Goal: Task Accomplishment & Management: Manage account settings

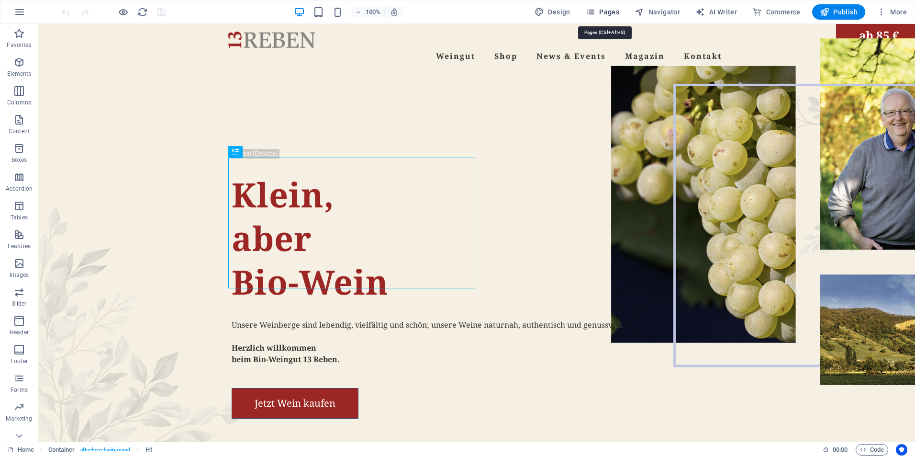
click at [609, 15] on span "Pages" at bounding box center [602, 12] width 33 height 10
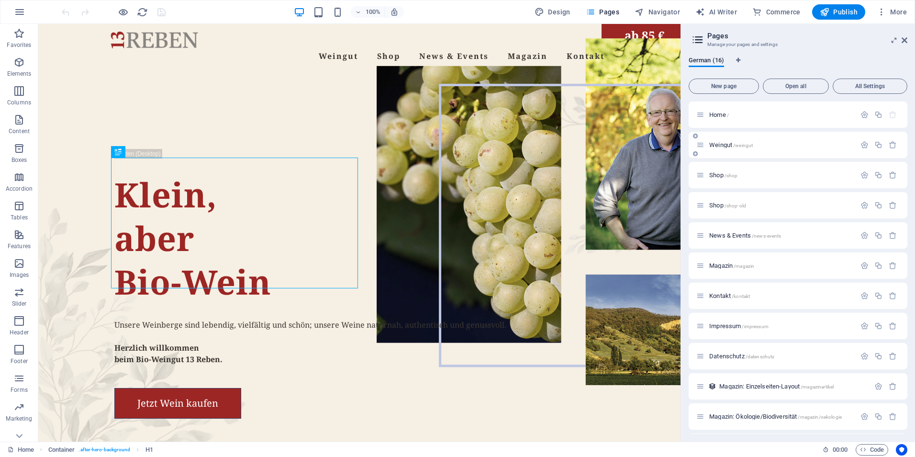
click at [739, 144] on span "/weingut" at bounding box center [743, 145] width 20 height 5
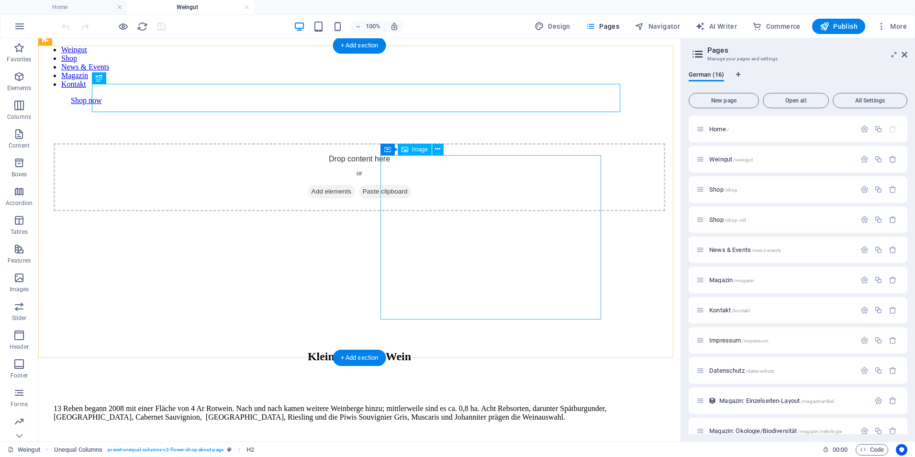
scroll to position [239, 0]
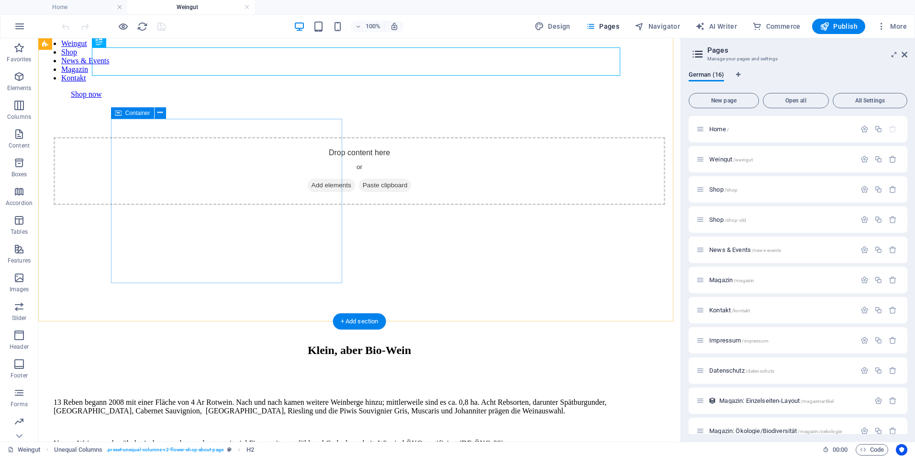
click at [164, 390] on div "13 Reben begann 2008 mit einer Fläche von 4 Ar Rotwein. Nach und nach kamen wei…" at bounding box center [360, 422] width 612 height 65
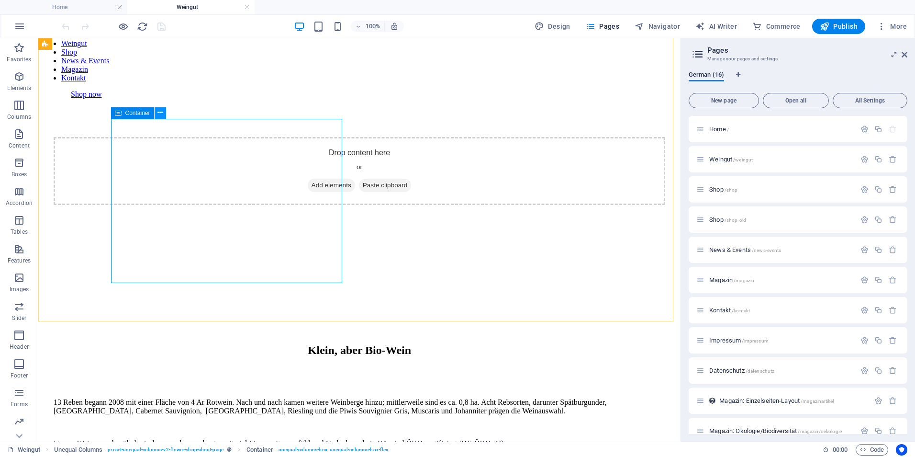
click at [163, 110] on button at bounding box center [160, 112] width 11 height 11
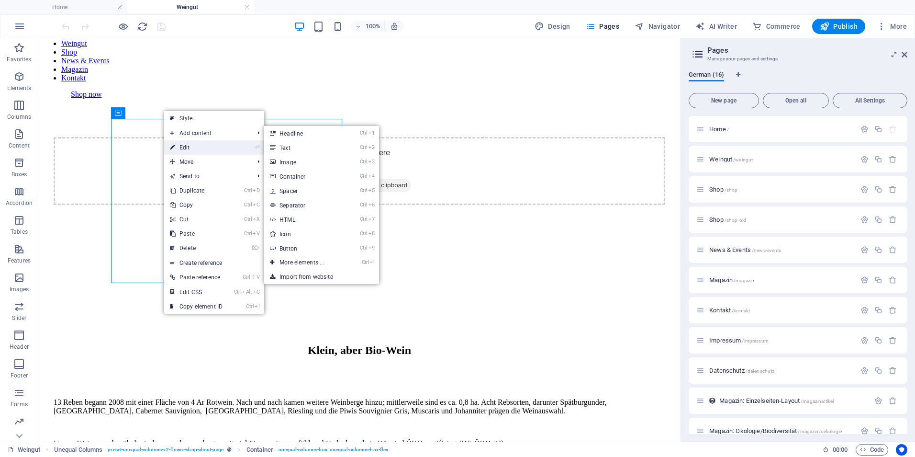
click at [187, 148] on link "⏎ Edit" at bounding box center [196, 147] width 64 height 14
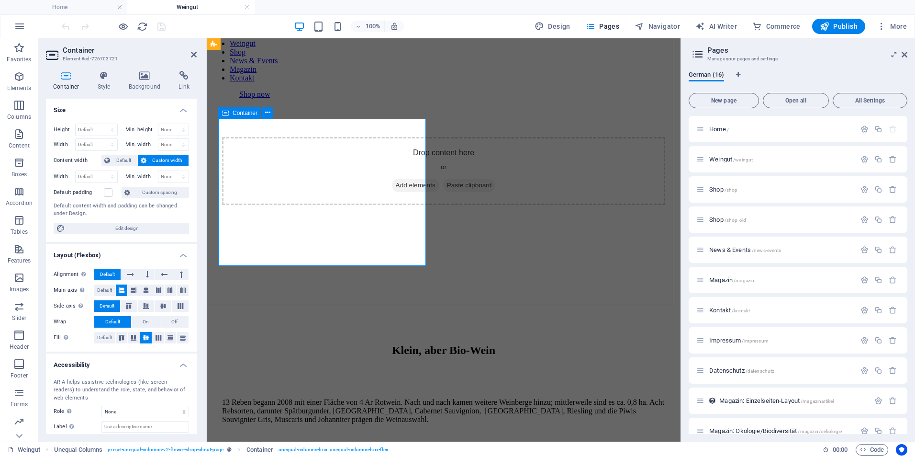
click at [294, 390] on div "13 Reben begann 2008 mit einer Fläche von 4 Ar Rotwein. Nach und nach kamen wei…" at bounding box center [443, 431] width 443 height 82
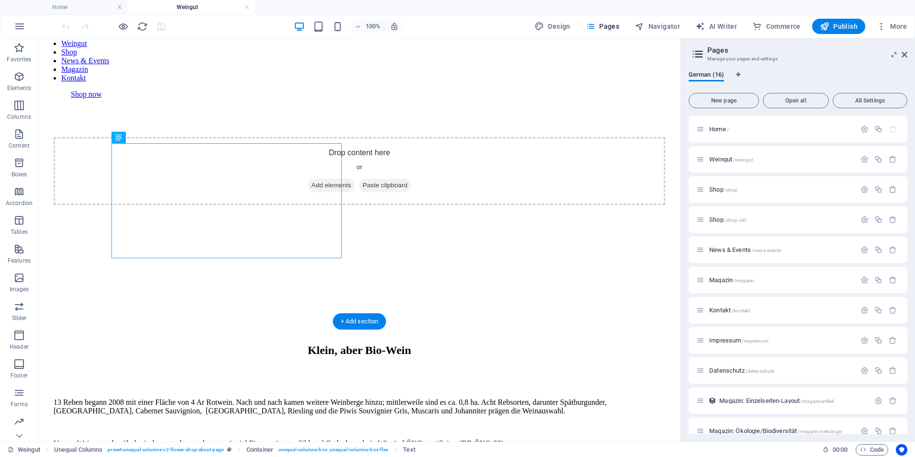
drag, startPoint x: 178, startPoint y: 241, endPoint x: 284, endPoint y: 239, distance: 105.8
click at [284, 398] on div "13 Reben begann 2008 mit einer Fläche von 4 Ar Rotwein. Nach und nach kamen wei…" at bounding box center [360, 423] width 612 height 50
click at [190, 398] on div "13 Reben begann 2008 mit einer Fläche von 4 Ar Rotwein. Nach und nach kamen wei…" at bounding box center [360, 423] width 612 height 50
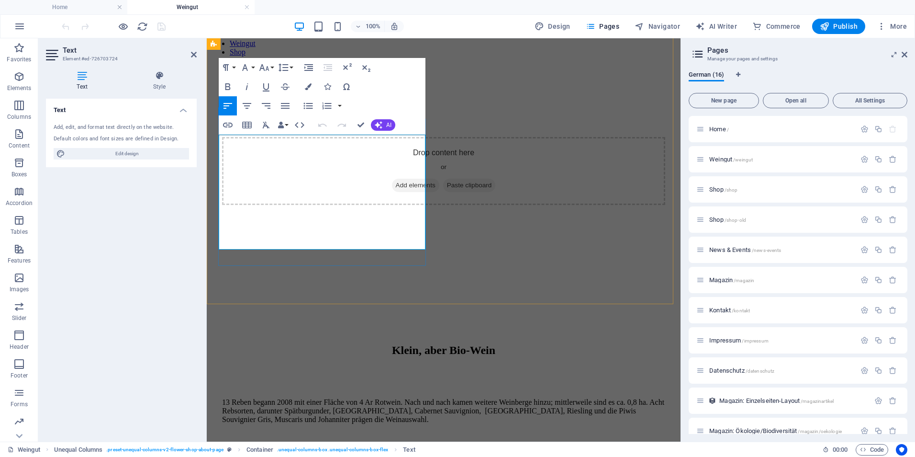
drag, startPoint x: 353, startPoint y: 243, endPoint x: 219, endPoint y: 226, distance: 135.1
click at [222, 447] on p "Unsere Weine werden ökologisch an- und ausgebaut – mit viel Fingerspitzengefühl…" at bounding box center [443, 455] width 443 height 17
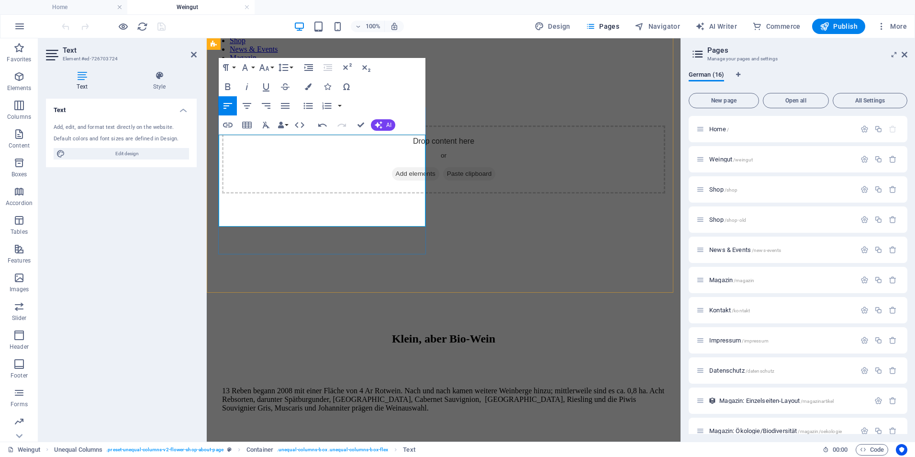
click at [248, 420] on p at bounding box center [443, 424] width 443 height 9
click at [254, 436] on p at bounding box center [443, 440] width 443 height 9
click at [266, 420] on p at bounding box center [443, 424] width 443 height 9
click at [367, 386] on p "13 Reben begann 2008 mit einer Fläche von 4 Ar Rotwein. Nach und nach kamen wei…" at bounding box center [443, 399] width 443 height 26
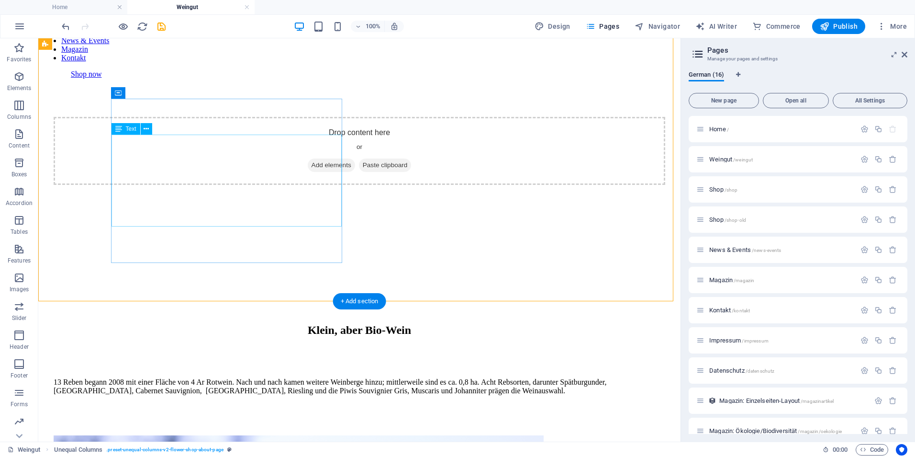
click at [151, 378] on div "13 Reben begann 2008 mit einer Fläche von 4 Ar Rotwein. Nach und nach kamen wei…" at bounding box center [360, 403] width 612 height 50
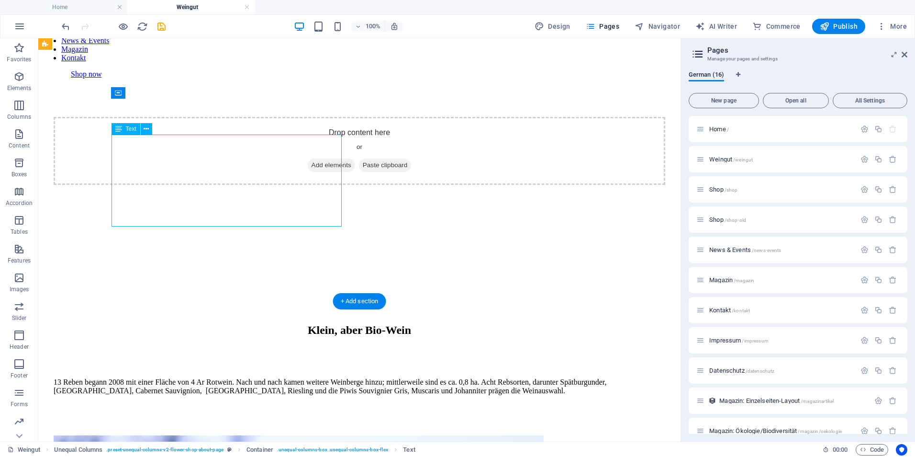
click at [171, 378] on div "13 Reben begann 2008 mit einer Fläche von 4 Ar Rotwein. Nach und nach kamen wei…" at bounding box center [360, 403] width 612 height 50
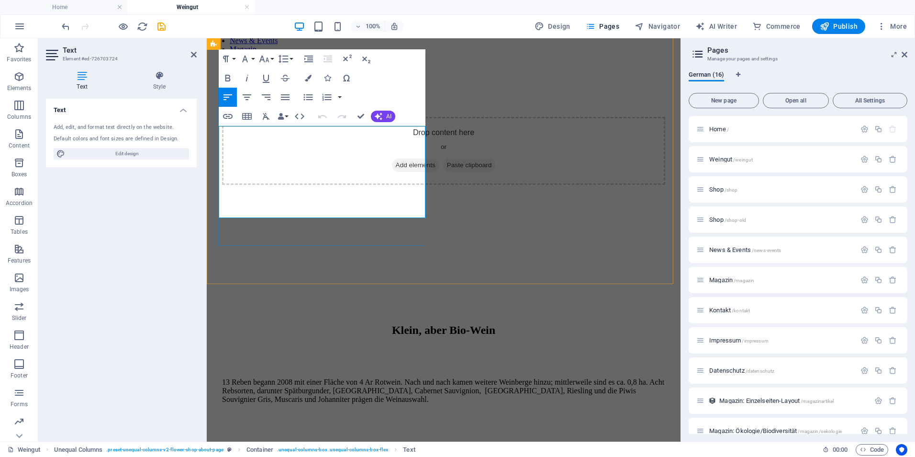
click at [257, 378] on p "13 Reben begann 2008 mit einer Fläche von 4 Ar Rotwein. Nach und nach kamen wei…" at bounding box center [443, 391] width 443 height 26
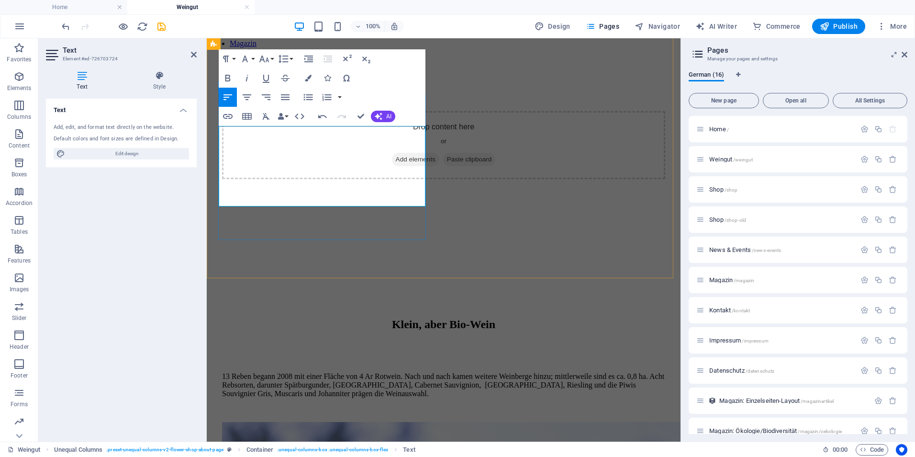
click at [279, 372] on p "13 Reben begann 2008 mit einer Fläche von 4 Ar Rotwein. Nach und nach kamen wei…" at bounding box center [443, 385] width 443 height 26
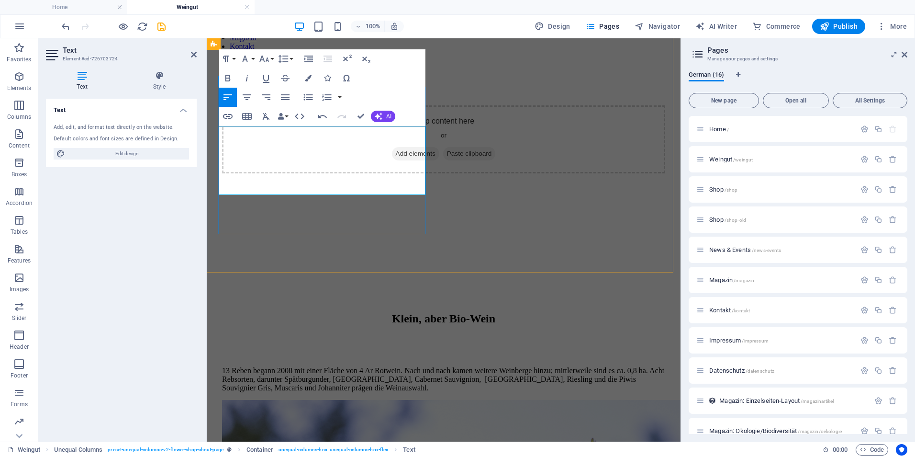
click at [290, 358] on div "13 Reben begann 2008 mit einer Fläche von 4 Ar Rotwein. Nach und nach kamen wei…" at bounding box center [443, 378] width 443 height 41
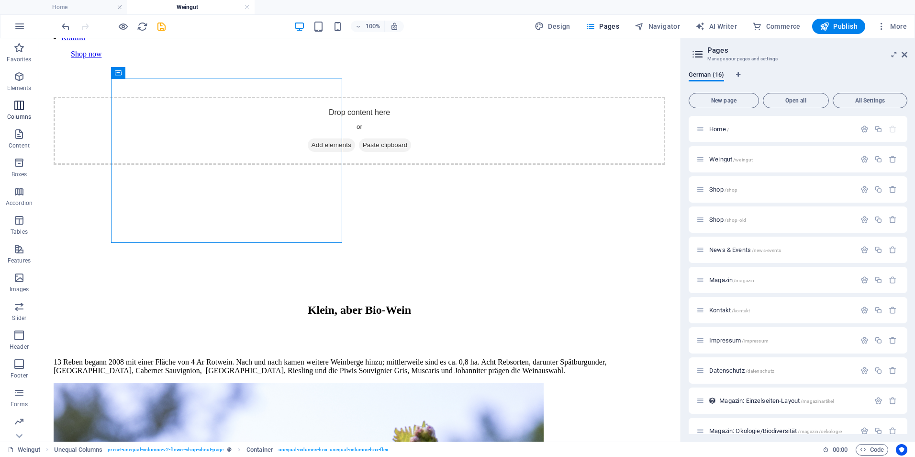
click at [22, 105] on icon "button" at bounding box center [18, 105] width 11 height 11
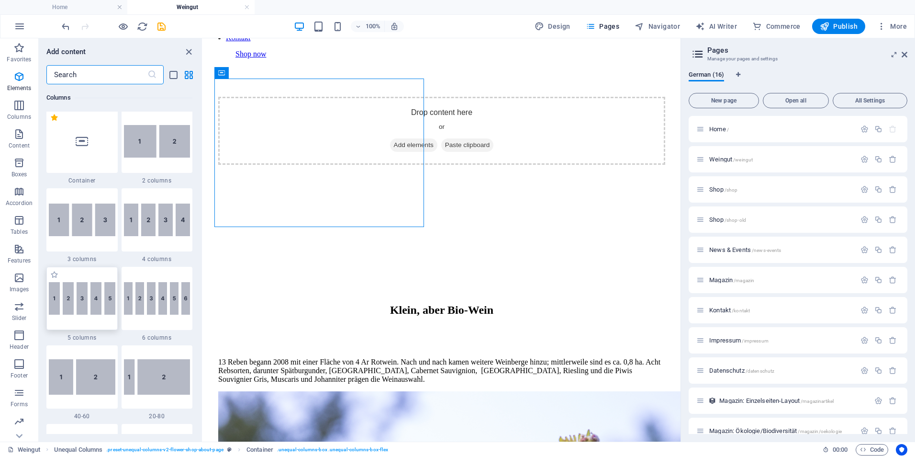
scroll to position [522, 0]
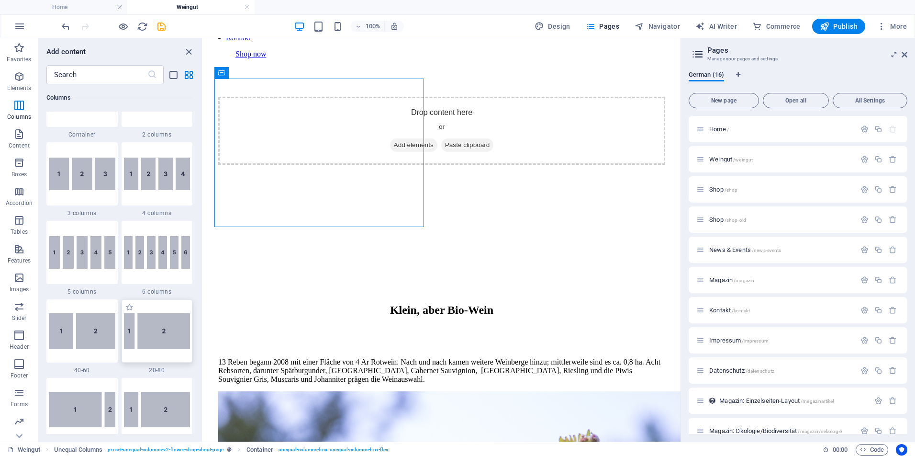
click at [172, 340] on img at bounding box center [157, 330] width 67 height 35
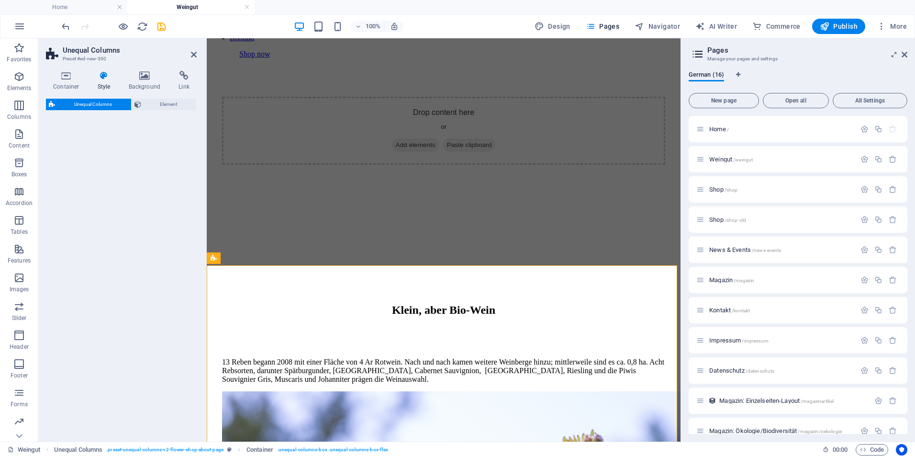
select select "%"
select select "rem"
select select "preset-unequal-columns-v2-2-20-80"
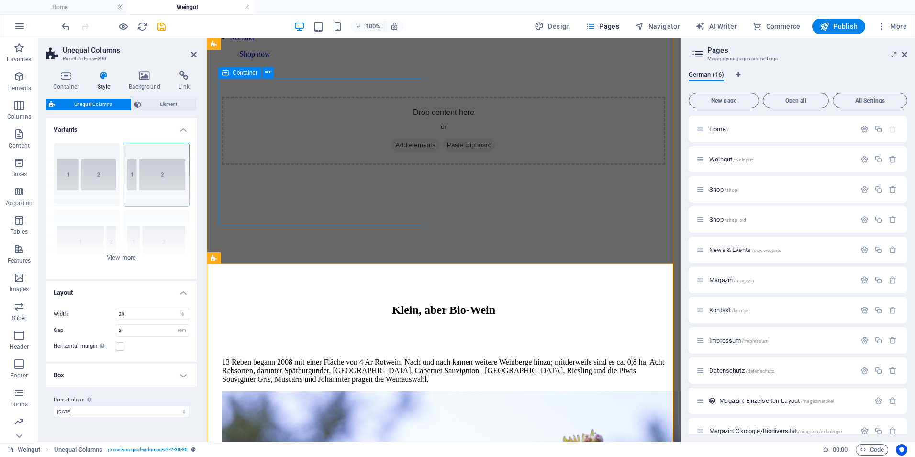
drag, startPoint x: 369, startPoint y: 222, endPoint x: 309, endPoint y: 217, distance: 60.5
drag, startPoint x: 164, startPoint y: 179, endPoint x: 123, endPoint y: 176, distance: 41.3
click at [123, 176] on div "40-60 20-80 80-20 30-70 70-30 Default" at bounding box center [121, 207] width 151 height 144
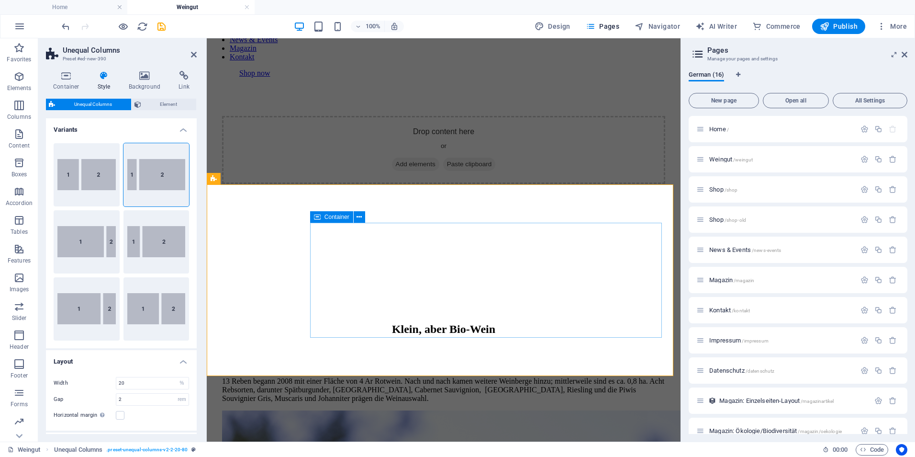
scroll to position [232, 0]
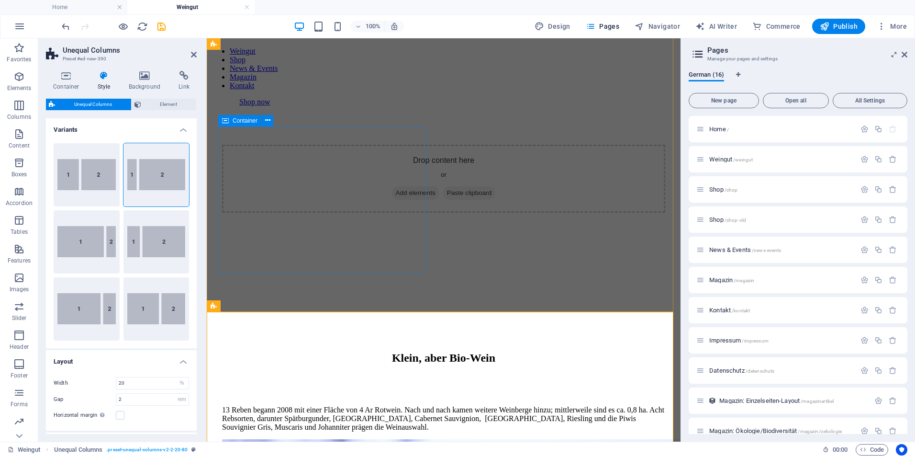
click at [277, 398] on div "13 Reben begann 2008 mit einer Fläche von 4 Ar Rotwein. Nach und nach kamen wei…" at bounding box center [443, 418] width 443 height 41
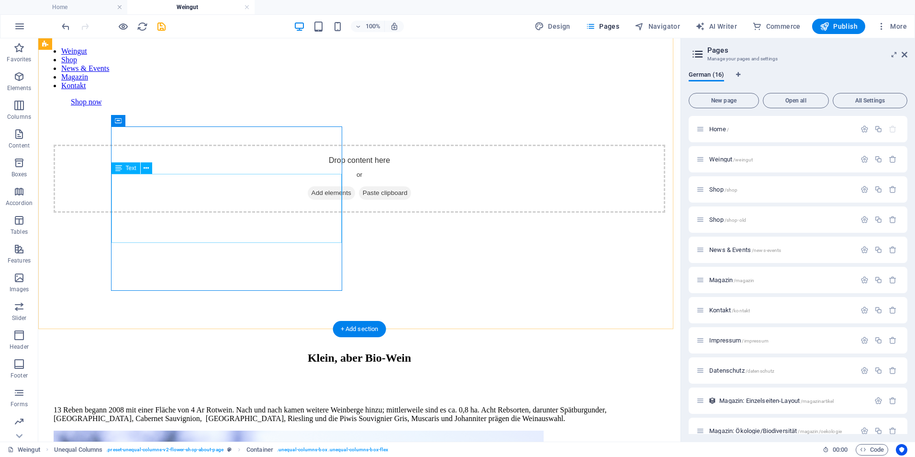
click at [253, 405] on div "13 Reben begann 2008 mit einer Fläche von 4 Ar Rotwein. Nach und nach kamen wei…" at bounding box center [360, 413] width 612 height 17
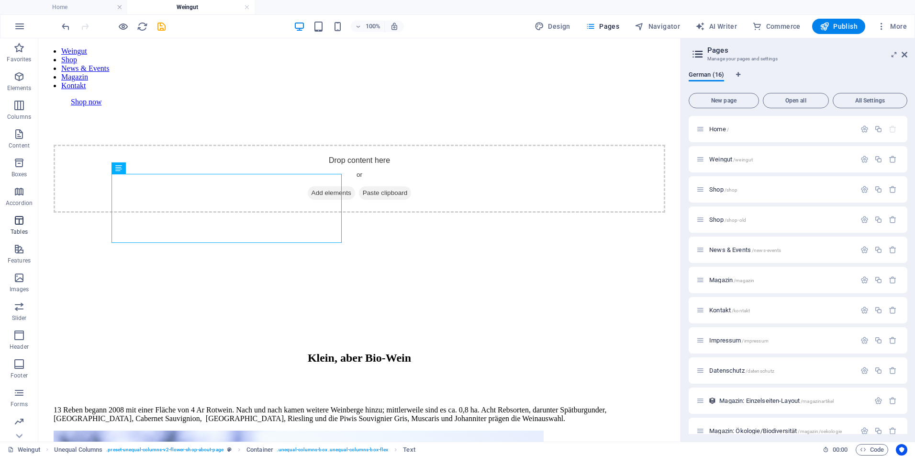
click at [21, 221] on icon "button" at bounding box center [18, 219] width 11 height 11
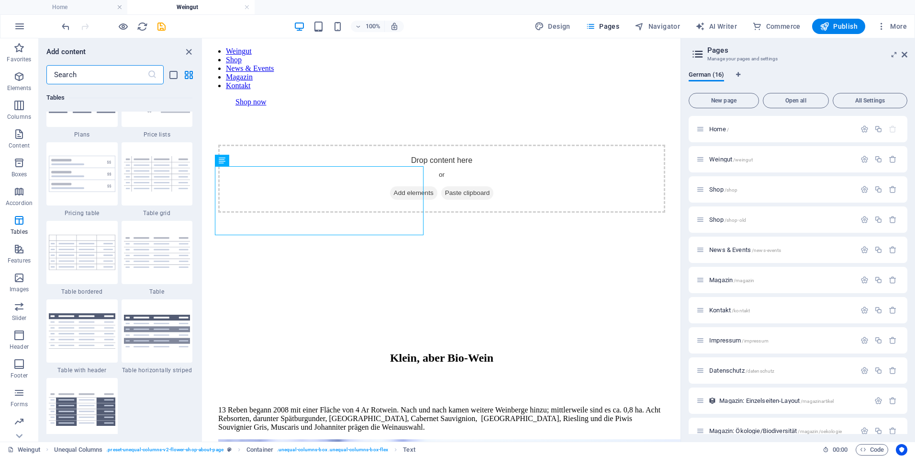
scroll to position [3410, 0]
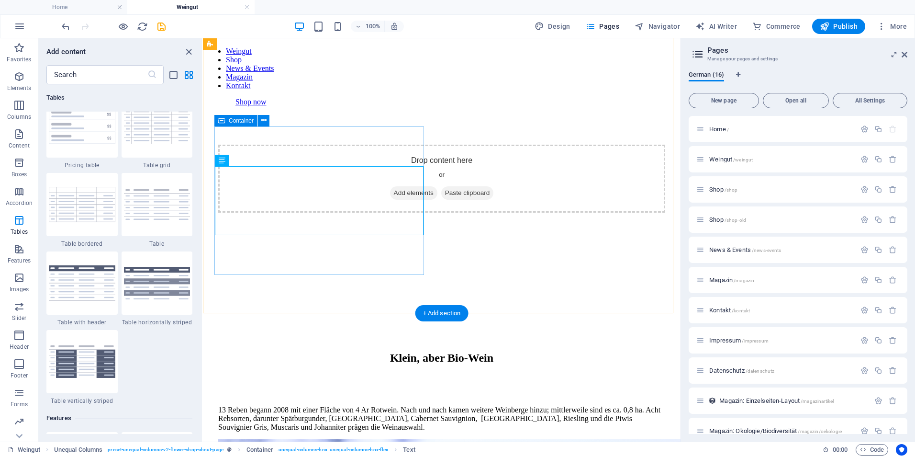
click at [241, 398] on div "13 Reben begann 2008 mit einer Fläche von 4 Ar Rotwein. Nach und nach kamen wei…" at bounding box center [441, 418] width 447 height 41
click at [259, 398] on div "13 Reben begann 2008 mit einer Fläche von 4 Ar Rotwein. Nach und nach kamen wei…" at bounding box center [441, 418] width 447 height 41
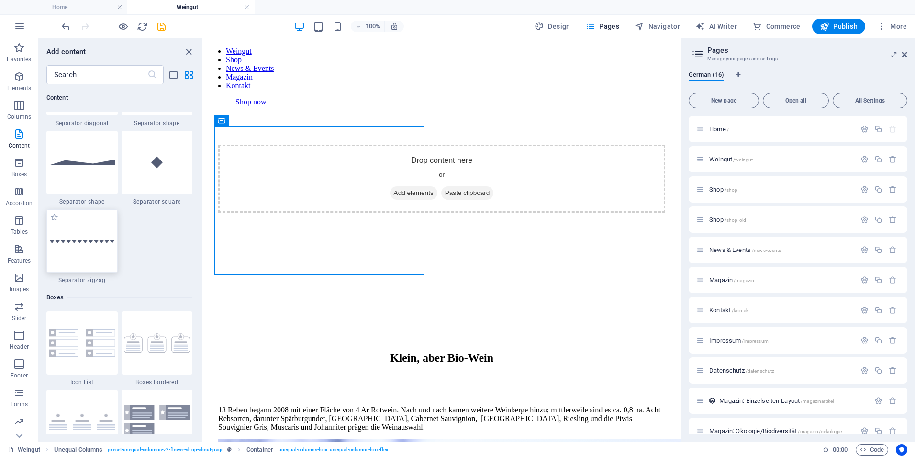
scroll to position [2453, 0]
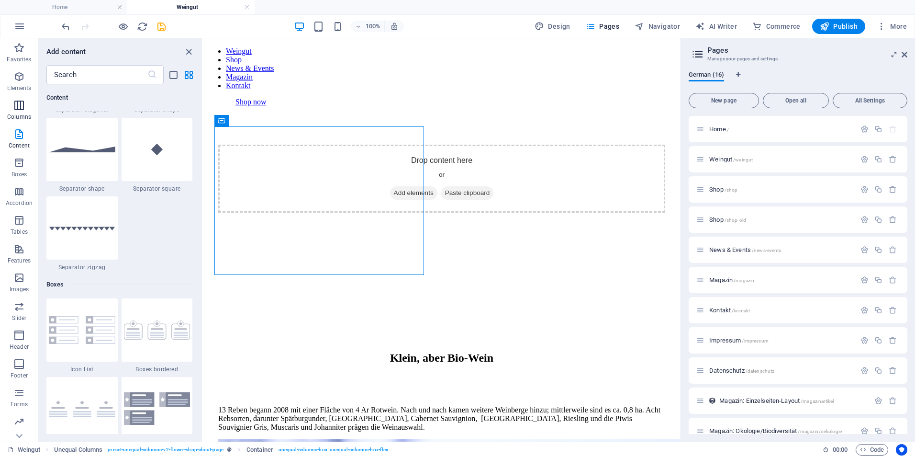
click at [17, 108] on icon "button" at bounding box center [18, 105] width 11 height 11
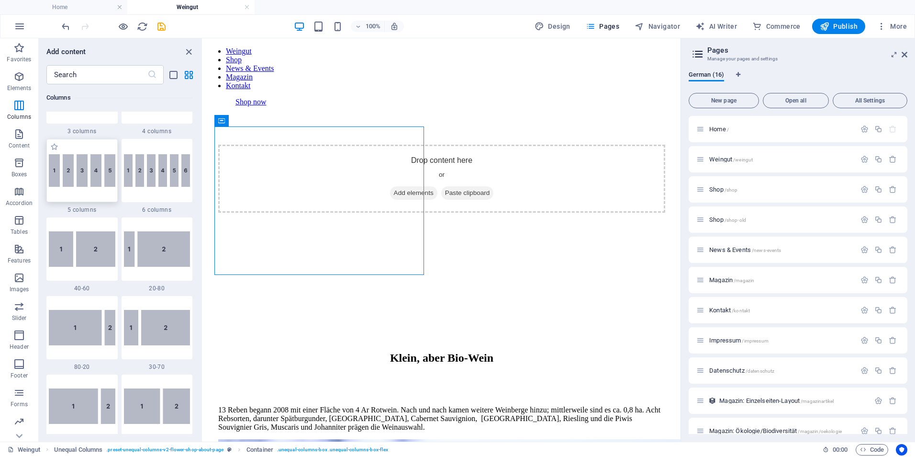
scroll to position [617, 0]
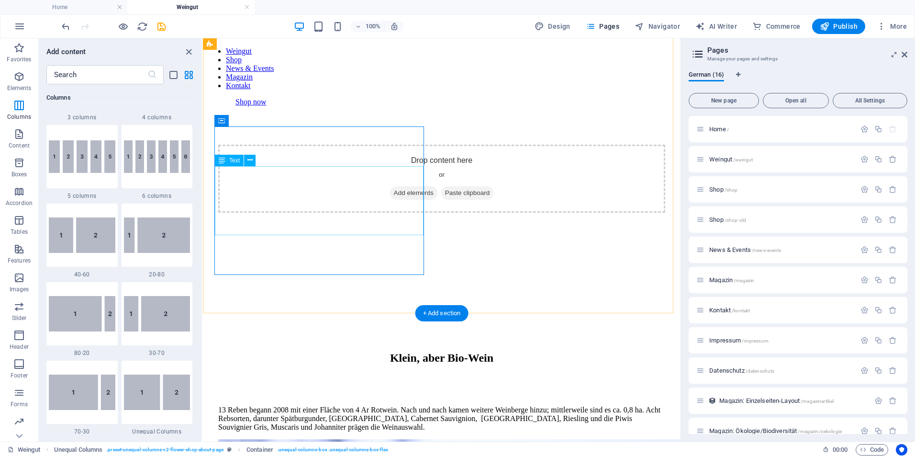
click at [337, 405] on div "13 Reben begann 2008 mit einer Fläche von 4 Ar Rotwein. Nach und nach kamen wei…" at bounding box center [441, 418] width 447 height 26
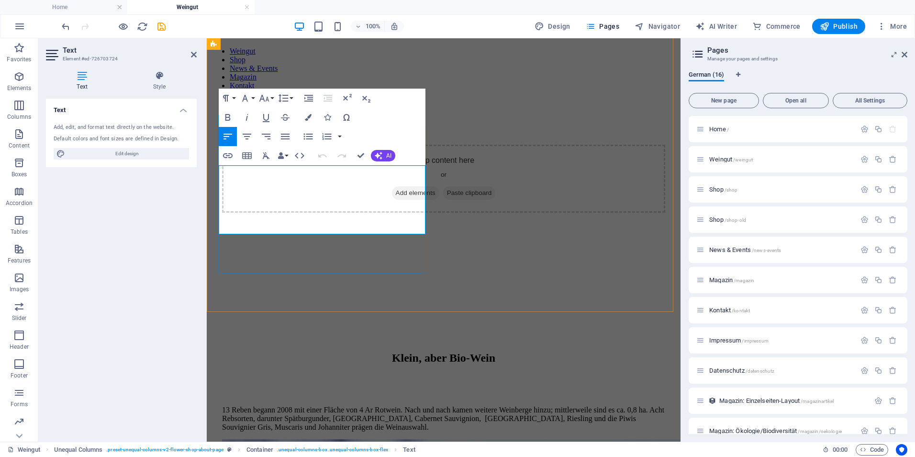
click at [414, 405] on p "13 Reben begann 2008 mit einer Fläche von 4 Ar Rotwein. Nach und nach kamen wei…" at bounding box center [443, 418] width 443 height 26
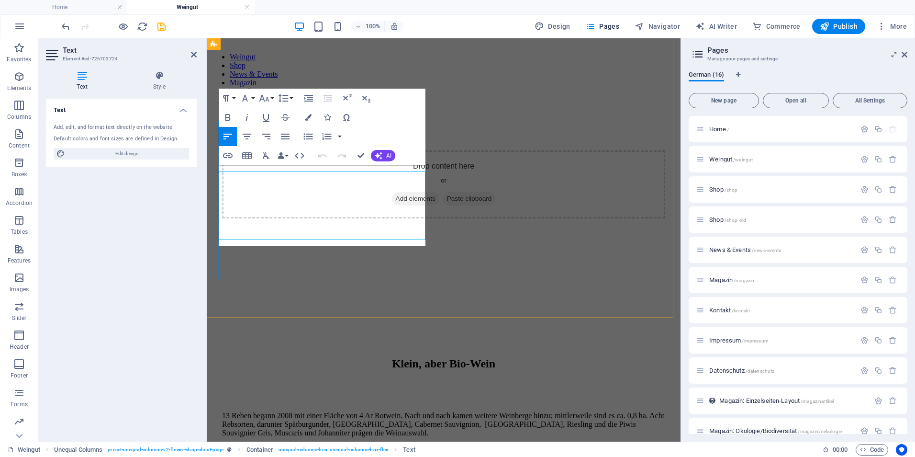
scroll to position [220, 0]
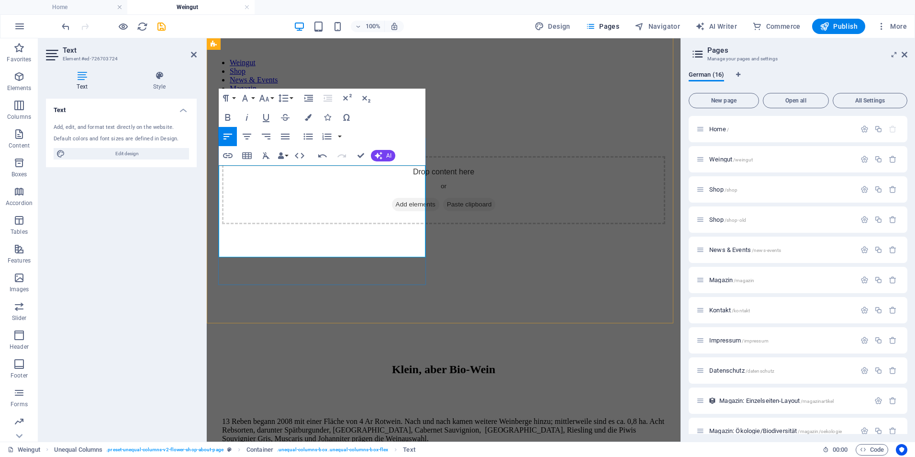
click at [411, 417] on p "13 Reben begann 2008 mit einer Fläche von 4 Ar Rotwein. Nach und nach kamen wei…" at bounding box center [443, 430] width 443 height 26
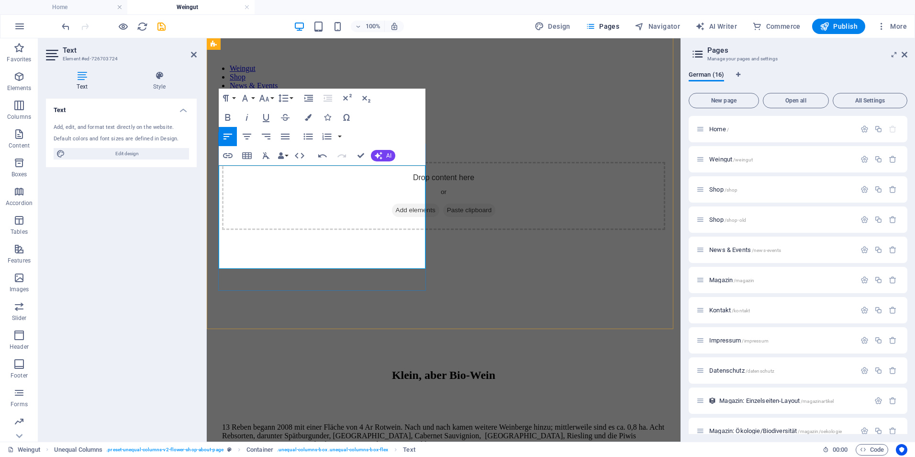
click at [281, 456] on p at bounding box center [443, 460] width 443 height 9
click at [160, 85] on h4 "Style" at bounding box center [159, 81] width 75 height 20
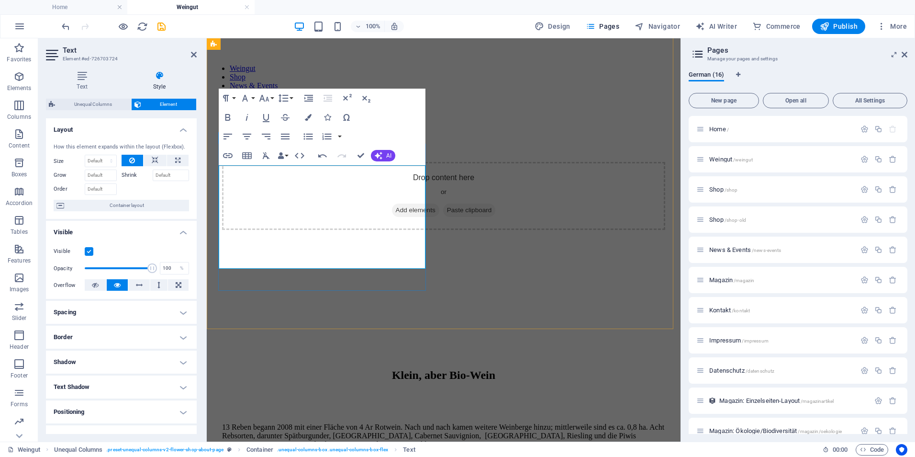
click at [252, 456] on p at bounding box center [443, 460] width 443 height 9
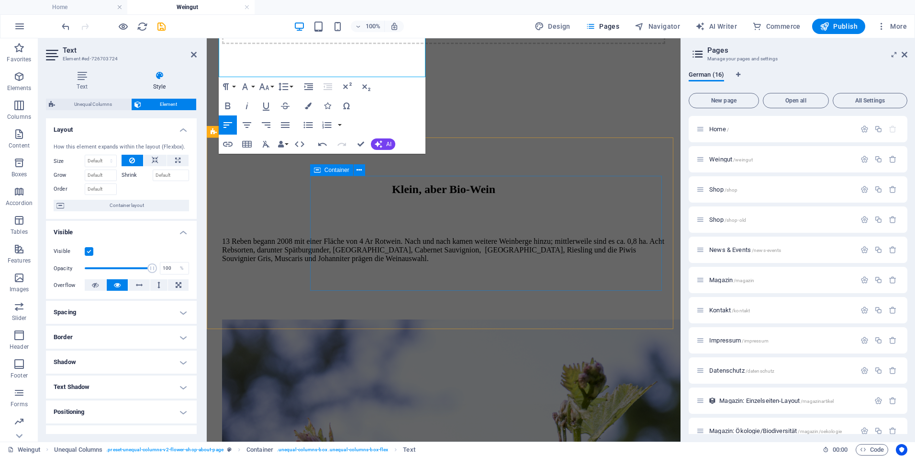
scroll to position [406, 0]
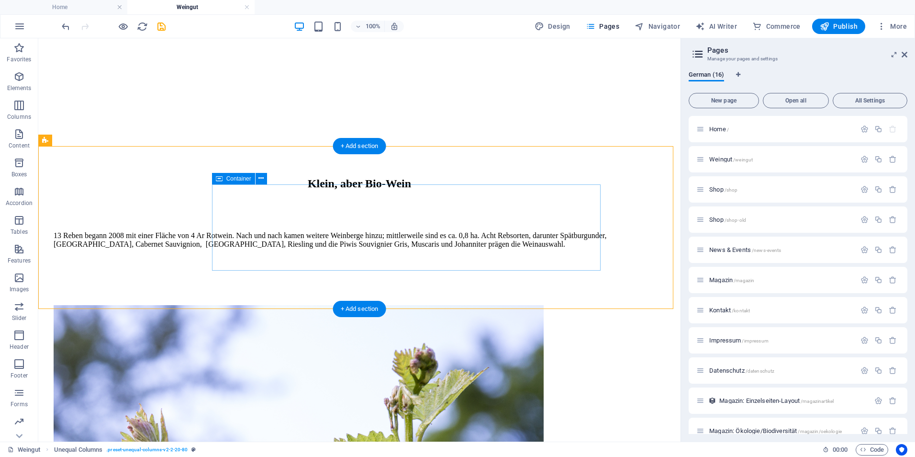
scroll to position [414, 0]
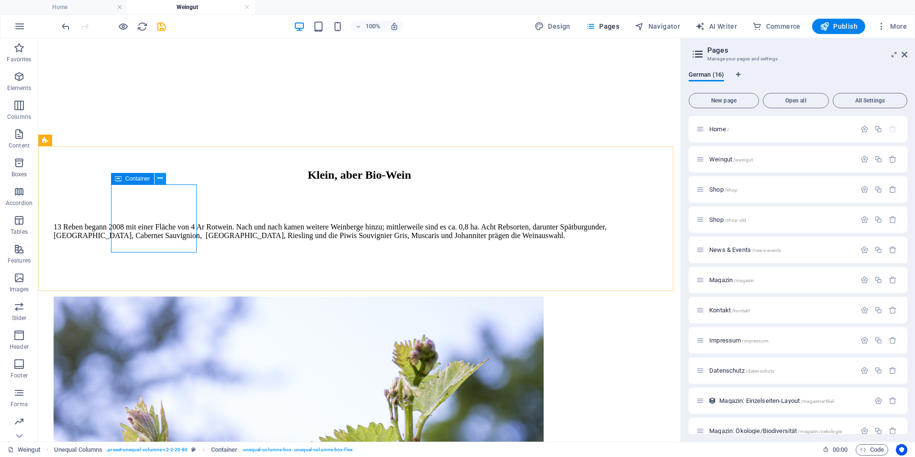
click at [160, 178] on icon at bounding box center [159, 178] width 5 height 10
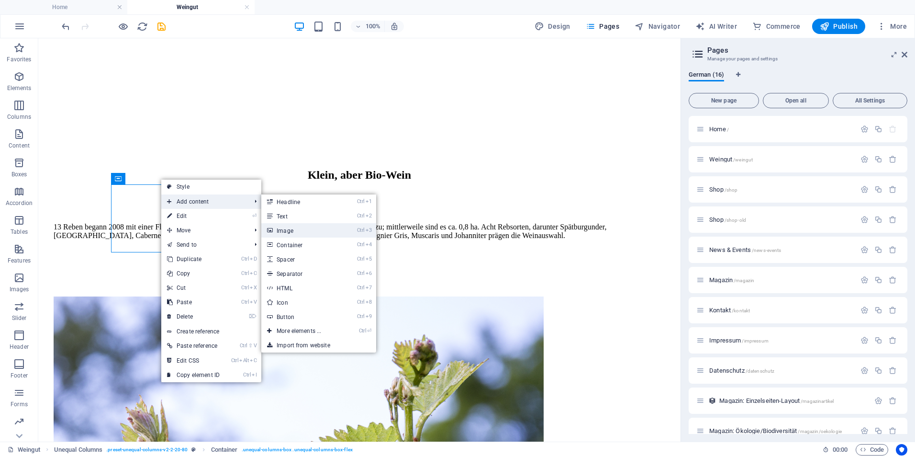
click at [296, 231] on link "Ctrl 3 Image" at bounding box center [300, 230] width 79 height 14
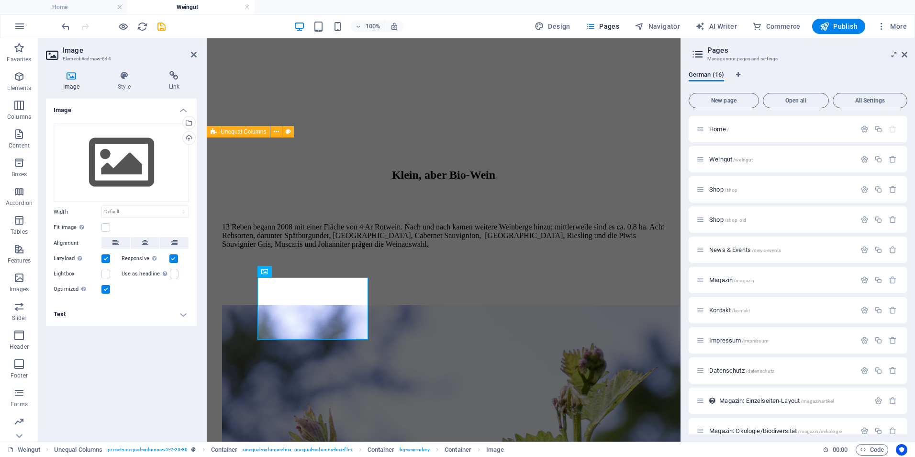
scroll to position [406, 0]
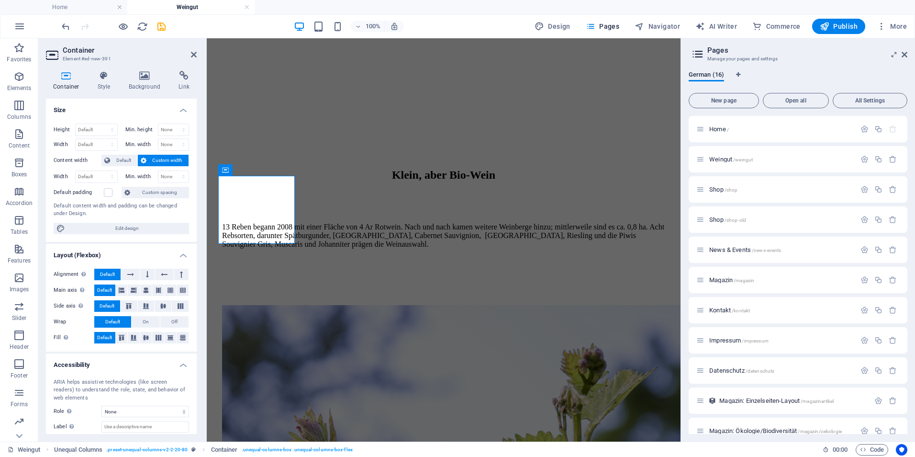
scroll to position [406, 0]
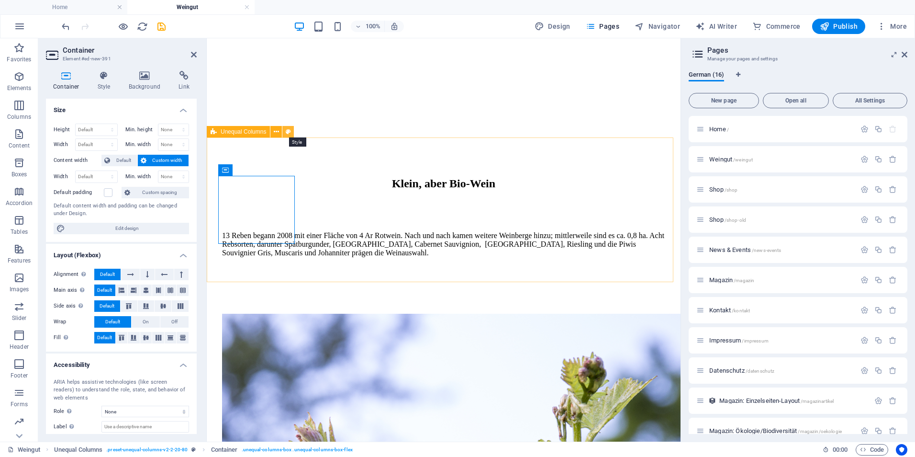
click at [292, 132] on button at bounding box center [287, 131] width 11 height 11
select select "%"
select select "rem"
select select "preset-unequal-columns-v2-2-20-80"
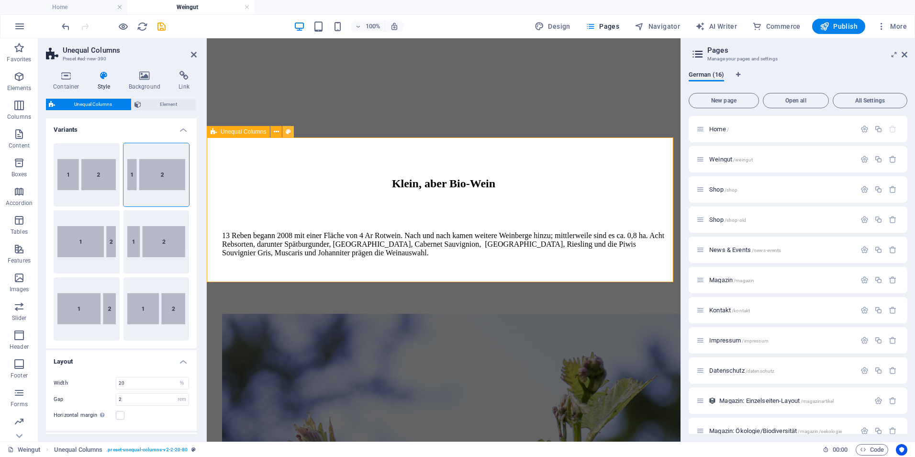
click at [290, 132] on icon at bounding box center [288, 132] width 5 height 10
click at [274, 132] on icon at bounding box center [276, 132] width 5 height 10
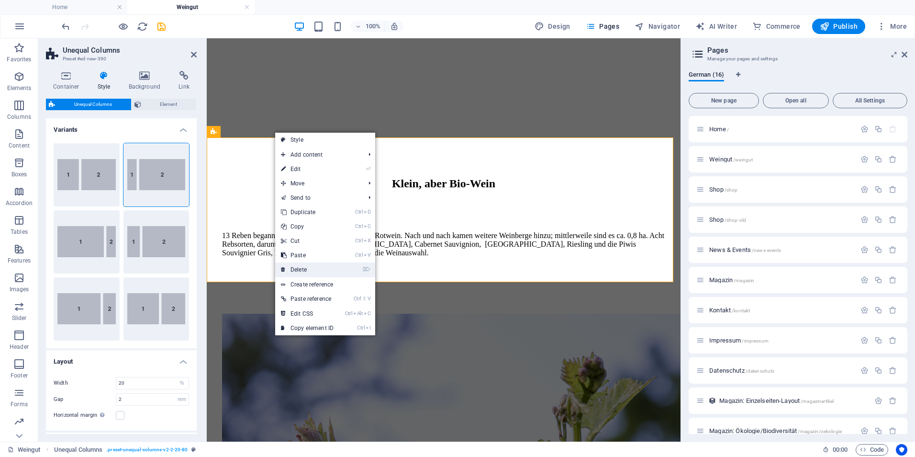
click at [307, 269] on link "⌦ Delete" at bounding box center [307, 269] width 64 height 14
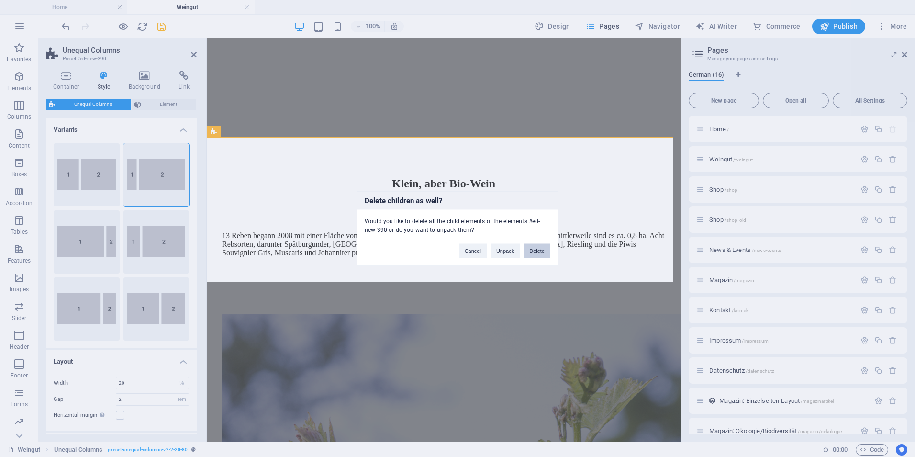
click at [539, 251] on button "Delete" at bounding box center [537, 251] width 27 height 14
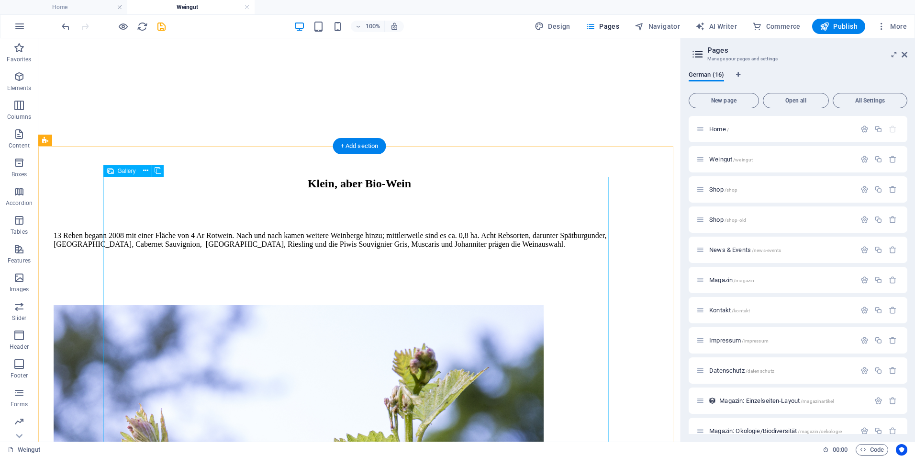
scroll to position [414, 0]
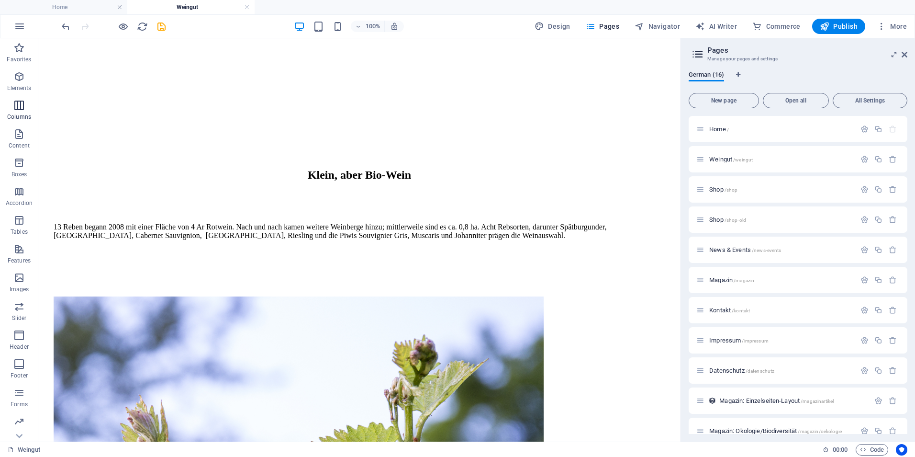
click at [22, 104] on icon "button" at bounding box center [18, 105] width 11 height 11
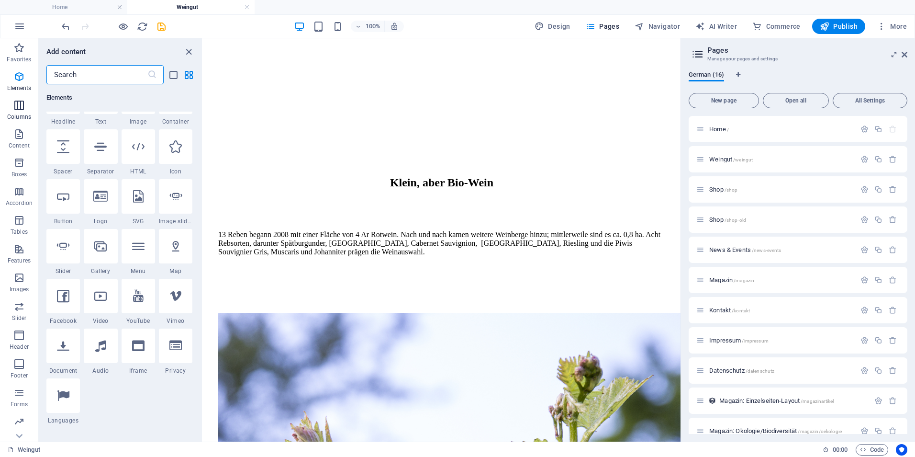
scroll to position [474, 0]
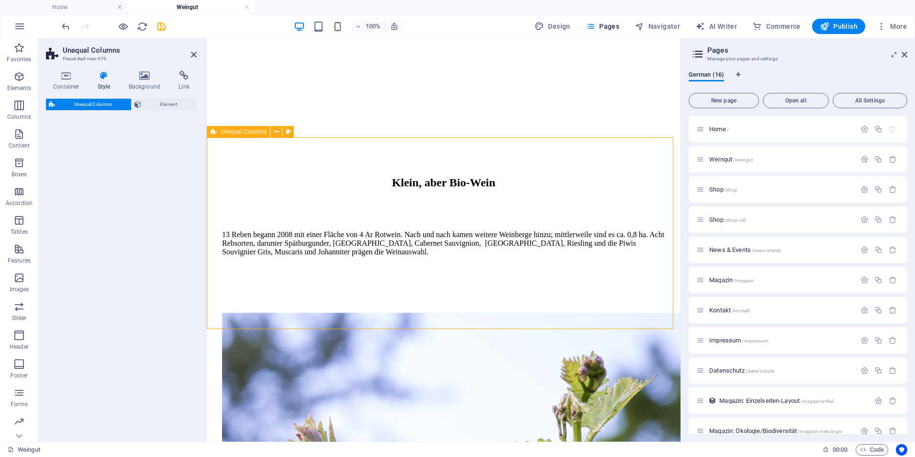
select select "%"
select select "rem"
select select "preset-unequal-columns-v2-2-20-80"
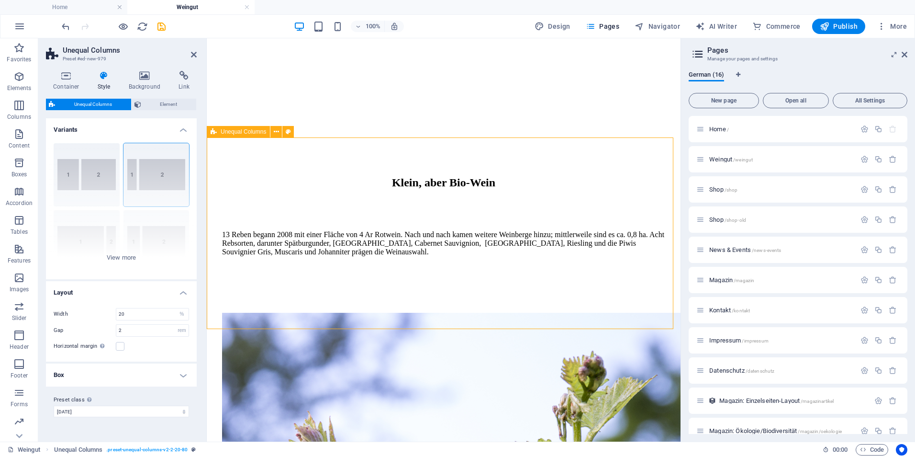
scroll to position [406, 0]
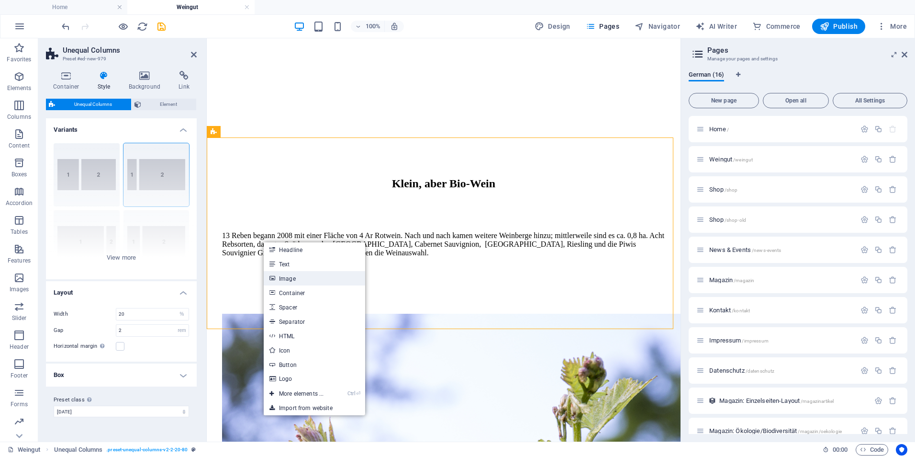
click at [301, 280] on link "Image" at bounding box center [314, 278] width 101 height 14
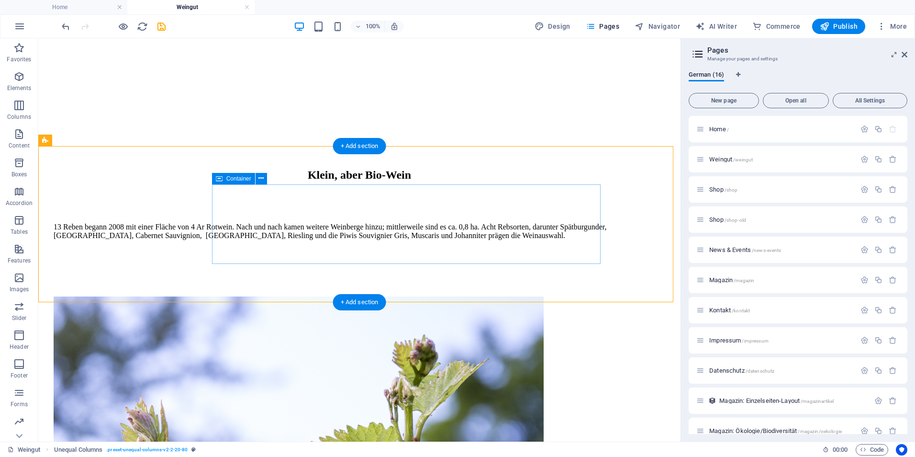
click at [267, 178] on div "Container" at bounding box center [242, 179] width 61 height 12
click at [261, 179] on icon at bounding box center [260, 178] width 5 height 10
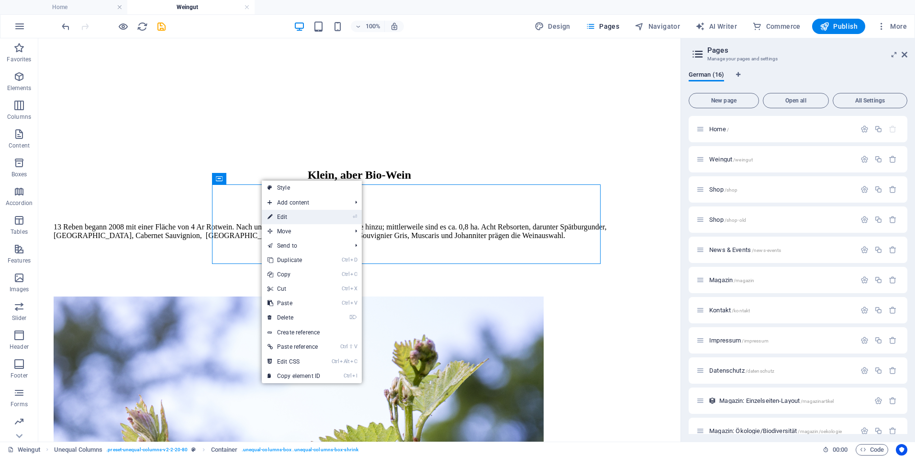
click at [305, 218] on link "⏎ Edit" at bounding box center [294, 217] width 64 height 14
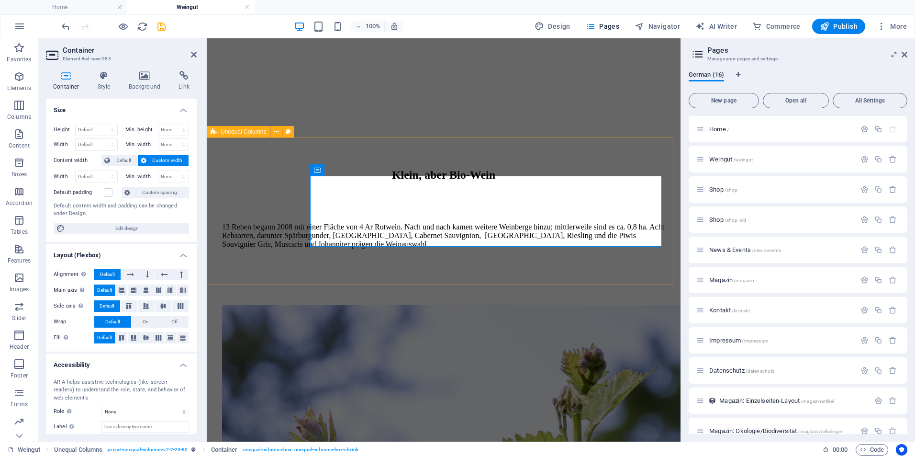
scroll to position [406, 0]
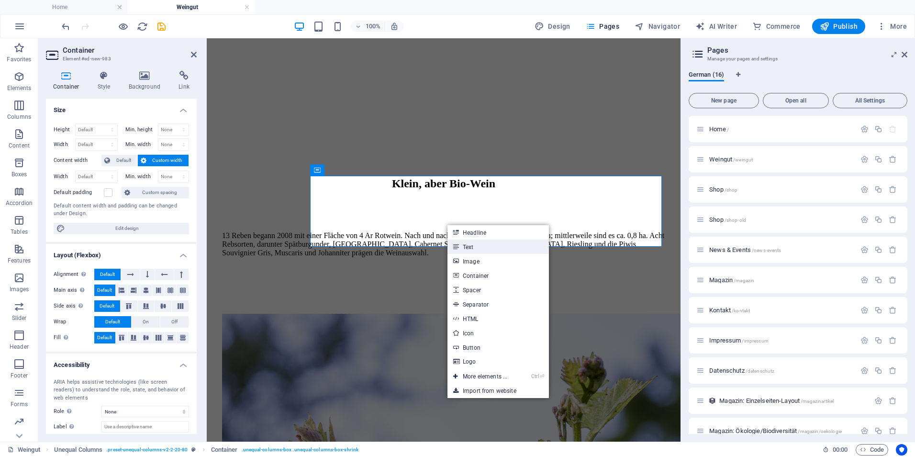
click at [480, 246] on link "Text" at bounding box center [497, 246] width 101 height 14
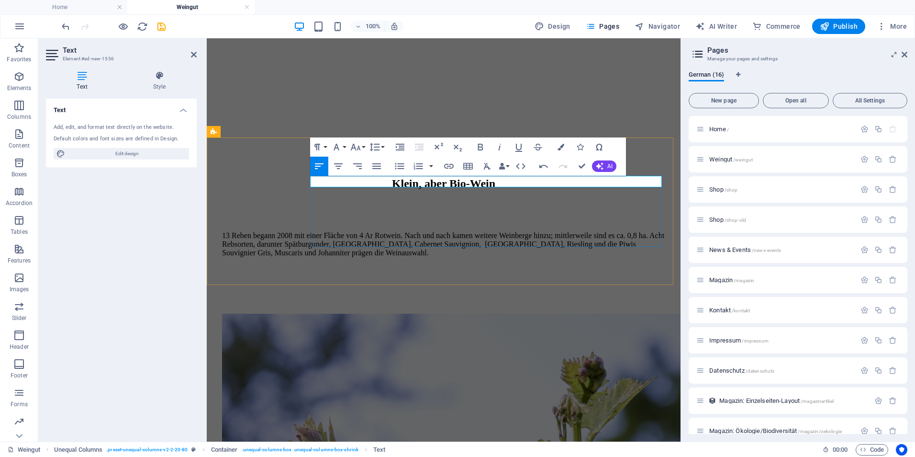
drag, startPoint x: 392, startPoint y: 178, endPoint x: 303, endPoint y: 184, distance: 89.7
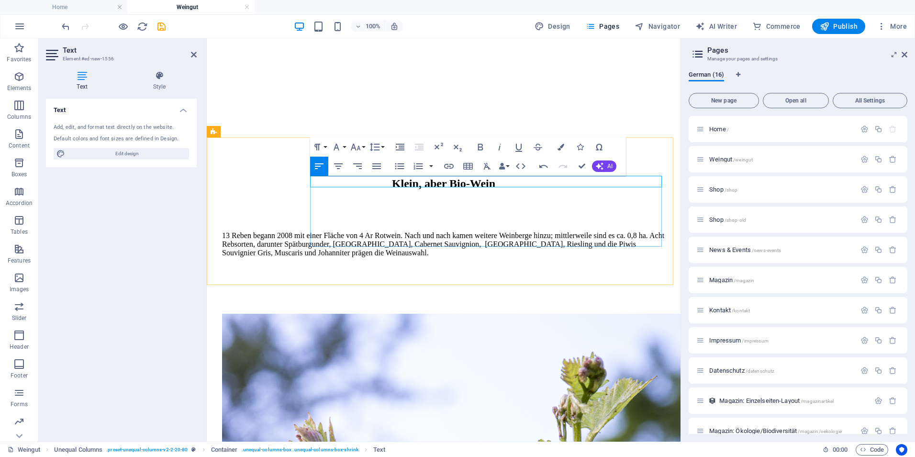
drag, startPoint x: 381, startPoint y: 185, endPoint x: 304, endPoint y: 183, distance: 76.6
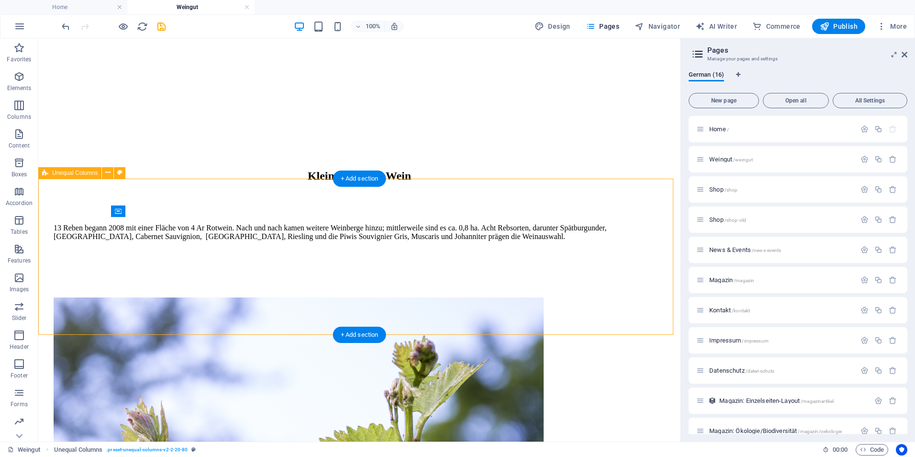
scroll to position [423, 0]
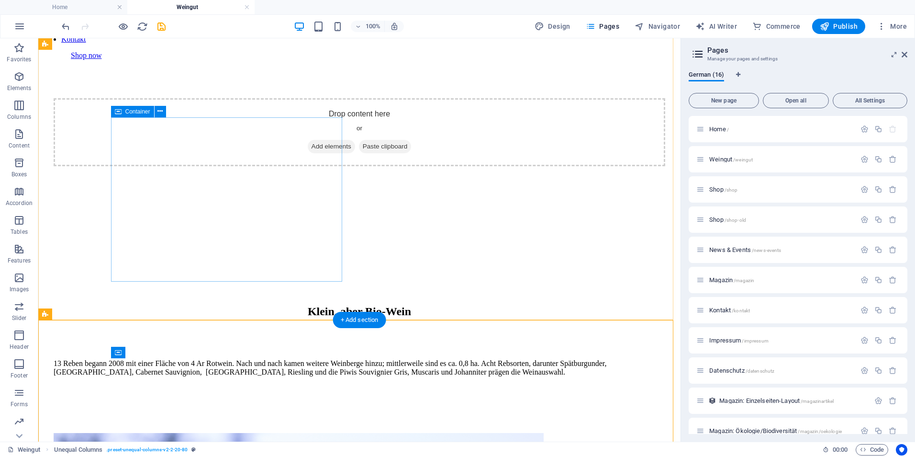
scroll to position [279, 0]
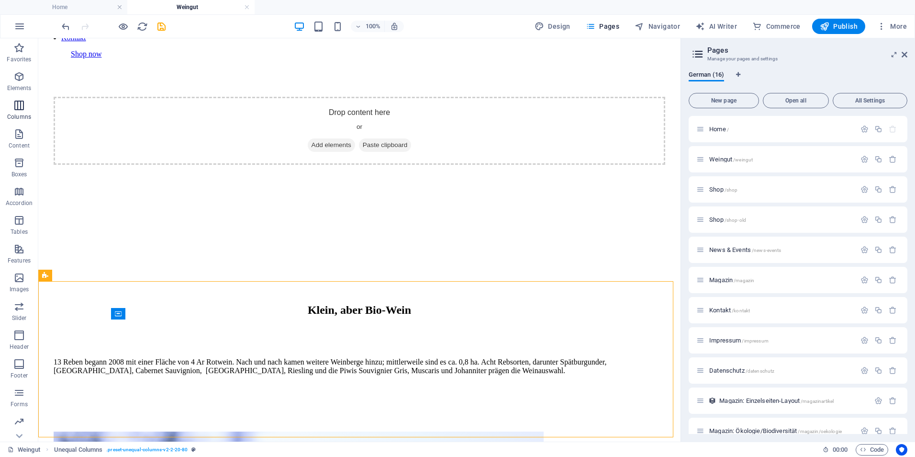
click at [16, 107] on icon "button" at bounding box center [18, 105] width 11 height 11
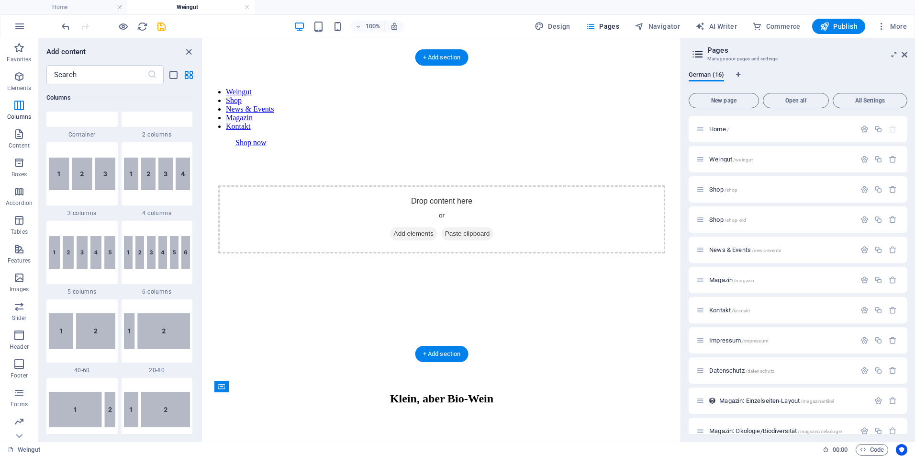
scroll to position [184, 0]
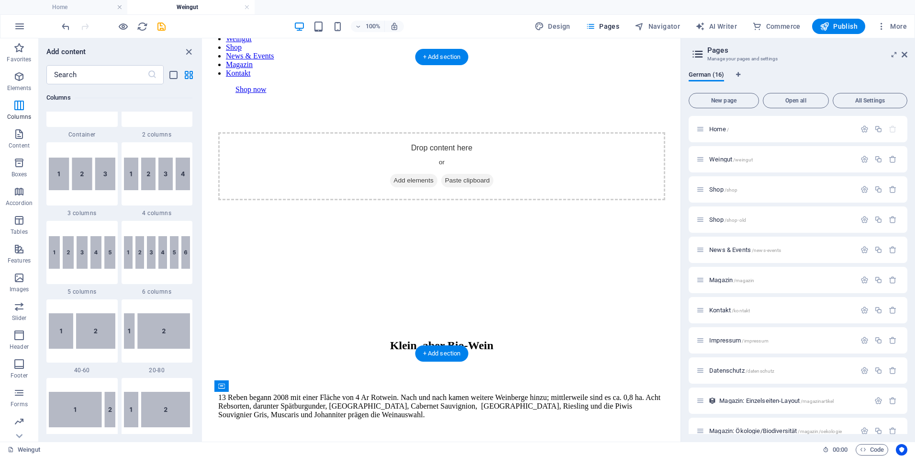
scroll to position [375, 0]
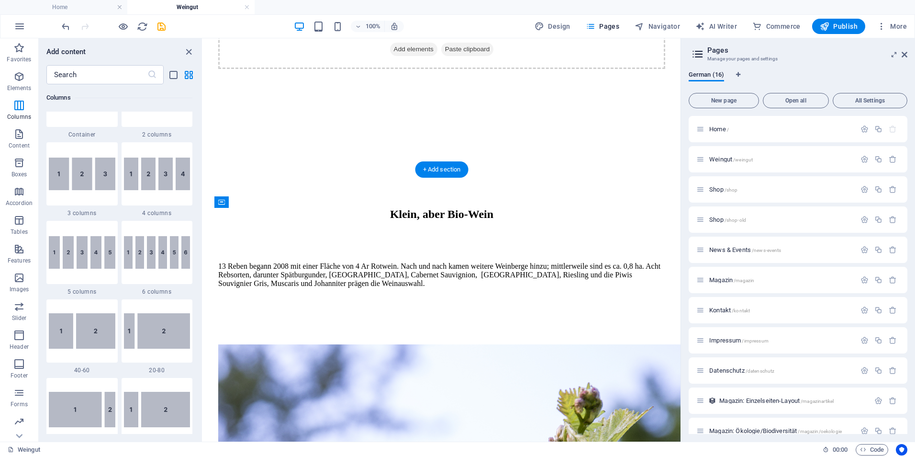
click at [380, 143] on div "Klein, aber Bio-Wein 13 Reben begann 2008 mit einer Fläche von 4 Ar Rotwein. Na…" at bounding box center [442, 445] width 470 height 608
click at [358, 254] on div "13 Reben begann 2008 mit einer Fläche von 4 Ar Rotwein. Nach und nach kamen wei…" at bounding box center [441, 299] width 447 height 90
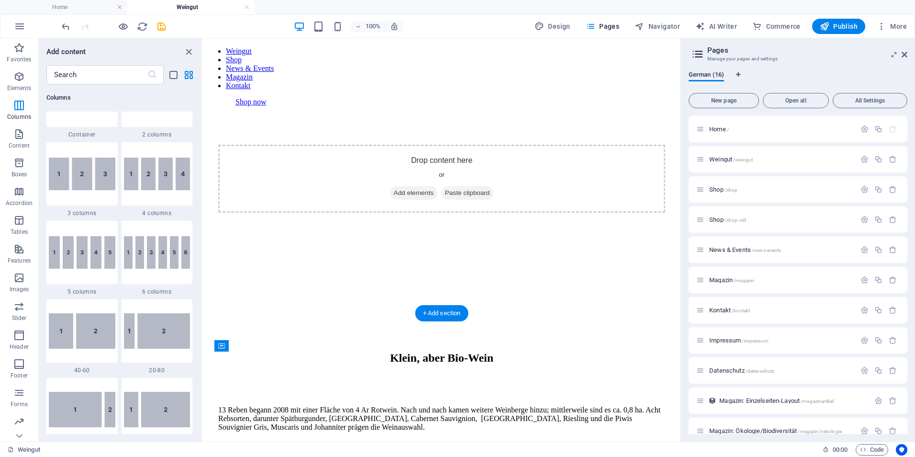
click at [340, 405] on div "13 Reben begann 2008 mit einer Fläche von 4 Ar Rotwein. Nach und nach kamen wei…" at bounding box center [441, 442] width 447 height 75
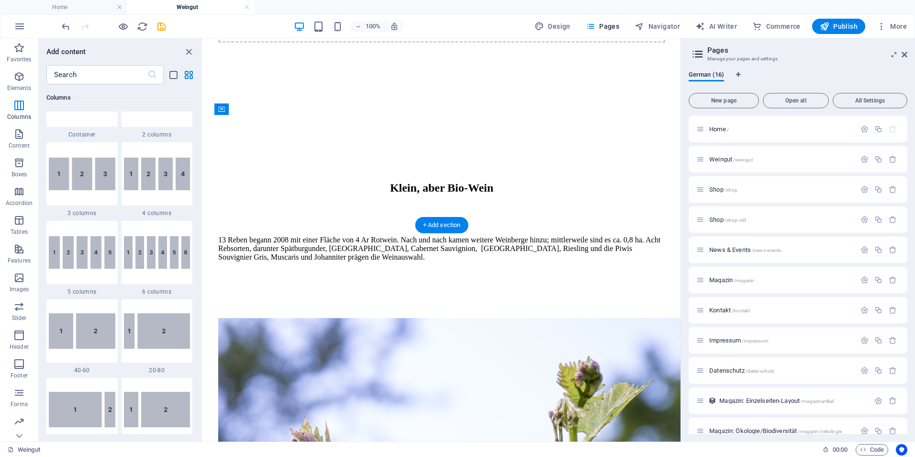
scroll to position [279, 0]
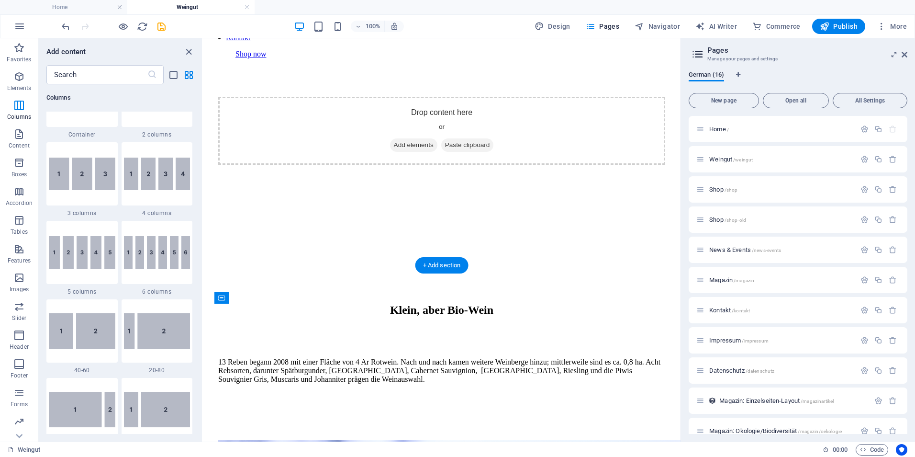
click at [309, 357] on div "13 Reben begann 2008 mit einer Fläche von 4 Ar Rotwein. Nach und nach kamen wei…" at bounding box center [441, 394] width 447 height 75
click at [319, 357] on div "13 Reben begann 2008 mit einer Fläche von 4 Ar Rotwein. Nach und nach kamen wei…" at bounding box center [441, 394] width 447 height 75
click at [162, 27] on icon "save" at bounding box center [161, 26] width 11 height 11
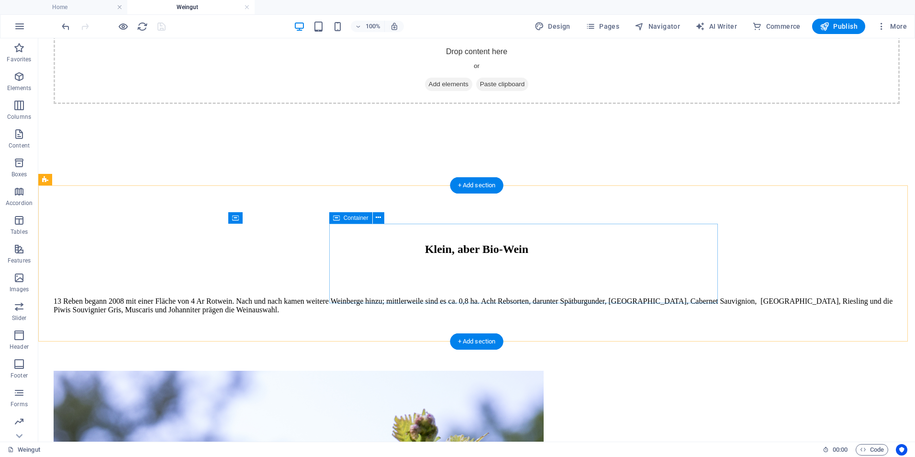
scroll to position [327, 0]
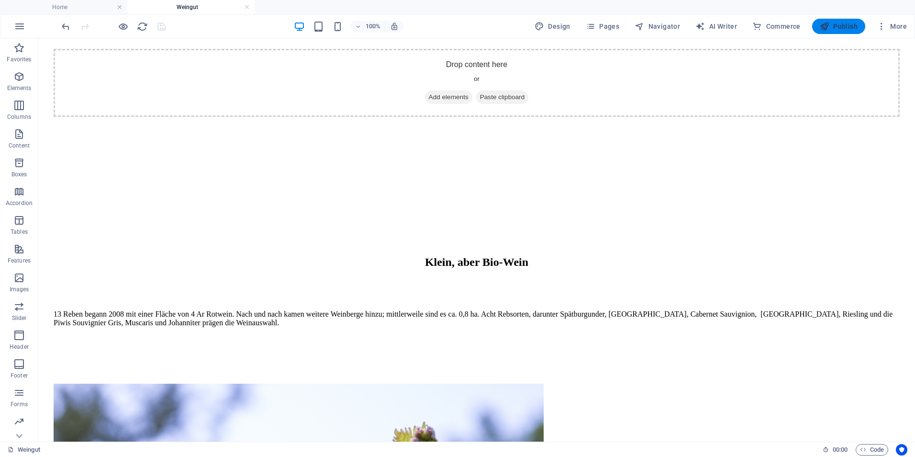
click at [829, 27] on icon "button" at bounding box center [825, 27] width 10 height 10
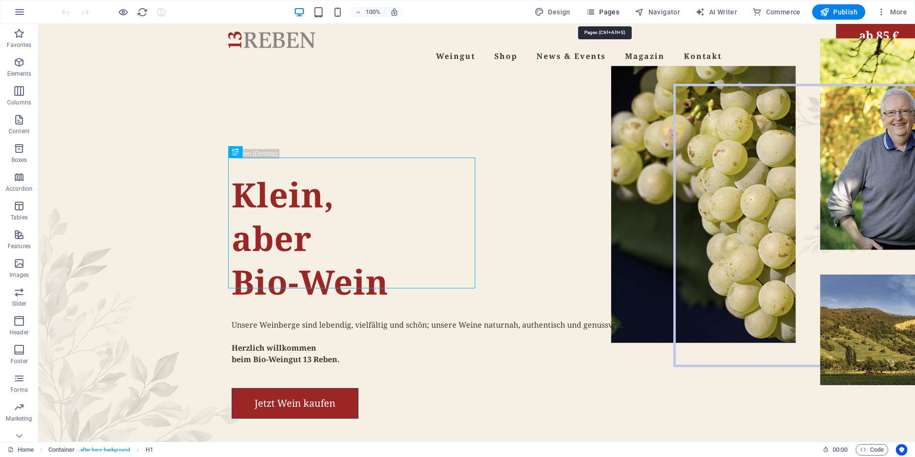
click at [605, 11] on span "Pages" at bounding box center [602, 12] width 33 height 10
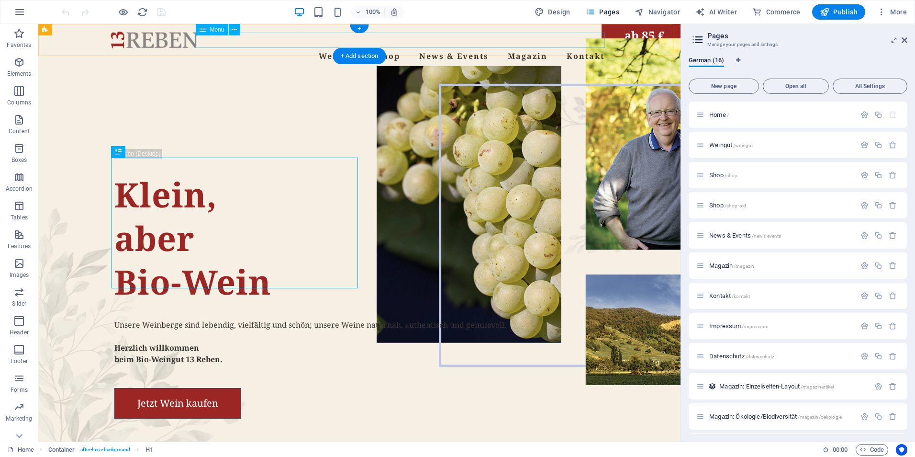
click at [344, 48] on nav "Weingut Shop News & Events Magazin Kontakt" at bounding box center [360, 55] width 498 height 15
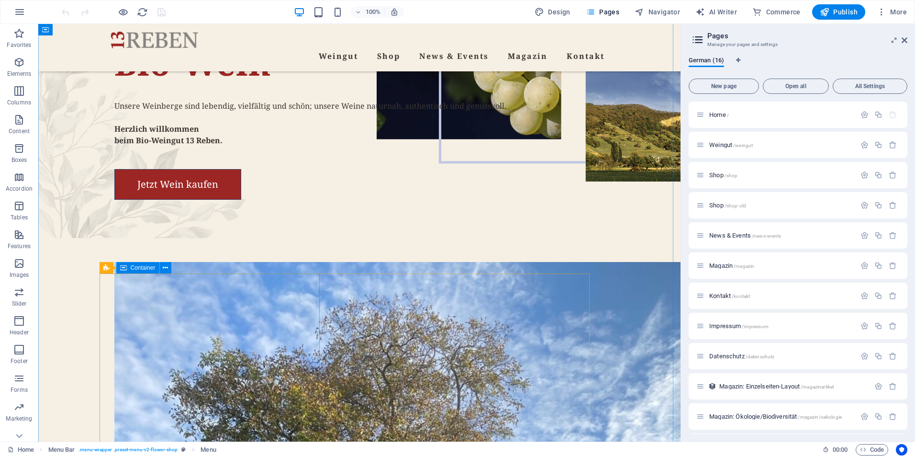
scroll to position [239, 0]
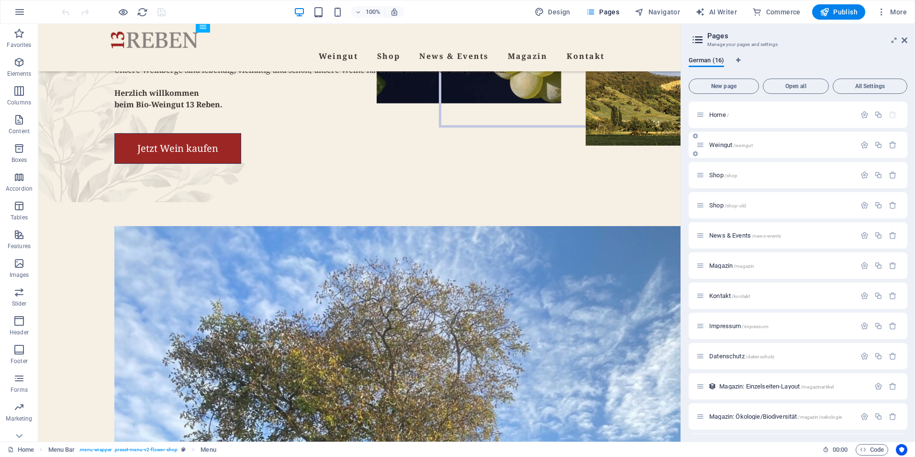
click at [718, 144] on span "Weingut /weingut" at bounding box center [731, 144] width 44 height 7
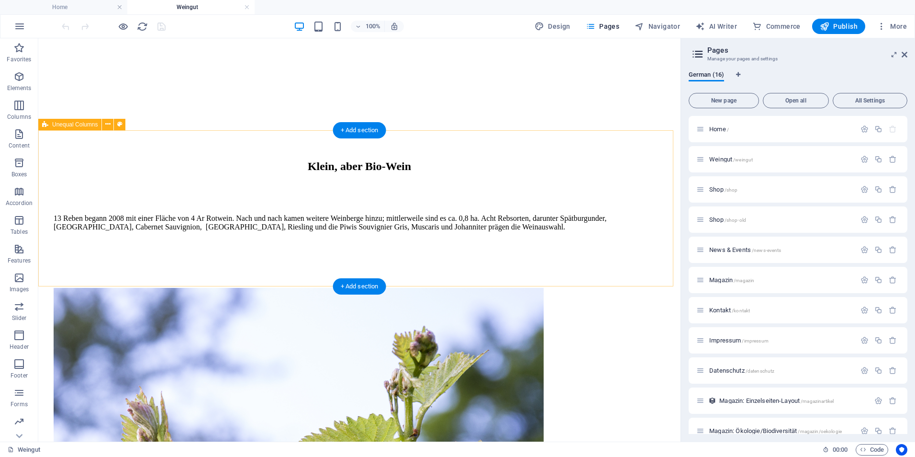
scroll to position [431, 0]
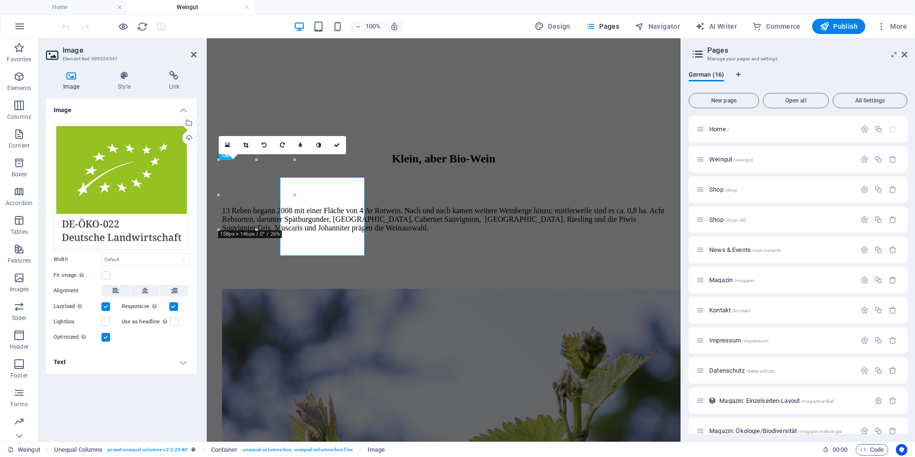
scroll to position [422, 0]
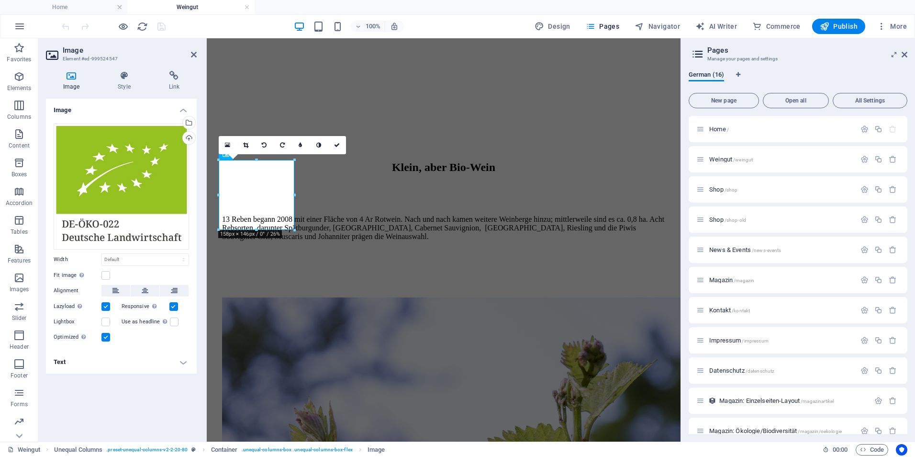
click at [73, 79] on icon at bounding box center [71, 76] width 51 height 10
click at [188, 139] on div "Upload" at bounding box center [188, 139] width 14 height 14
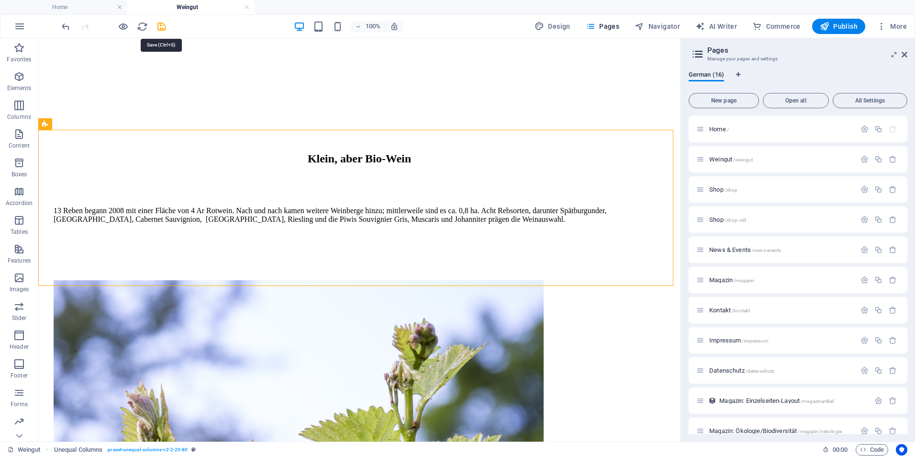
click at [163, 24] on icon "save" at bounding box center [161, 26] width 11 height 11
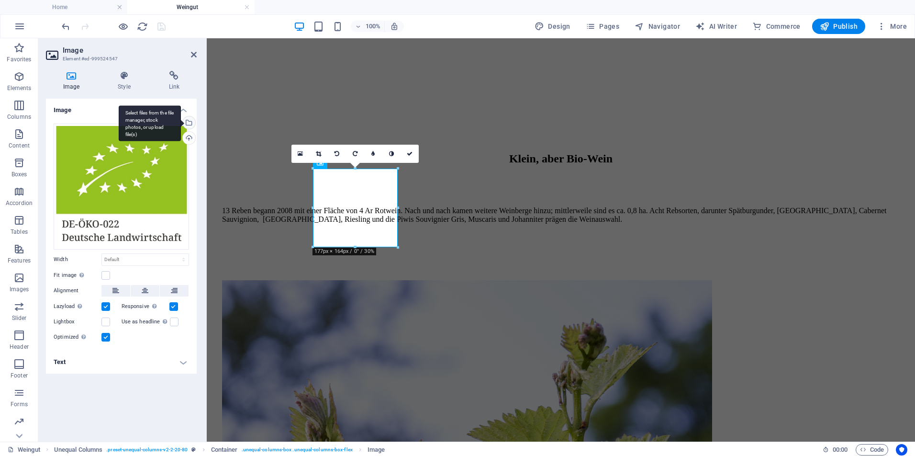
click at [189, 123] on div "Select files from the file manager, stock photos, or upload file(s)" at bounding box center [188, 123] width 14 height 14
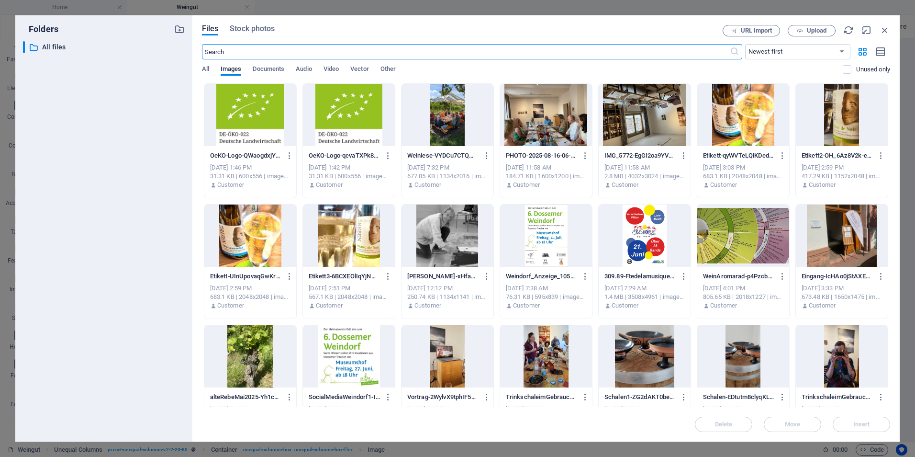
scroll to position [422, 0]
click at [355, 116] on div at bounding box center [349, 115] width 92 height 62
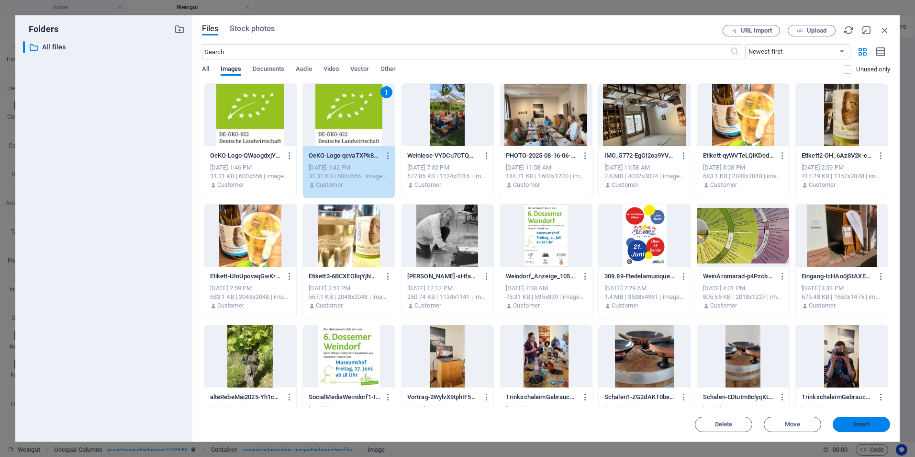
click at [859, 426] on span "Insert" at bounding box center [861, 424] width 17 height 6
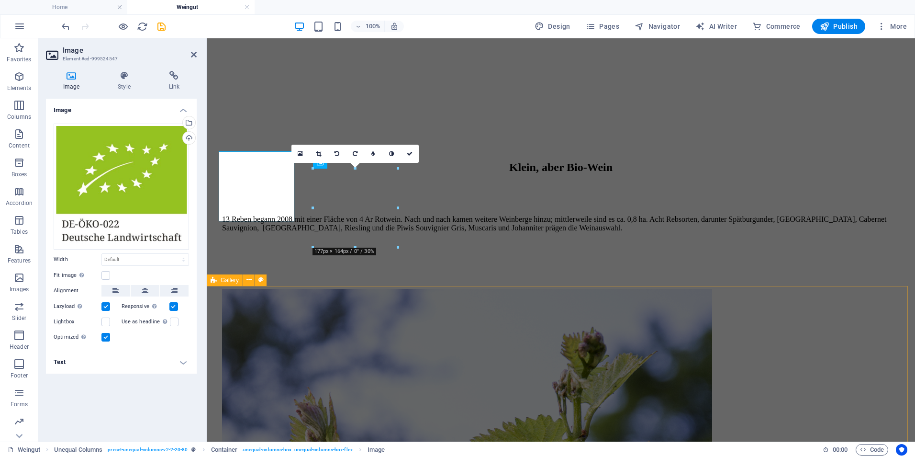
scroll to position [431, 0]
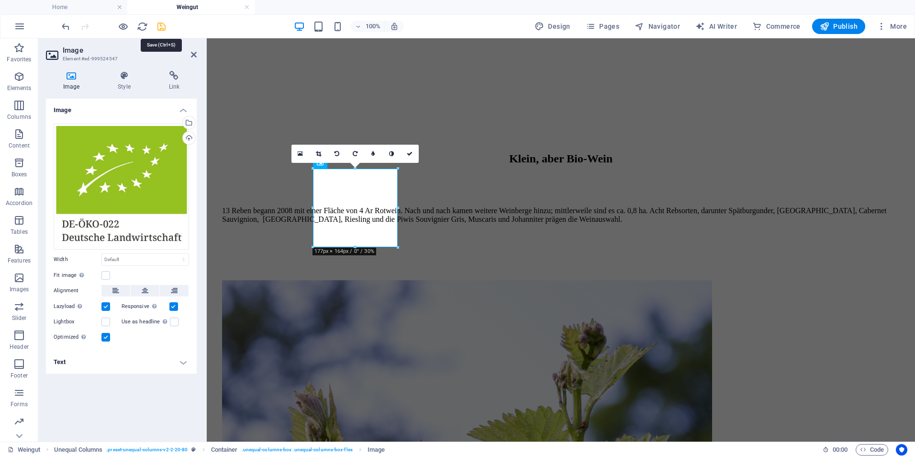
click at [160, 26] on icon "save" at bounding box center [161, 26] width 11 height 11
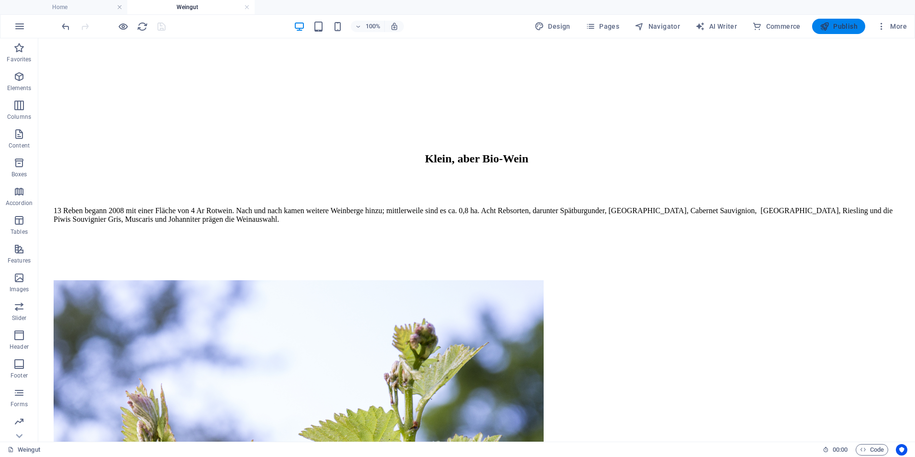
click at [820, 26] on icon "button" at bounding box center [825, 27] width 10 height 10
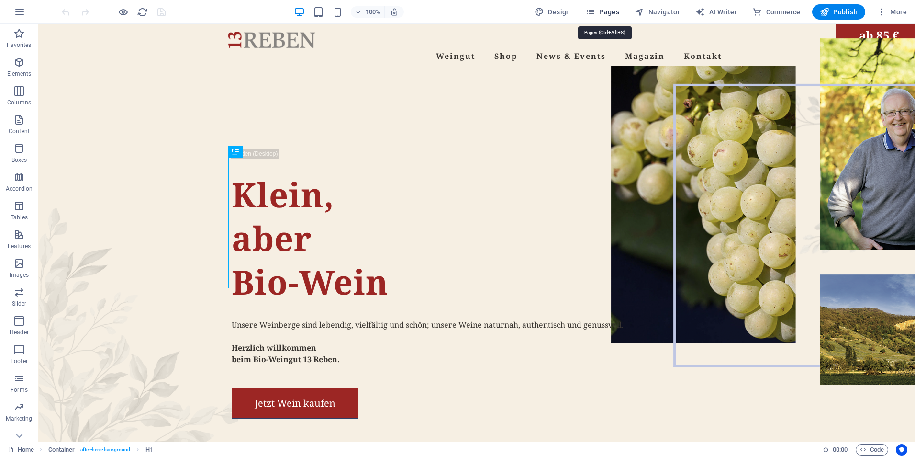
click at [603, 12] on span "Pages" at bounding box center [602, 12] width 33 height 10
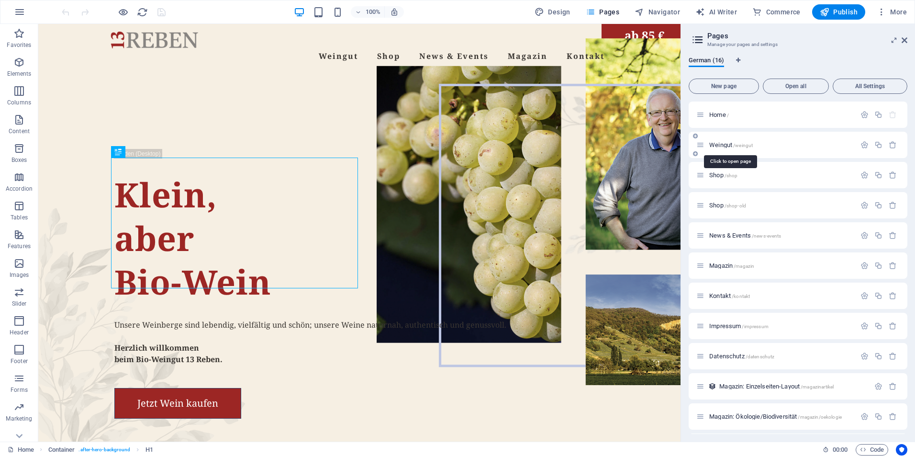
click at [719, 145] on span "Weingut /weingut" at bounding box center [731, 144] width 44 height 7
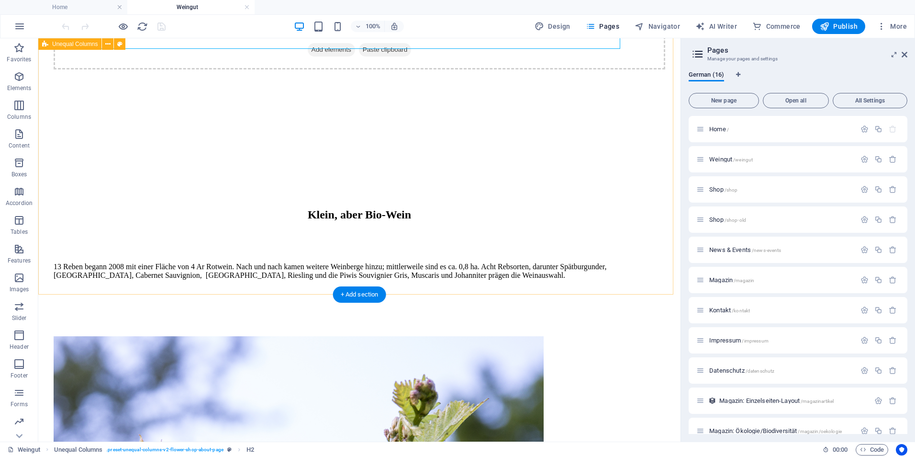
scroll to position [383, 0]
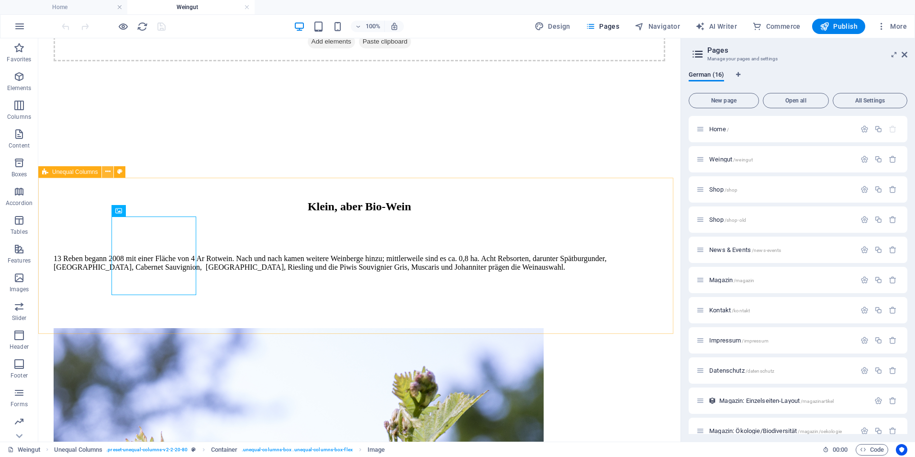
click at [110, 173] on icon at bounding box center [107, 172] width 5 height 10
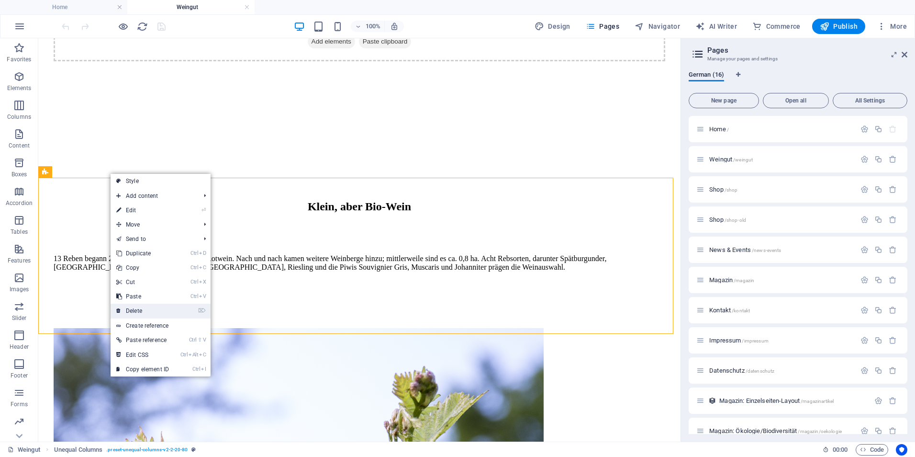
click at [152, 312] on link "⌦ Delete" at bounding box center [143, 310] width 64 height 14
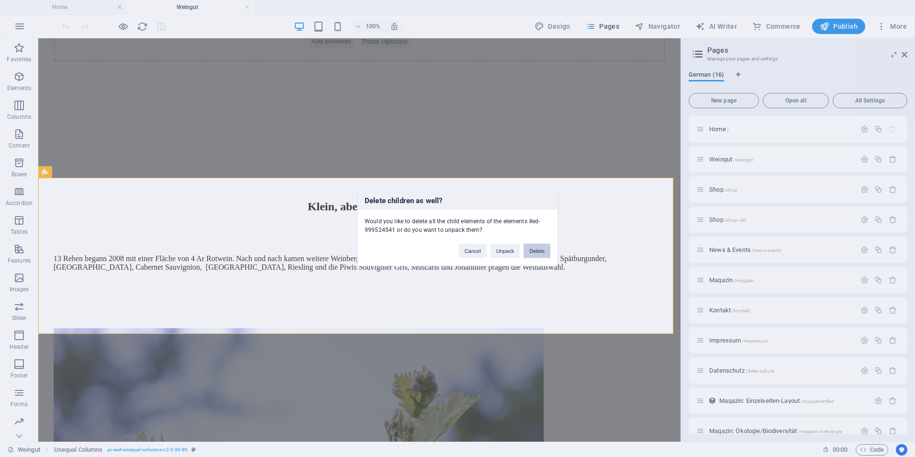
click at [535, 254] on button "Delete" at bounding box center [537, 251] width 27 height 14
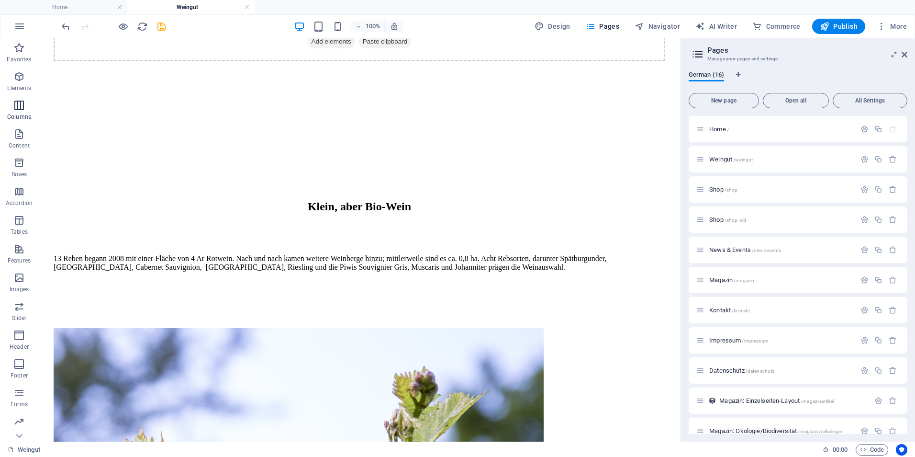
click at [22, 113] on p "Columns" at bounding box center [19, 117] width 24 height 8
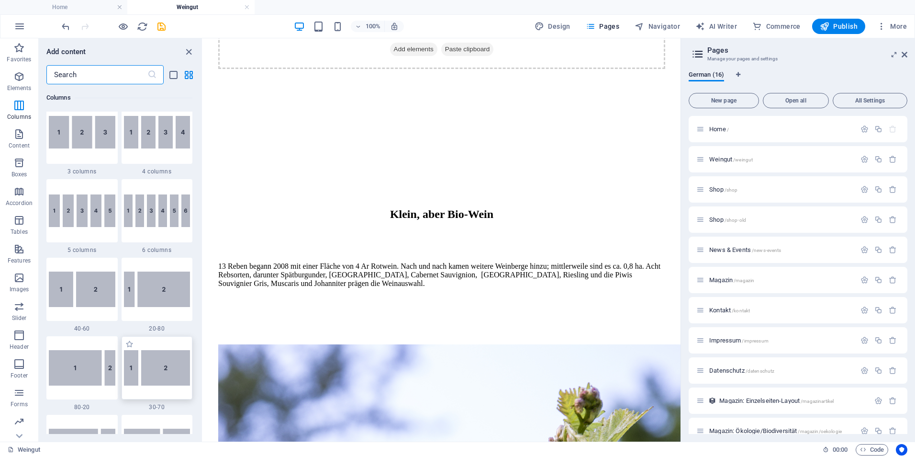
scroll to position [569, 0]
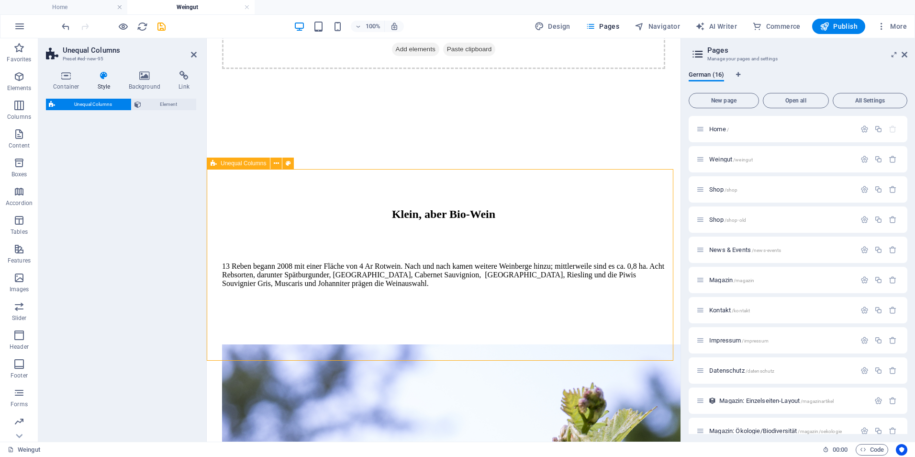
select select "%"
select select "rem"
select select "preset-unequal-columns-v2-2-20-80"
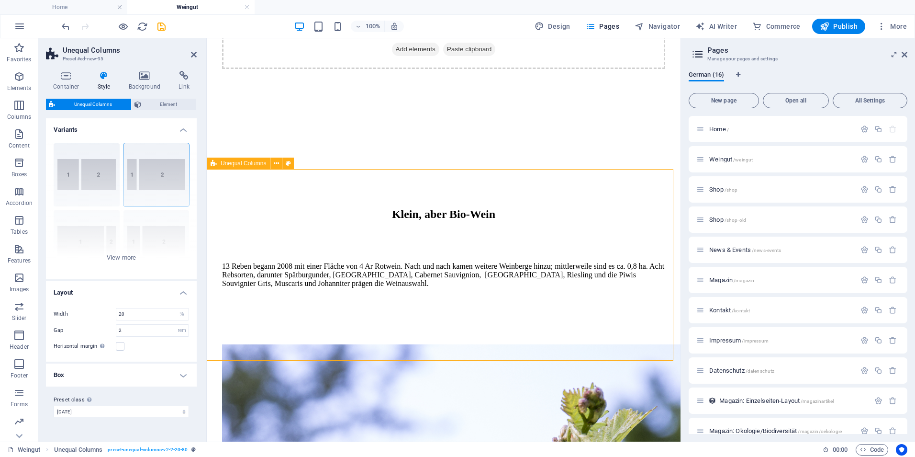
scroll to position [374, 0]
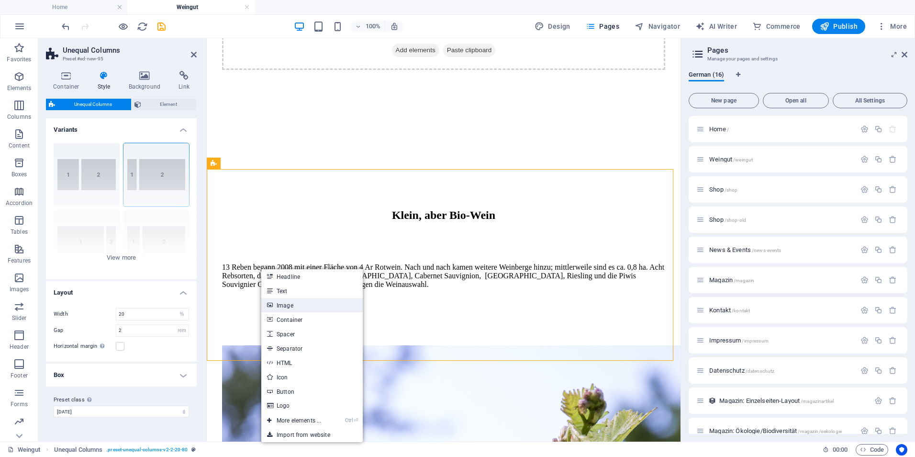
click at [291, 306] on link "Image" at bounding box center [311, 305] width 101 height 14
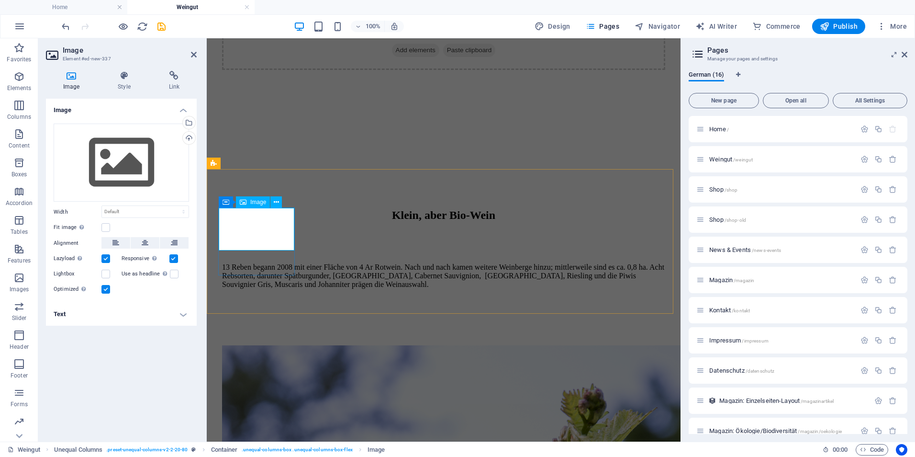
click at [190, 122] on div "Select files from the file manager, stock photos, or upload file(s)" at bounding box center [188, 123] width 14 height 14
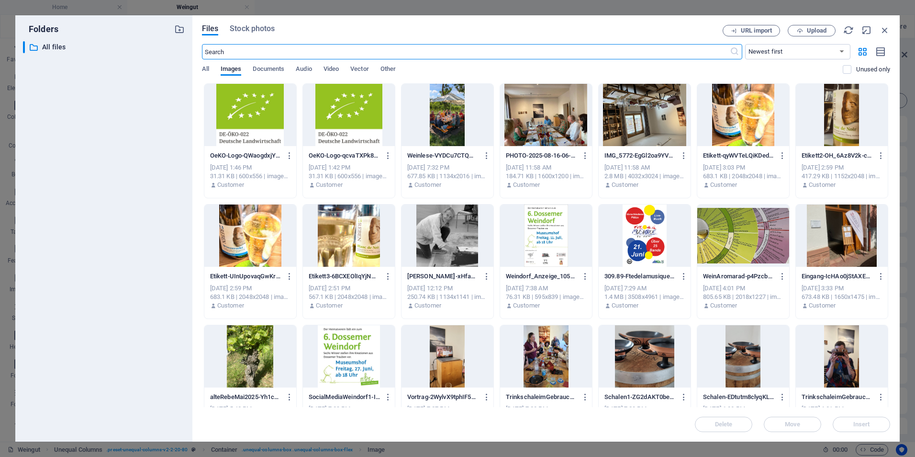
scroll to position [375, 0]
click at [236, 111] on div at bounding box center [250, 115] width 92 height 62
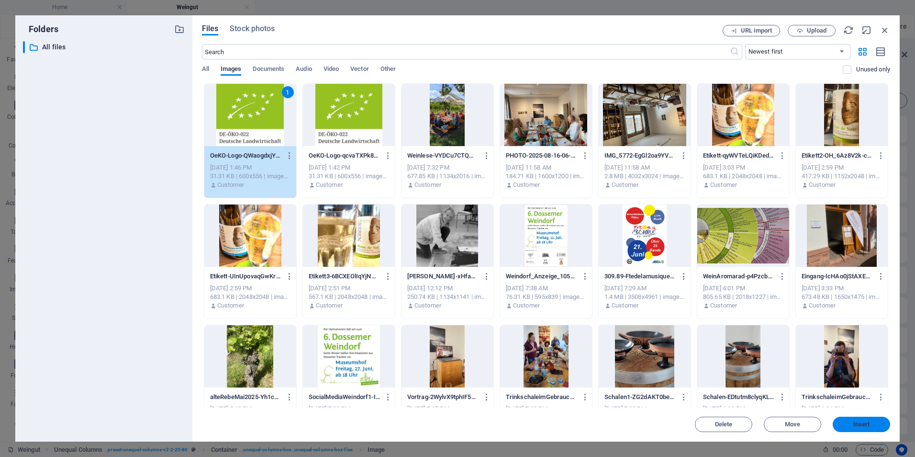
click at [856, 422] on span "Insert" at bounding box center [861, 424] width 17 height 6
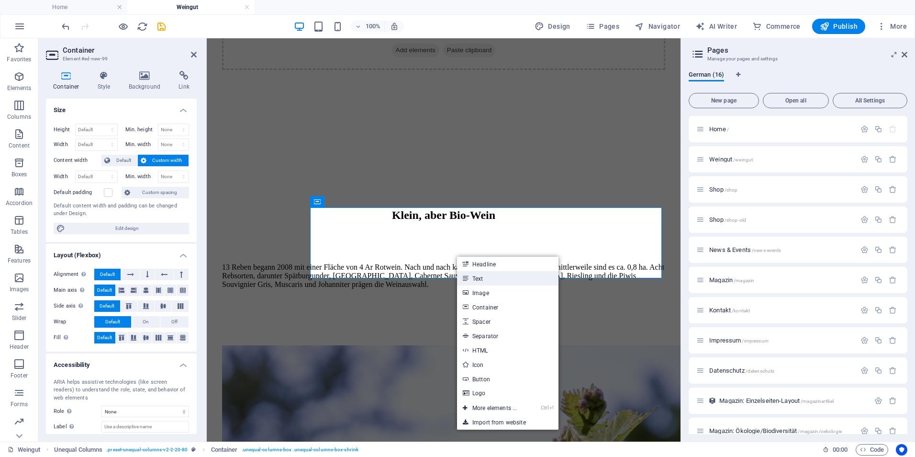
click at [478, 277] on link "Text" at bounding box center [507, 278] width 101 height 14
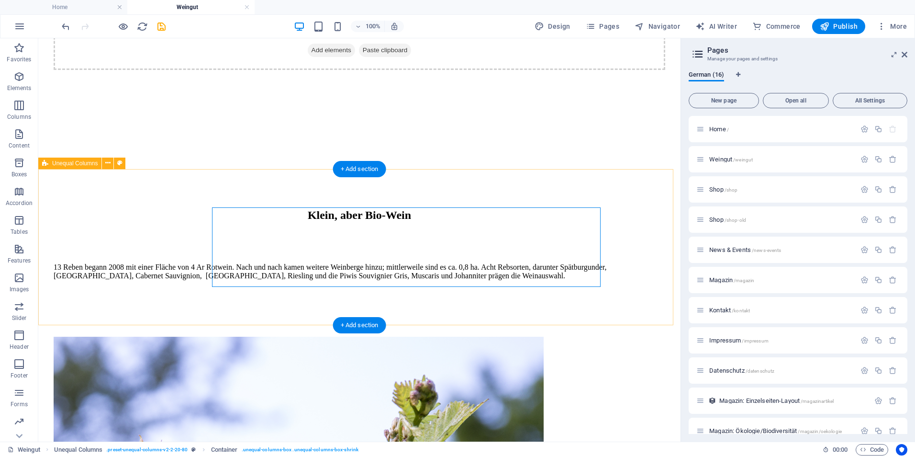
scroll to position [391, 0]
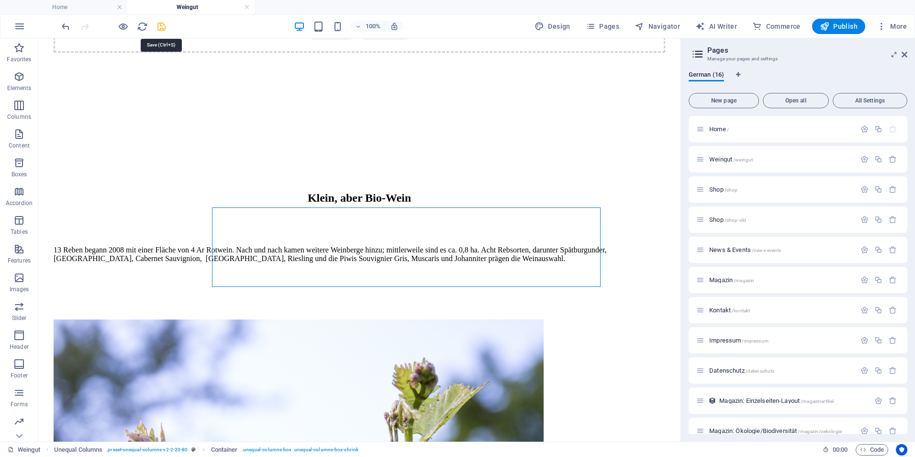
click at [163, 28] on icon "save" at bounding box center [161, 26] width 11 height 11
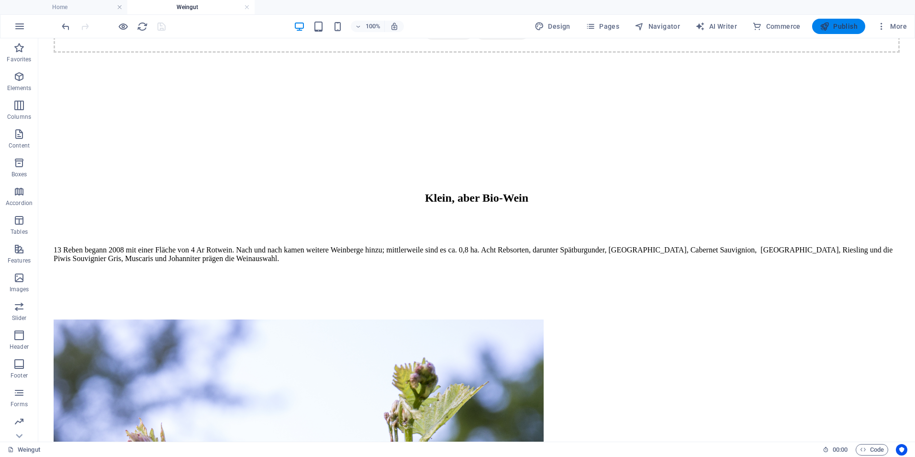
click at [829, 24] on icon "button" at bounding box center [825, 27] width 10 height 10
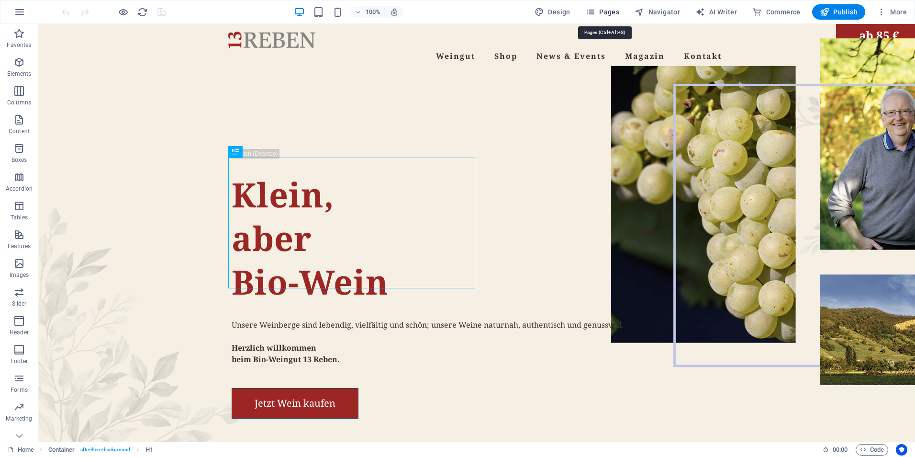
click at [610, 8] on span "Pages" at bounding box center [602, 12] width 33 height 10
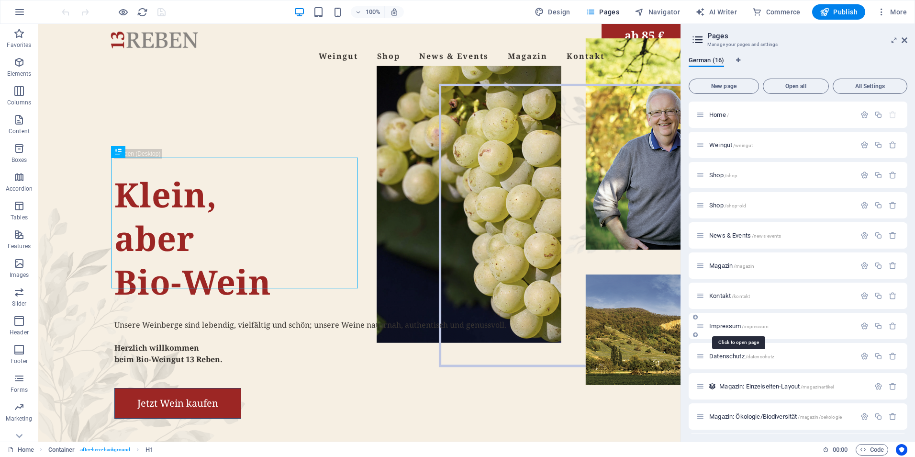
click at [727, 323] on span "Impressum /impressum" at bounding box center [738, 325] width 59 height 7
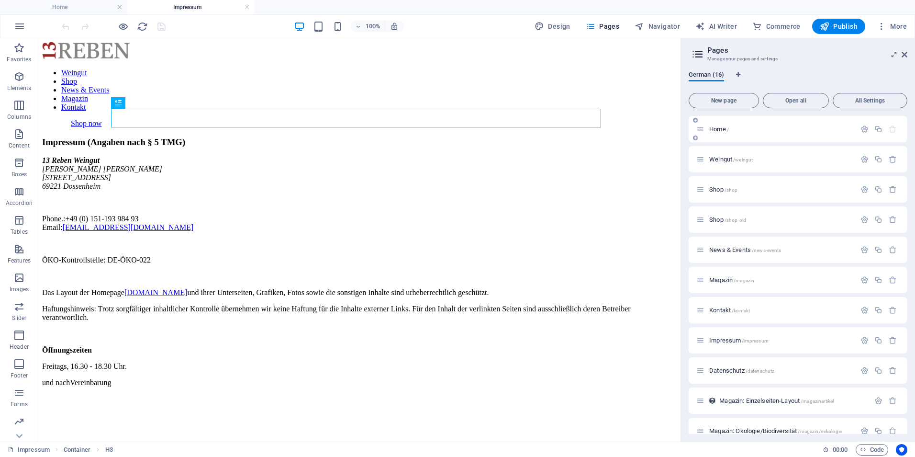
click at [726, 136] on div "Home /" at bounding box center [798, 129] width 219 height 26
click at [728, 312] on span "Kontakt /kontakt" at bounding box center [729, 309] width 41 height 7
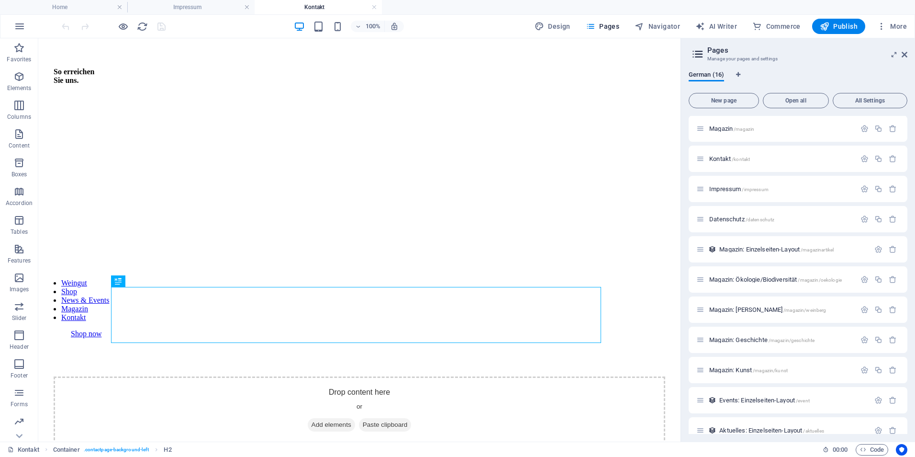
scroll to position [165, 0]
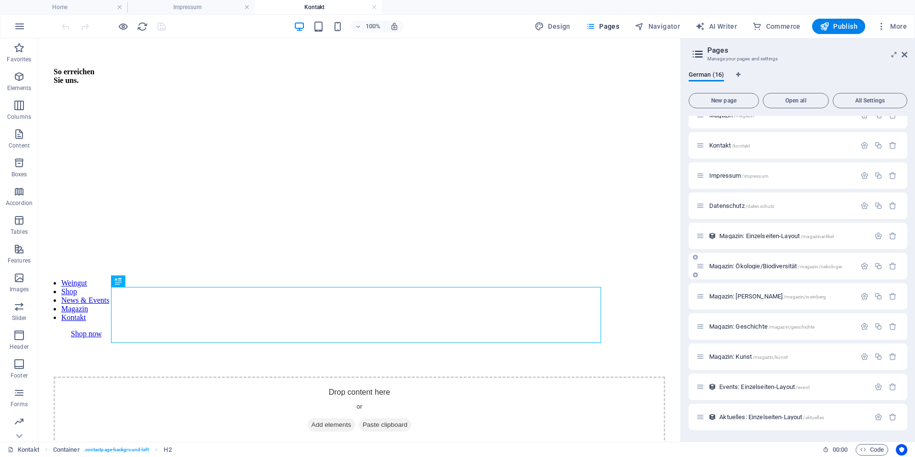
click at [737, 269] on div "Magazin: Ökologie/Biodiversität /magazin/oekologie" at bounding box center [775, 265] width 159 height 11
click at [760, 271] on div "Magazin: Ökologie/Biodiversität /magazin/oekologie" at bounding box center [775, 265] width 159 height 11
click at [746, 292] on div "Magazin: Weinberg /magazin/weinberg" at bounding box center [775, 295] width 159 height 11
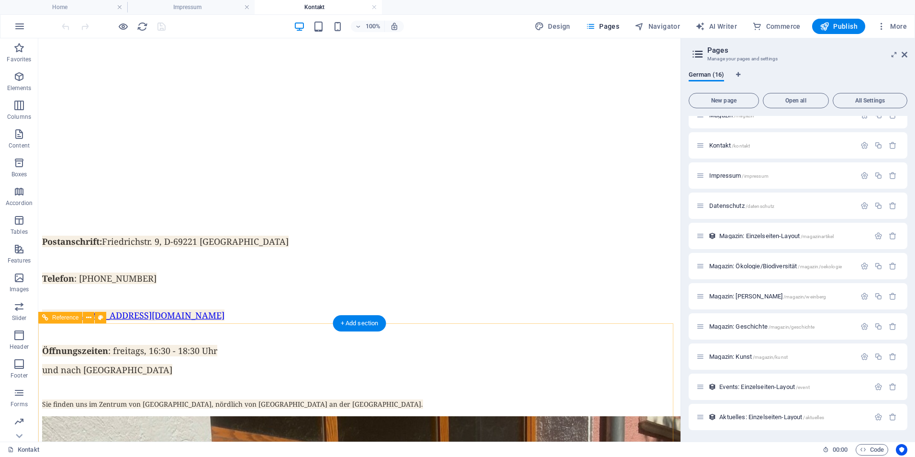
scroll to position [1093, 0]
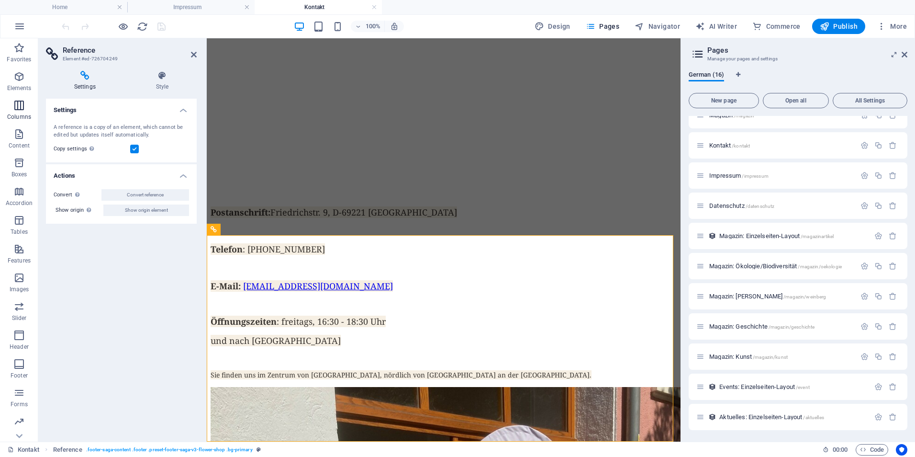
click at [27, 108] on span "Columns" at bounding box center [19, 111] width 38 height 23
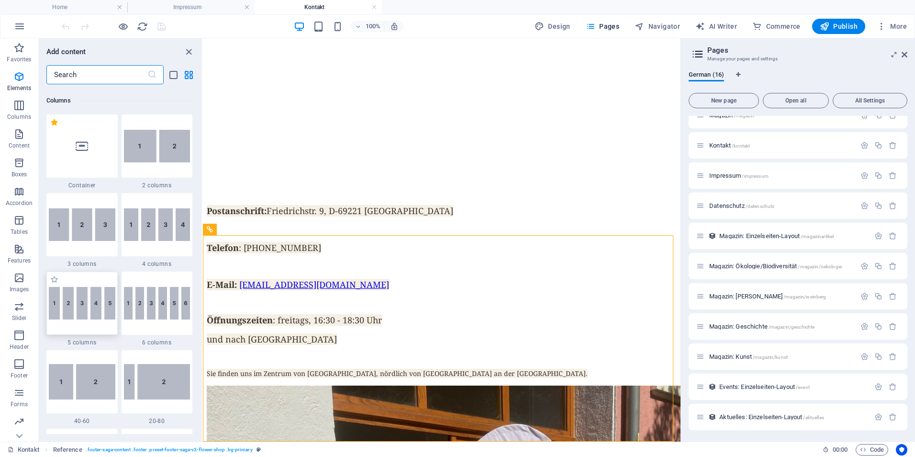
scroll to position [474, 0]
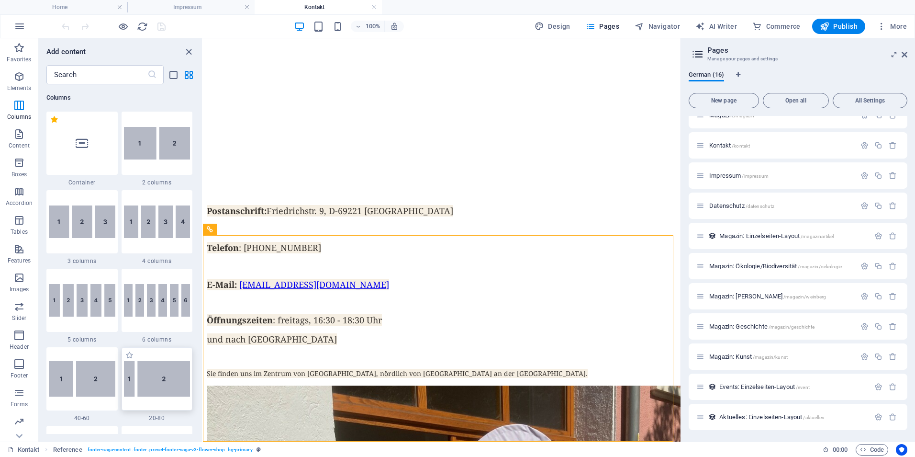
click at [157, 380] on img at bounding box center [157, 378] width 67 height 35
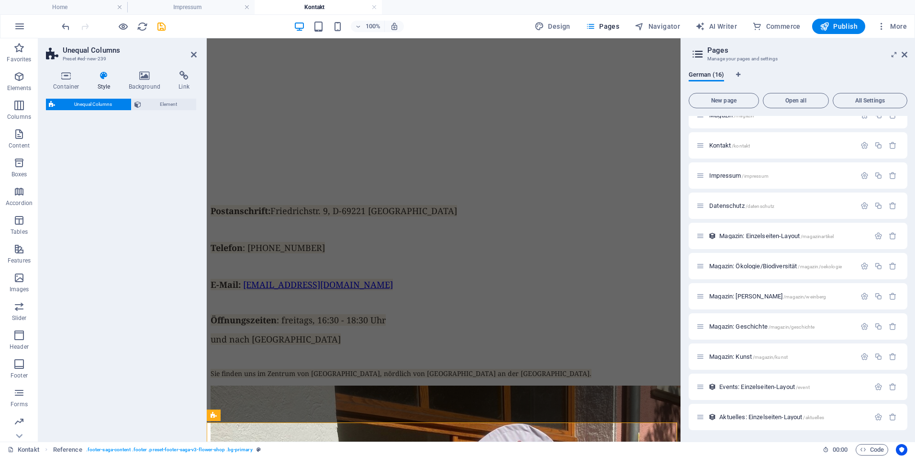
select select "%"
select select "rem"
select select "preset-unequal-columns-v2-2-20-80"
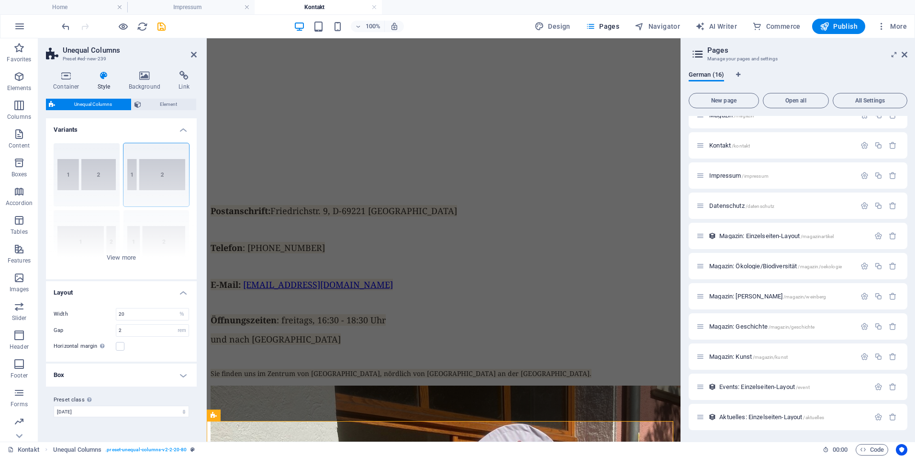
scroll to position [1093, 0]
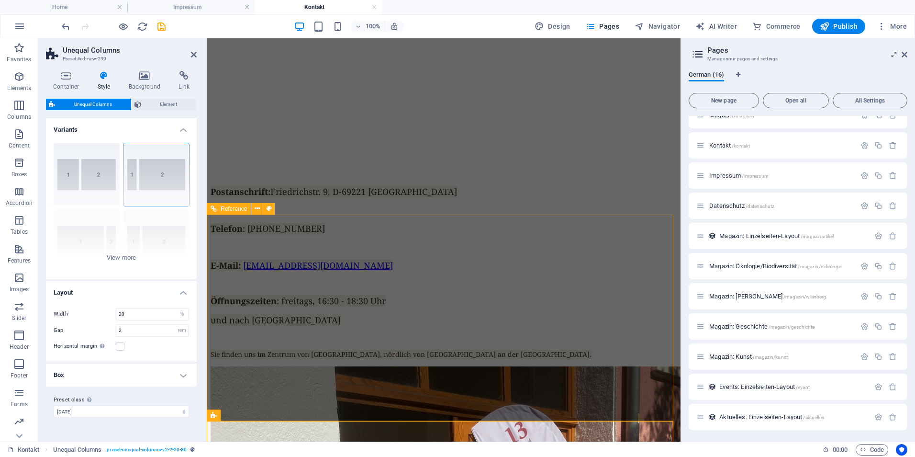
drag, startPoint x: 354, startPoint y: 213, endPoint x: 390, endPoint y: 237, distance: 43.4
drag, startPoint x: 354, startPoint y: 208, endPoint x: 514, endPoint y: 210, distance: 159.8
click at [147, 134] on h4 "Variants" at bounding box center [121, 126] width 151 height 17
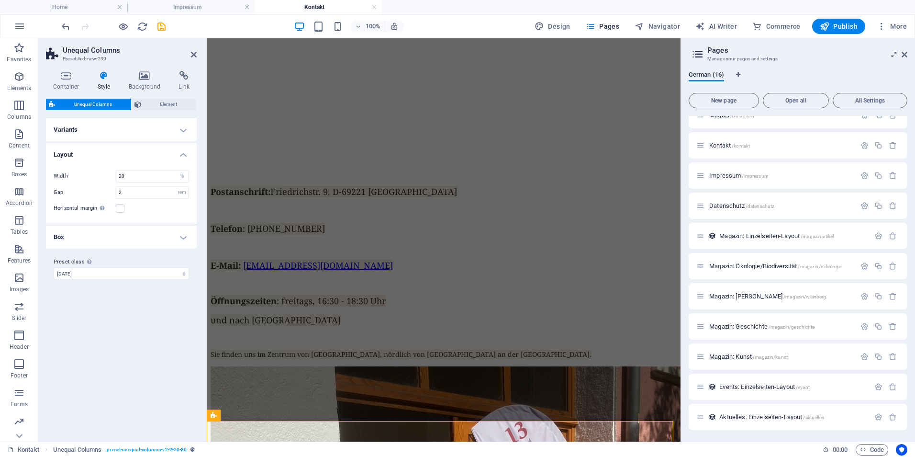
click at [162, 369] on div "Variants 40-60 20-80 80-20 30-70 70-30 Default Layout Width 20 px rem % vh vw G…" at bounding box center [121, 275] width 151 height 315
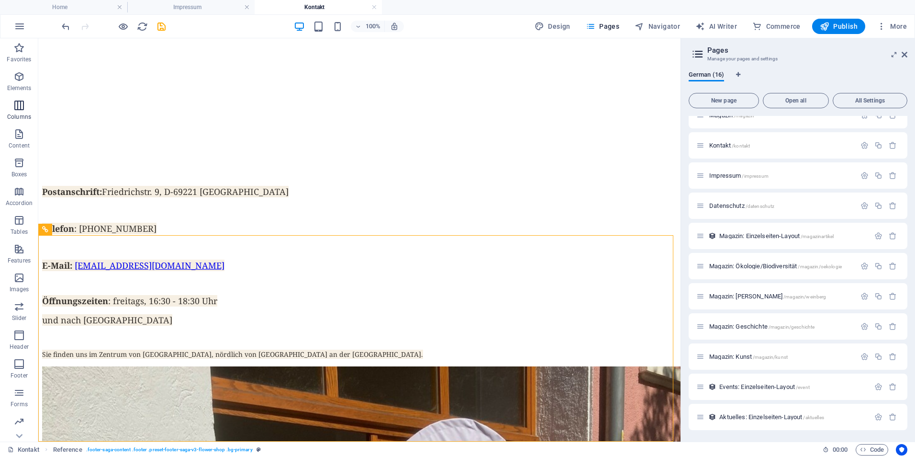
click at [14, 103] on icon "button" at bounding box center [18, 105] width 11 height 11
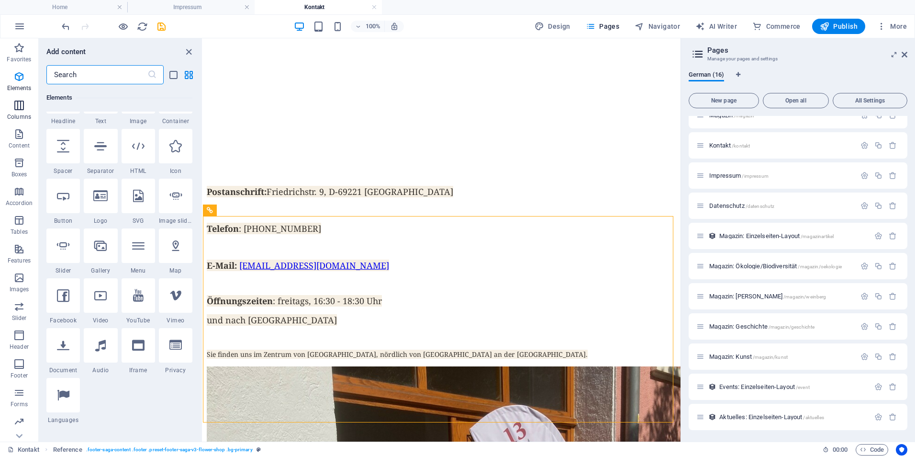
scroll to position [474, 0]
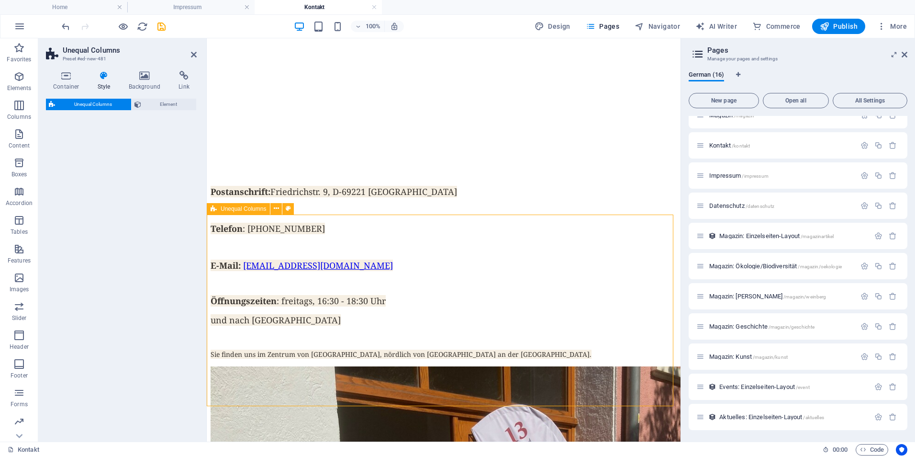
select select "%"
select select "rem"
select select "preset-unequal-columns-v2-2-20-80"
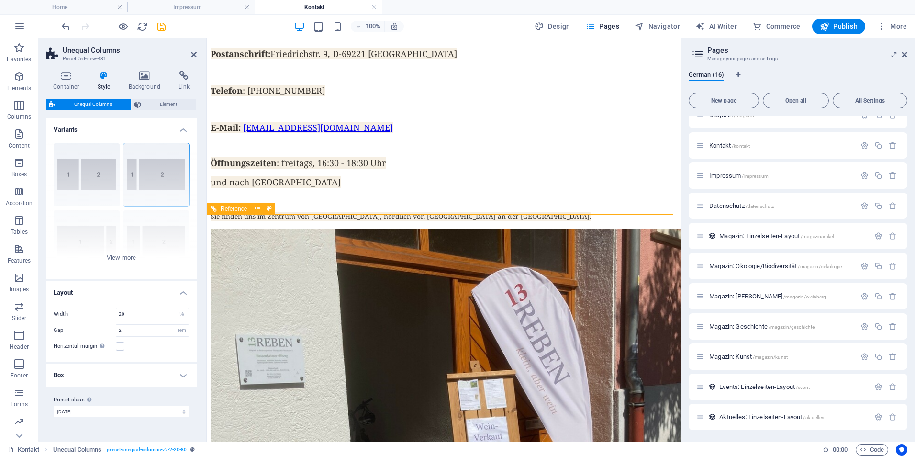
scroll to position [1141, 0]
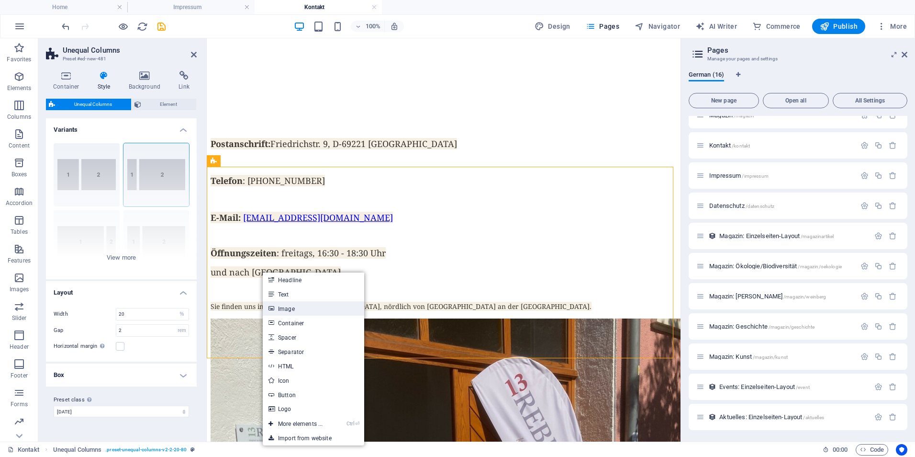
click at [291, 310] on link "Image" at bounding box center [313, 308] width 101 height 14
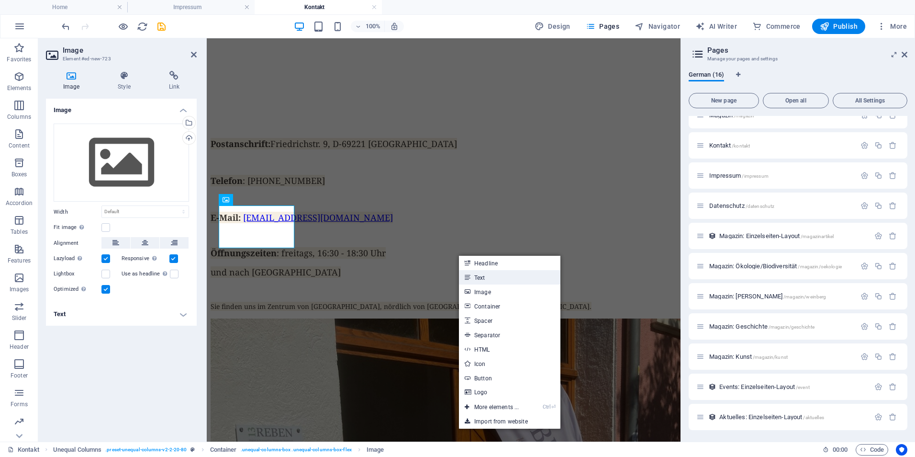
drag, startPoint x: 476, startPoint y: 275, endPoint x: 267, endPoint y: 238, distance: 212.3
click at [476, 275] on link "Text" at bounding box center [509, 277] width 101 height 14
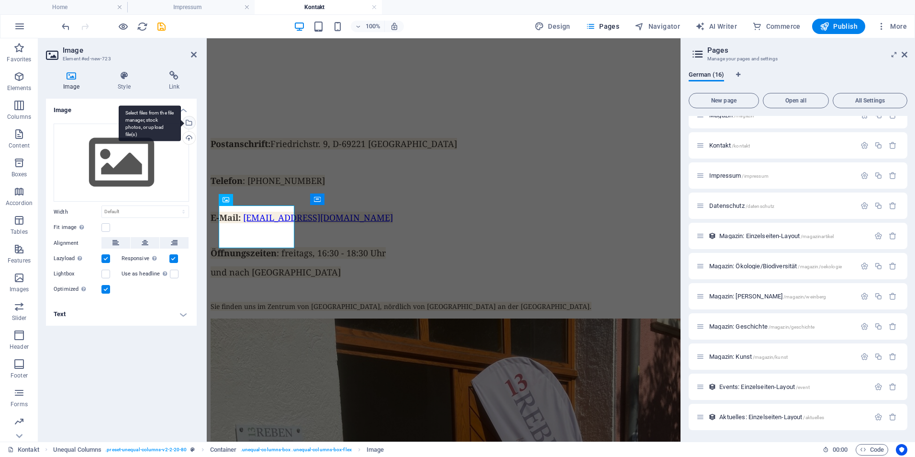
click at [190, 125] on div "Select files from the file manager, stock photos, or upload file(s)" at bounding box center [188, 123] width 14 height 14
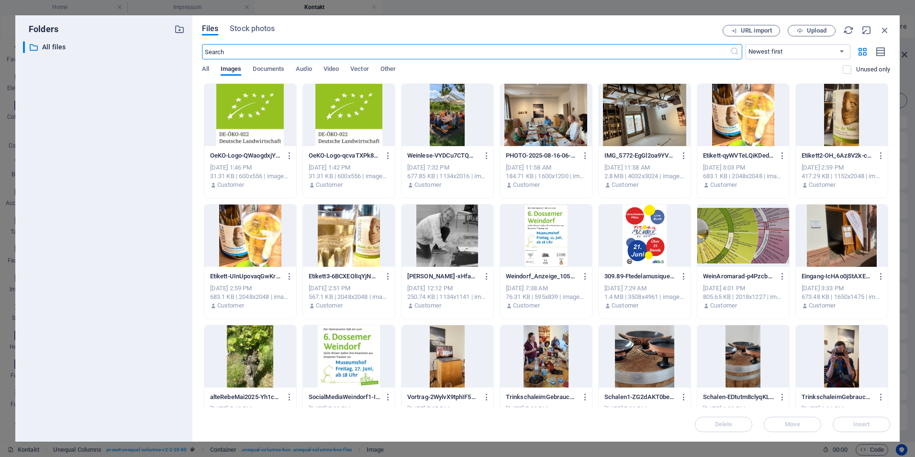
scroll to position [974, 0]
click at [268, 107] on div at bounding box center [250, 115] width 92 height 62
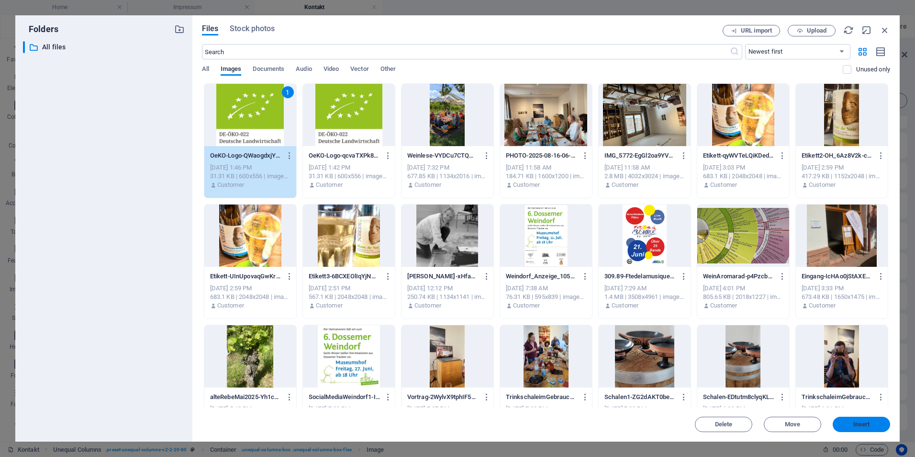
click at [859, 429] on button "Insert" at bounding box center [861, 423] width 57 height 15
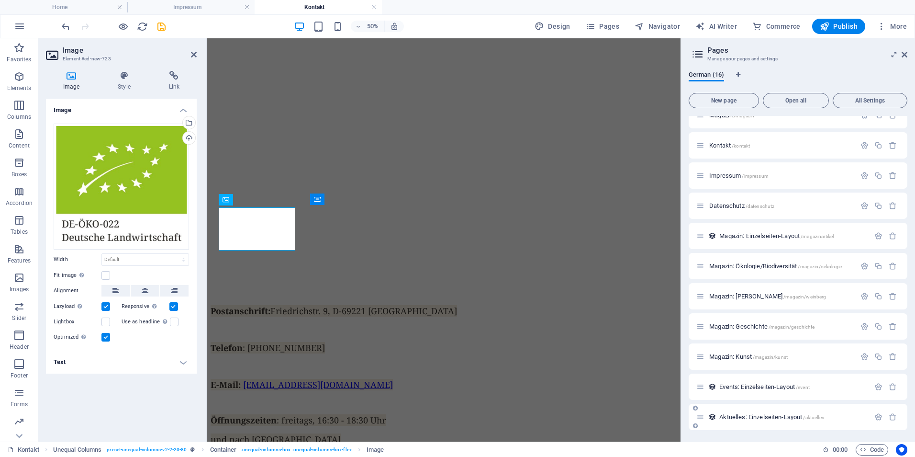
scroll to position [1141, 0]
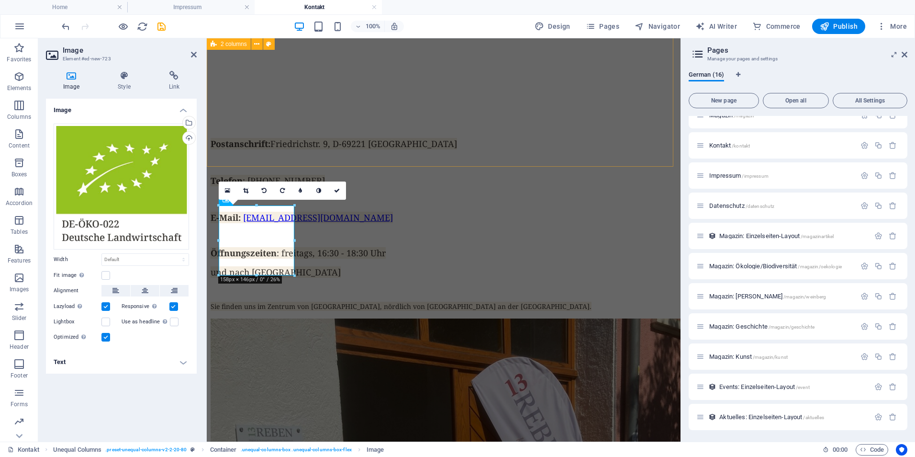
click at [315, 149] on div "Postanschrift: Friedrichstr. 9, D-69221 Dossenheim Telefon : +49 (0) 151 193 98…" at bounding box center [444, 441] width 466 height 606
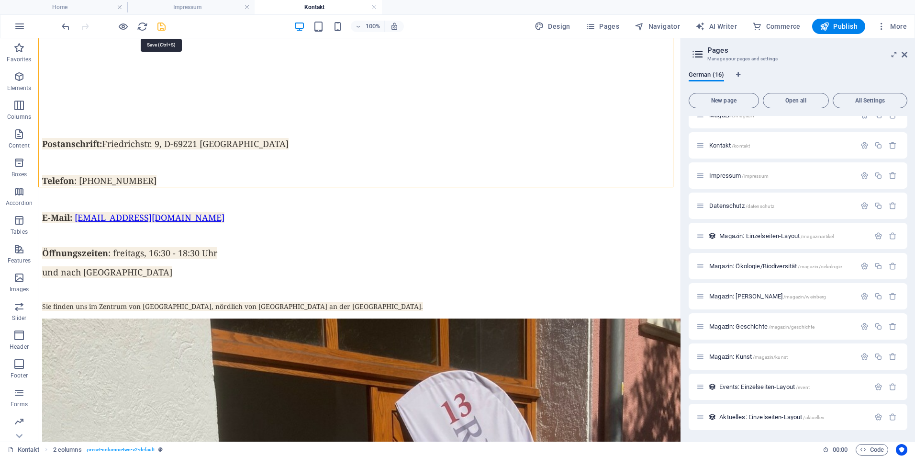
click at [165, 28] on icon "save" at bounding box center [161, 26] width 11 height 11
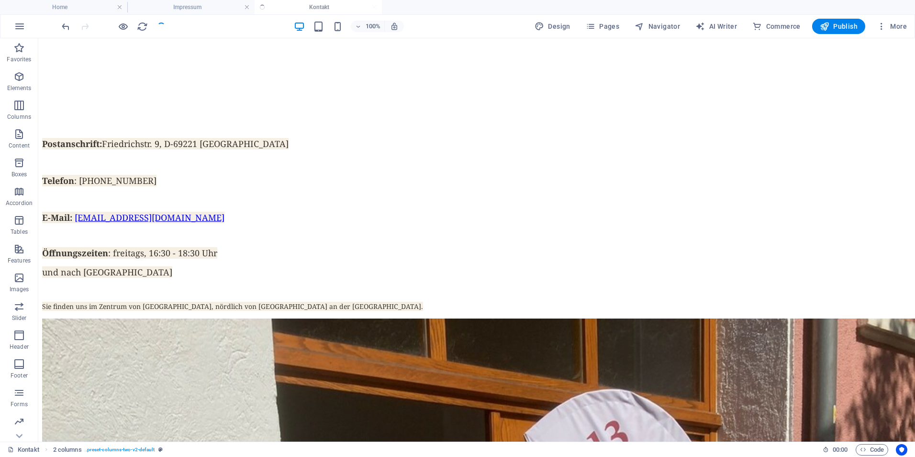
checkbox input "false"
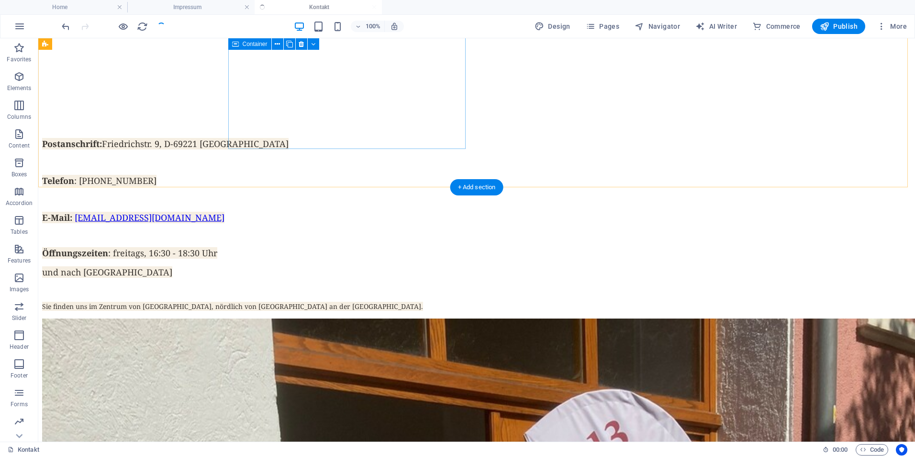
checkbox input "false"
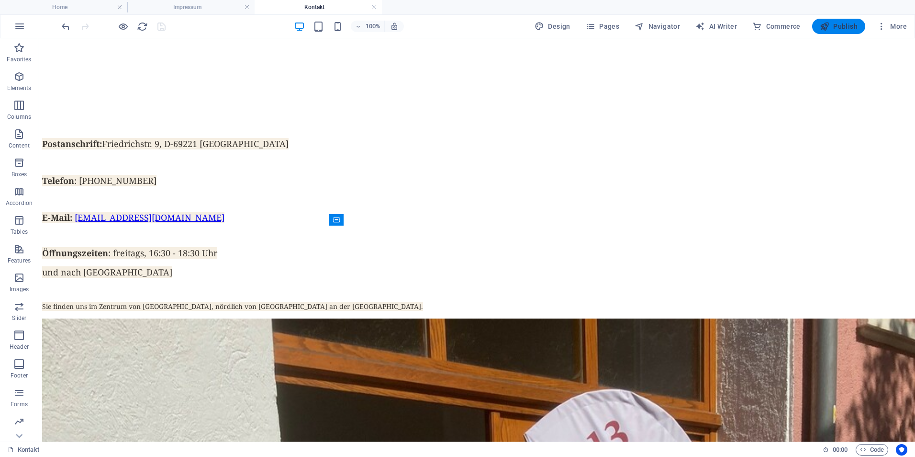
click at [833, 26] on span "Publish" at bounding box center [839, 27] width 38 height 10
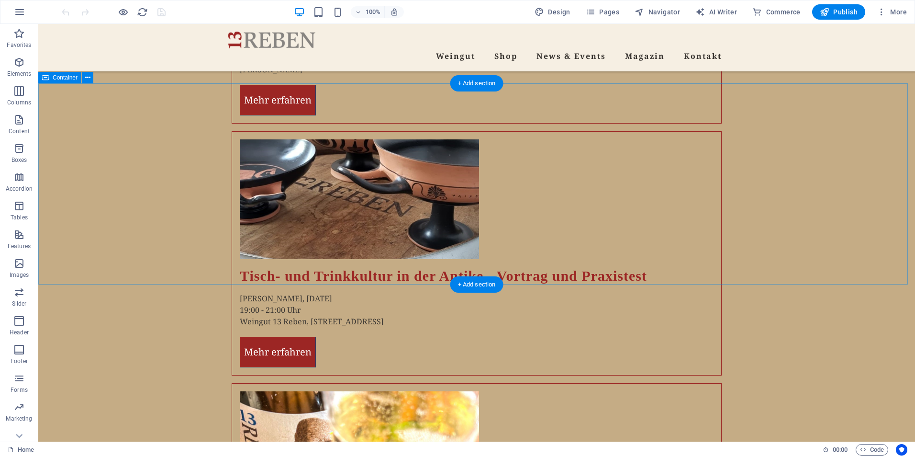
scroll to position [2680, 0]
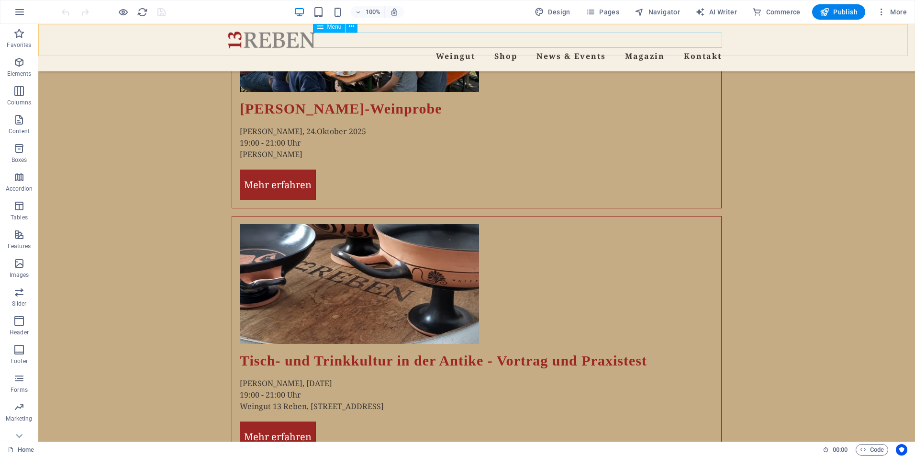
click at [676, 48] on nav "Weingut Shop News & Events Magazin Kontakt" at bounding box center [477, 55] width 498 height 15
click at [695, 48] on nav "Weingut Shop News & Events Magazin Kontakt" at bounding box center [477, 55] width 498 height 15
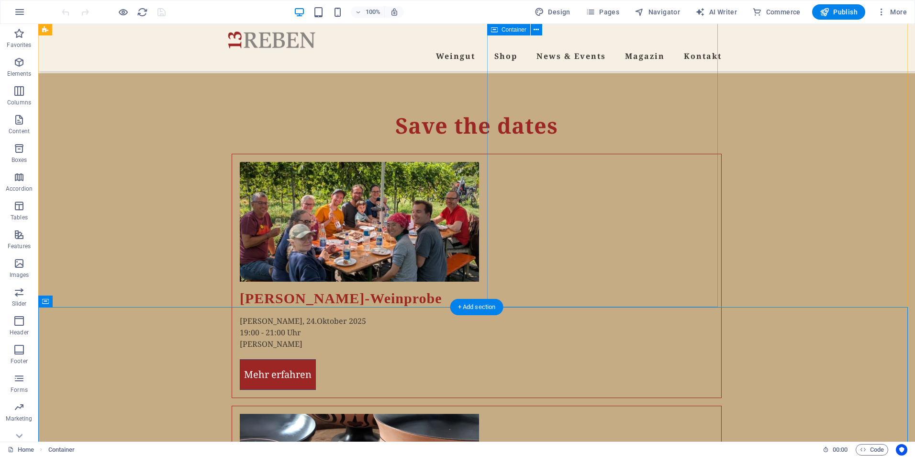
scroll to position [2488, 0]
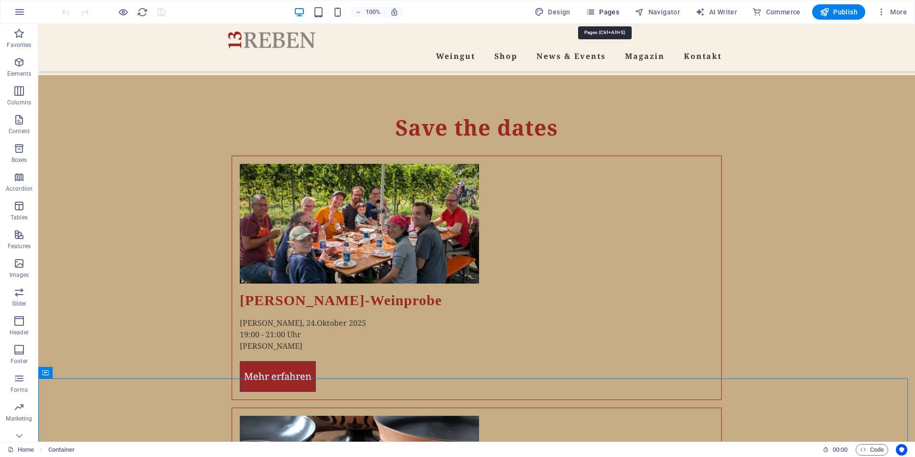
click at [621, 17] on button "Pages" at bounding box center [602, 11] width 41 height 15
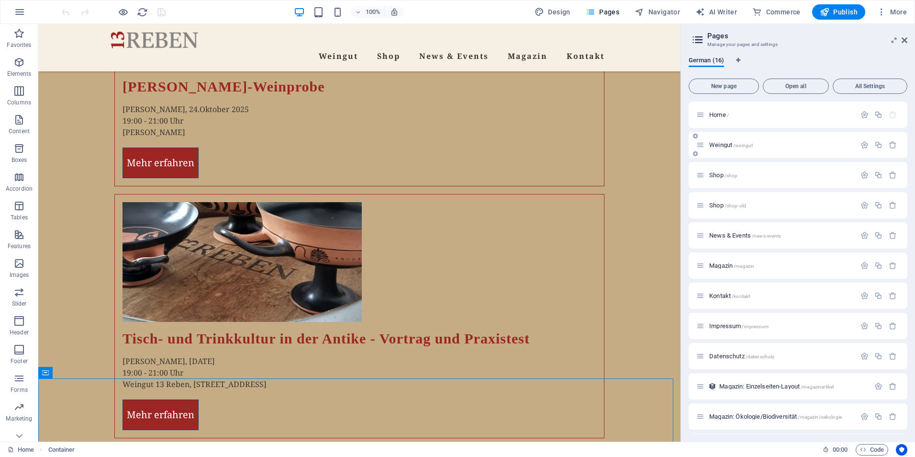
click at [711, 144] on span "Weingut /weingut" at bounding box center [731, 144] width 44 height 7
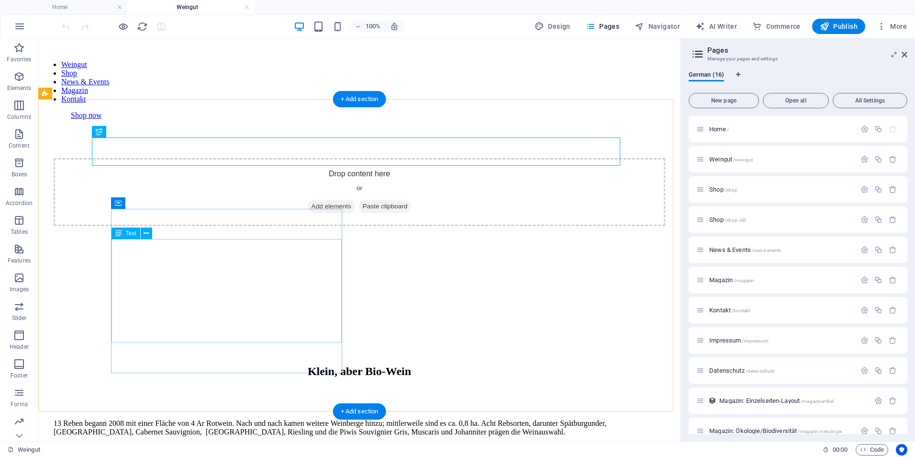
scroll to position [239, 0]
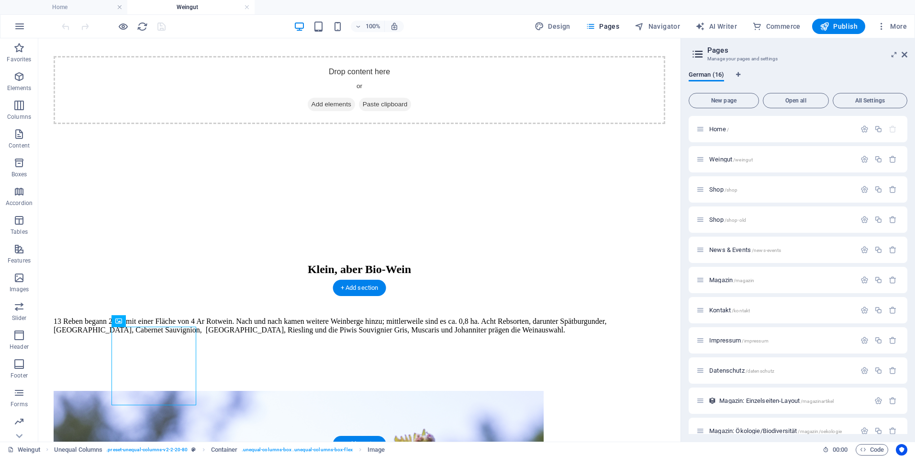
drag, startPoint x: 165, startPoint y: 387, endPoint x: 153, endPoint y: 390, distance: 11.8
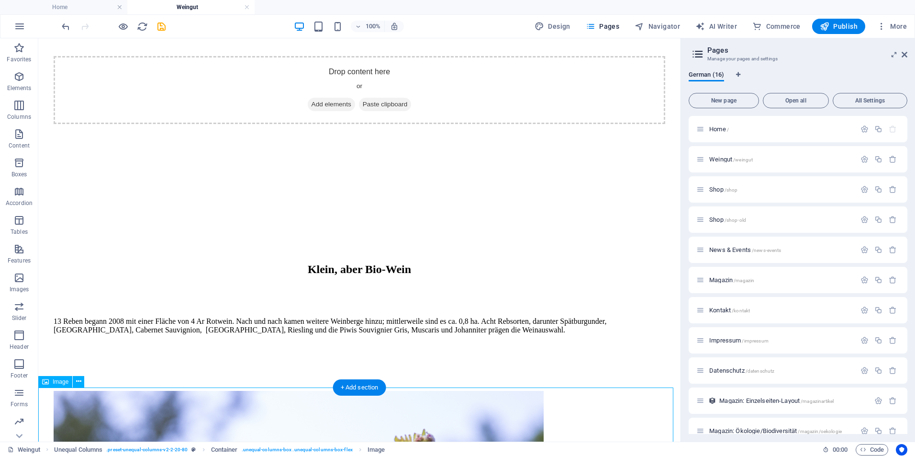
scroll to position [336, 0]
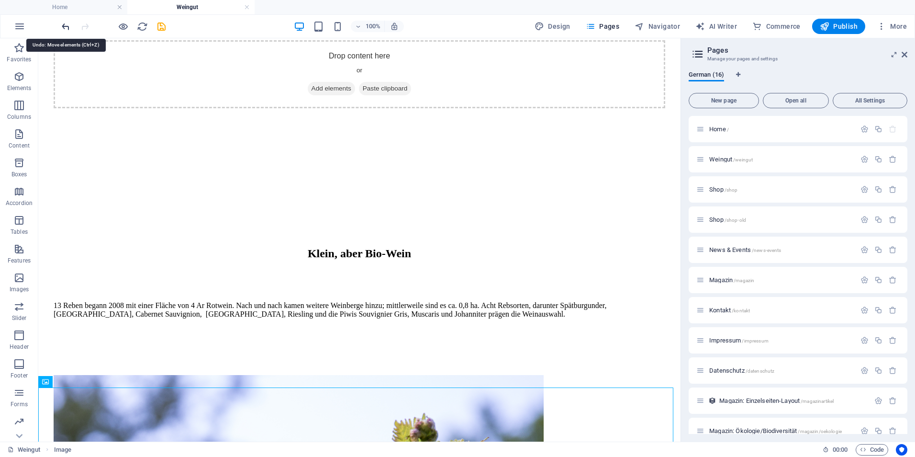
click at [62, 25] on icon "undo" at bounding box center [65, 26] width 11 height 11
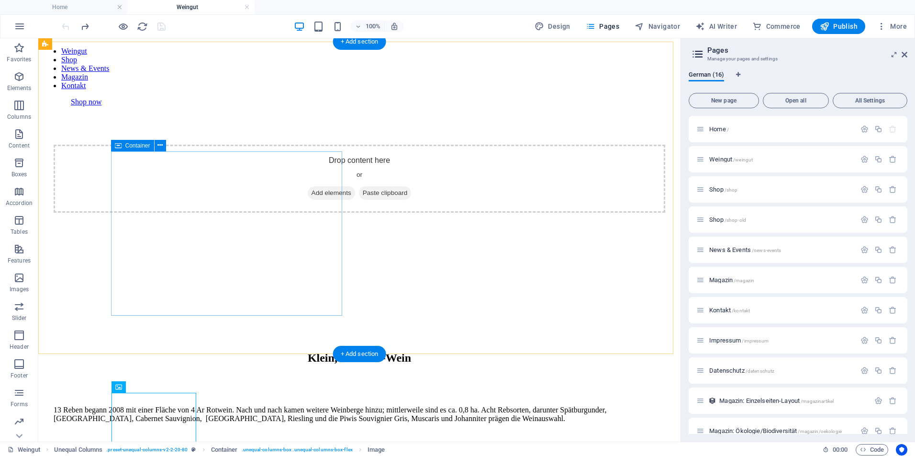
scroll to position [192, 0]
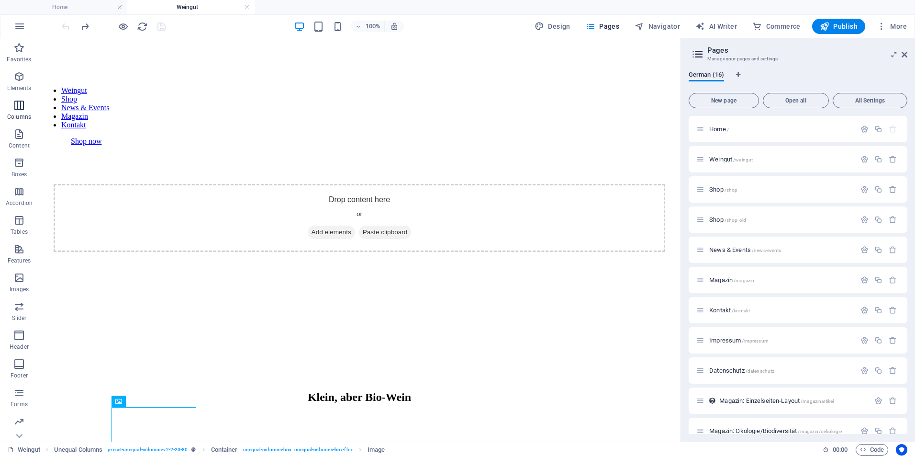
click at [17, 110] on icon "button" at bounding box center [18, 105] width 11 height 11
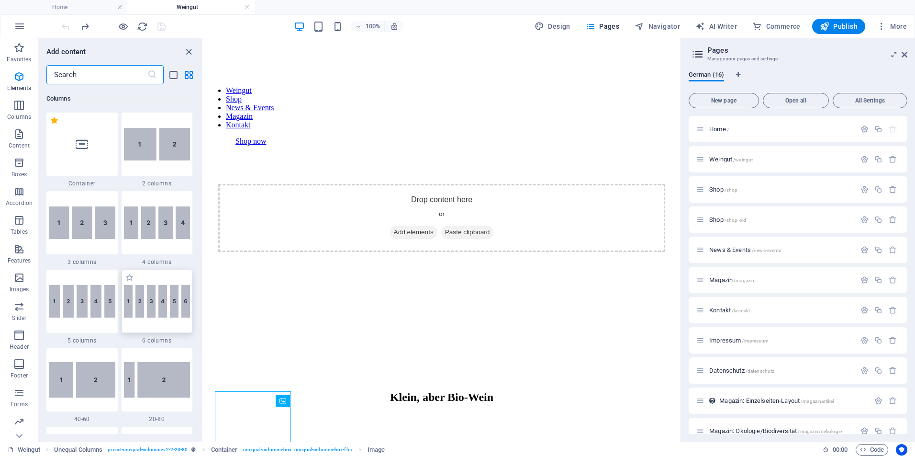
scroll to position [474, 0]
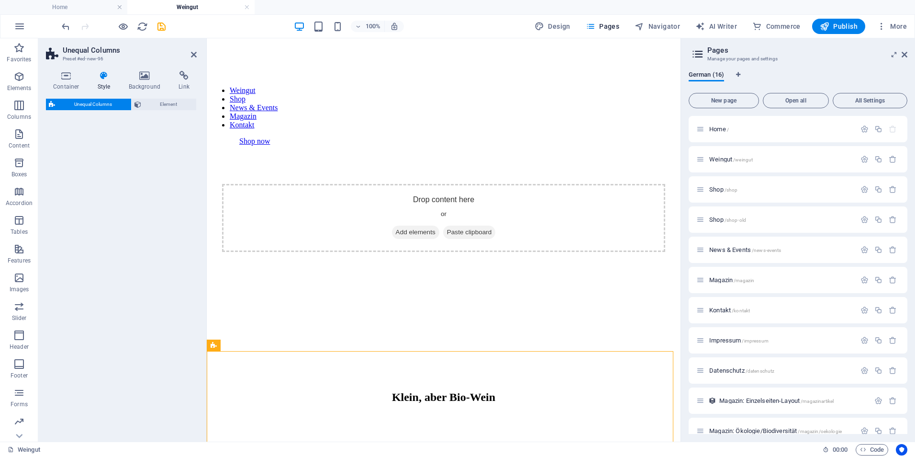
select select "%"
select select "rem"
select select "preset-unequal-columns-v2-2-20-80"
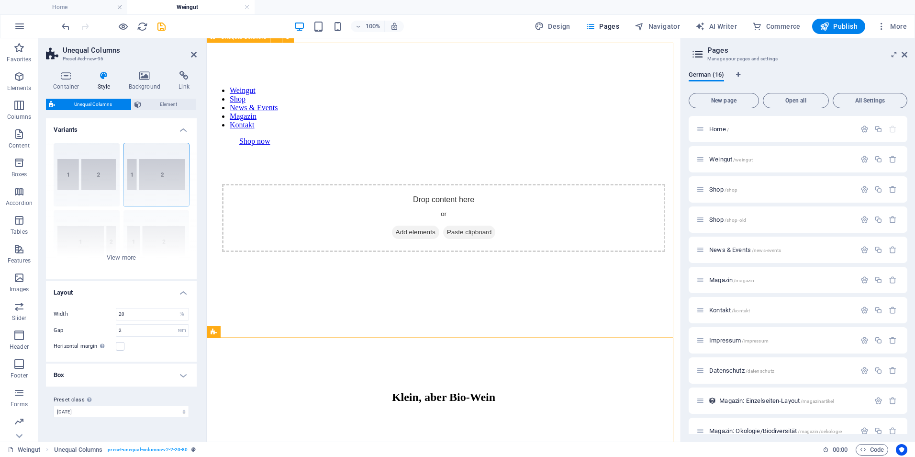
scroll to position [384, 0]
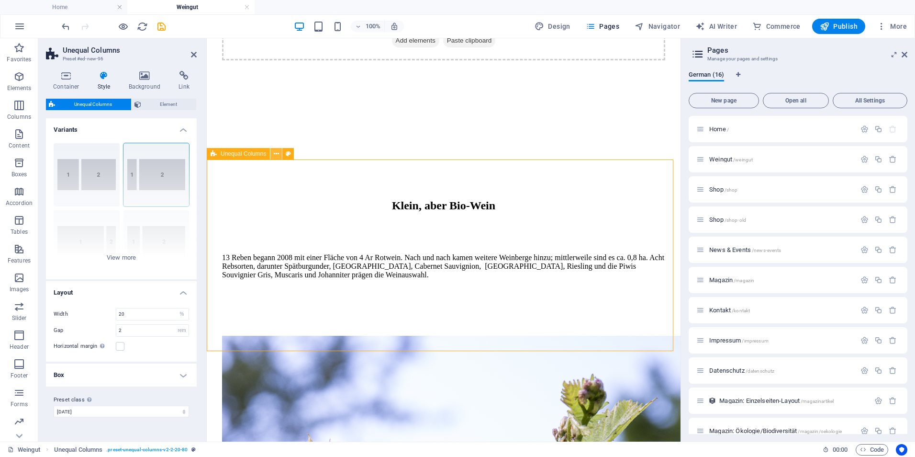
click at [279, 156] on button at bounding box center [275, 153] width 11 height 11
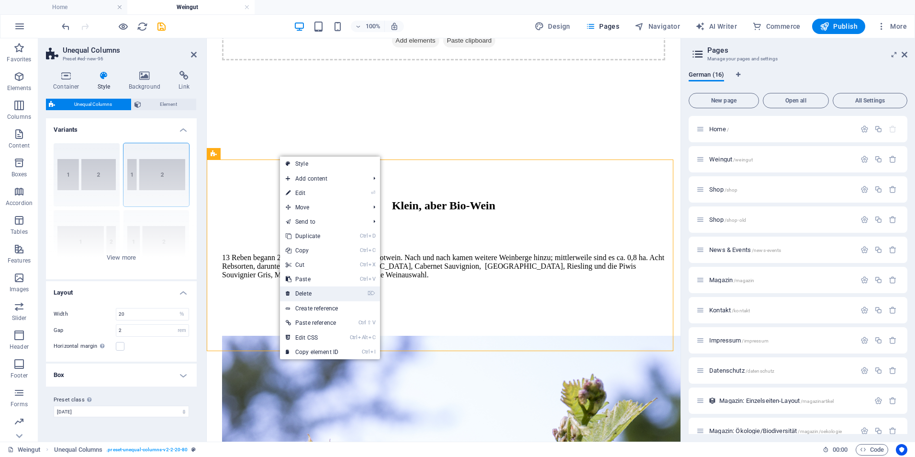
click at [305, 294] on link "⌦ Delete" at bounding box center [312, 293] width 64 height 14
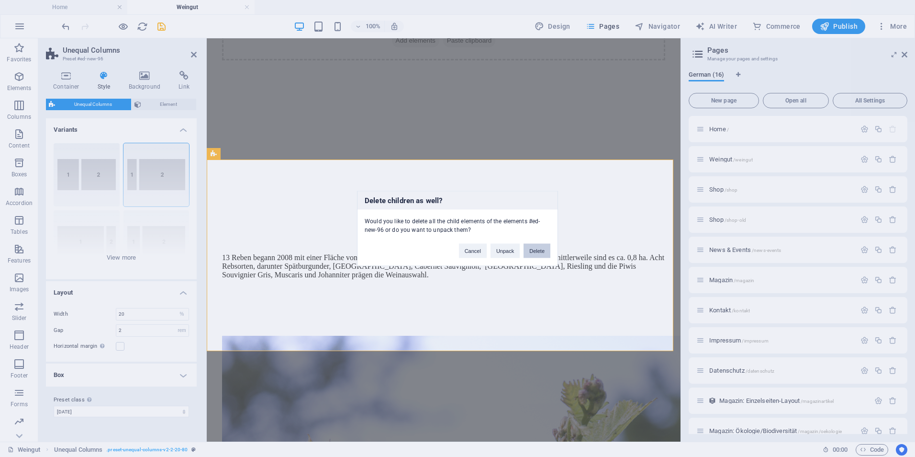
click at [539, 252] on button "Delete" at bounding box center [537, 251] width 27 height 14
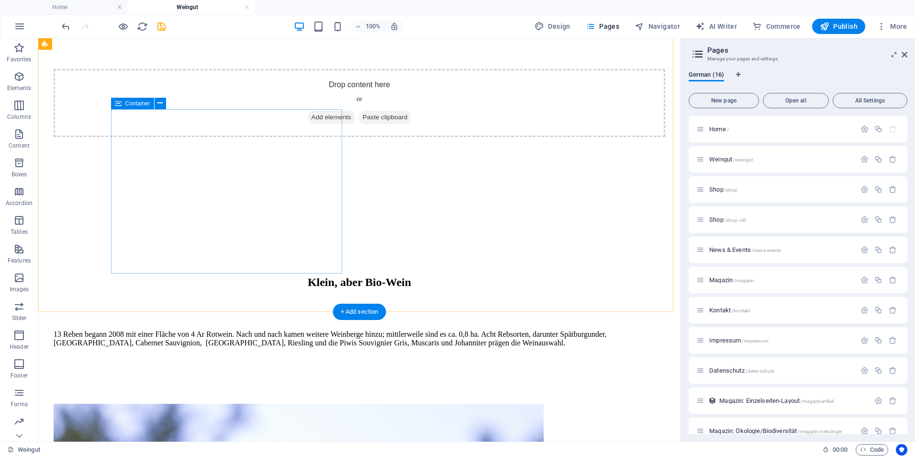
scroll to position [249, 0]
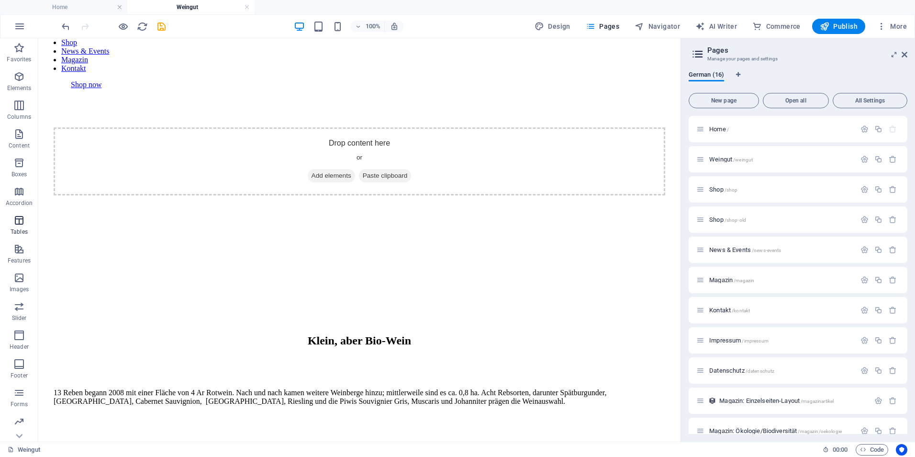
click at [18, 222] on icon "button" at bounding box center [18, 219] width 11 height 11
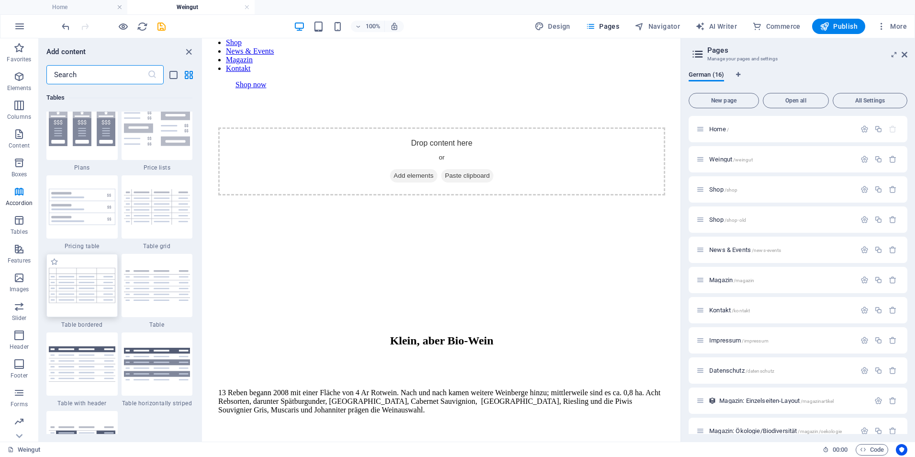
scroll to position [3267, 0]
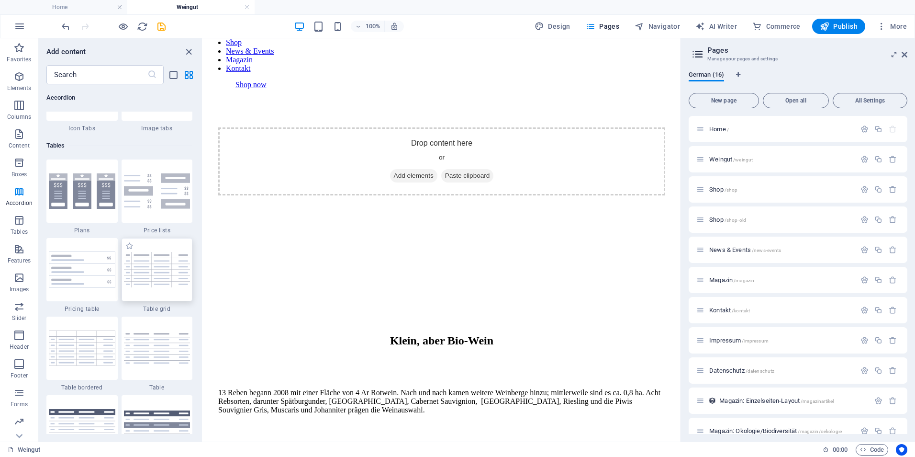
click at [141, 276] on img at bounding box center [157, 269] width 67 height 35
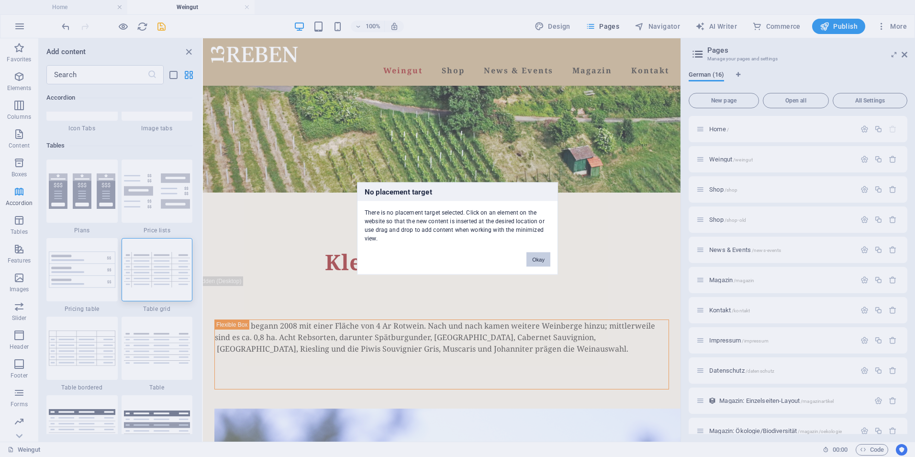
click at [397, 281] on div "No placement target There is no placement target selected. Click on an element …" at bounding box center [457, 228] width 915 height 457
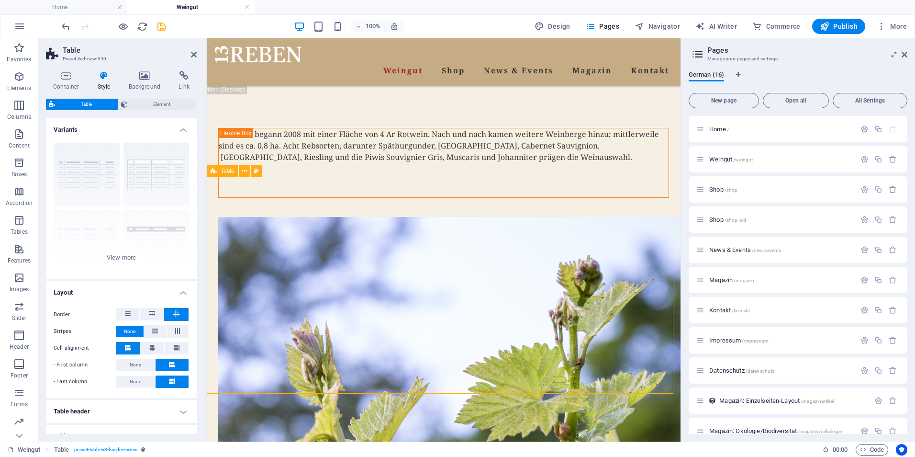
scroll to position [249, 0]
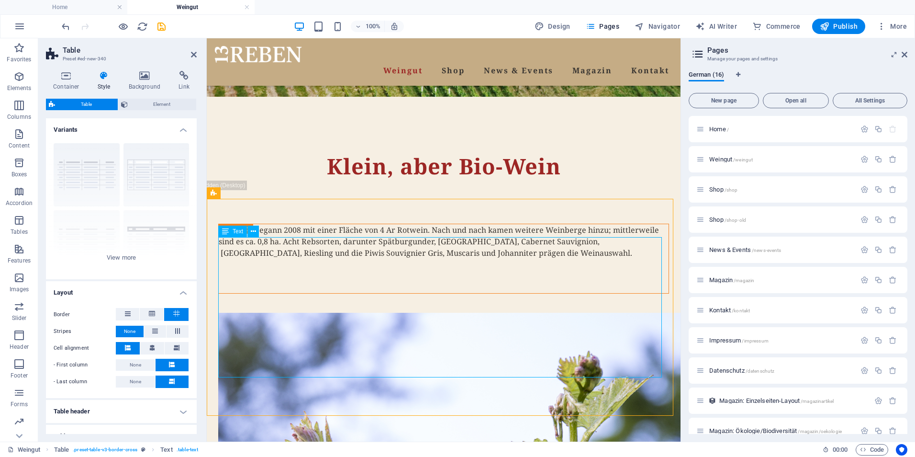
scroll to position [353, 0]
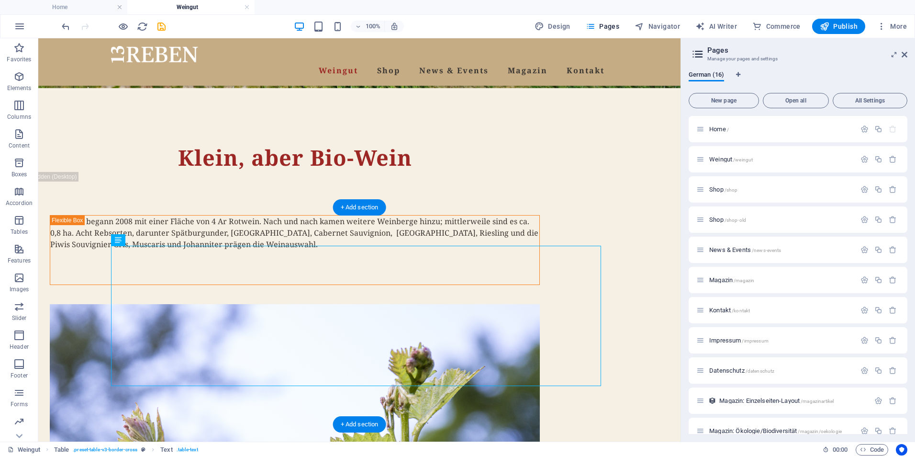
drag, startPoint x: 452, startPoint y: 245, endPoint x: 615, endPoint y: 330, distance: 183.6
click at [78, 203] on icon at bounding box center [75, 201] width 5 height 10
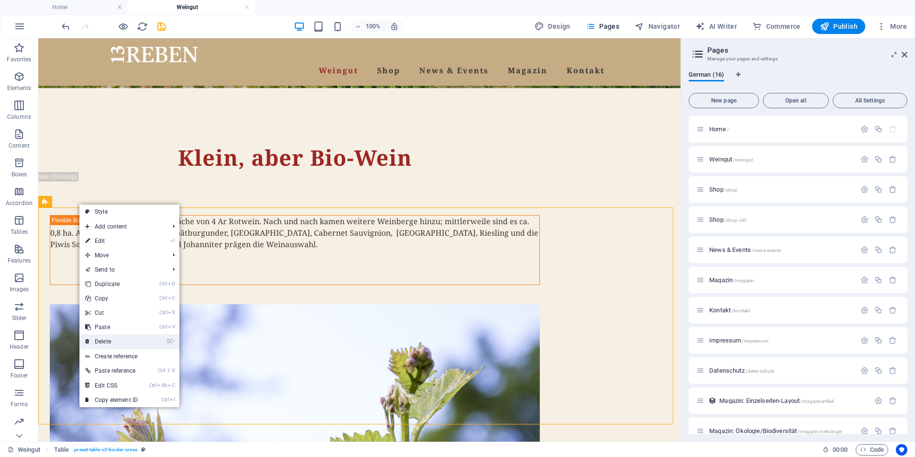
click at [107, 343] on link "⌦ Delete" at bounding box center [111, 341] width 64 height 14
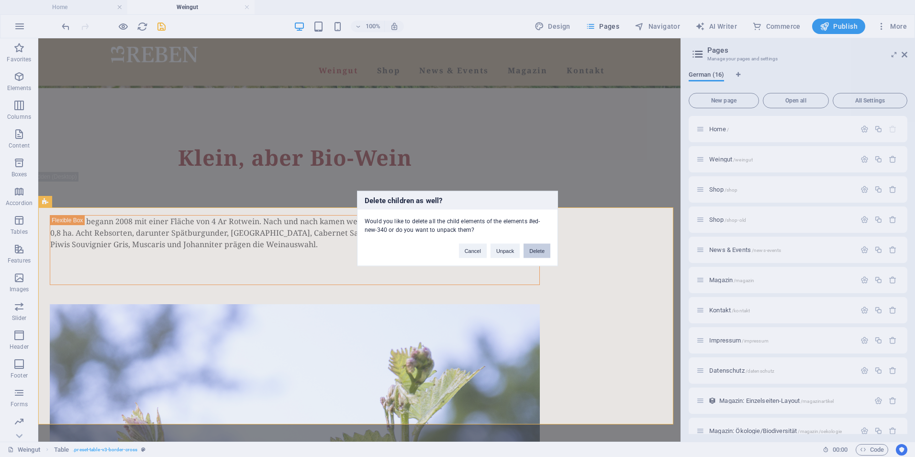
click at [537, 251] on button "Delete" at bounding box center [537, 251] width 27 height 14
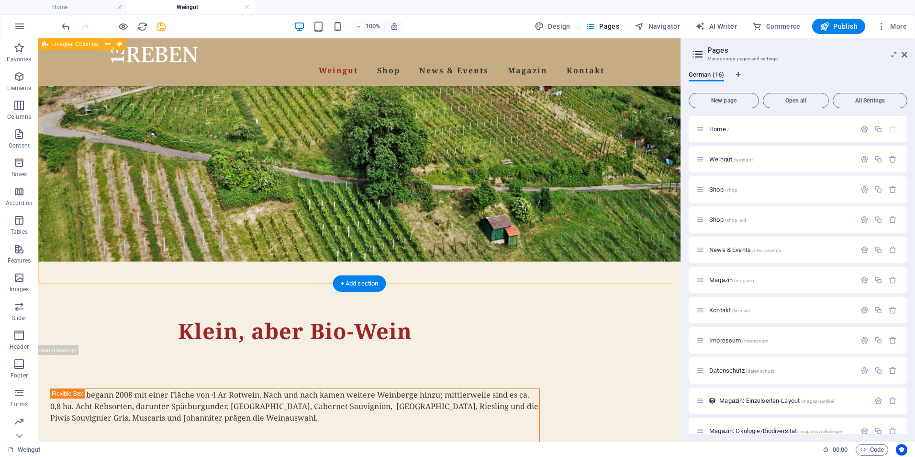
scroll to position [162, 0]
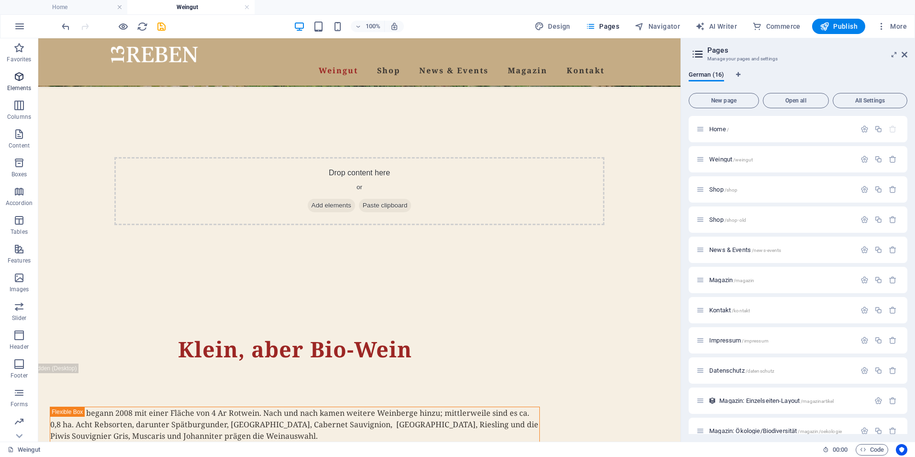
click at [12, 76] on span "Elements" at bounding box center [19, 82] width 38 height 23
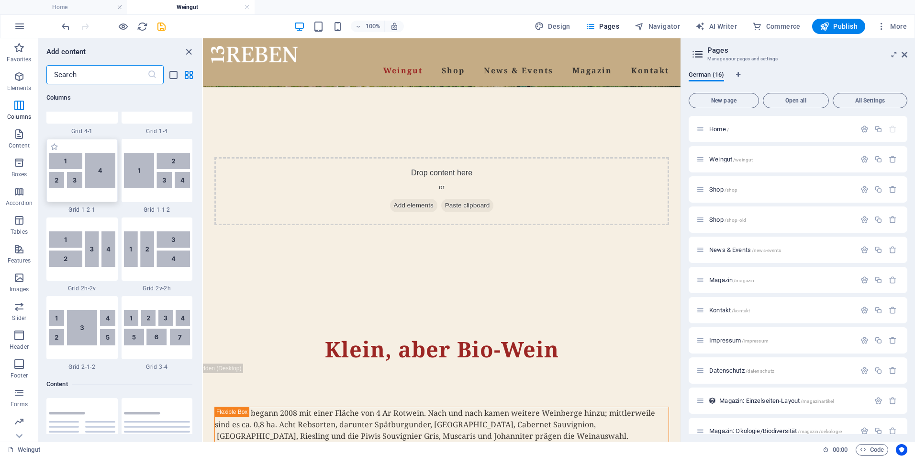
scroll to position [1394, 0]
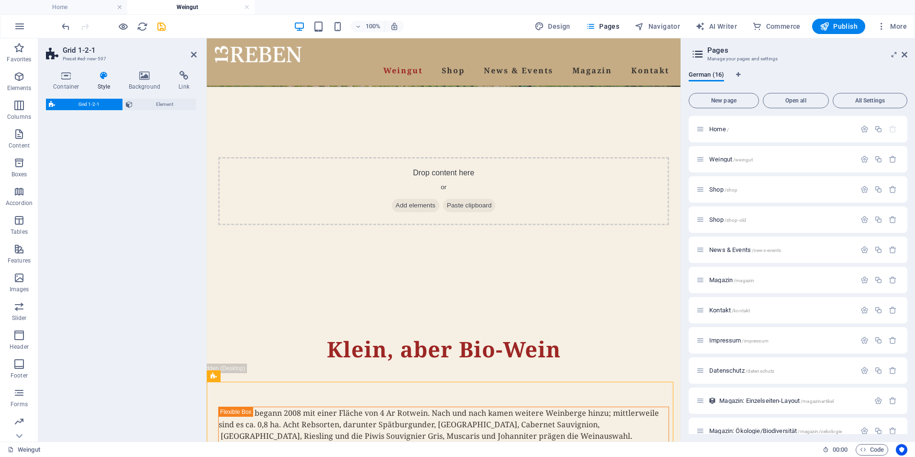
select select "rem"
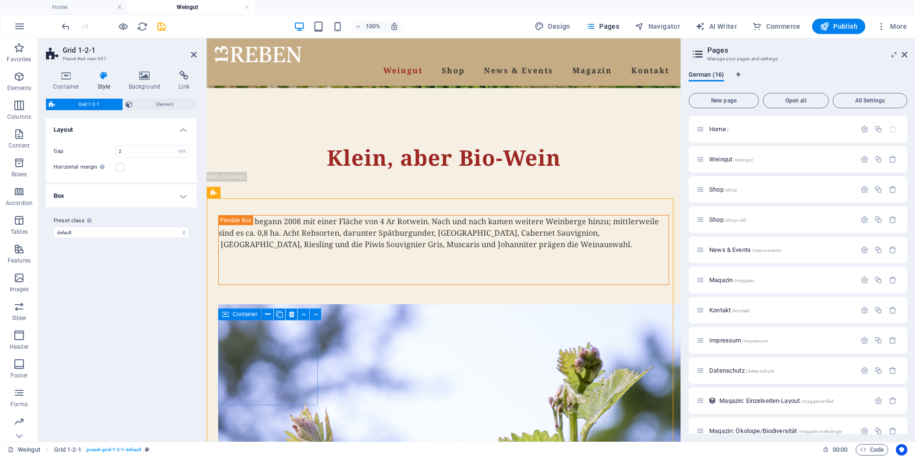
scroll to position [305, 0]
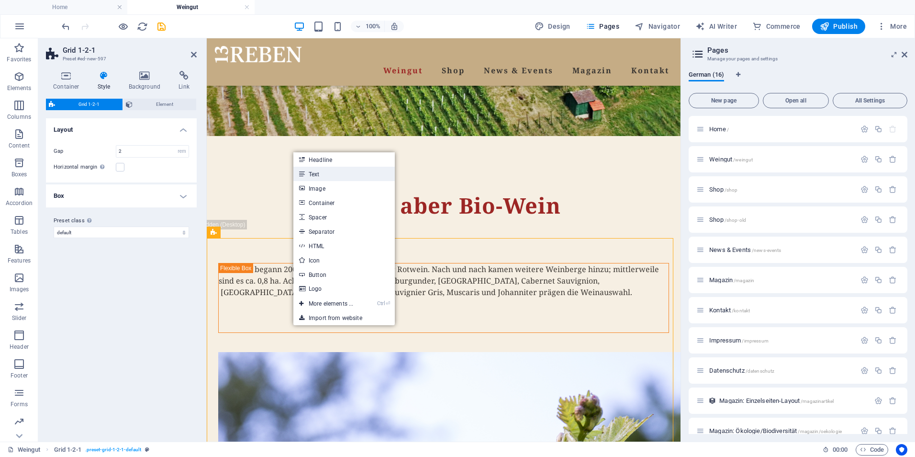
click at [315, 171] on link "Text" at bounding box center [343, 174] width 101 height 14
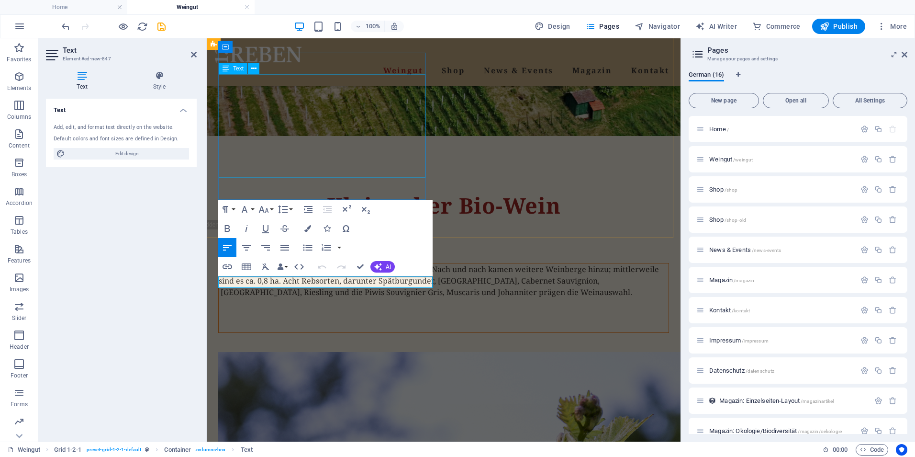
click at [386, 263] on div "13 Reben begann 2008 mit einer Fläche von 4 Ar Rotwein. Nach und nach kamen wei…" at bounding box center [444, 297] width 450 height 69
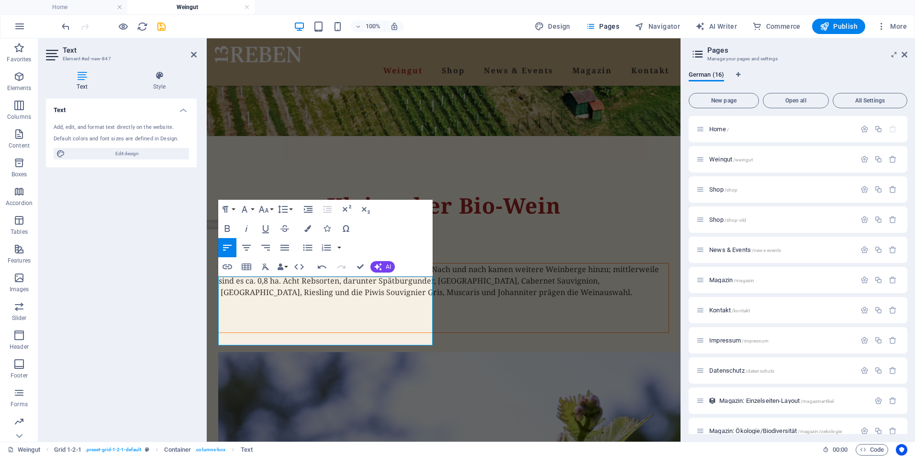
click at [112, 272] on div "Text Add, edit, and format text directly on the website. Default colors and fon…" at bounding box center [121, 266] width 151 height 335
click at [415, 263] on div "13 Reben begann 2008 mit einer Fläche von 4 Ar Rotwein. Nach und nach kamen wei…" at bounding box center [444, 297] width 450 height 69
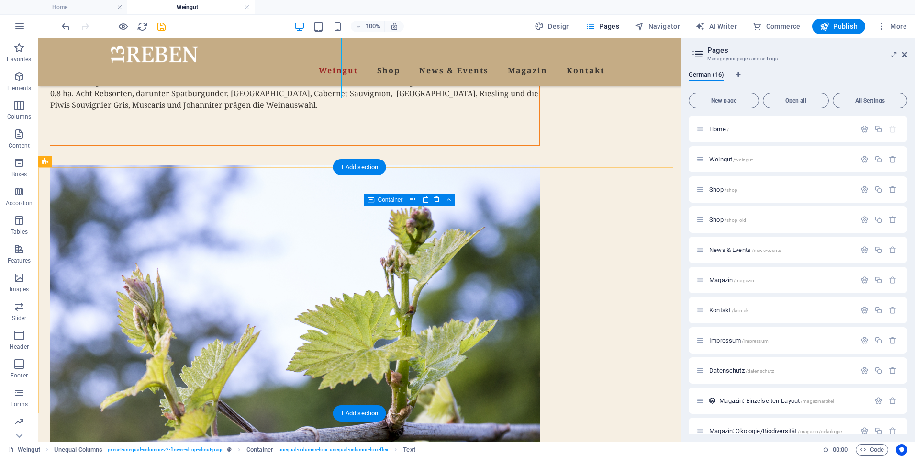
scroll to position [497, 0]
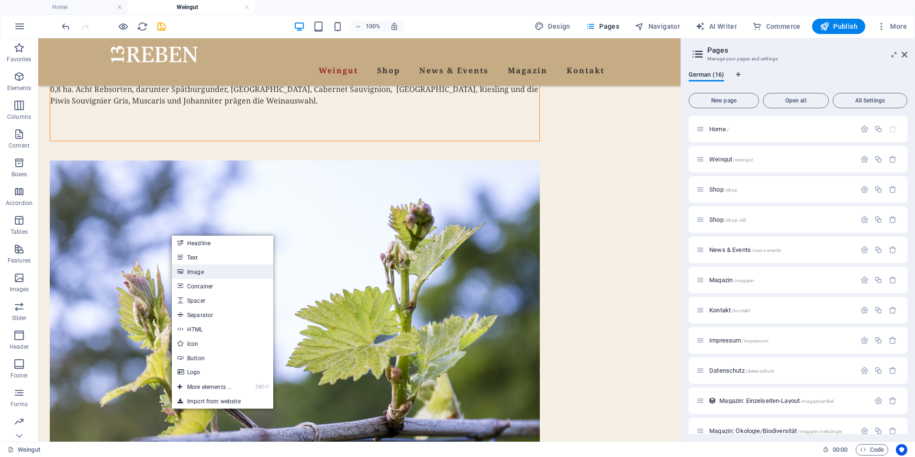
click at [198, 269] on link "Image" at bounding box center [222, 271] width 101 height 14
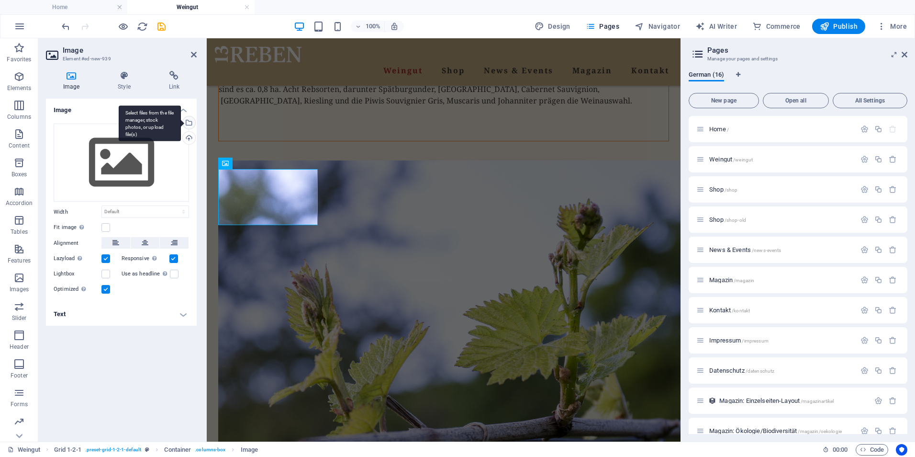
click at [190, 126] on div "Select files from the file manager, stock photos, or upload file(s)" at bounding box center [188, 123] width 14 height 14
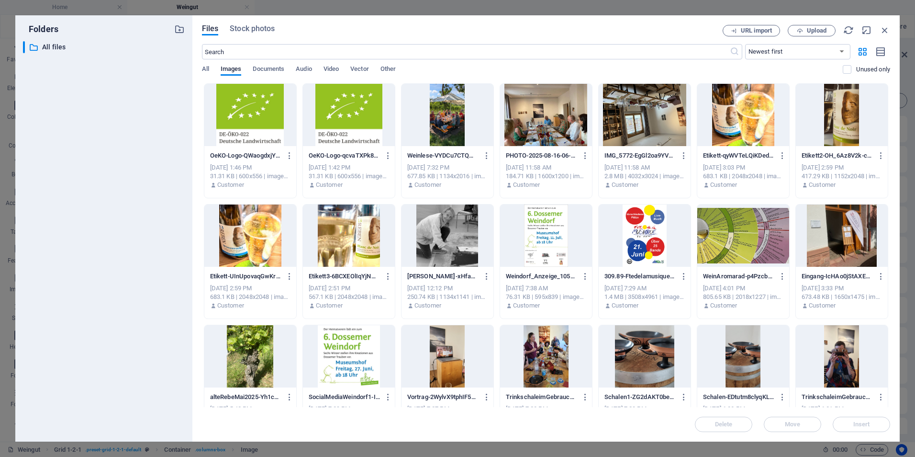
click at [257, 132] on div at bounding box center [250, 115] width 92 height 62
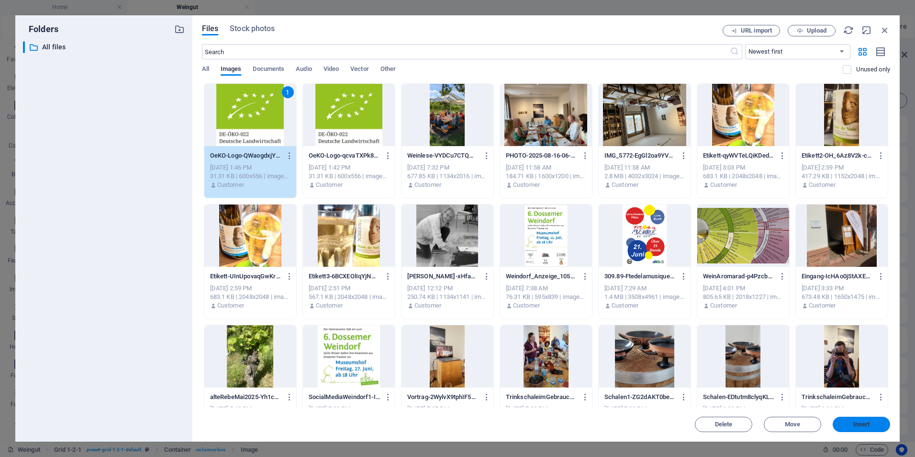
click at [863, 427] on button "Insert" at bounding box center [861, 423] width 57 height 15
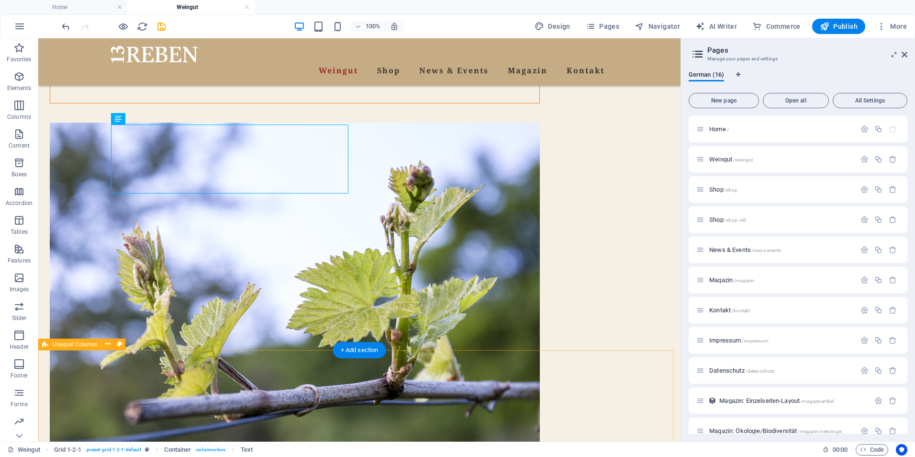
scroll to position [545, 0]
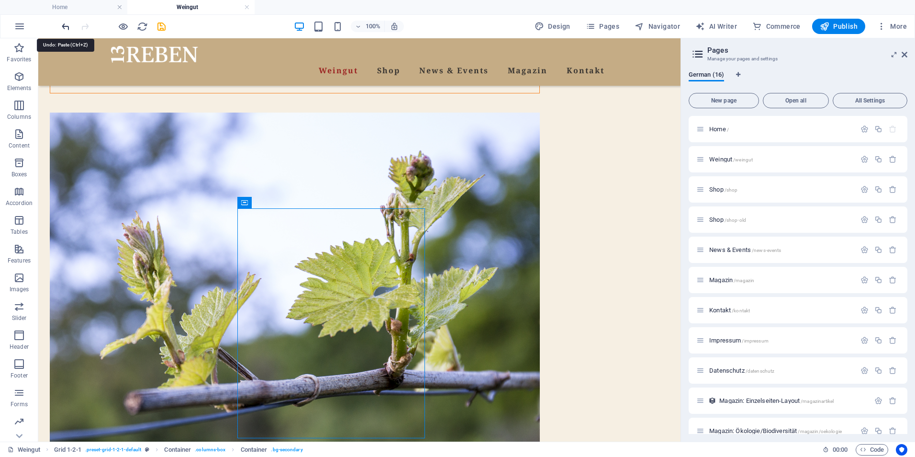
click at [67, 31] on icon "undo" at bounding box center [65, 26] width 11 height 11
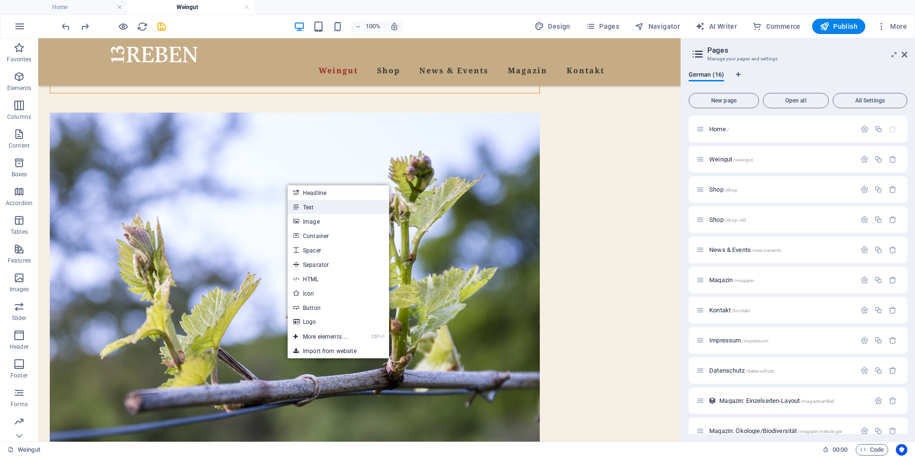
click at [312, 205] on link "Text" at bounding box center [338, 207] width 101 height 14
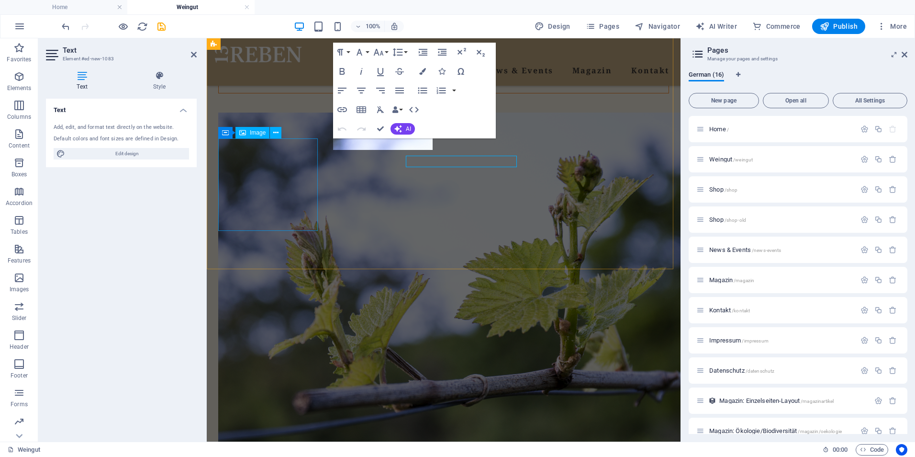
scroll to position [527, 0]
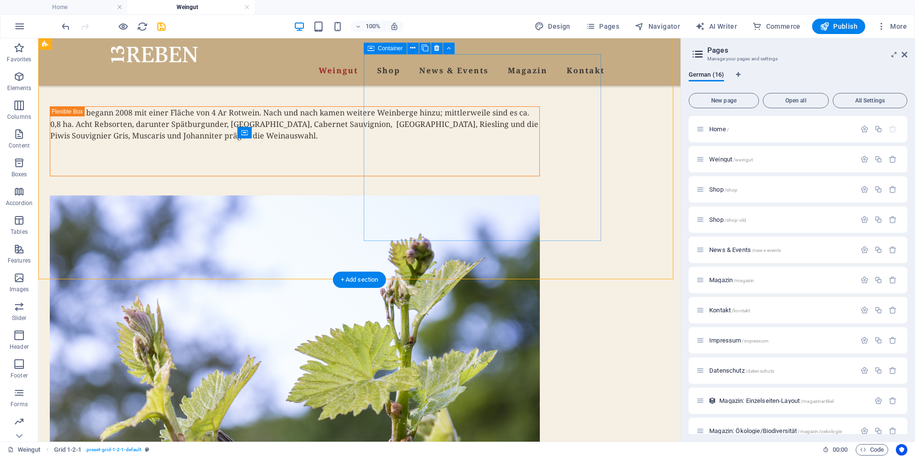
scroll to position [401, 0]
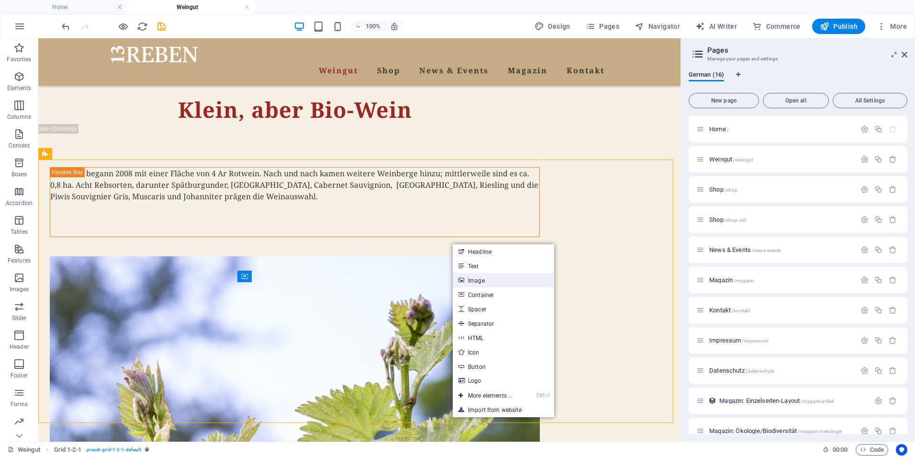
click at [478, 281] on link "Image" at bounding box center [503, 280] width 101 height 14
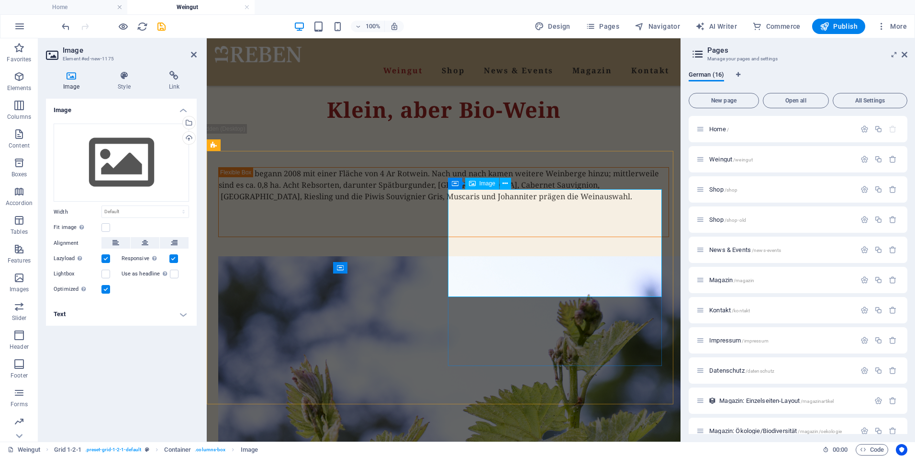
scroll to position [392, 0]
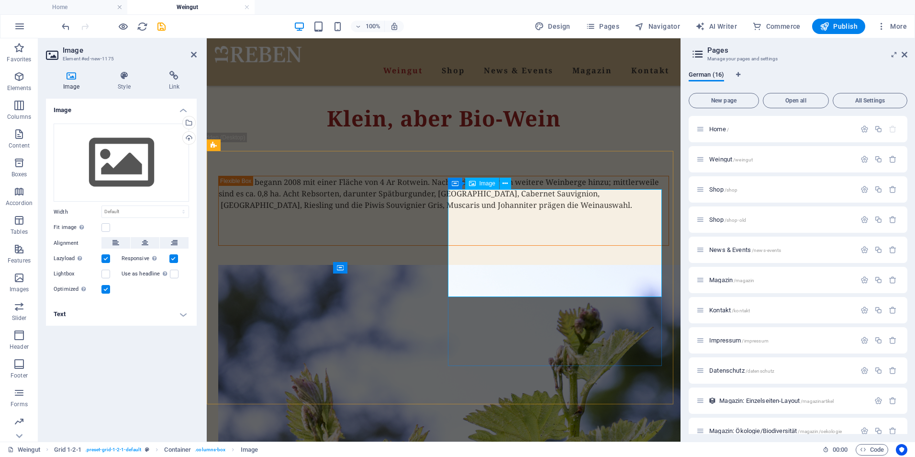
click at [188, 124] on div "Select files from the file manager, stock photos, or upload file(s)" at bounding box center [188, 123] width 14 height 14
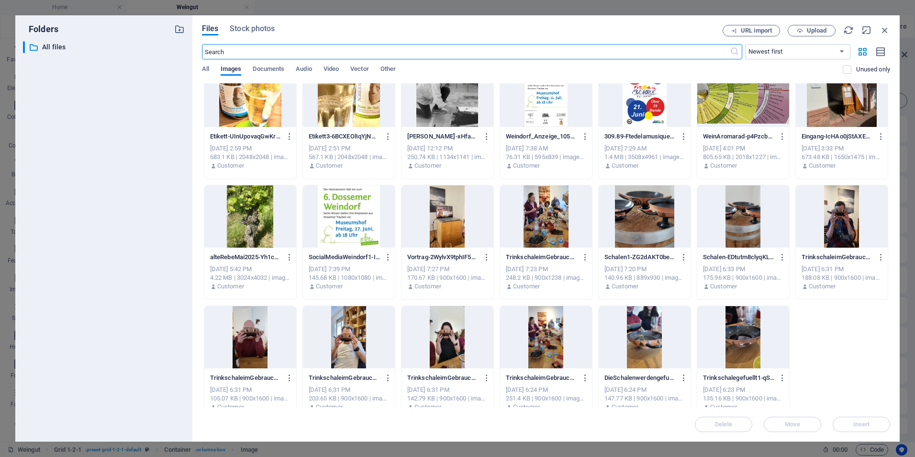
scroll to position [153, 0]
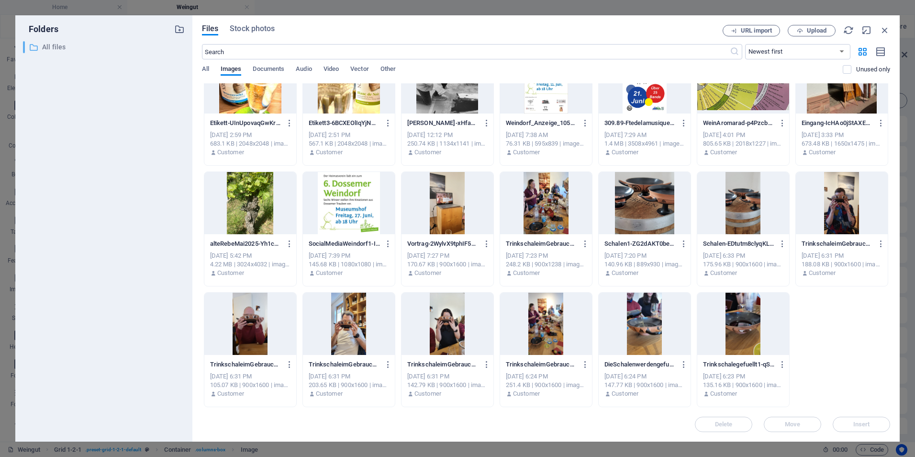
click at [62, 44] on p "All files" at bounding box center [104, 47] width 125 height 11
click at [260, 30] on span "Stock photos" at bounding box center [252, 28] width 45 height 11
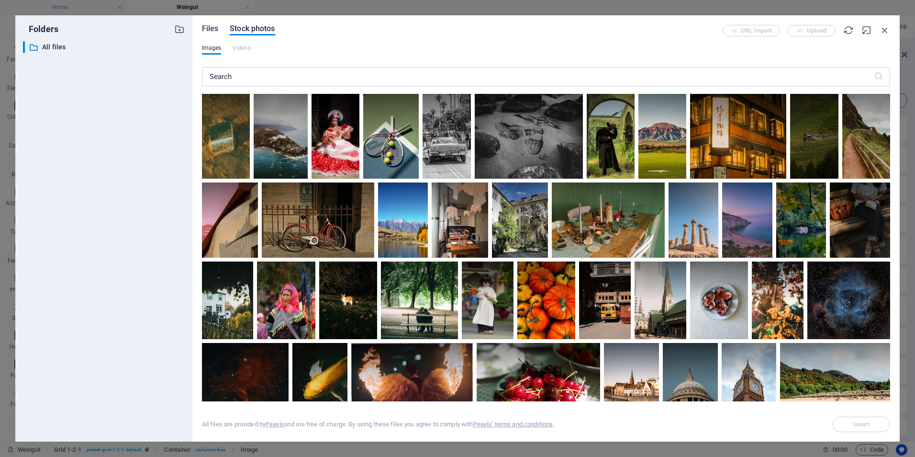
click at [202, 25] on span "Files" at bounding box center [210, 28] width 17 height 11
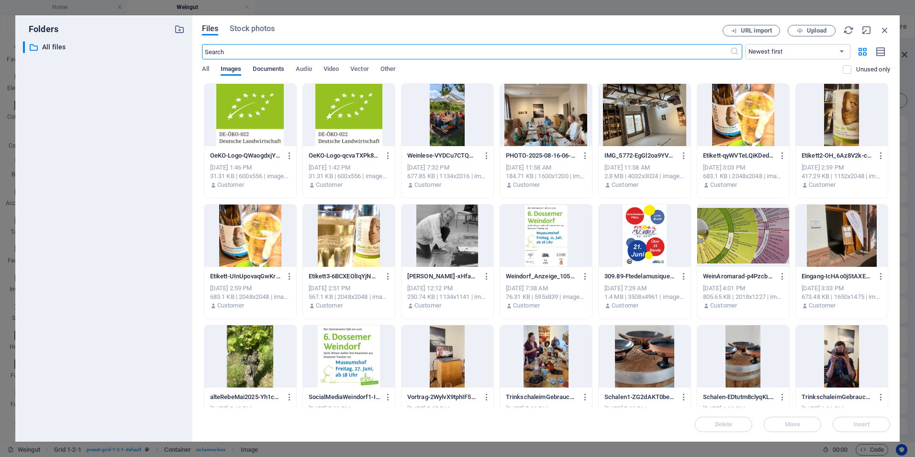
click at [271, 69] on span "Documents" at bounding box center [269, 69] width 32 height 13
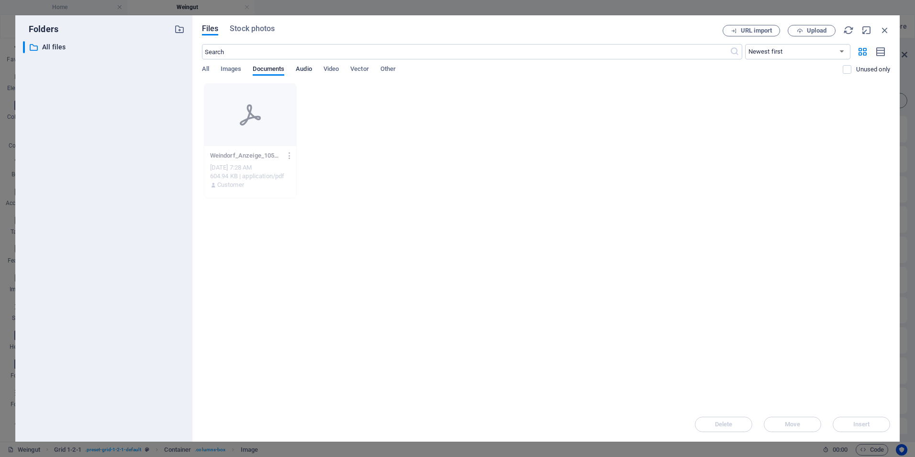
click at [301, 69] on span "Audio" at bounding box center [304, 69] width 16 height 13
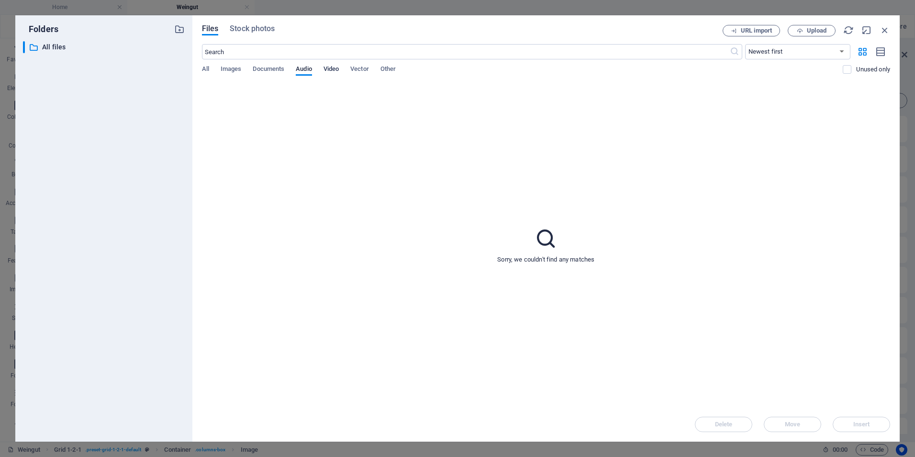
click at [335, 70] on span "Video" at bounding box center [330, 69] width 15 height 13
click at [359, 70] on span "Vector" at bounding box center [359, 69] width 19 height 13
click at [392, 70] on span "Other" at bounding box center [387, 69] width 15 height 13
click at [207, 68] on span "All" at bounding box center [205, 69] width 7 height 13
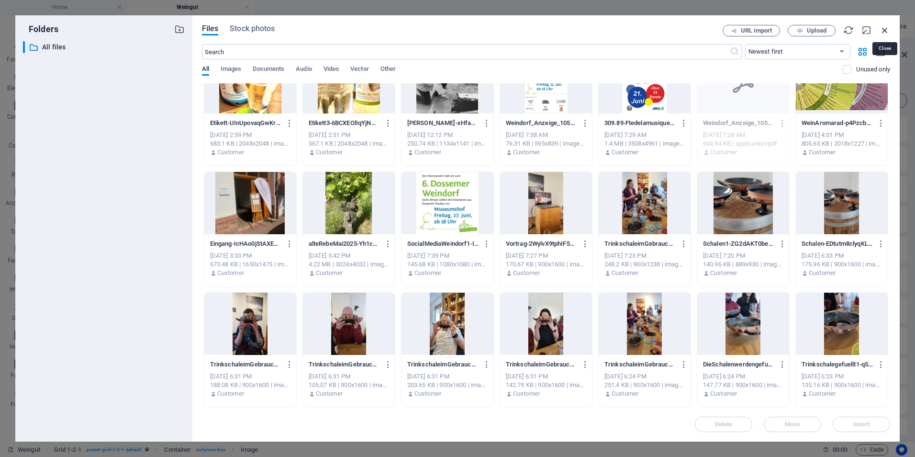
click at [883, 28] on icon "button" at bounding box center [885, 30] width 11 height 11
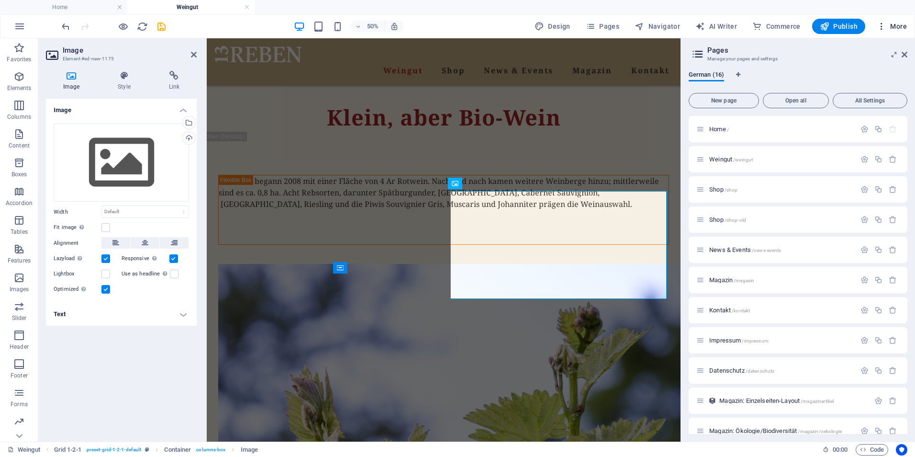
scroll to position [392, 0]
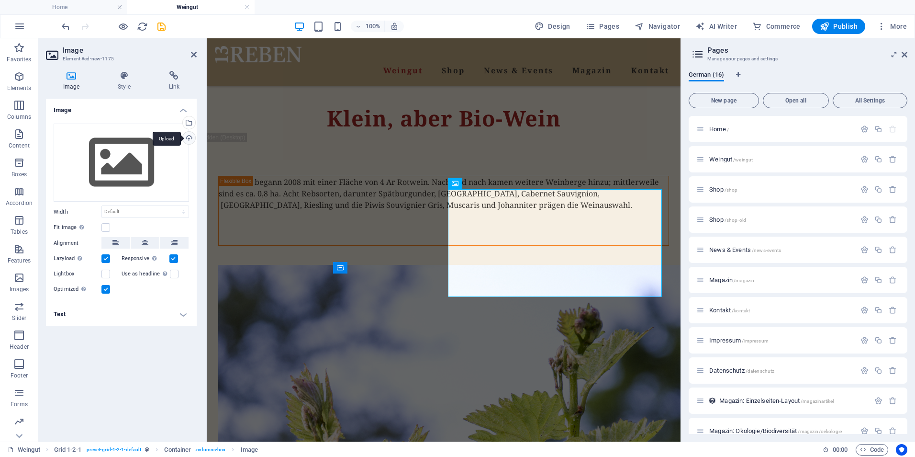
click at [191, 138] on div "Upload" at bounding box center [188, 139] width 14 height 14
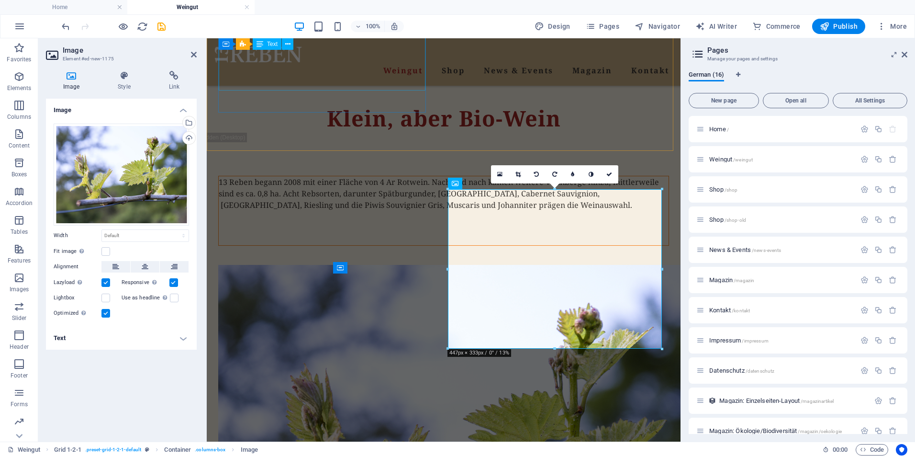
click at [371, 176] on div "13 Reben begann 2008 mit einer Fläche von 4 Ar Rotwein. Nach und nach kamen wei…" at bounding box center [444, 210] width 450 height 69
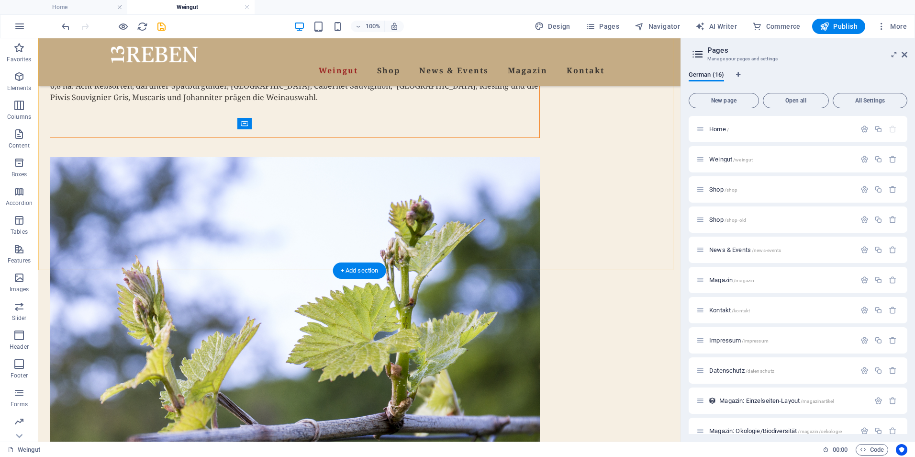
scroll to position [592, 0]
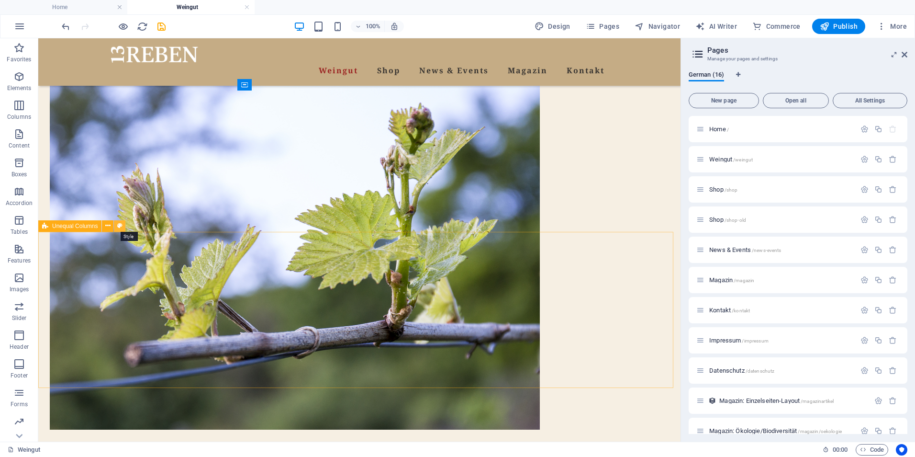
click at [122, 225] on icon at bounding box center [119, 226] width 5 height 10
select select "%"
select select "rem"
select select "preset-unequal-columns-v2-2-20-80"
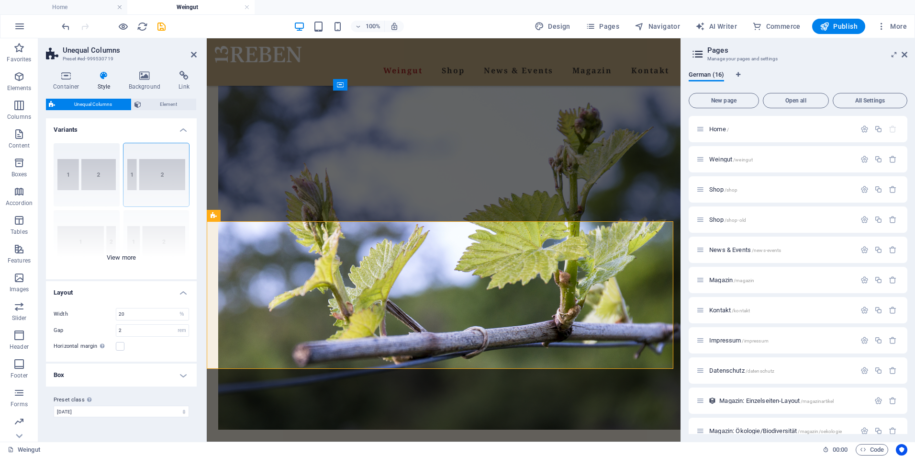
scroll to position [575, 0]
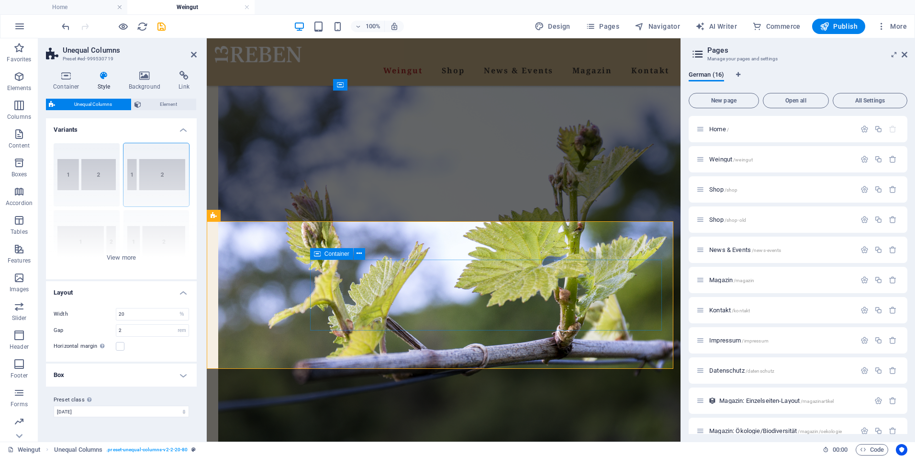
click at [278, 214] on icon at bounding box center [276, 215] width 5 height 10
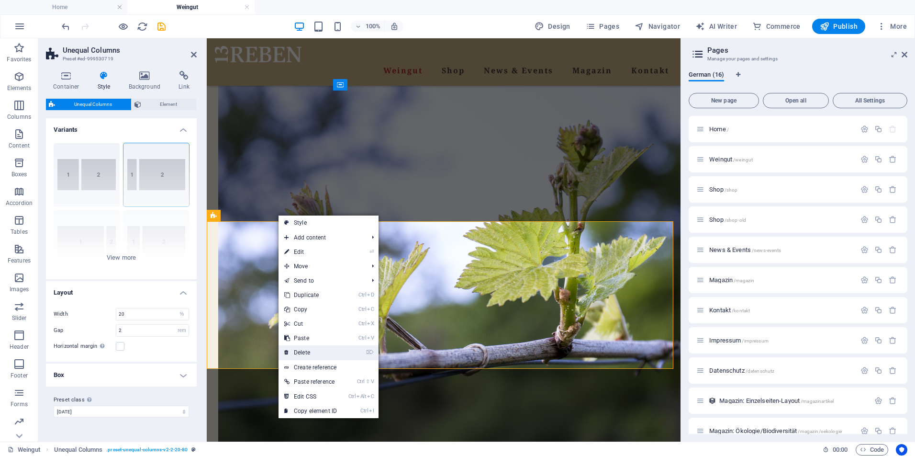
click at [312, 355] on link "⌦ Delete" at bounding box center [311, 352] width 64 height 14
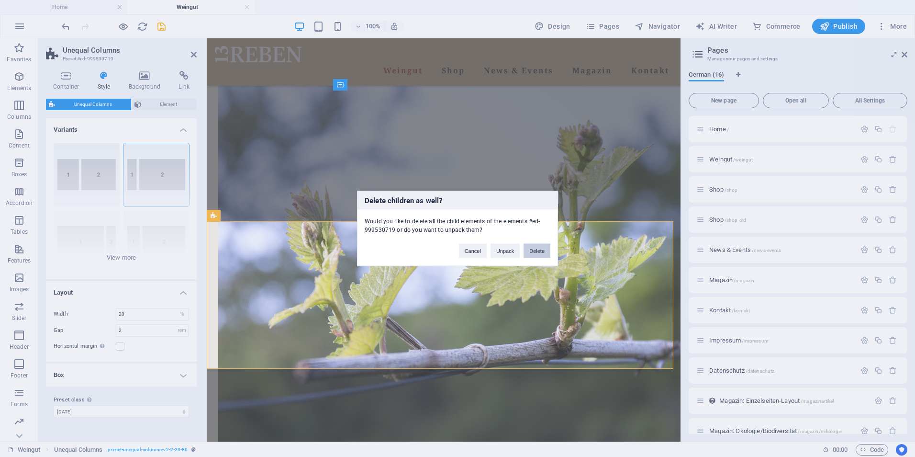
click at [536, 250] on button "Delete" at bounding box center [537, 251] width 27 height 14
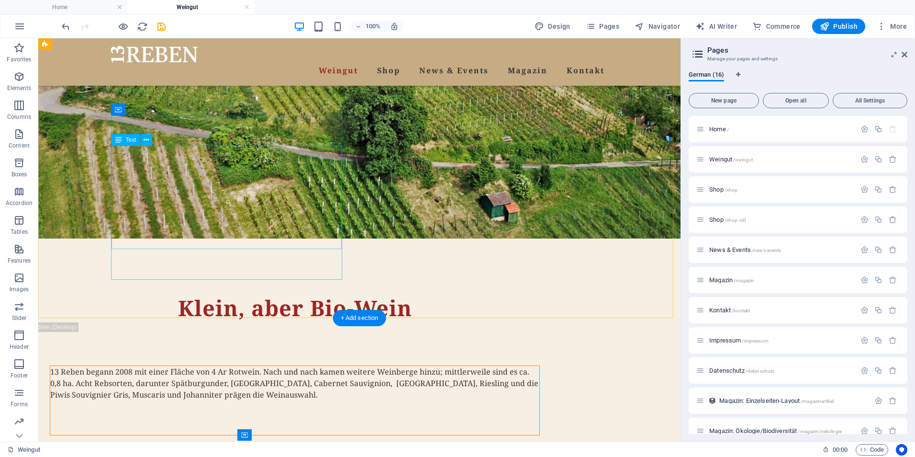
scroll to position [162, 0]
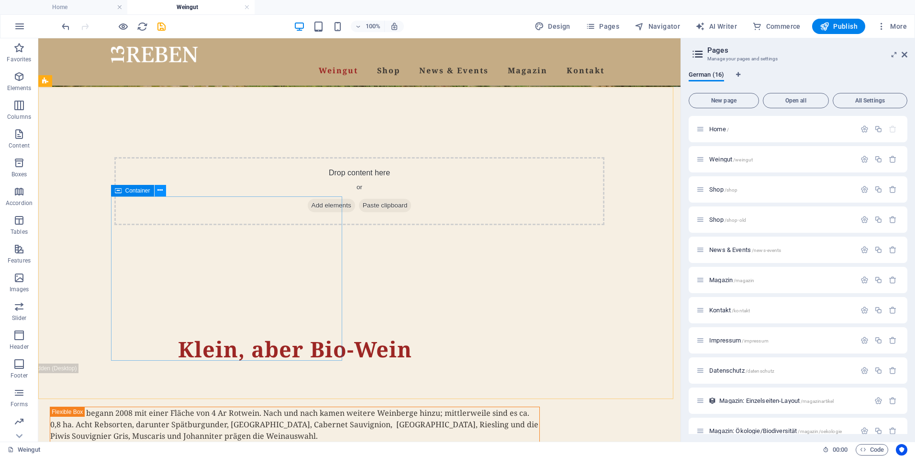
click at [159, 190] on icon at bounding box center [159, 190] width 5 height 10
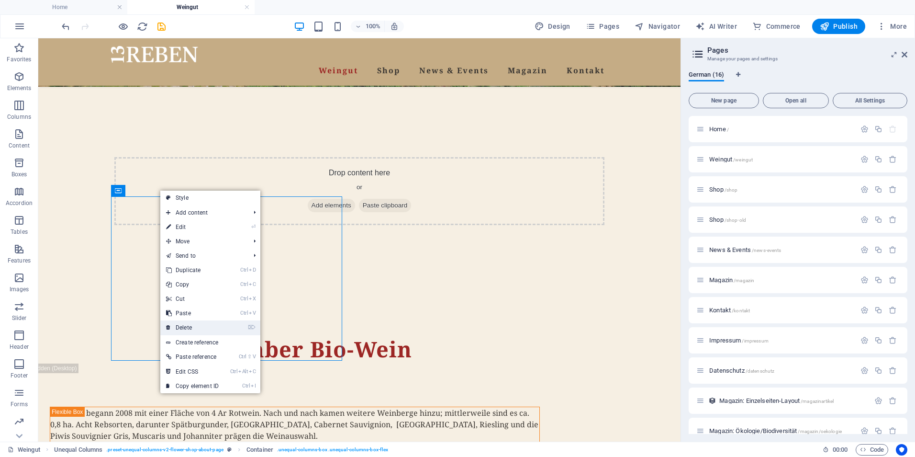
click at [198, 325] on link "⌦ Delete" at bounding box center [192, 327] width 64 height 14
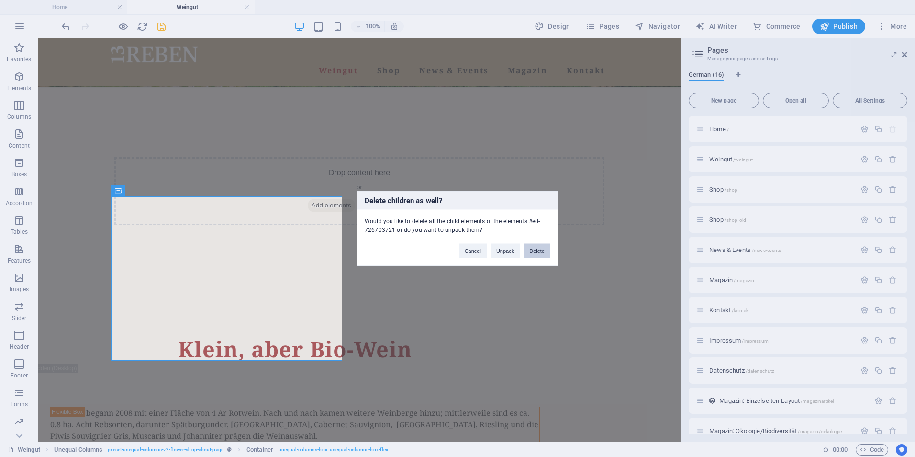
click at [537, 250] on button "Delete" at bounding box center [537, 251] width 27 height 14
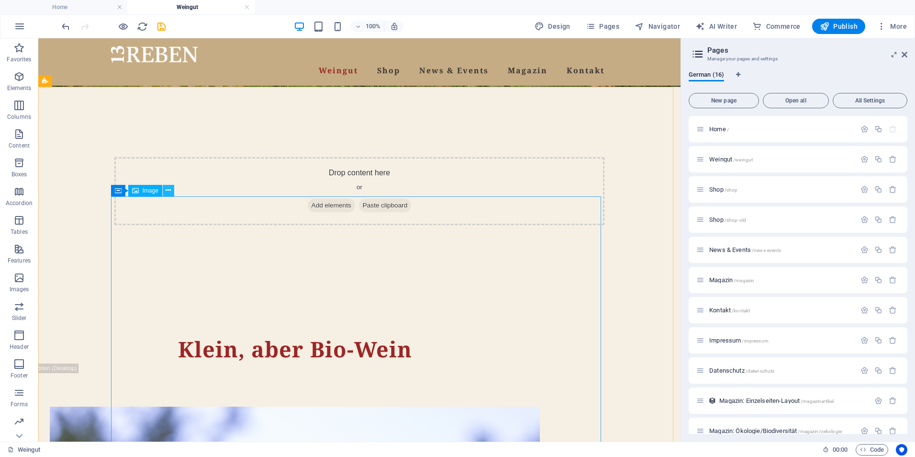
click at [168, 192] on icon at bounding box center [168, 190] width 5 height 10
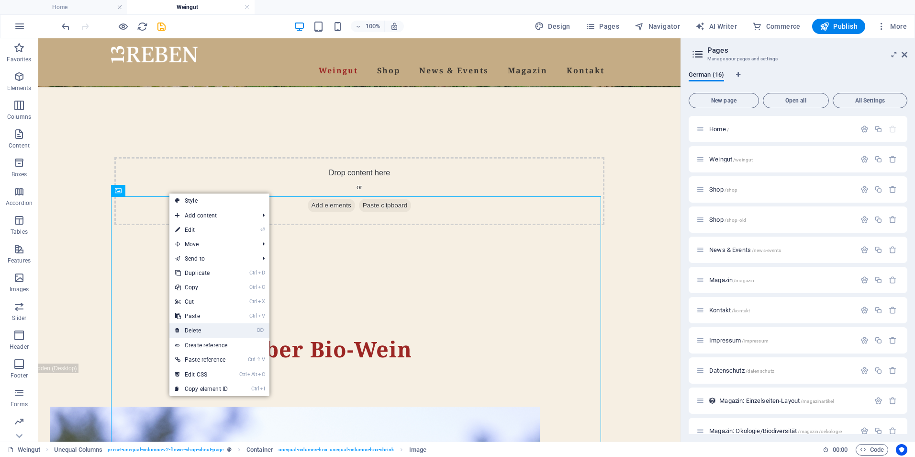
click at [200, 327] on link "⌦ Delete" at bounding box center [201, 330] width 64 height 14
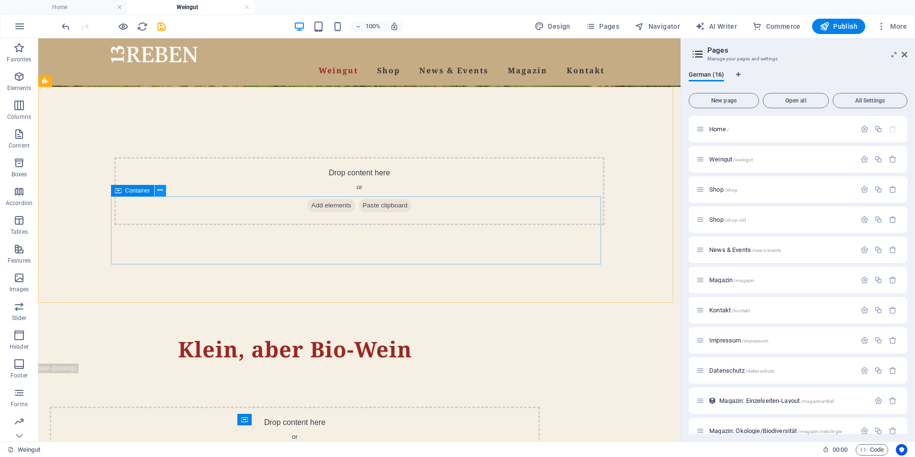
click at [161, 191] on icon at bounding box center [159, 190] width 5 height 10
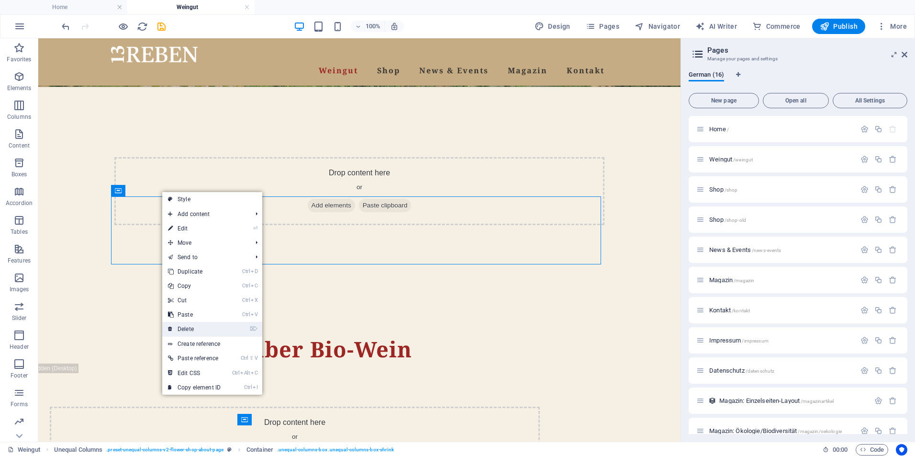
click at [190, 329] on link "⌦ Delete" at bounding box center [194, 329] width 64 height 14
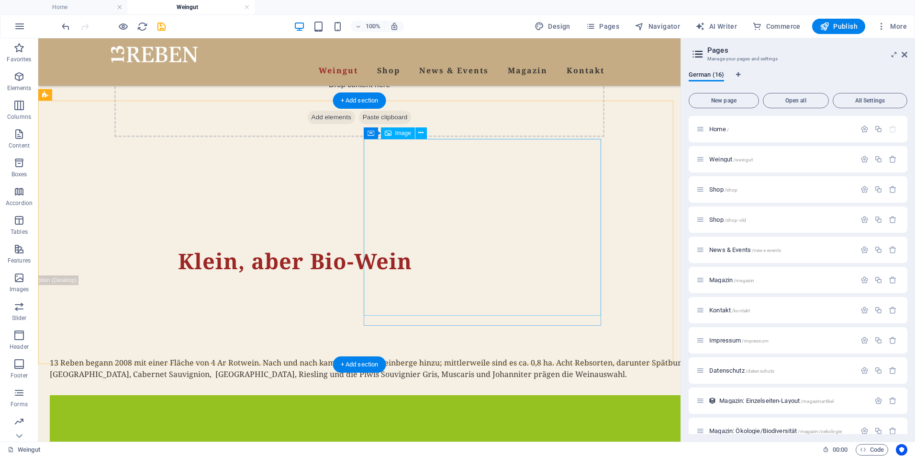
scroll to position [257, 0]
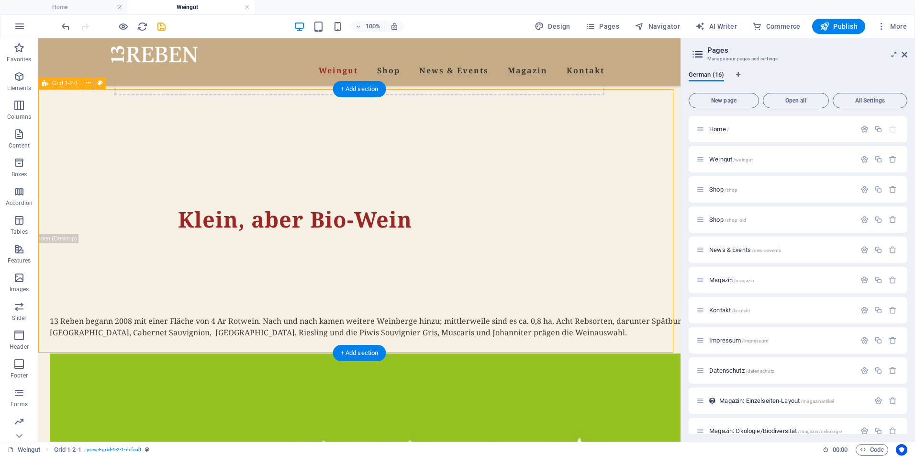
scroll to position [305, 0]
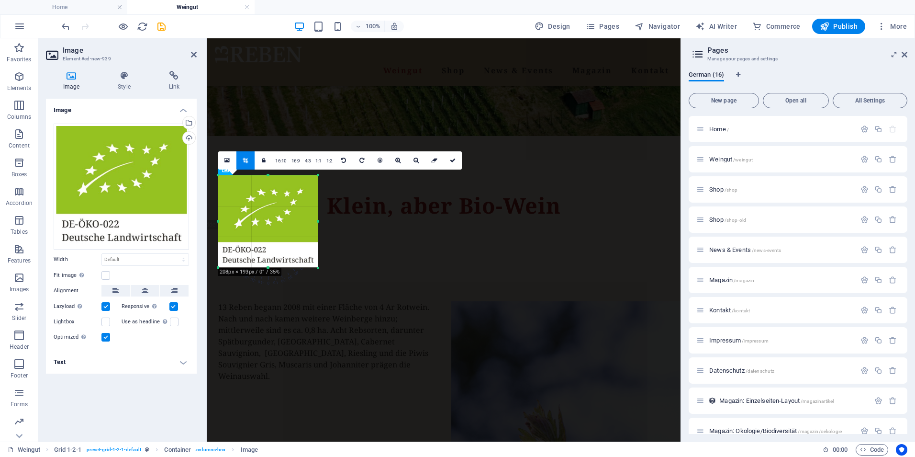
click at [313, 267] on div "180 170 160 150 140 130 120 110 100 90 80 70 60 50 40 30 20 10 0 -10 -20 -30 -4…" at bounding box center [268, 221] width 100 height 92
drag, startPoint x: 320, startPoint y: 267, endPoint x: 291, endPoint y: 250, distance: 32.6
type input "149"
select select "px"
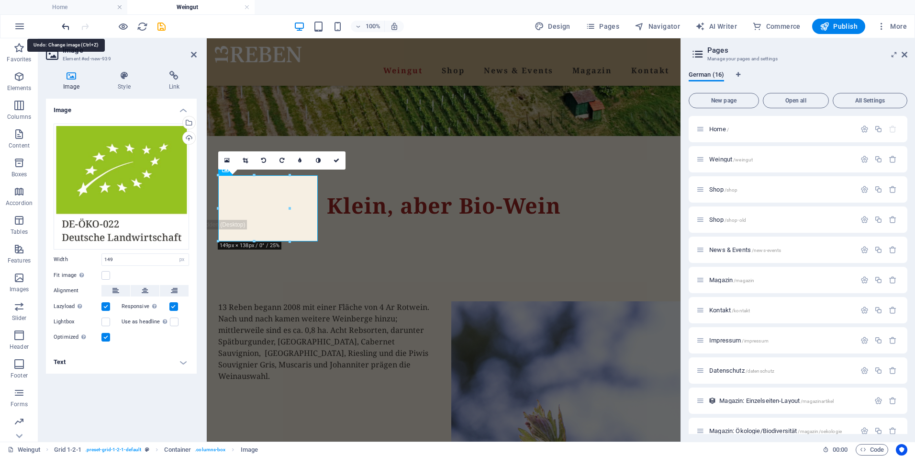
click at [63, 25] on icon "undo" at bounding box center [65, 26] width 11 height 11
select select "DISABLED_OPTION_VALUE"
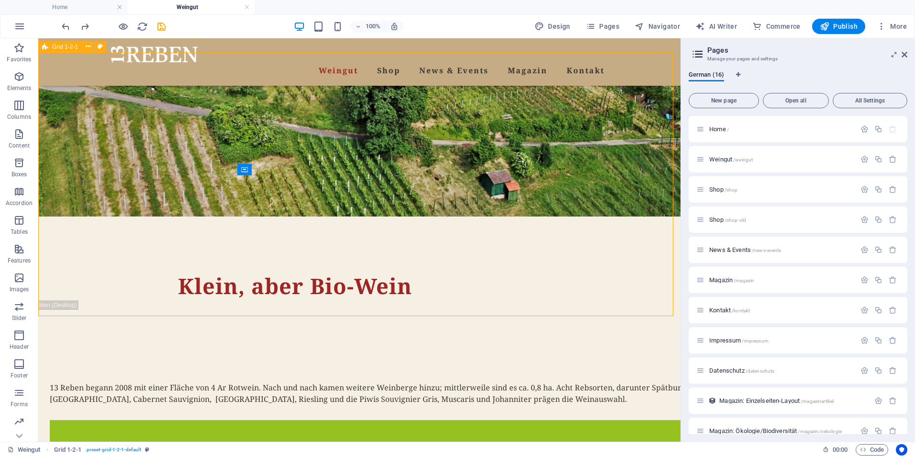
scroll to position [162, 0]
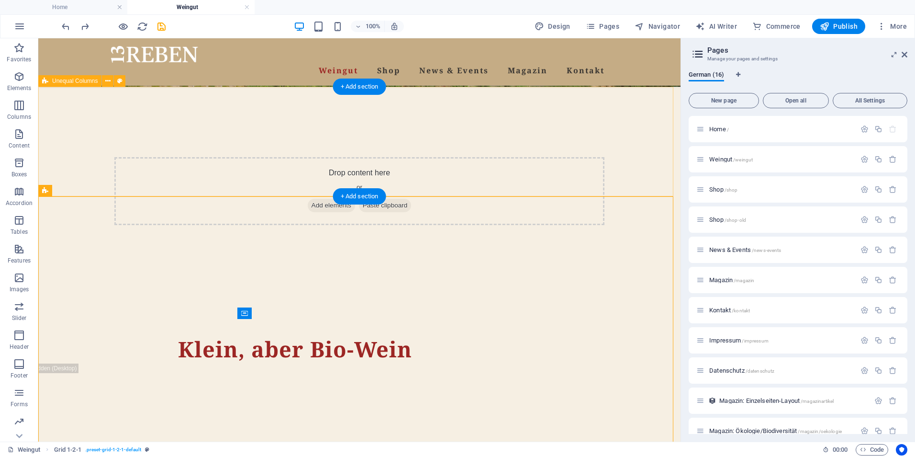
click at [626, 297] on div "Klein, aber Bio-Wein" at bounding box center [359, 352] width 642 height 110
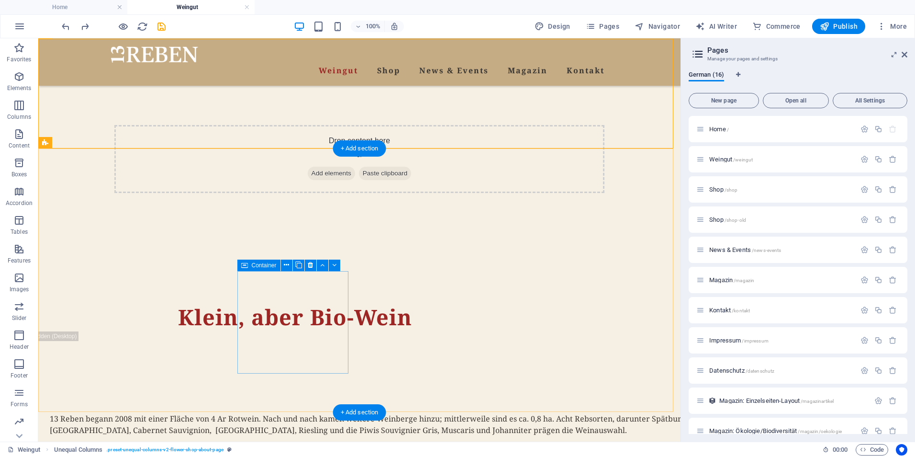
scroll to position [210, 0]
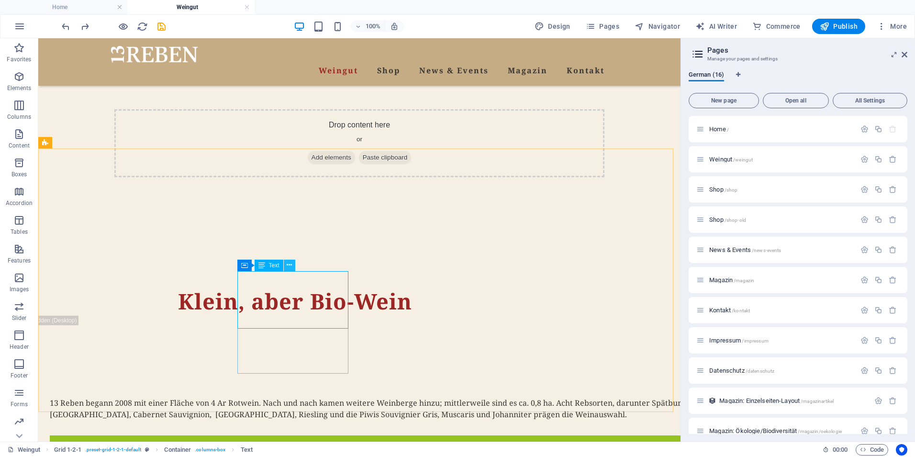
click at [290, 268] on icon at bounding box center [289, 265] width 5 height 10
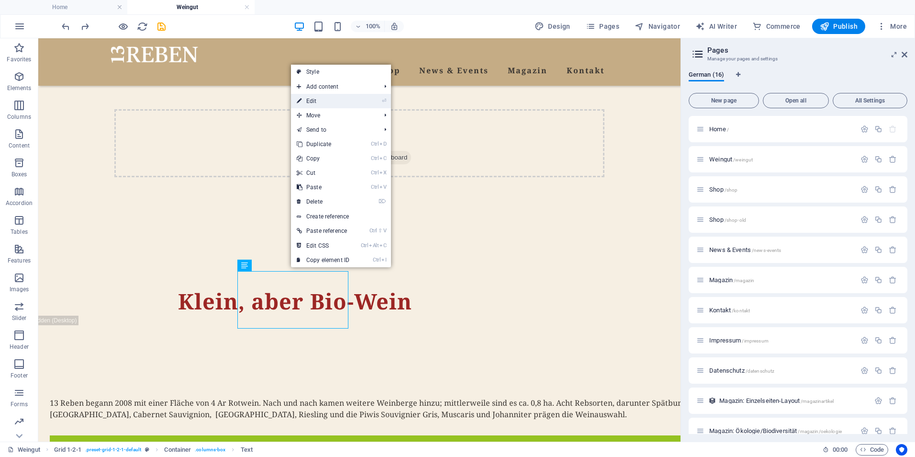
click at [332, 98] on link "⏎ Edit" at bounding box center [323, 101] width 64 height 14
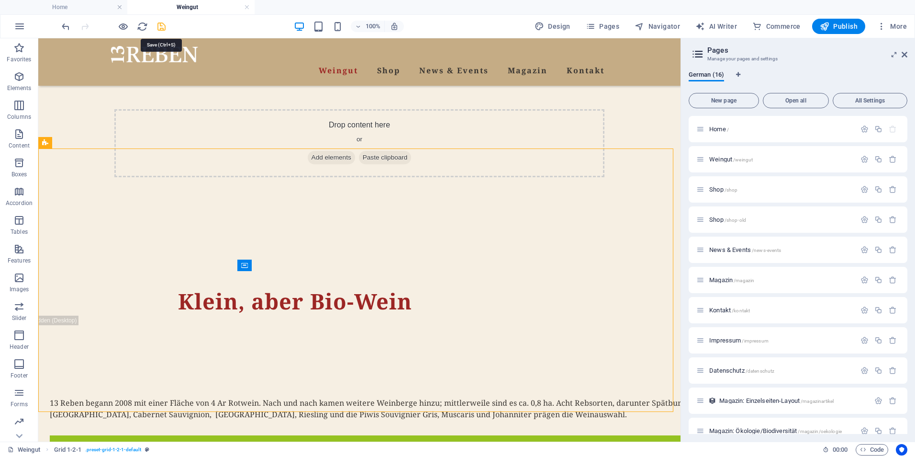
click at [163, 28] on icon "save" at bounding box center [161, 26] width 11 height 11
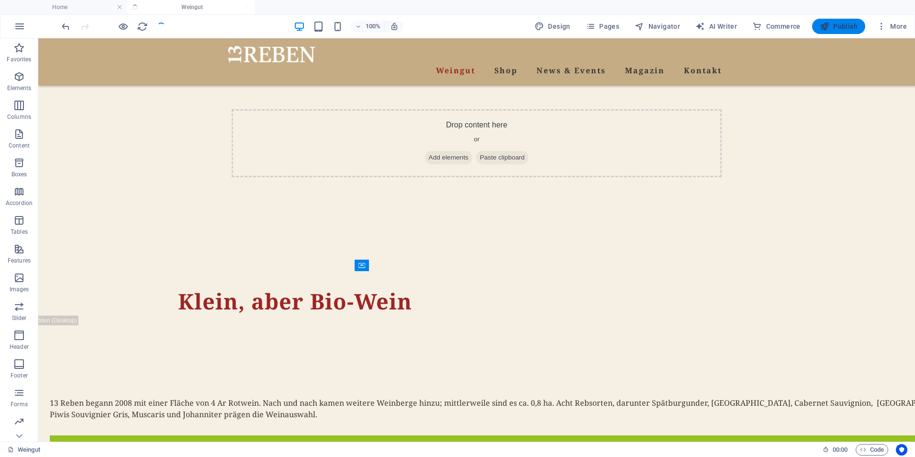
click at [841, 26] on span "Publish" at bounding box center [839, 27] width 38 height 10
click at [843, 25] on span "Publish" at bounding box center [839, 27] width 38 height 10
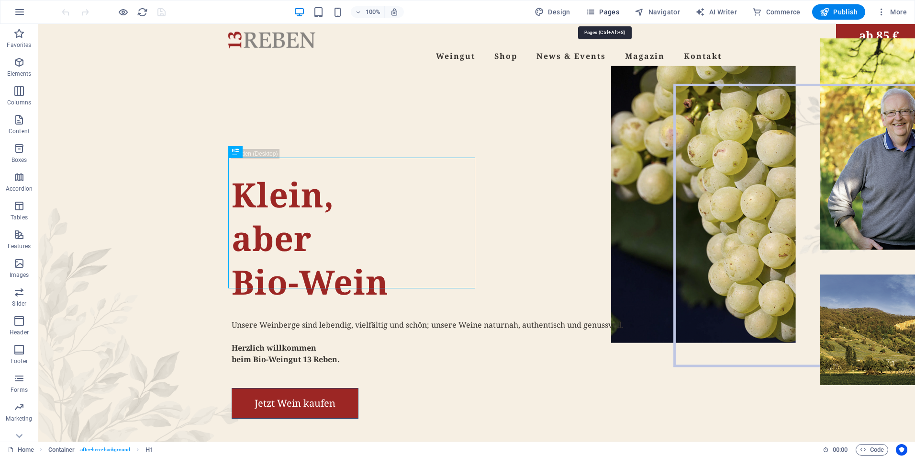
click at [603, 11] on span "Pages" at bounding box center [602, 12] width 33 height 10
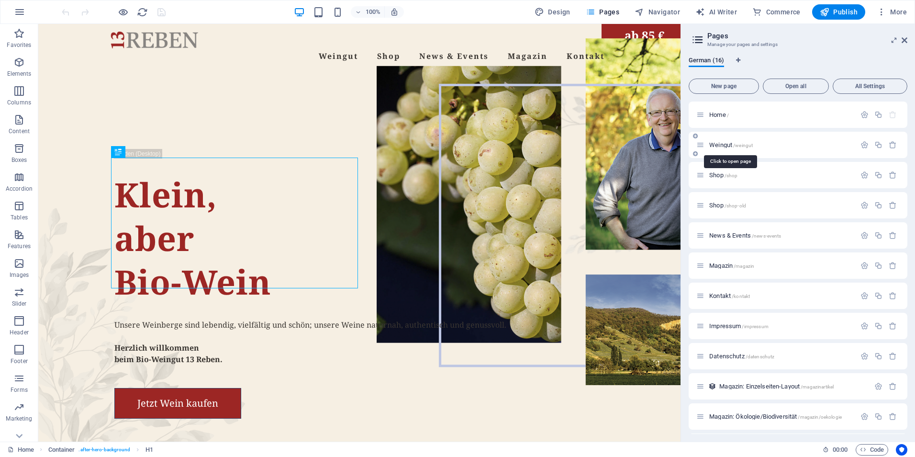
click at [743, 145] on span "/weingut" at bounding box center [743, 145] width 20 height 5
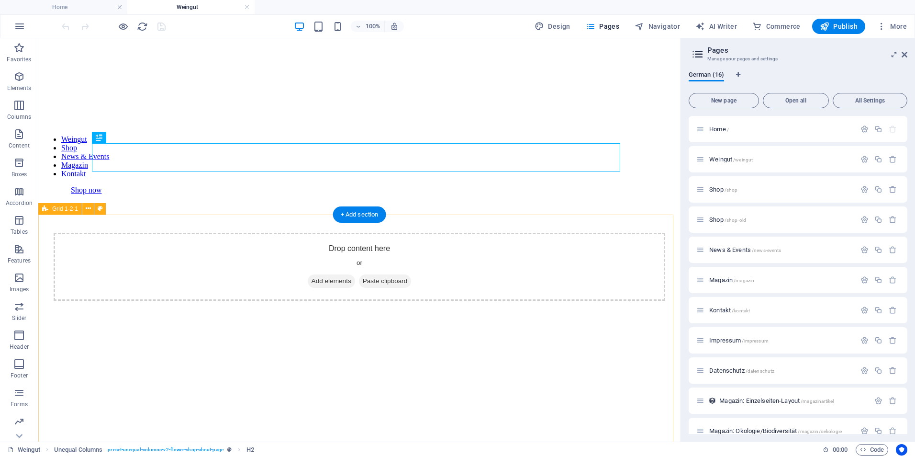
scroll to position [287, 0]
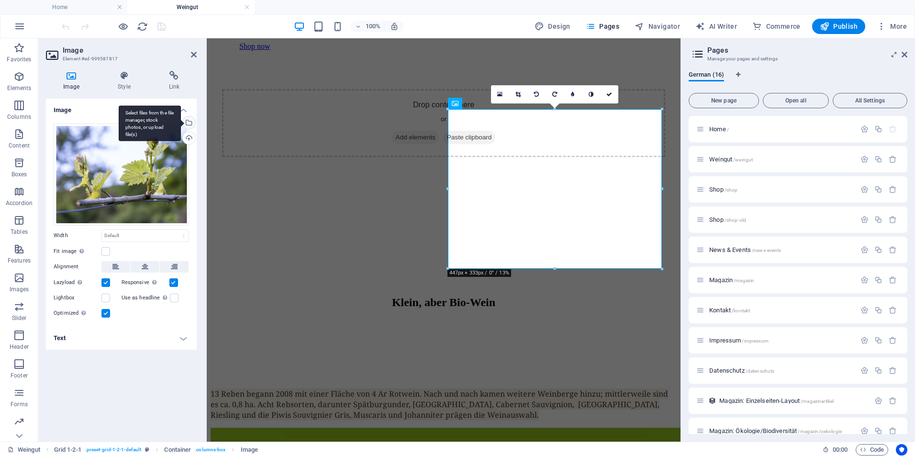
click at [189, 121] on div "Select files from the file manager, stock photos, or upload file(s)" at bounding box center [188, 123] width 14 height 14
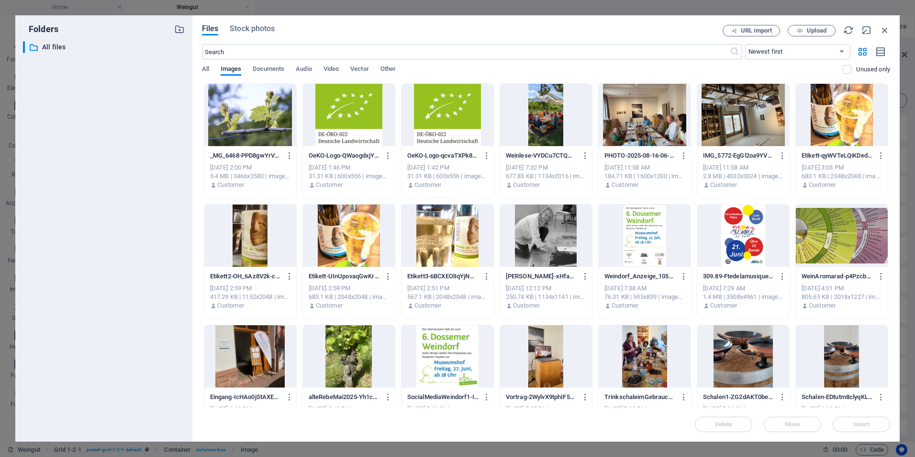
click at [249, 116] on div at bounding box center [250, 115] width 92 height 62
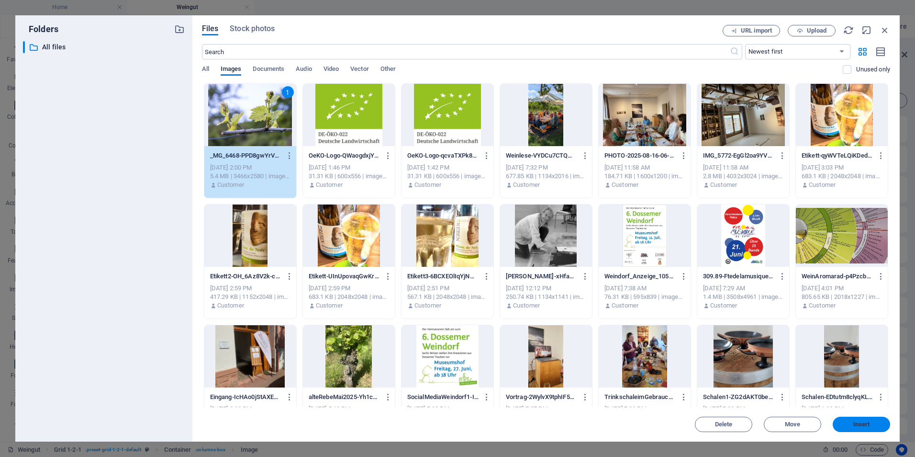
click at [849, 422] on span "Insert" at bounding box center [861, 424] width 50 height 6
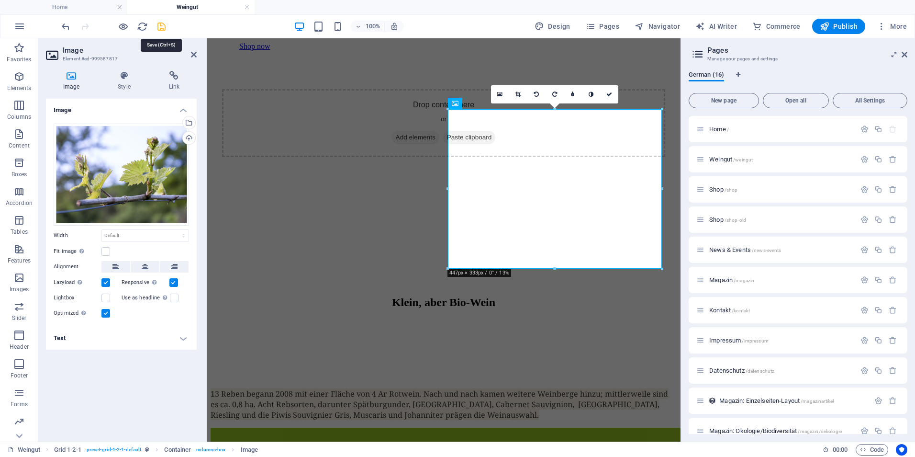
click at [163, 26] on icon "save" at bounding box center [161, 26] width 11 height 11
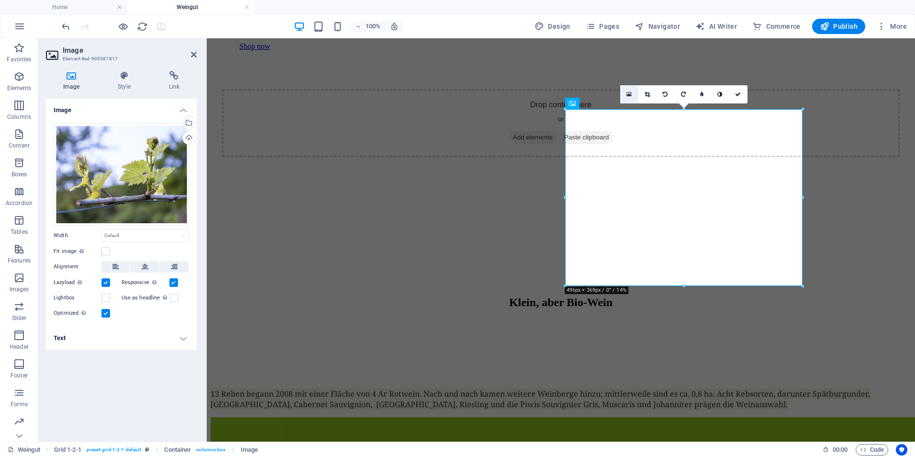
click at [627, 97] on icon at bounding box center [628, 94] width 5 height 7
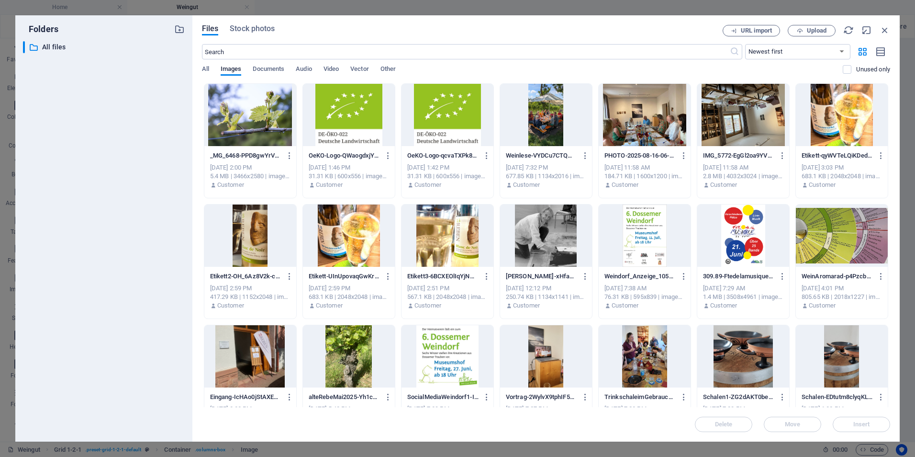
click at [254, 113] on div at bounding box center [250, 115] width 92 height 62
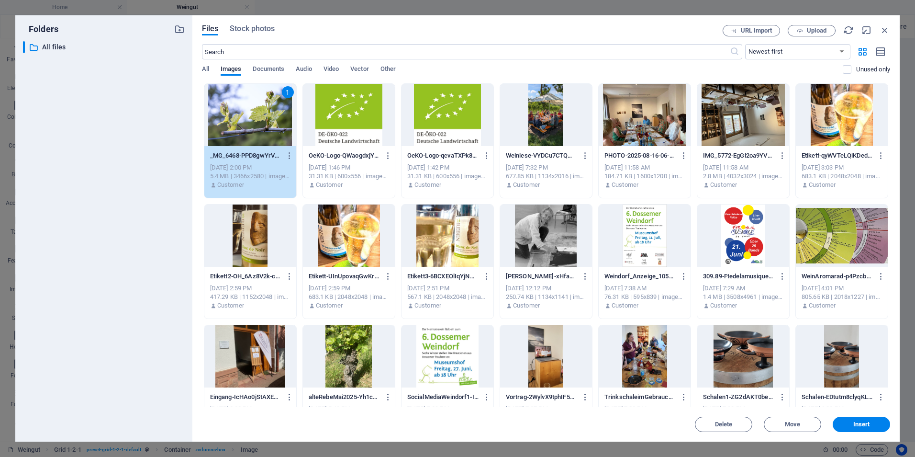
click at [254, 113] on div "1" at bounding box center [250, 115] width 92 height 62
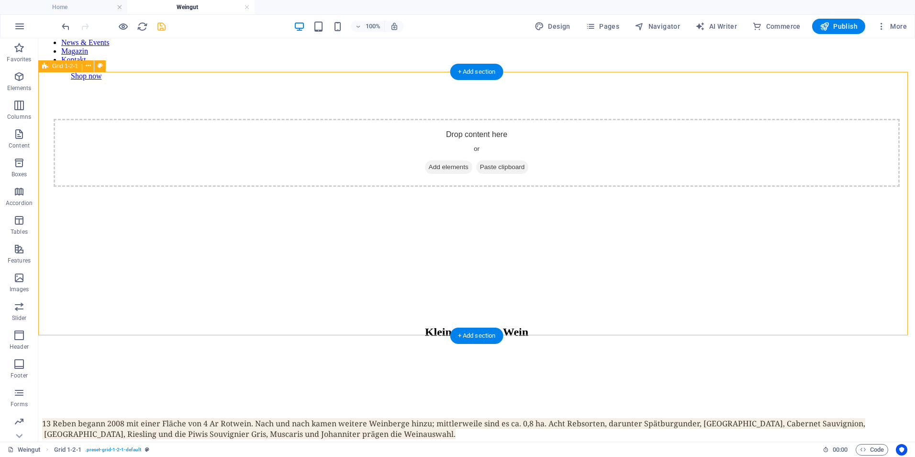
scroll to position [239, 0]
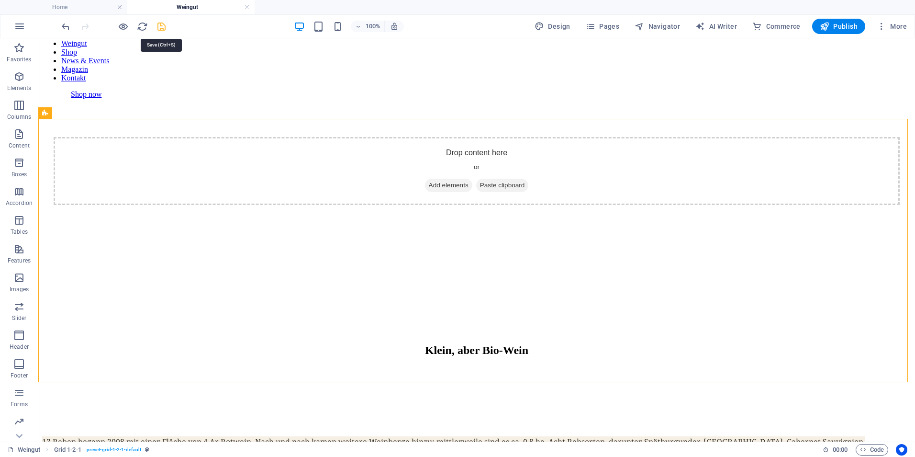
click at [164, 28] on icon "save" at bounding box center [161, 26] width 11 height 11
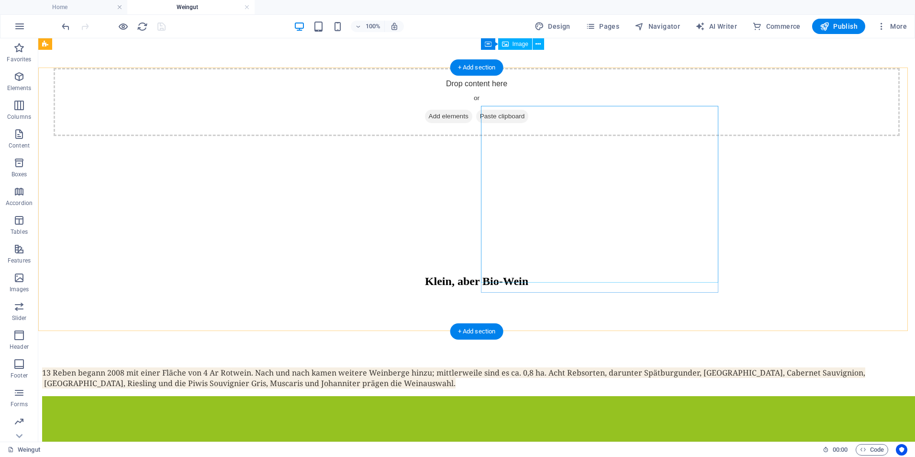
scroll to position [287, 0]
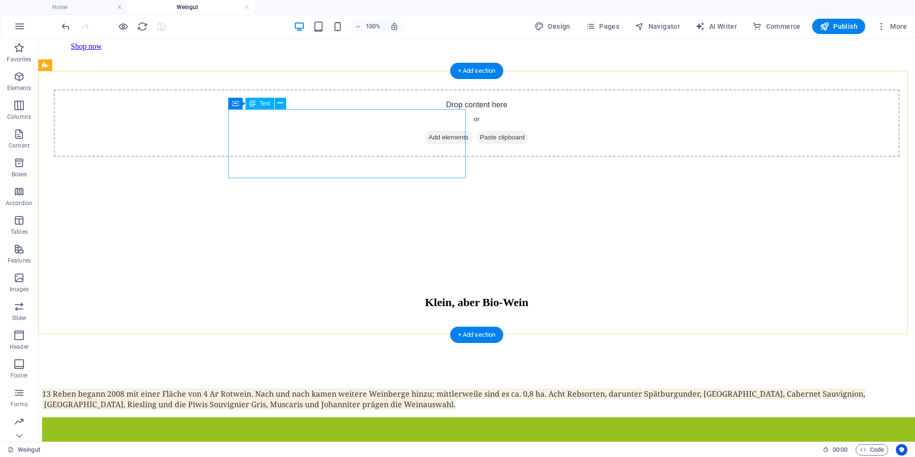
click at [417, 388] on div "13 Reben begann 2008 mit einer Fläche von 4 Ar Rotwein. Nach und nach kamen wei…" at bounding box center [476, 398] width 869 height 21
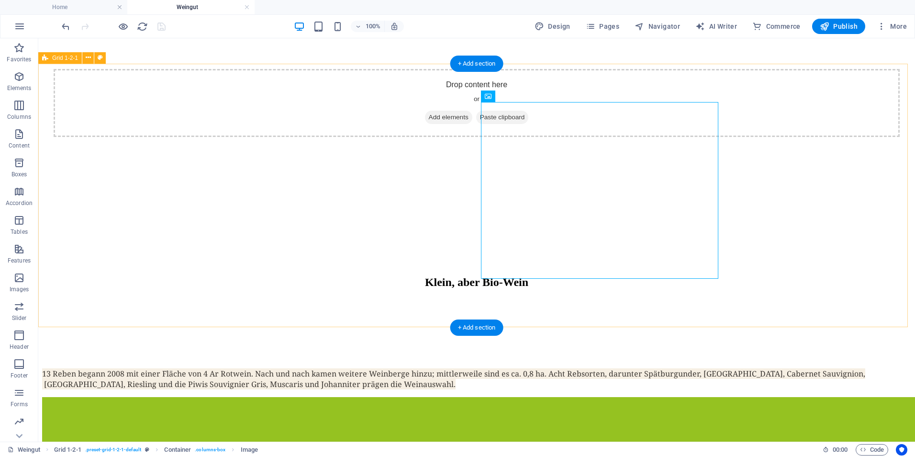
scroll to position [335, 0]
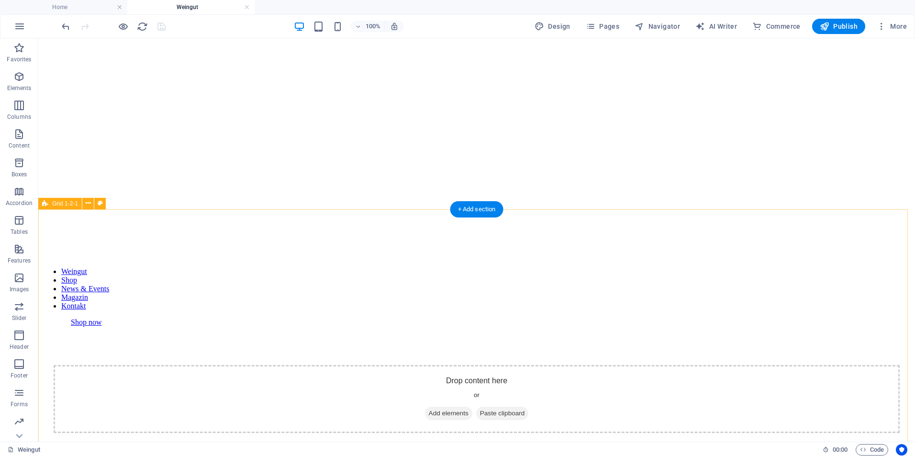
scroll to position [0, 0]
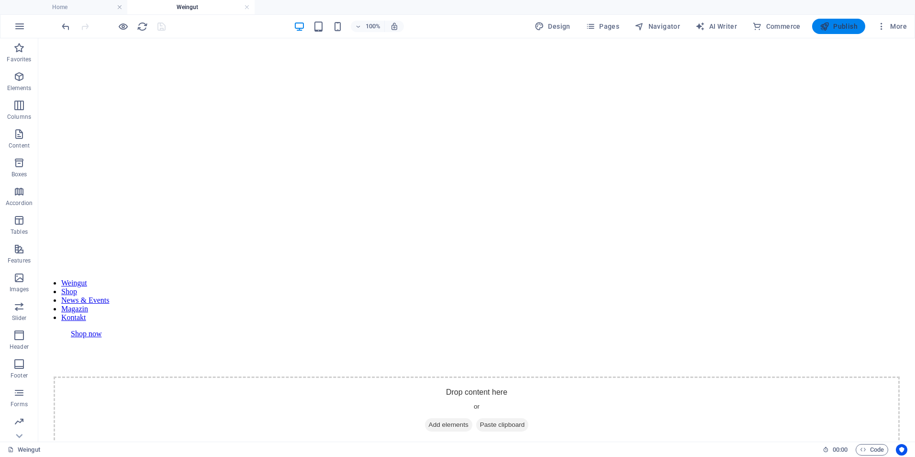
click at [839, 27] on span "Publish" at bounding box center [839, 27] width 38 height 10
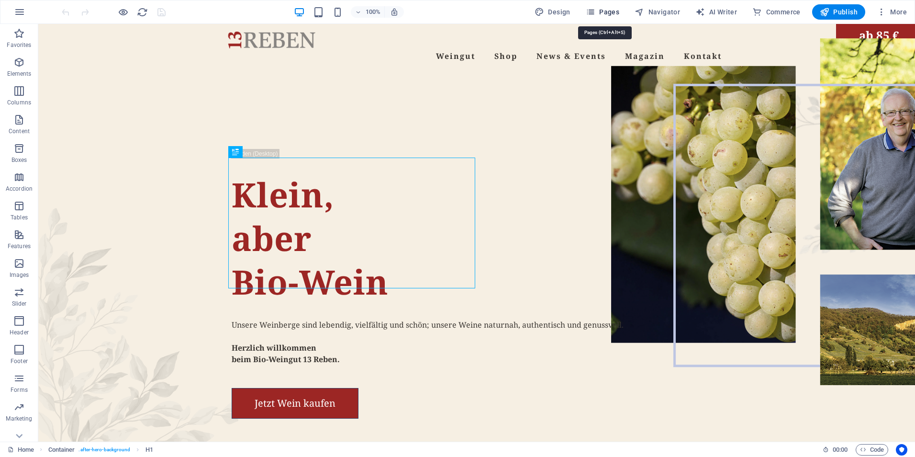
click at [602, 12] on span "Pages" at bounding box center [602, 12] width 33 height 10
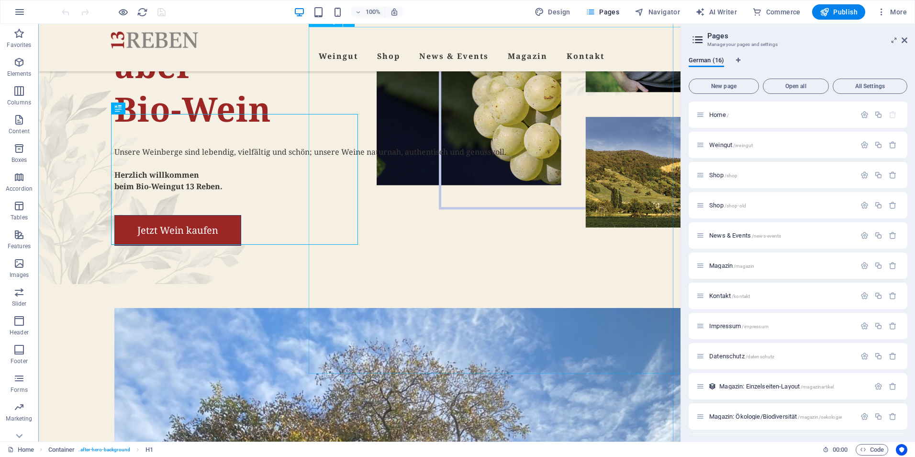
scroll to position [191, 0]
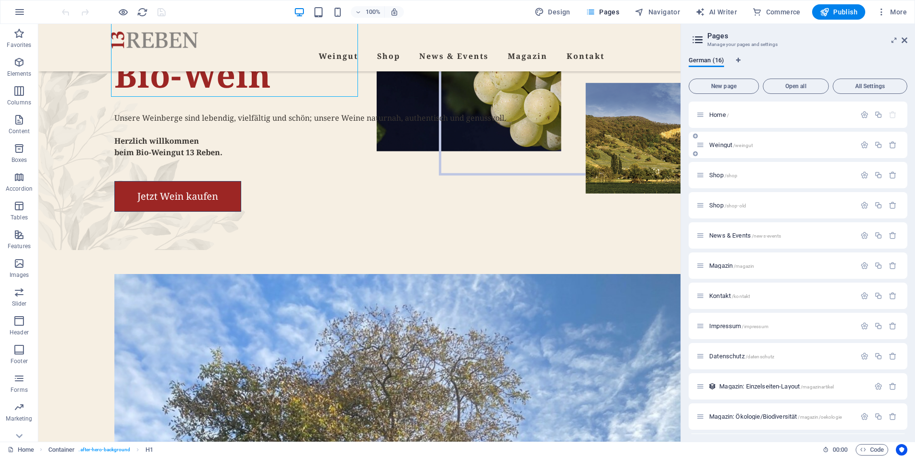
click at [736, 143] on span "/weingut" at bounding box center [743, 145] width 20 height 5
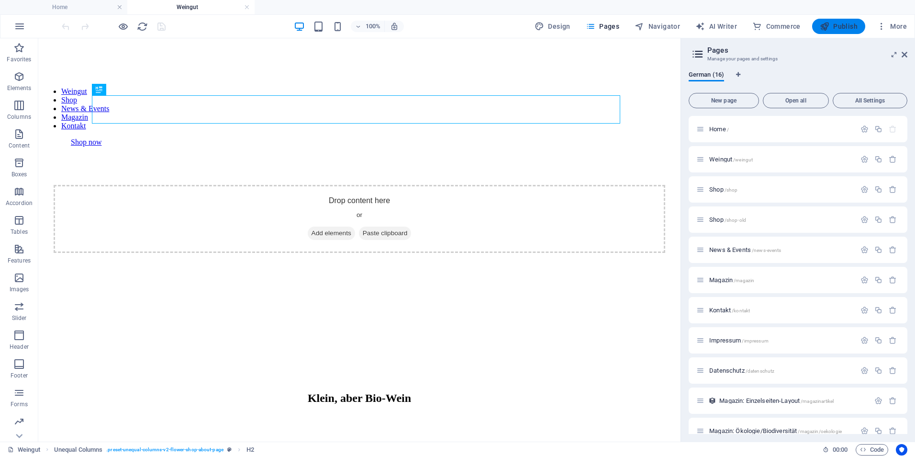
click at [840, 24] on span "Publish" at bounding box center [839, 27] width 38 height 10
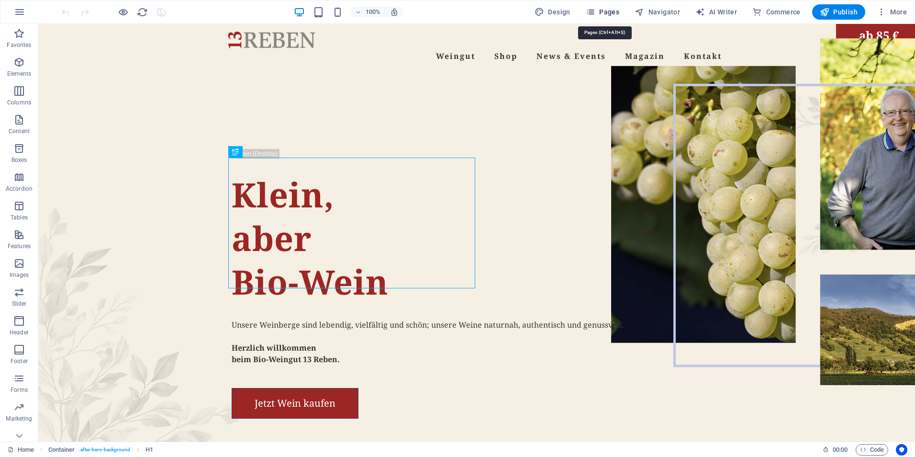
click at [613, 10] on span "Pages" at bounding box center [602, 12] width 33 height 10
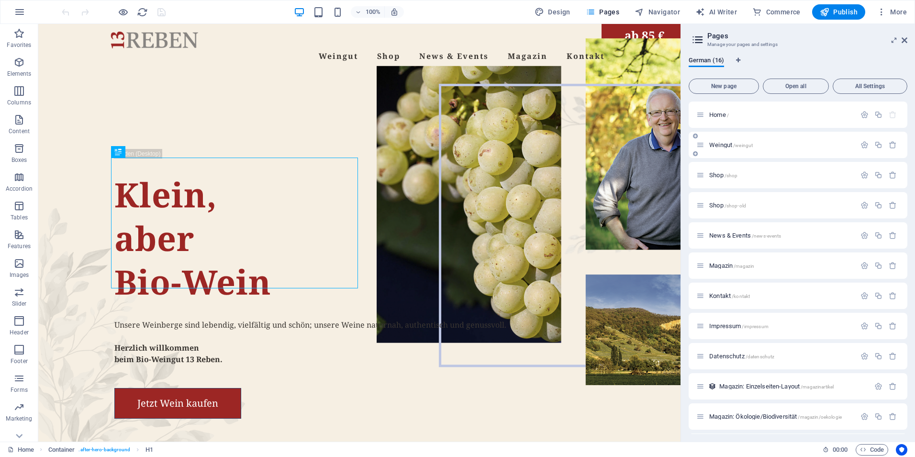
click at [736, 145] on span "/weingut" at bounding box center [743, 145] width 20 height 5
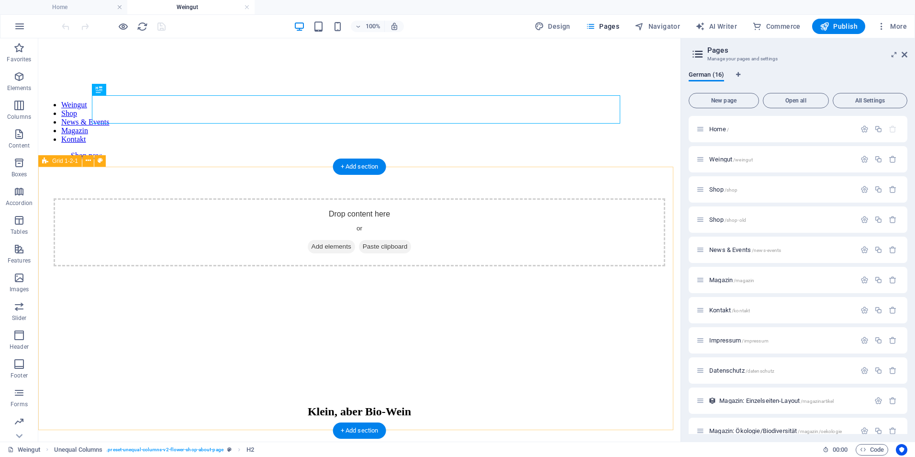
scroll to position [191, 0]
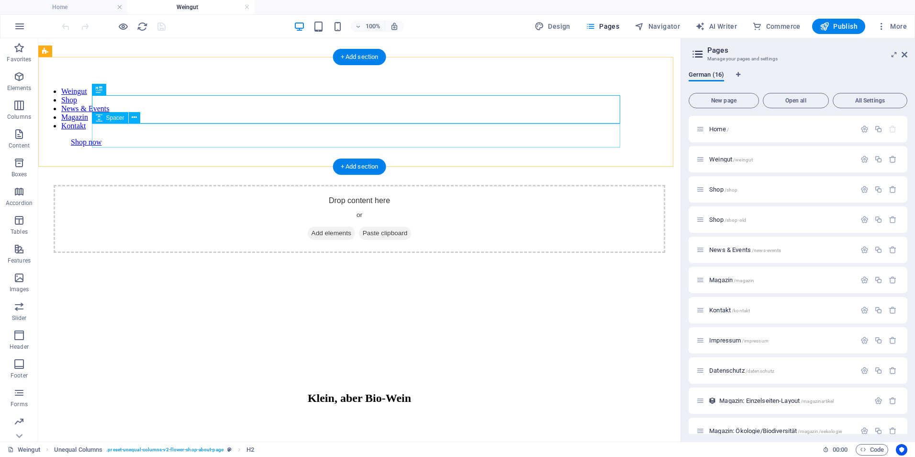
click at [228, 414] on div at bounding box center [360, 426] width 612 height 24
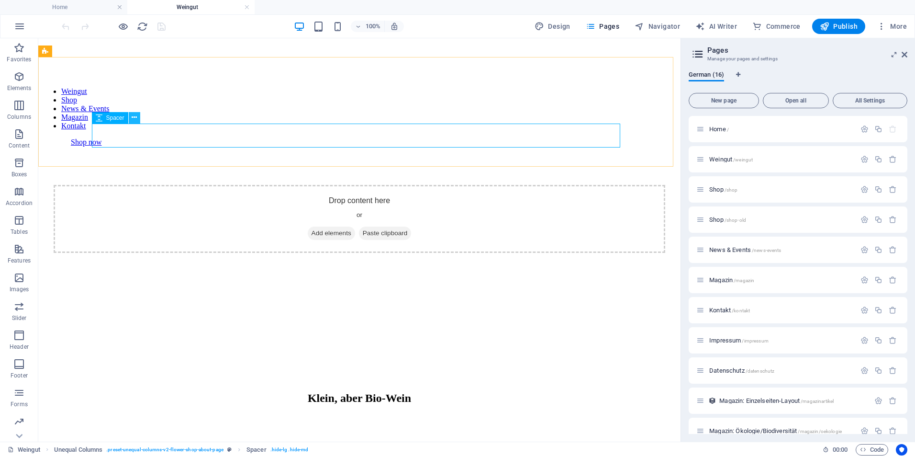
click at [132, 114] on icon at bounding box center [134, 117] width 5 height 10
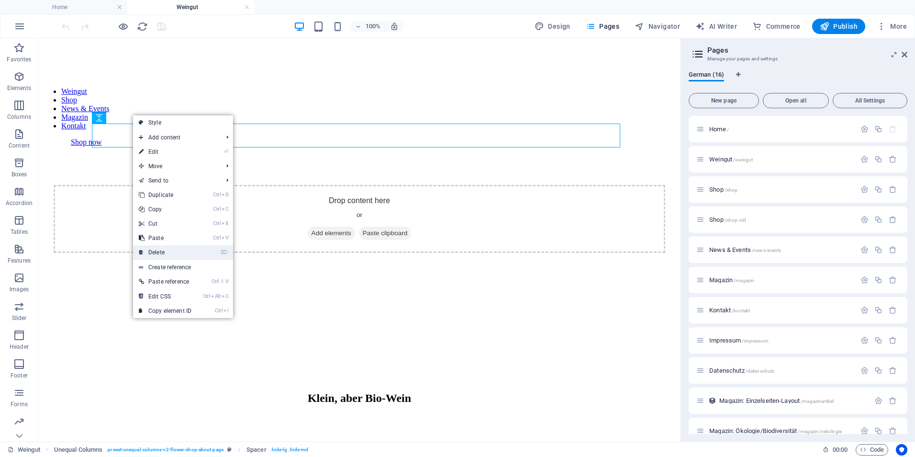
click at [187, 250] on link "⌦ Delete" at bounding box center [165, 252] width 64 height 14
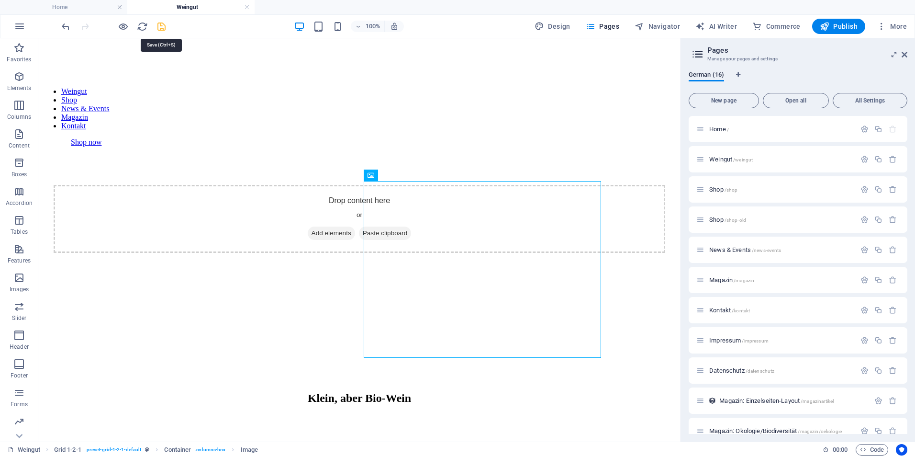
click at [162, 30] on icon "save" at bounding box center [161, 26] width 11 height 11
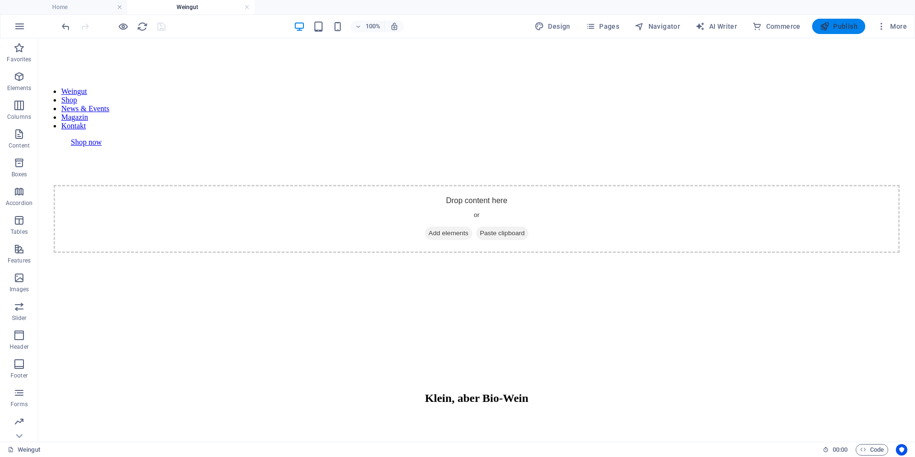
click at [838, 28] on span "Publish" at bounding box center [839, 27] width 38 height 10
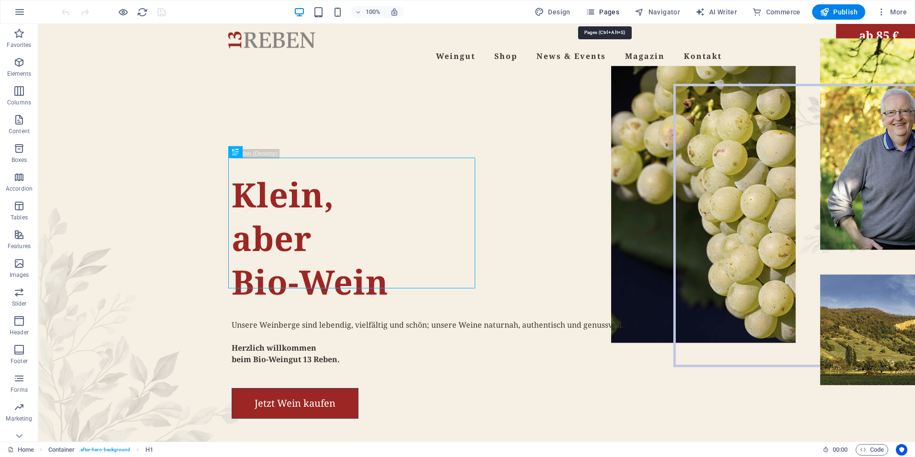
click at [616, 10] on span "Pages" at bounding box center [602, 12] width 33 height 10
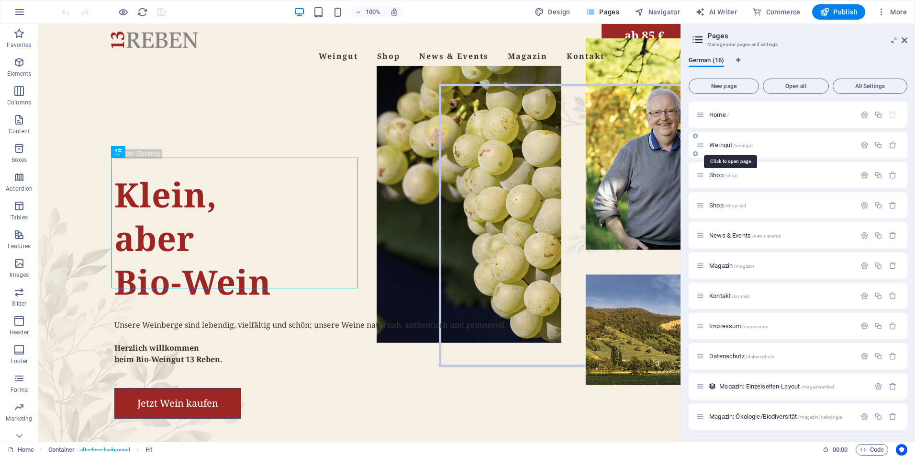
click at [745, 145] on span "/weingut" at bounding box center [743, 145] width 20 height 5
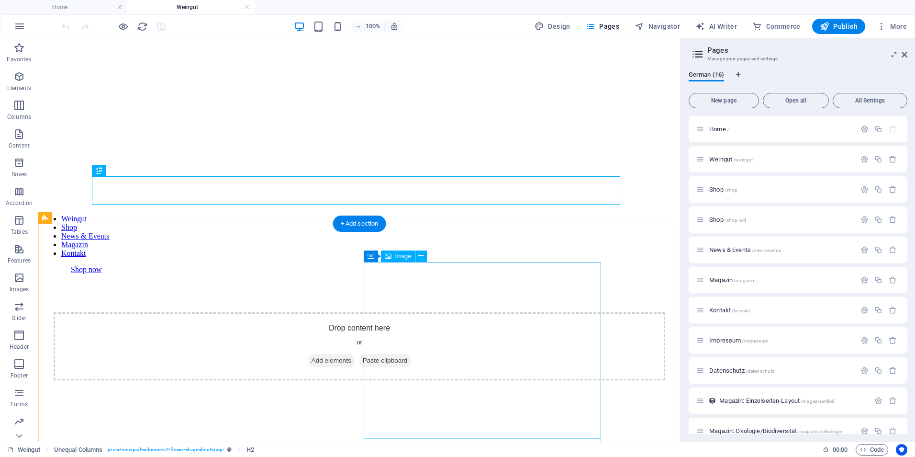
scroll to position [191, 0]
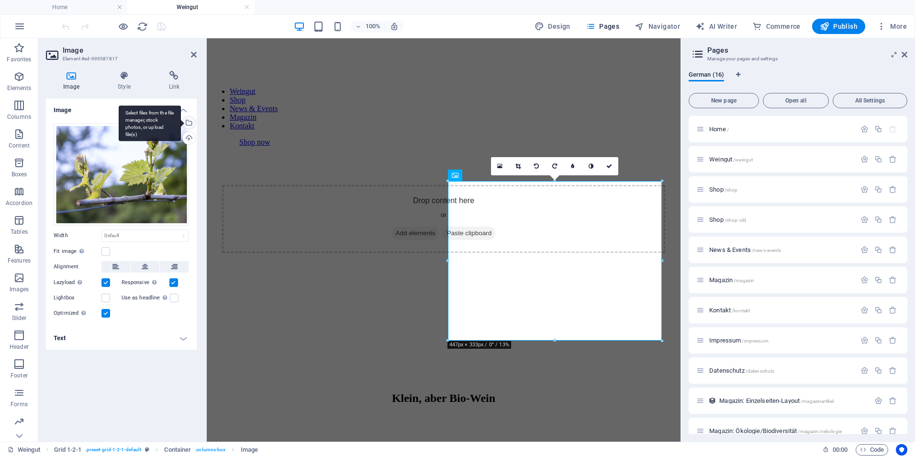
click at [190, 122] on div "Select files from the file manager, stock photos, or upload file(s)" at bounding box center [188, 123] width 14 height 14
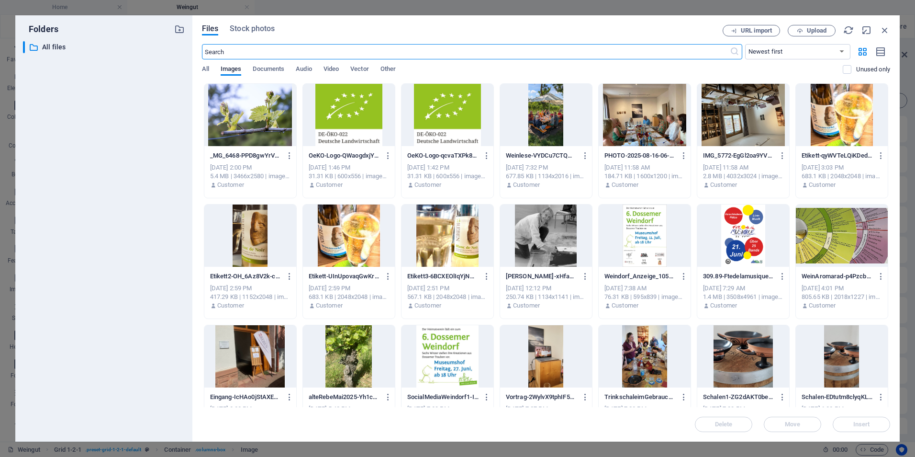
click at [252, 114] on div at bounding box center [250, 115] width 92 height 62
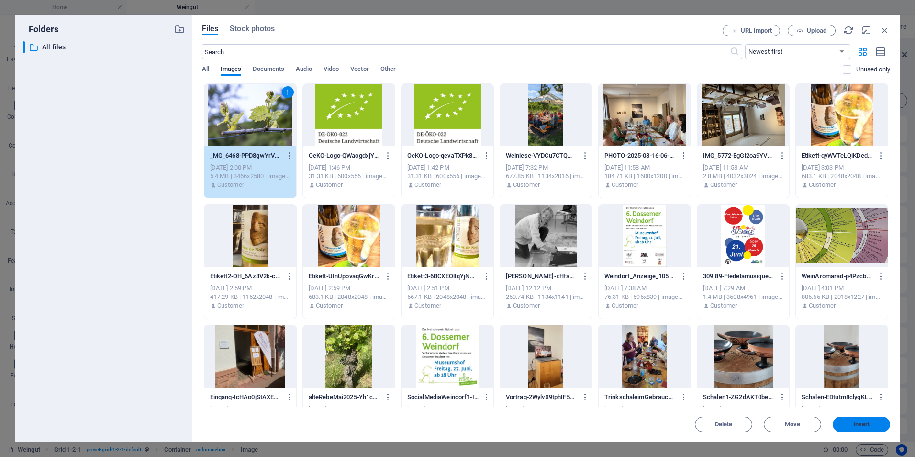
click at [851, 421] on button "Insert" at bounding box center [861, 423] width 57 height 15
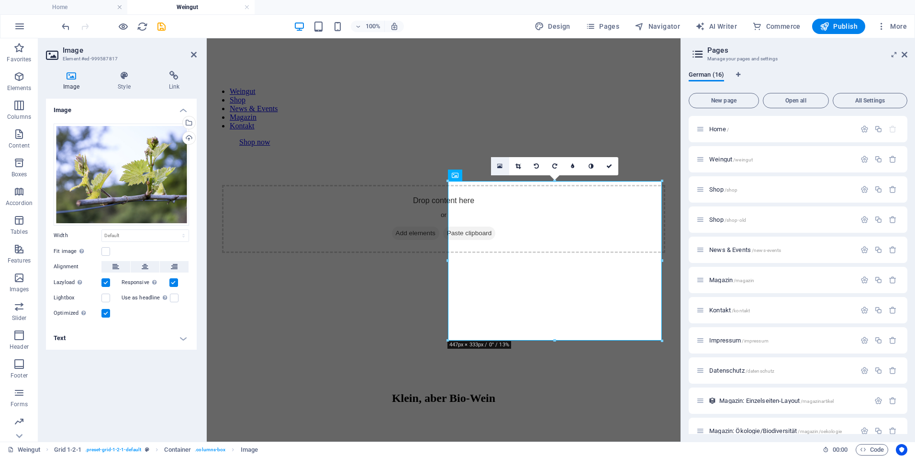
click at [498, 167] on icon at bounding box center [499, 166] width 5 height 7
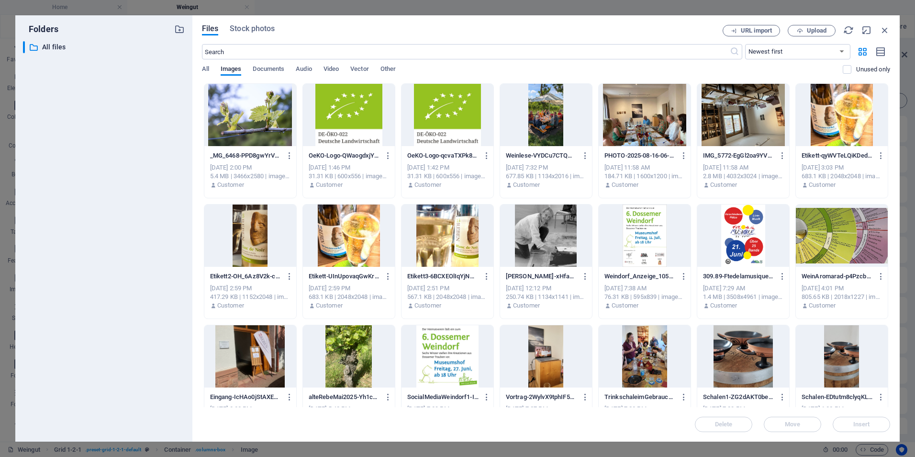
click at [257, 108] on div at bounding box center [250, 115] width 92 height 62
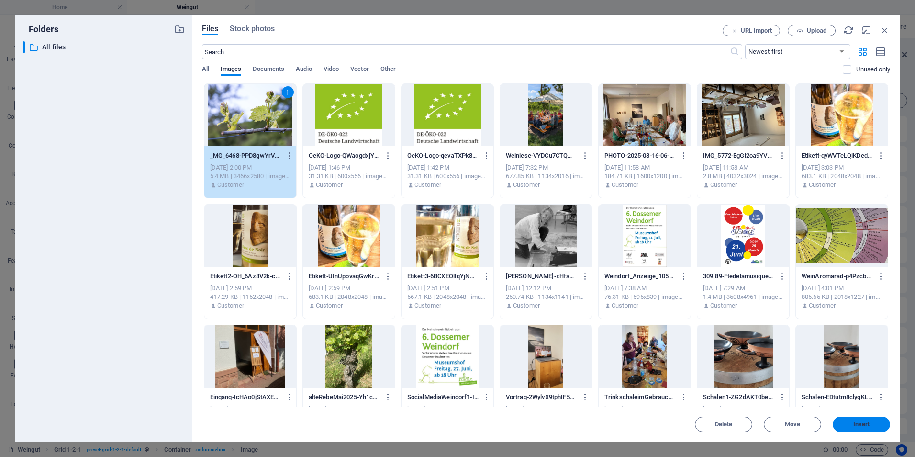
click at [868, 424] on span "Insert" at bounding box center [861, 424] width 17 height 6
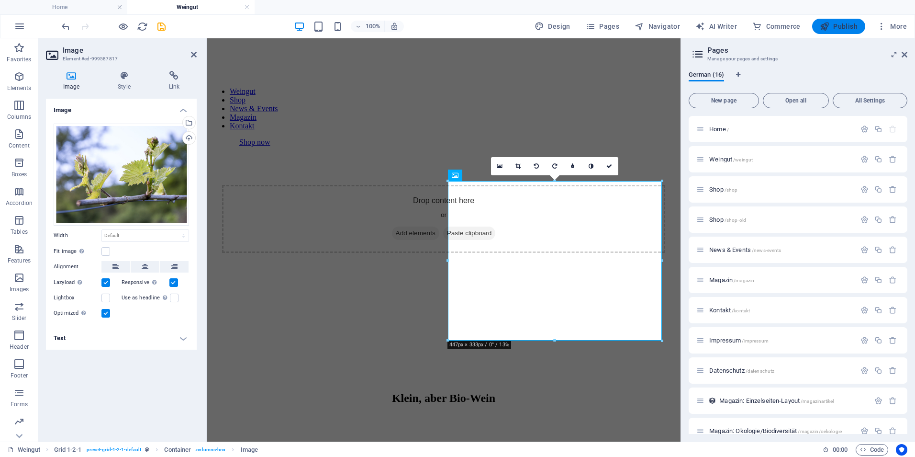
click at [837, 22] on span "Publish" at bounding box center [839, 27] width 38 height 10
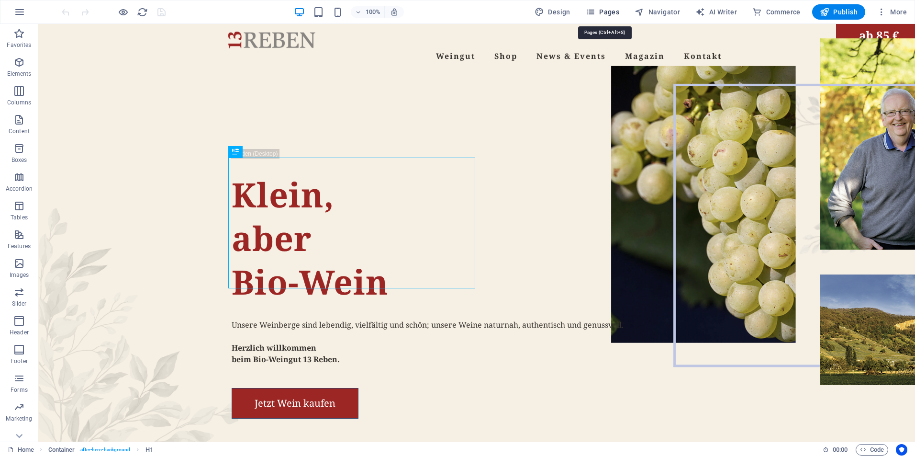
click at [607, 11] on span "Pages" at bounding box center [602, 12] width 33 height 10
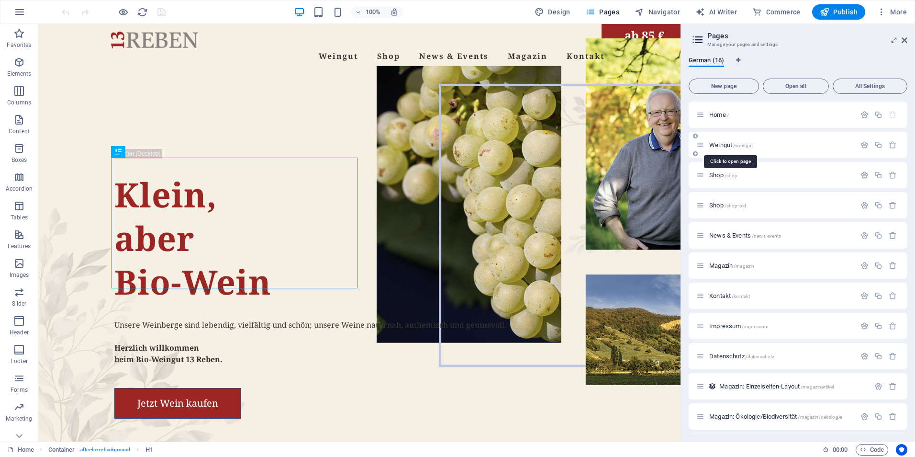
click at [729, 142] on span "Weingut /weingut" at bounding box center [731, 144] width 44 height 7
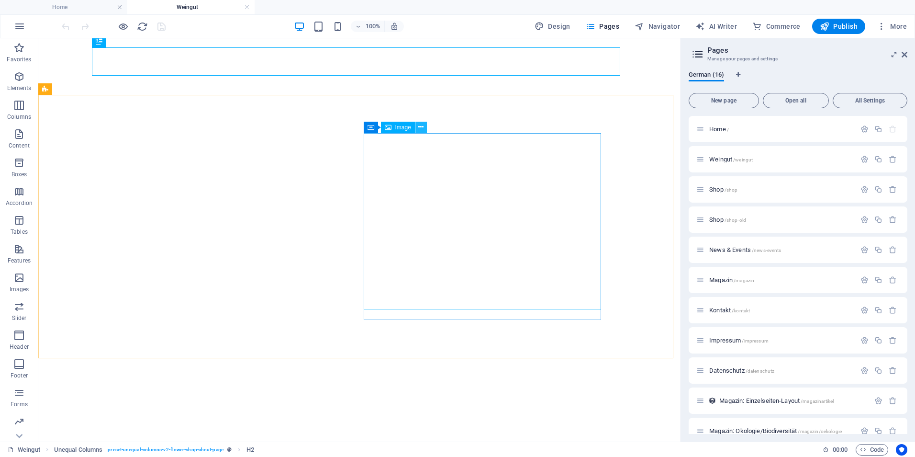
click at [423, 129] on icon at bounding box center [420, 127] width 5 height 10
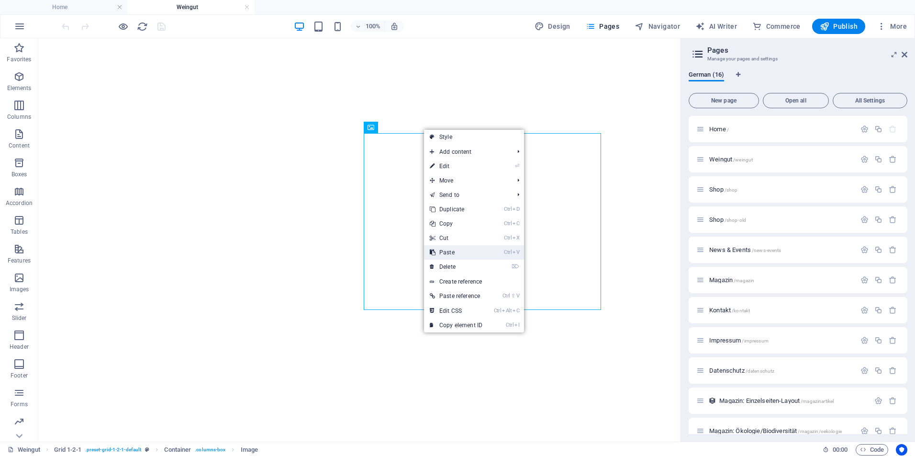
click at [470, 255] on link "Ctrl V Paste" at bounding box center [456, 252] width 64 height 14
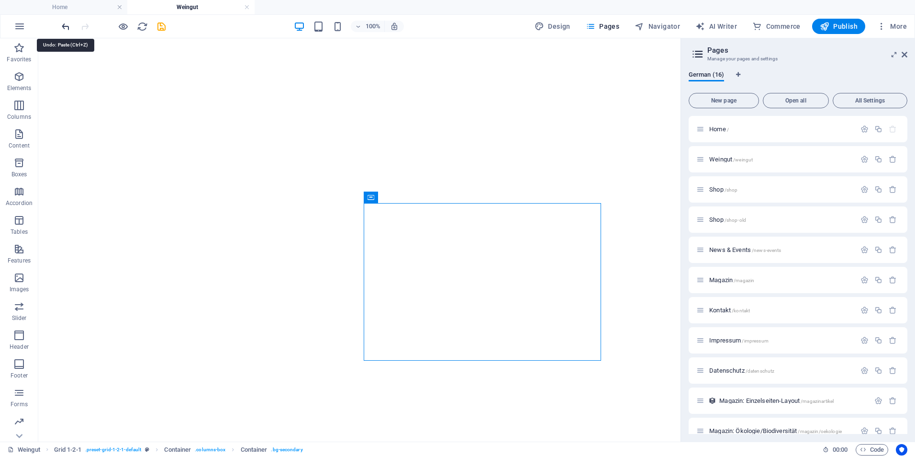
click at [64, 26] on icon "undo" at bounding box center [65, 26] width 11 height 11
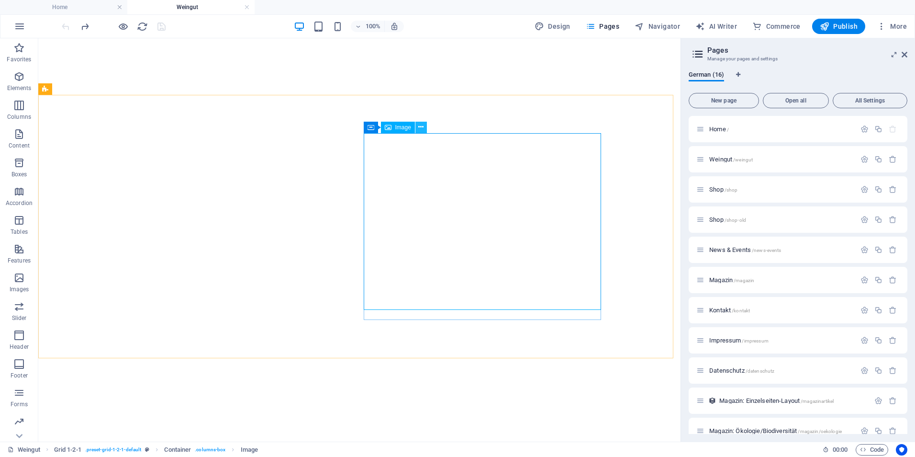
click at [419, 128] on icon at bounding box center [420, 127] width 5 height 10
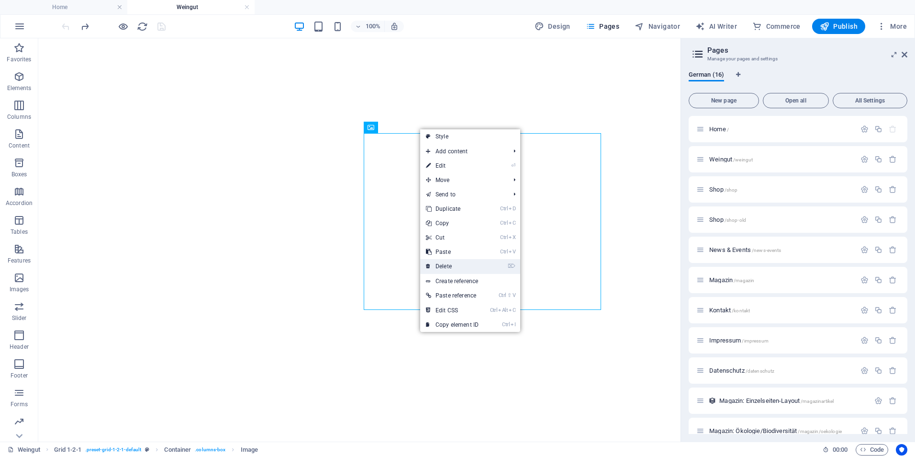
click at [446, 266] on link "⌦ Delete" at bounding box center [452, 266] width 64 height 14
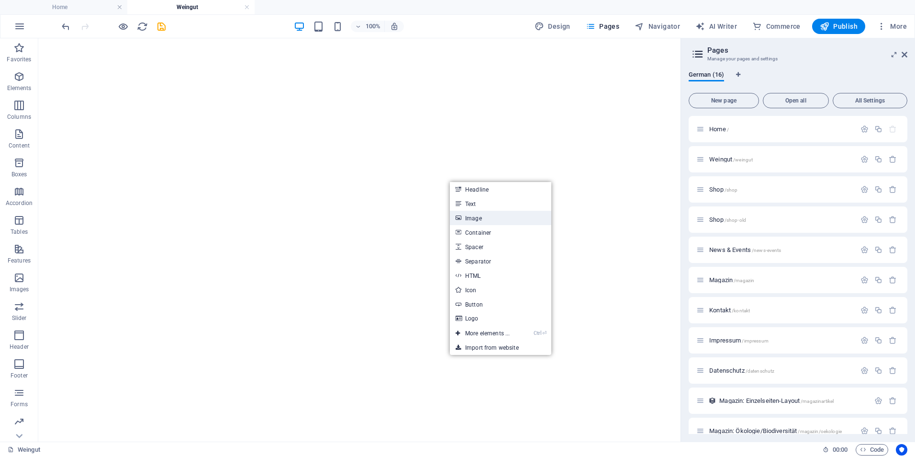
click at [478, 218] on link "Image" at bounding box center [500, 218] width 101 height 14
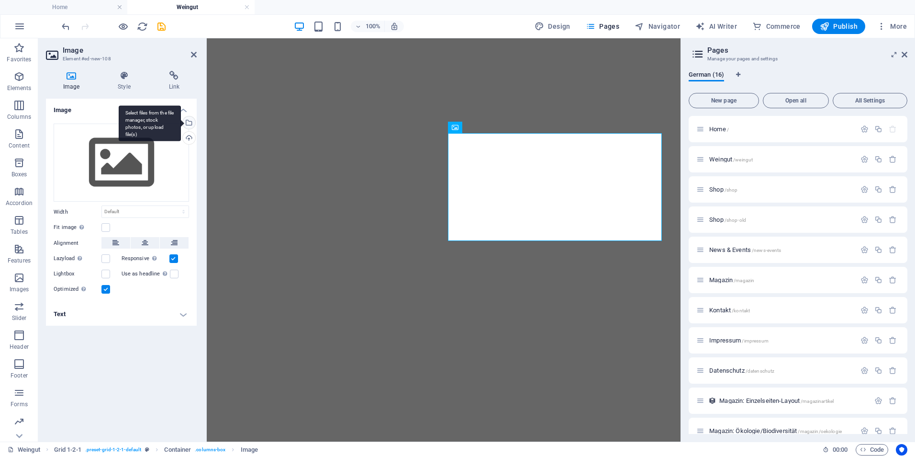
click at [190, 126] on div "Select files from the file manager, stock photos, or upload file(s)" at bounding box center [188, 123] width 14 height 14
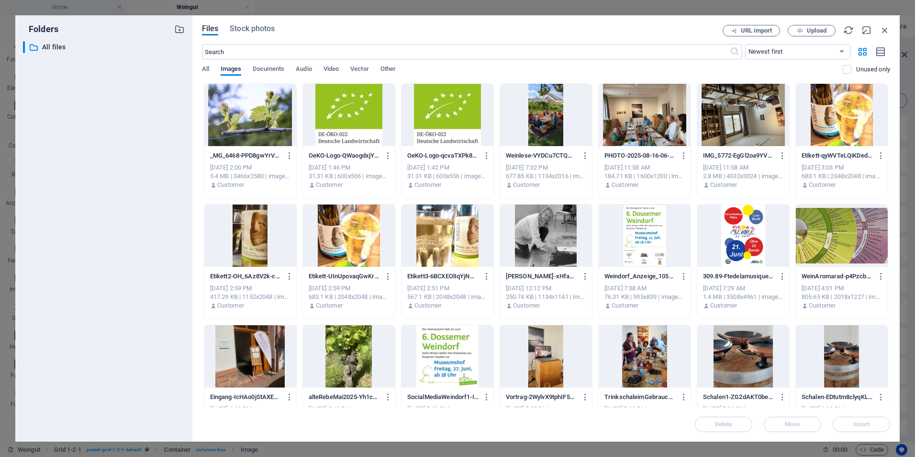
click at [251, 116] on div at bounding box center [250, 115] width 92 height 62
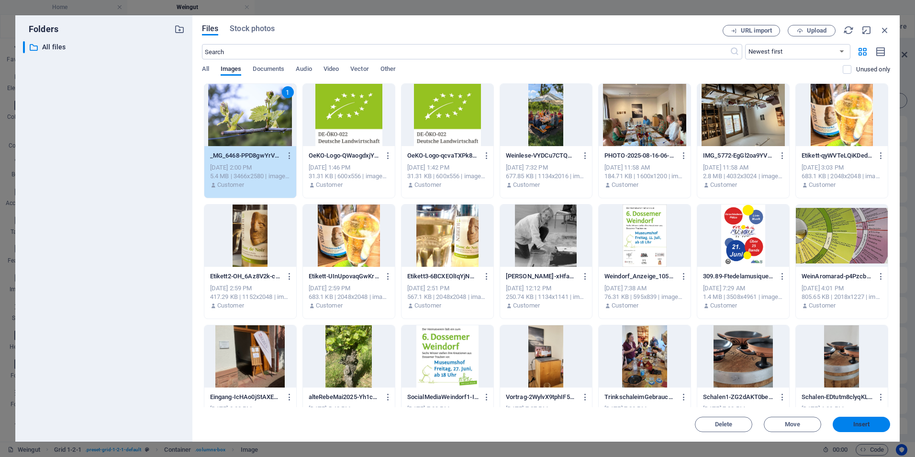
click at [857, 422] on span "Insert" at bounding box center [861, 424] width 17 height 6
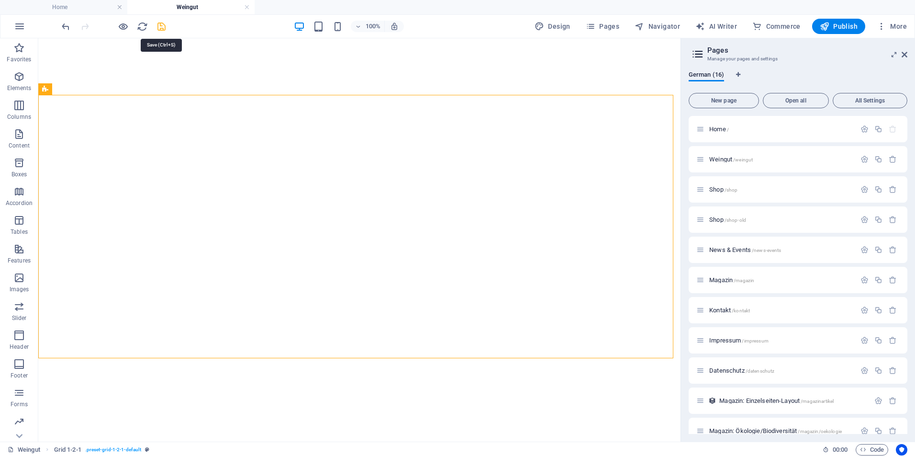
click at [159, 28] on icon "save" at bounding box center [161, 26] width 11 height 11
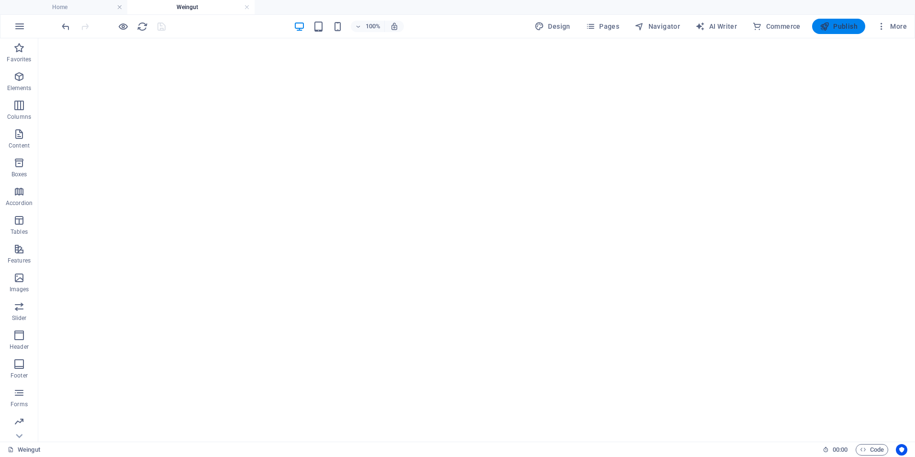
click at [844, 24] on span "Publish" at bounding box center [839, 27] width 38 height 10
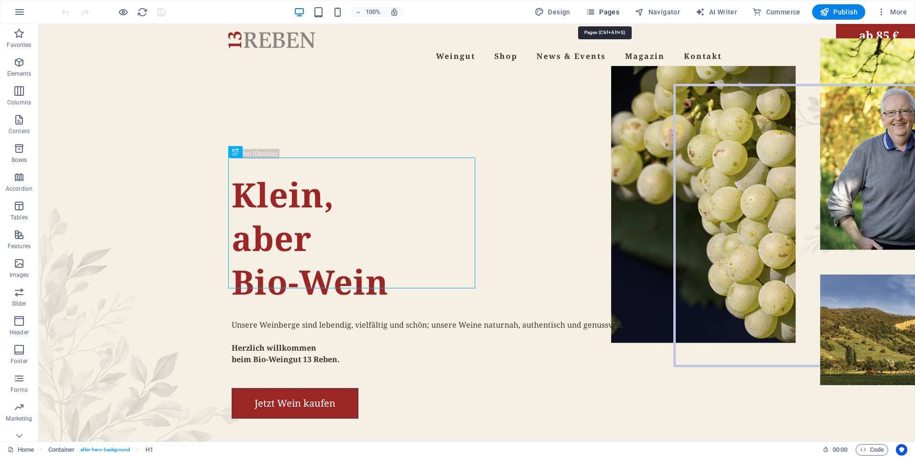
click at [612, 14] on span "Pages" at bounding box center [602, 12] width 33 height 10
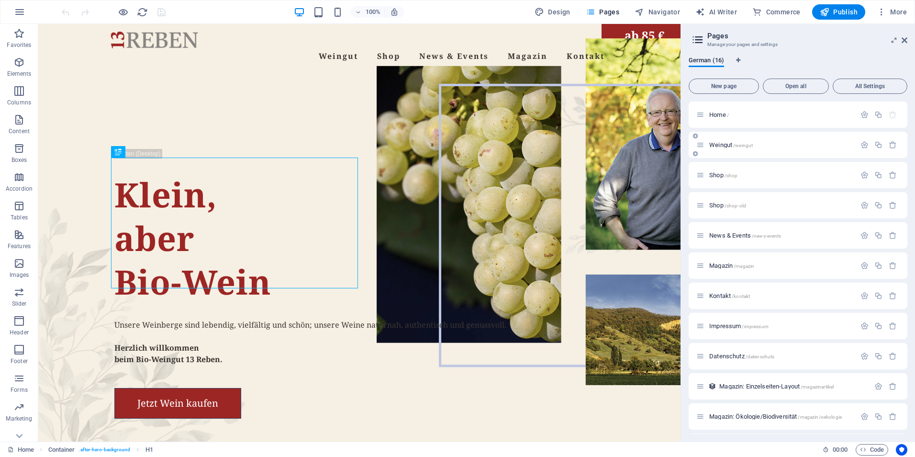
click at [706, 147] on div "Weingut /weingut" at bounding box center [780, 145] width 149 height 6
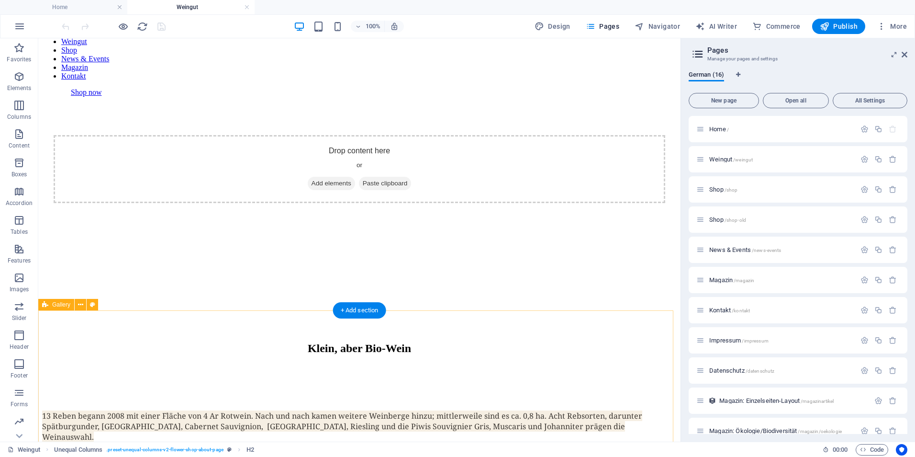
scroll to position [287, 0]
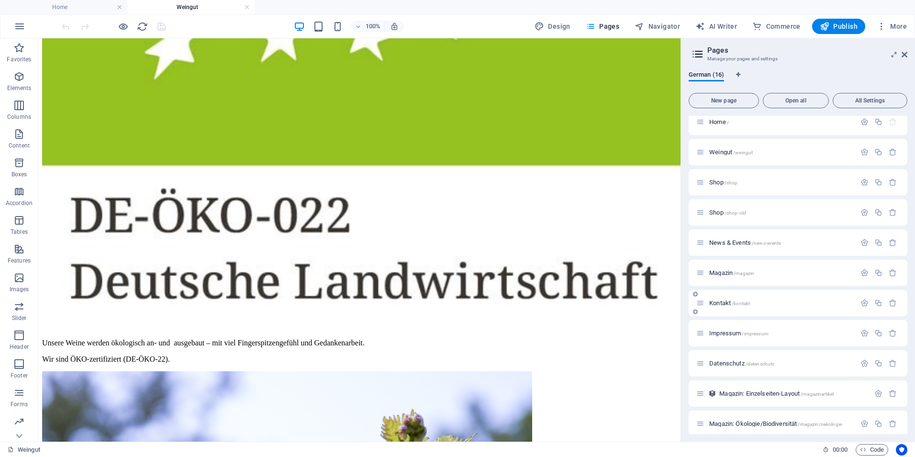
scroll to position [0, 0]
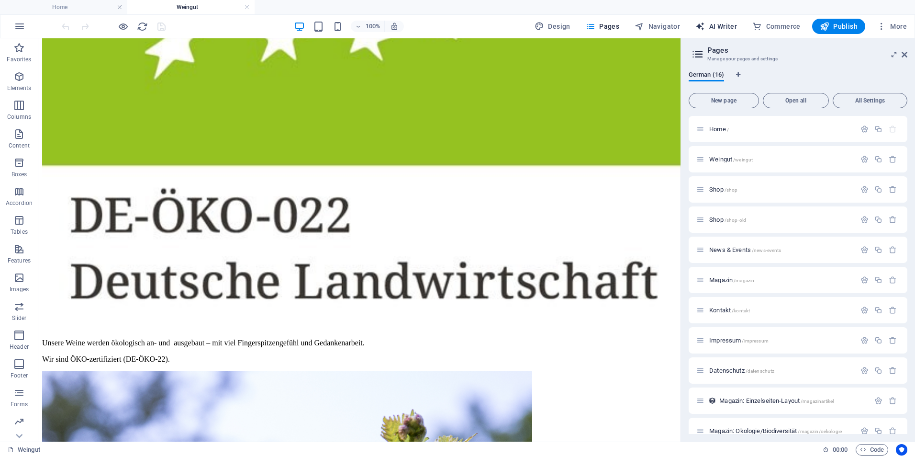
click at [715, 23] on span "AI Writer" at bounding box center [716, 27] width 42 height 10
select select "English"
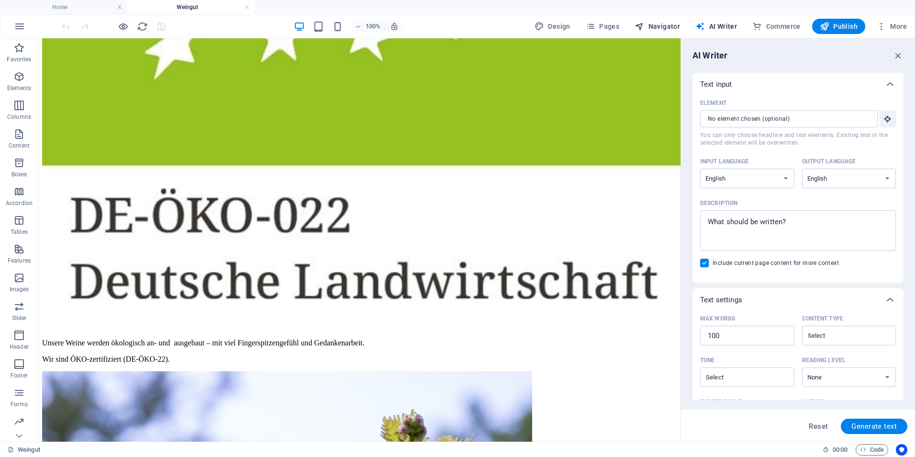
click at [664, 24] on span "Navigator" at bounding box center [657, 27] width 45 height 10
select select "14119280-de"
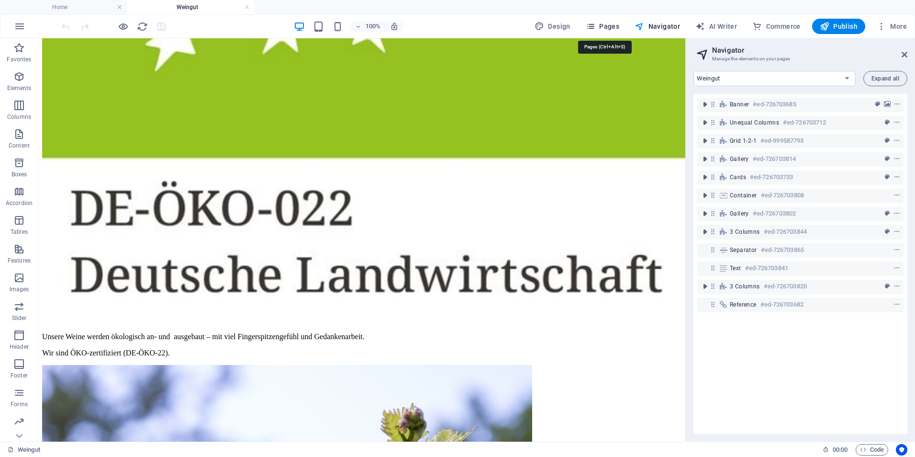
click at [609, 29] on span "Pages" at bounding box center [602, 27] width 33 height 10
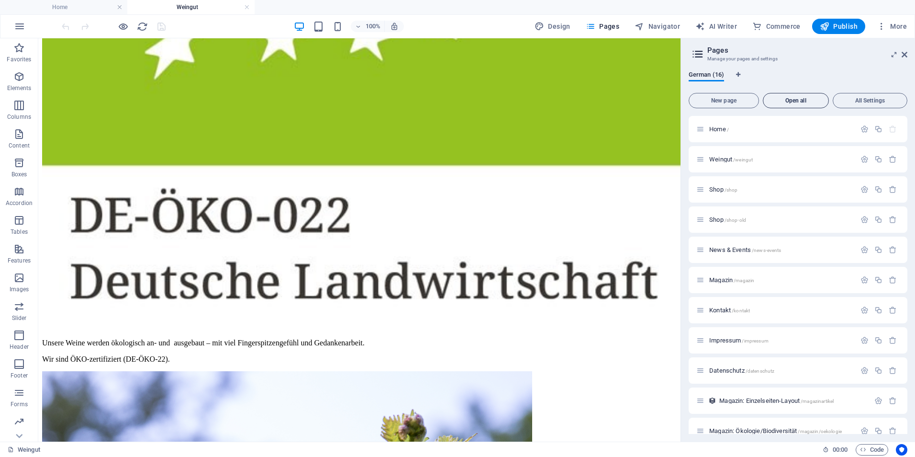
click at [795, 99] on span "Open all" at bounding box center [795, 101] width 57 height 6
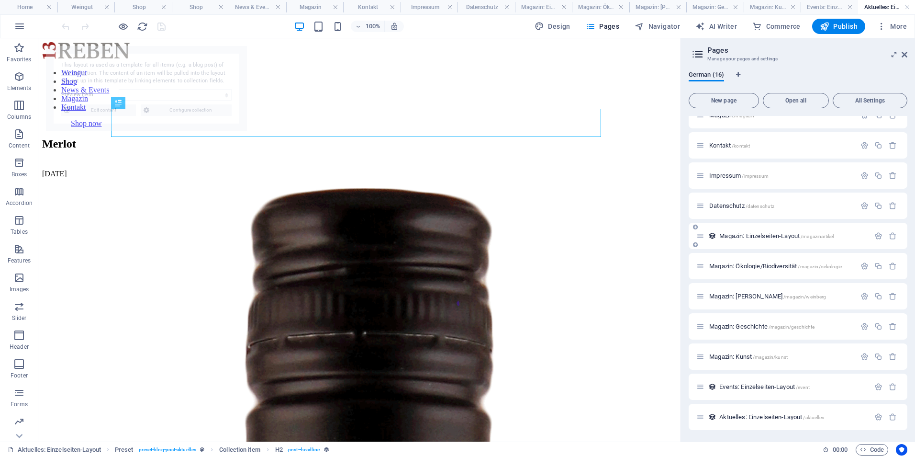
select select "68376b62dea30b7042026ce8"
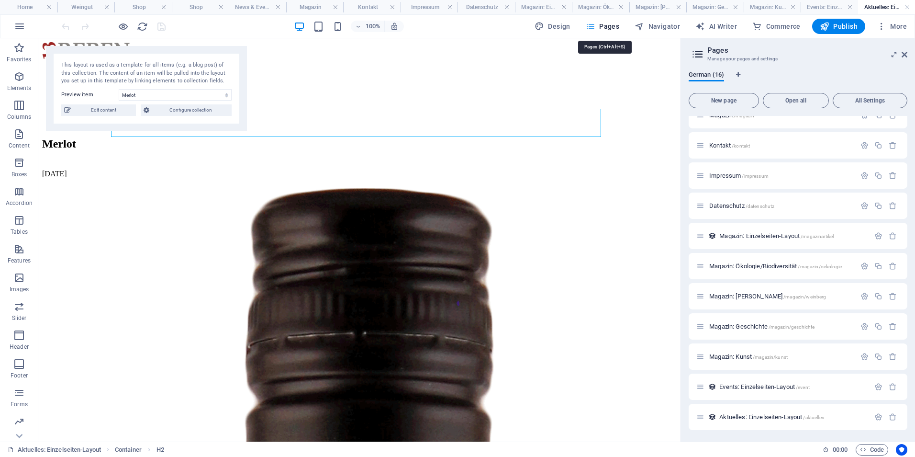
click at [617, 28] on span "Pages" at bounding box center [602, 27] width 33 height 10
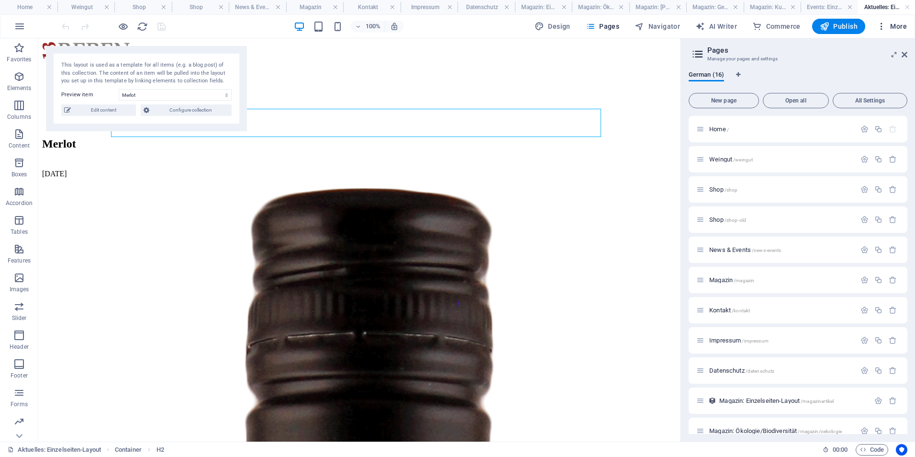
click at [896, 28] on span "More" at bounding box center [892, 27] width 30 height 10
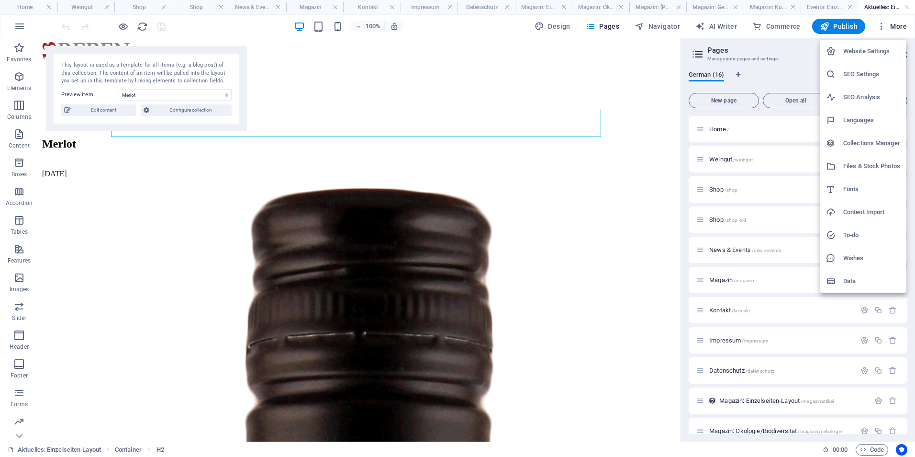
click at [850, 212] on h6 "Content Import" at bounding box center [871, 211] width 57 height 11
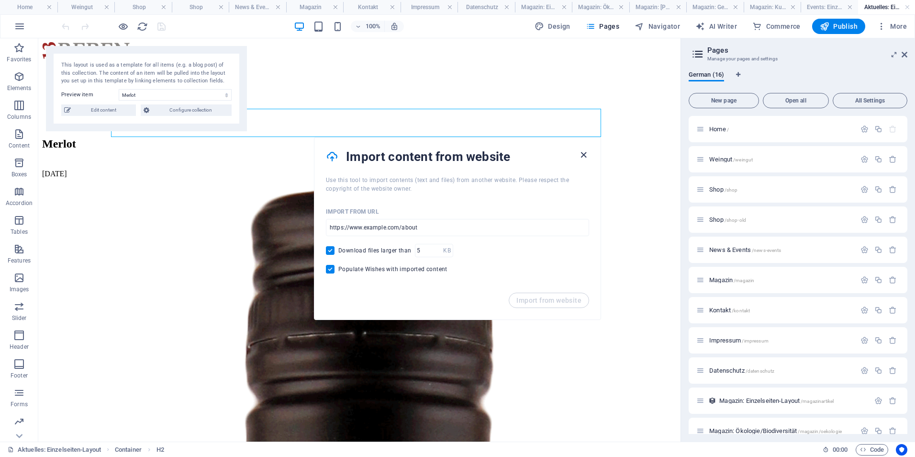
click at [583, 154] on icon "button" at bounding box center [583, 154] width 11 height 11
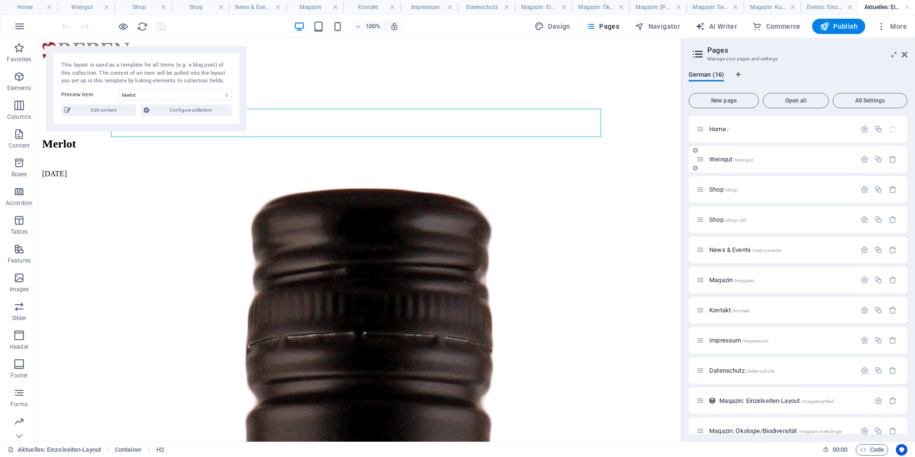
click at [715, 158] on span "Weingut /weingut" at bounding box center [731, 159] width 44 height 7
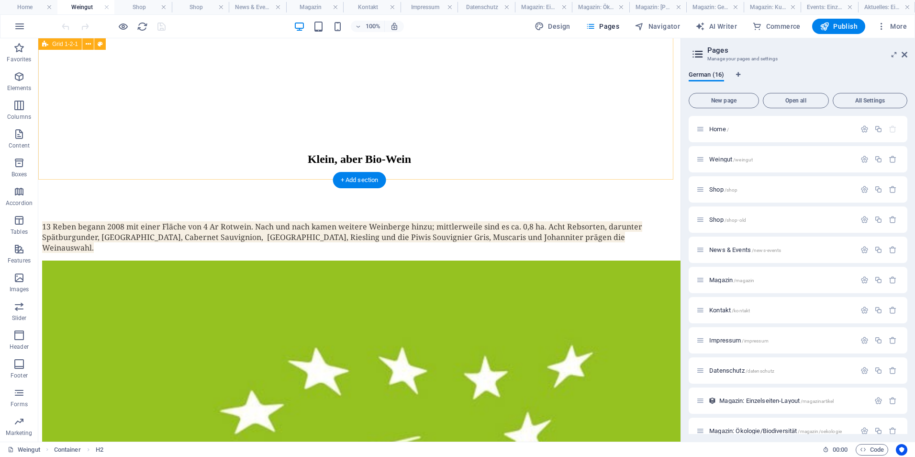
scroll to position [143, 0]
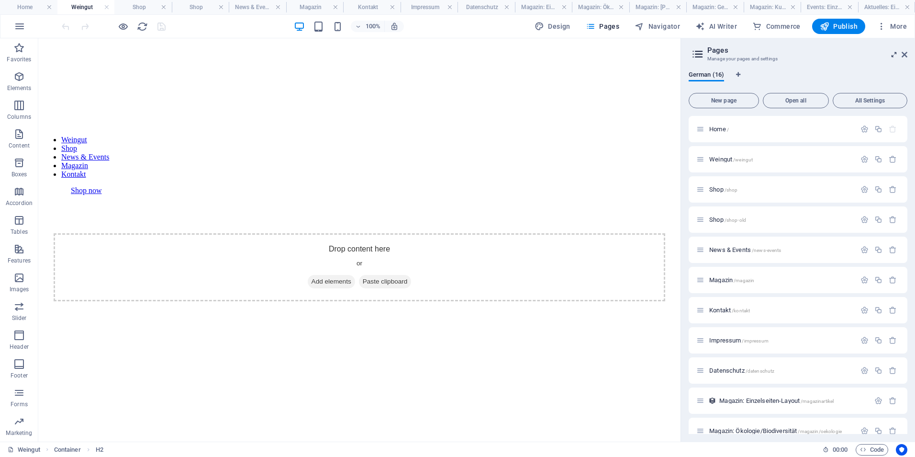
click at [894, 54] on icon at bounding box center [894, 55] width 0 height 8
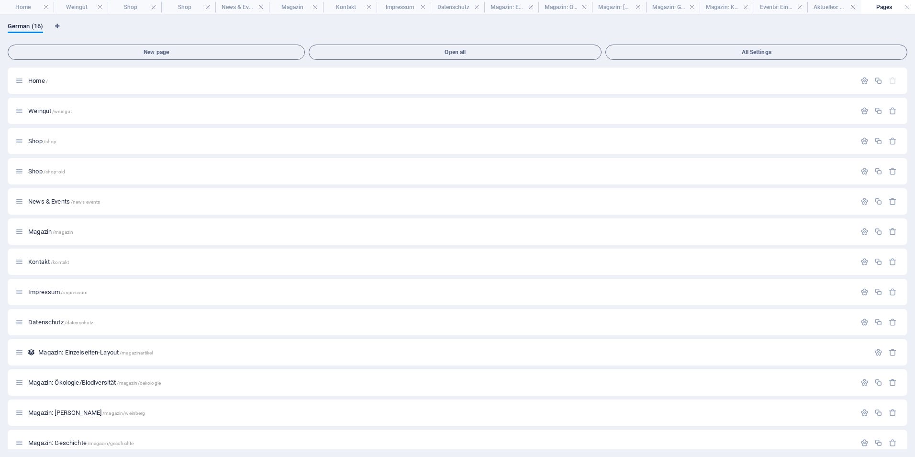
scroll to position [0, 0]
click at [572, 55] on span "Open all" at bounding box center [455, 52] width 284 height 6
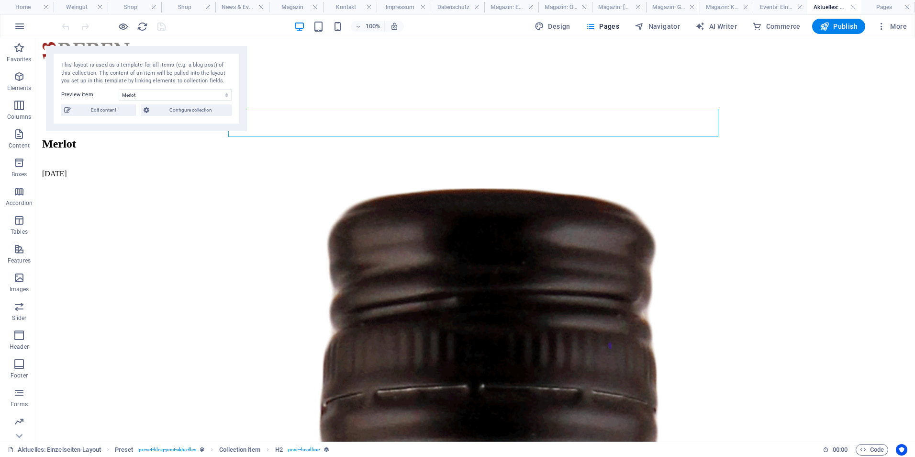
click at [170, 58] on div "This layout is used as a template for all items (e.g. a blog post) of this coll…" at bounding box center [146, 88] width 201 height 85
click at [613, 27] on span "Pages" at bounding box center [602, 27] width 33 height 10
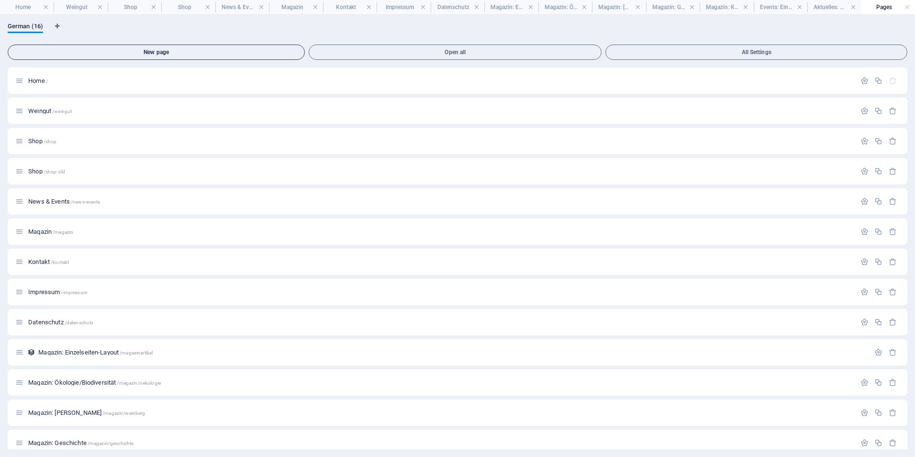
click at [132, 49] on span "New page" at bounding box center [156, 52] width 289 height 6
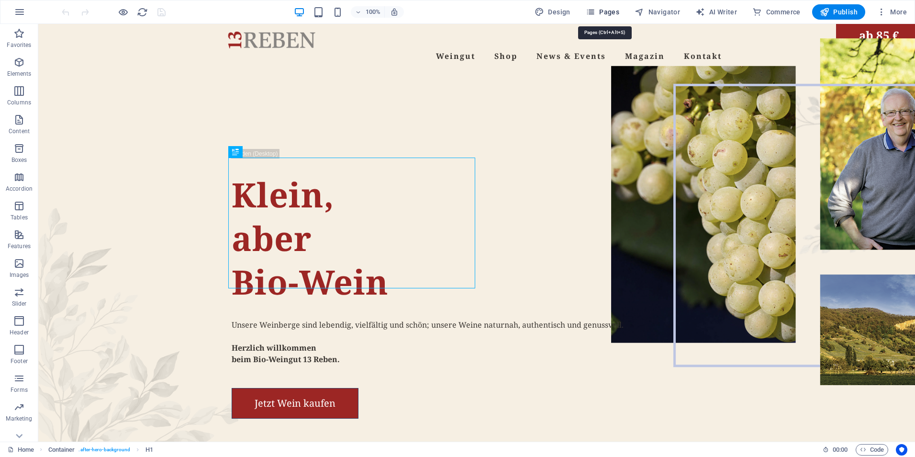
click at [619, 13] on span "Pages" at bounding box center [602, 12] width 33 height 10
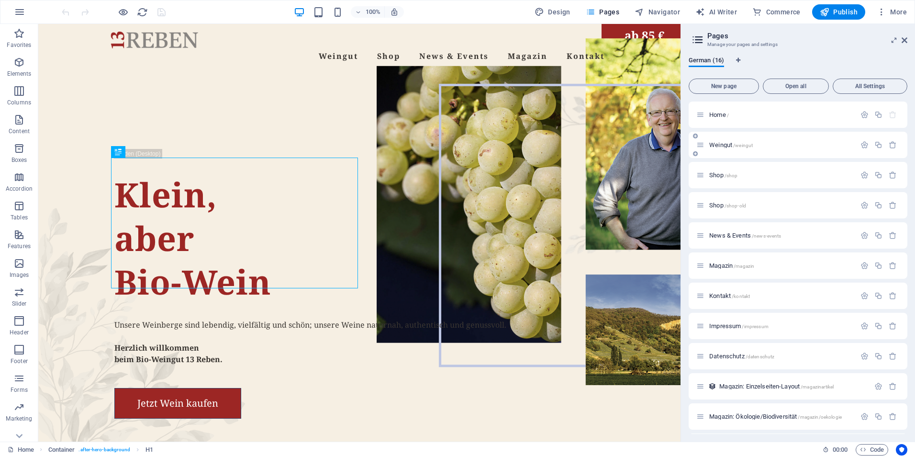
click at [725, 139] on div "Weingut /weingut" at bounding box center [775, 144] width 159 height 11
click at [717, 145] on span "Weingut /weingut" at bounding box center [731, 144] width 44 height 7
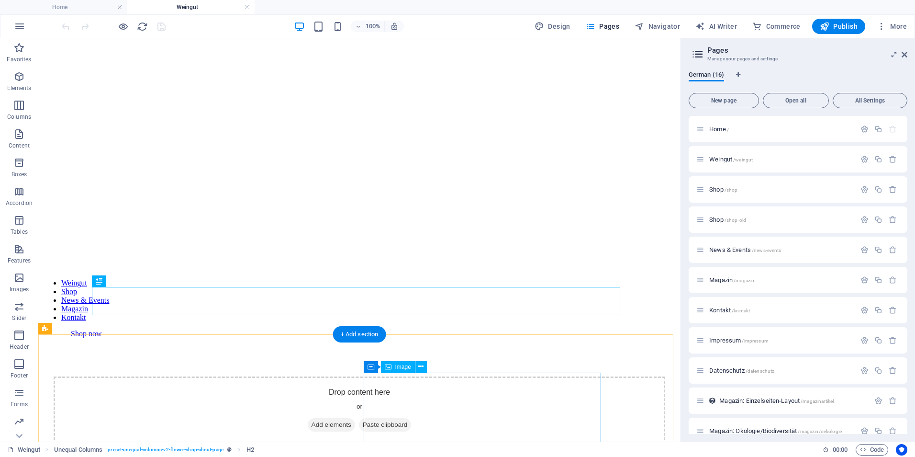
drag, startPoint x: 526, startPoint y: 409, endPoint x: 525, endPoint y: 400, distance: 8.7
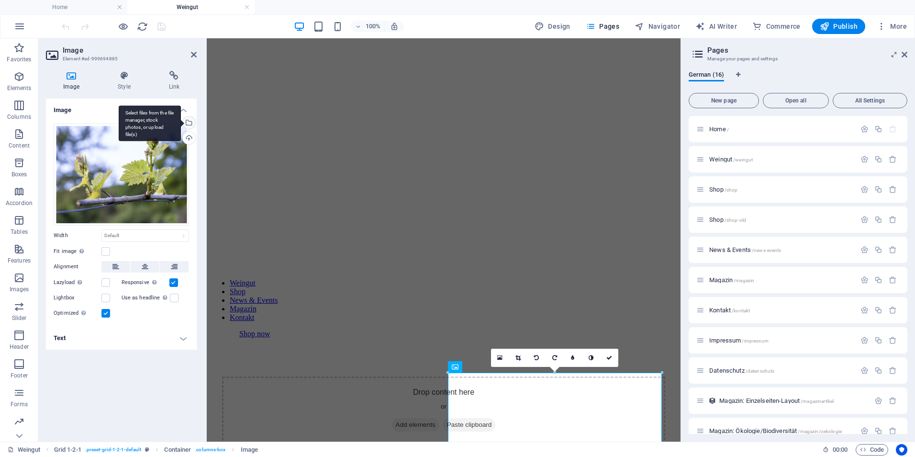
click at [188, 123] on div "Select files from the file manager, stock photos, or upload file(s)" at bounding box center [188, 123] width 14 height 14
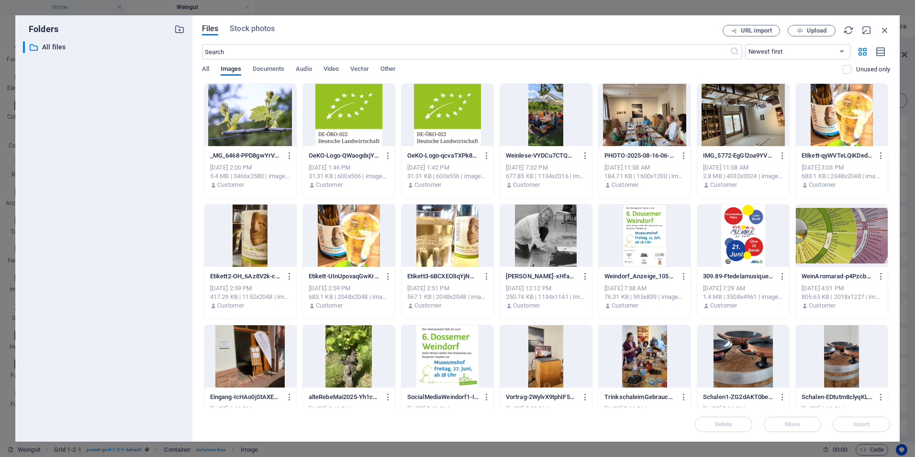
click at [259, 132] on div at bounding box center [250, 115] width 92 height 62
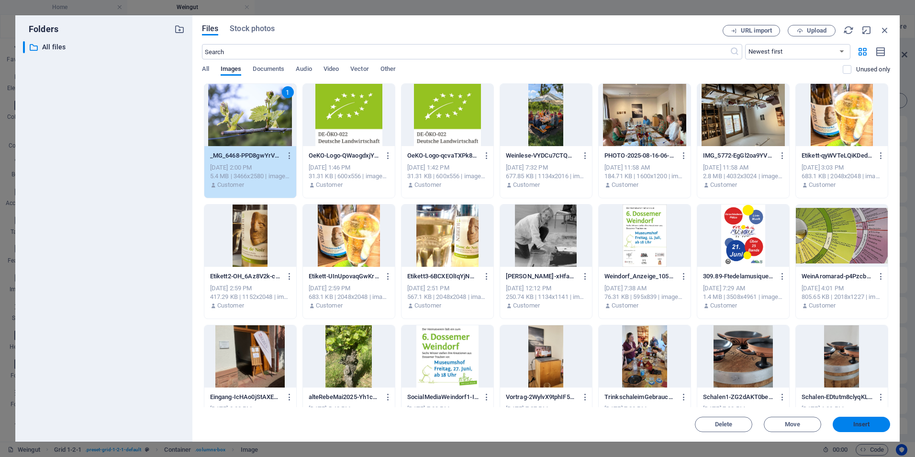
click at [857, 424] on span "Insert" at bounding box center [861, 424] width 17 height 6
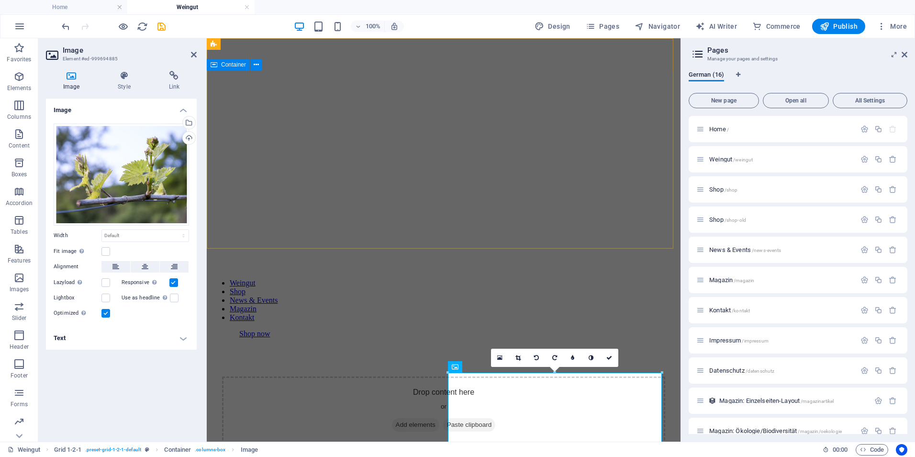
click at [379, 376] on div "Drop content here or Add elements Paste clipboard" at bounding box center [443, 410] width 443 height 68
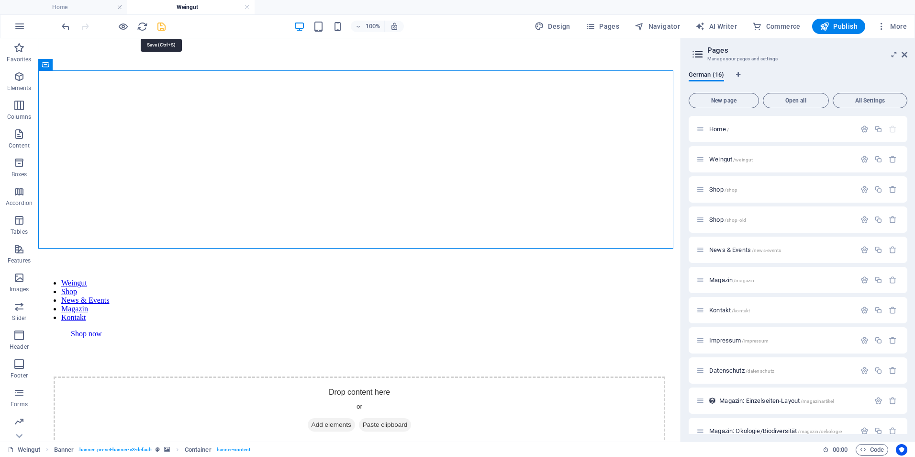
click at [158, 27] on icon "save" at bounding box center [161, 26] width 11 height 11
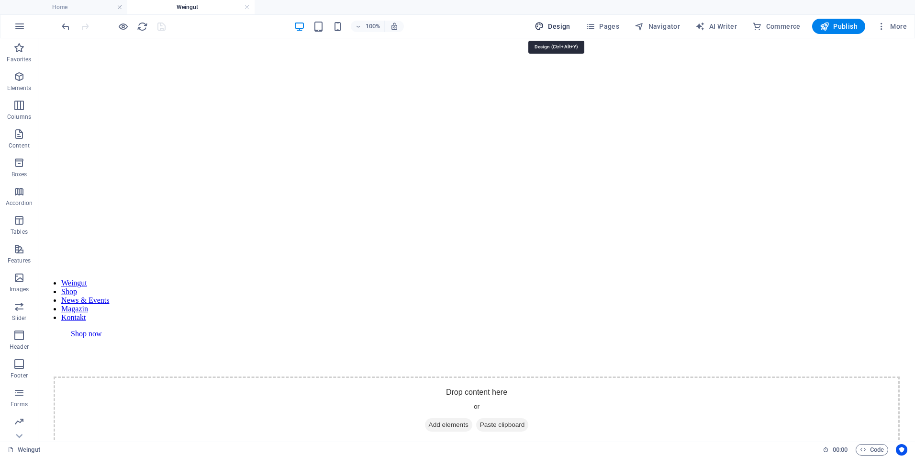
click at [558, 24] on span "Design" at bounding box center [553, 27] width 36 height 10
select select "px"
select select "400"
select select "px"
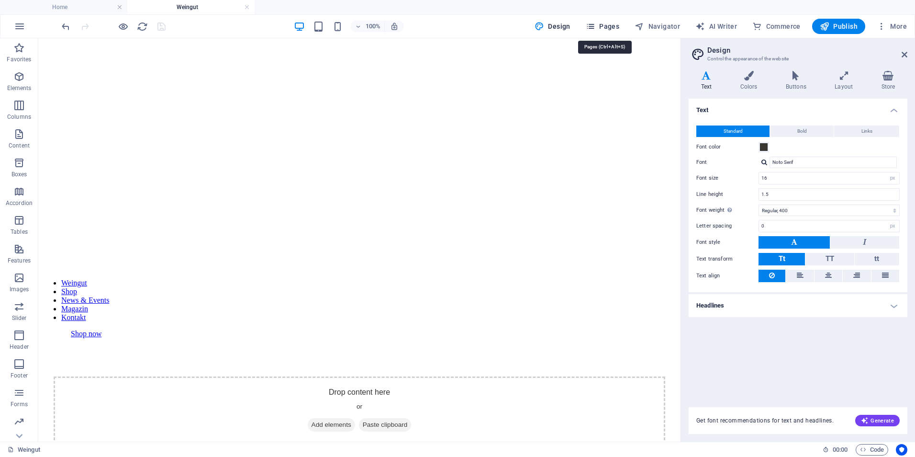
click at [619, 26] on span "Pages" at bounding box center [602, 27] width 33 height 10
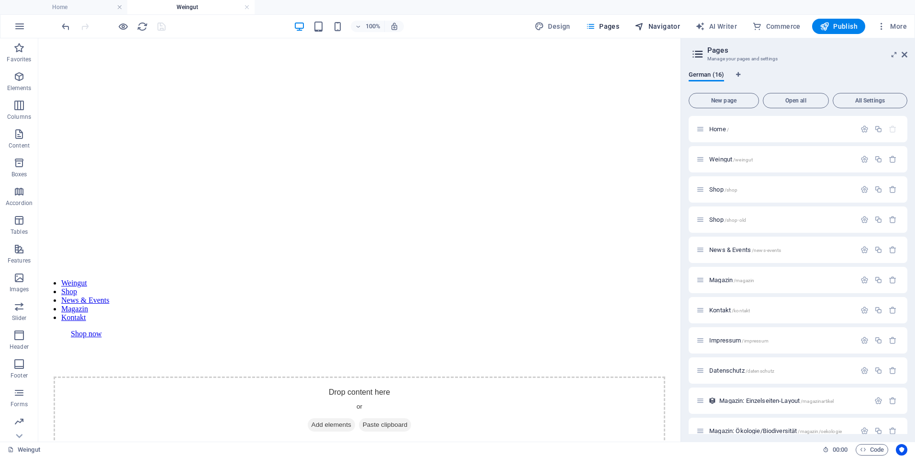
click at [669, 24] on span "Navigator" at bounding box center [657, 27] width 45 height 10
select select "14119280-de"
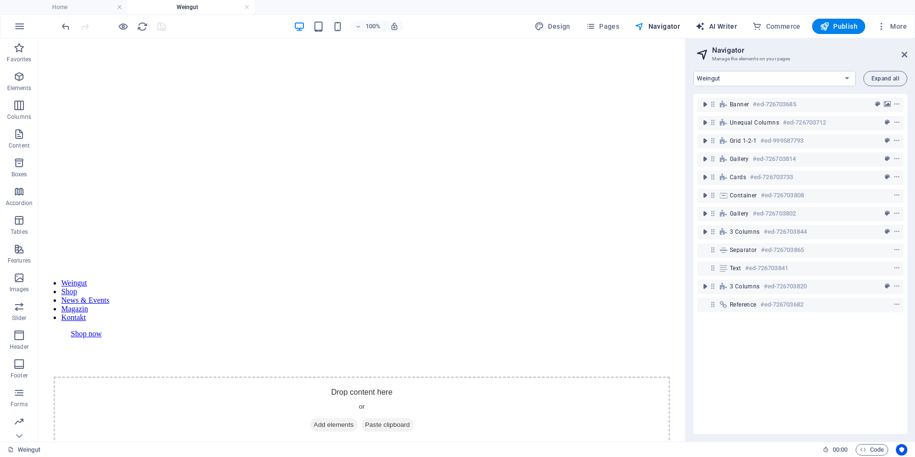
click at [725, 24] on span "AI Writer" at bounding box center [716, 27] width 42 height 10
select select "English"
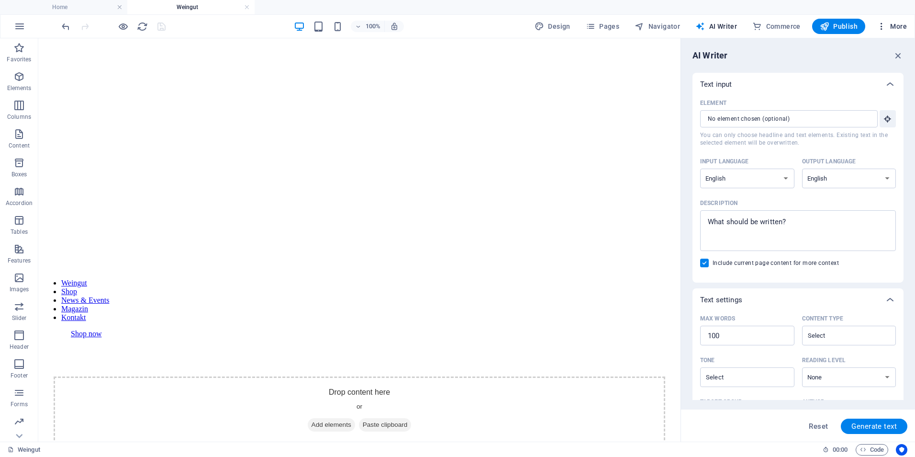
click at [907, 32] on button "More" at bounding box center [892, 26] width 38 height 15
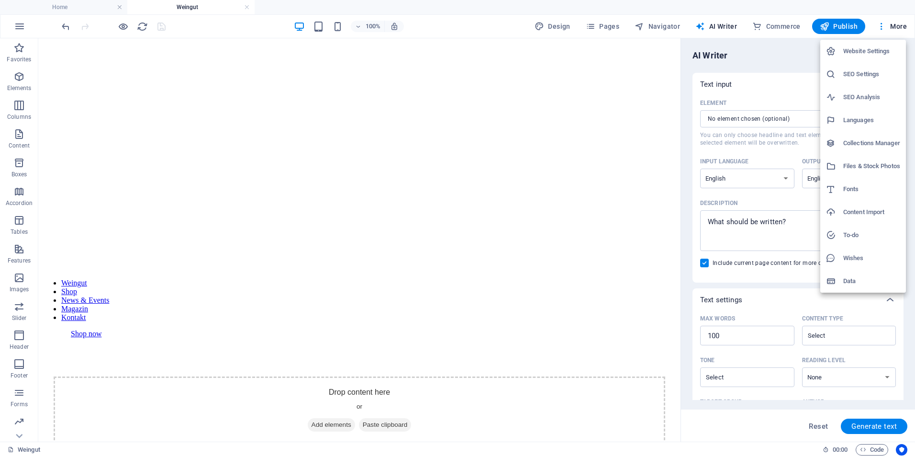
click at [864, 49] on h6 "Website Settings" at bounding box center [871, 50] width 57 height 11
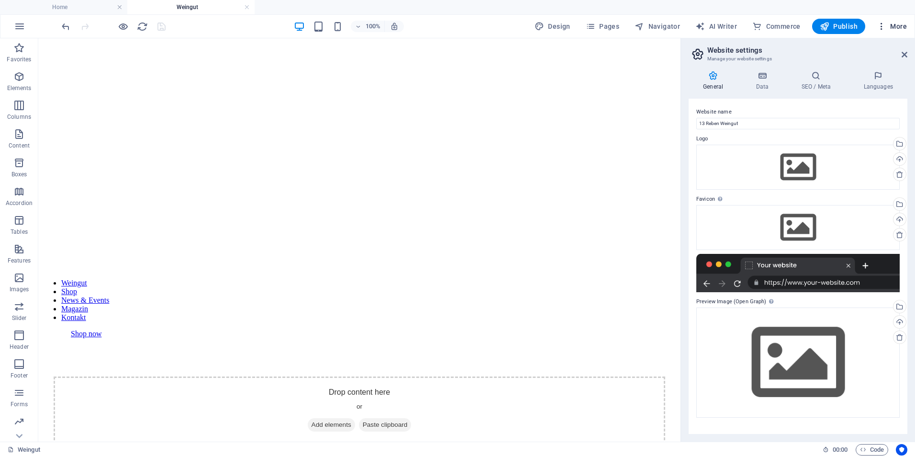
click at [900, 27] on span "More" at bounding box center [892, 27] width 30 height 10
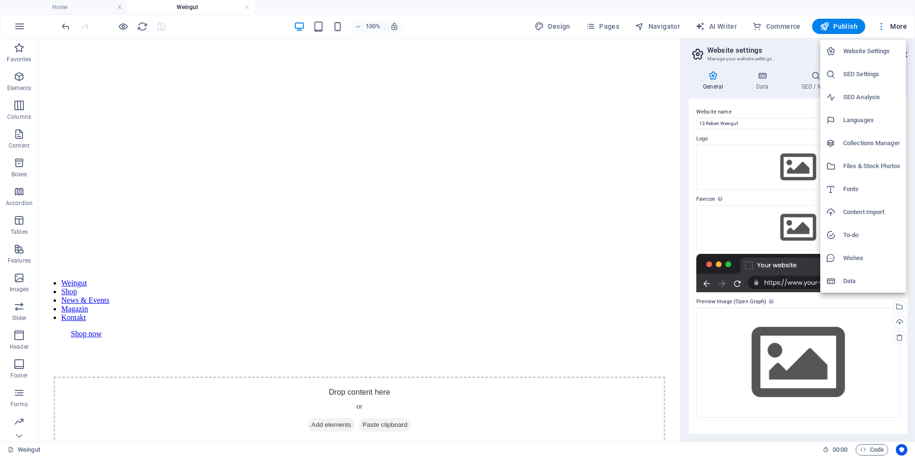
click at [868, 143] on h6 "Collections Manager" at bounding box center [871, 142] width 57 height 11
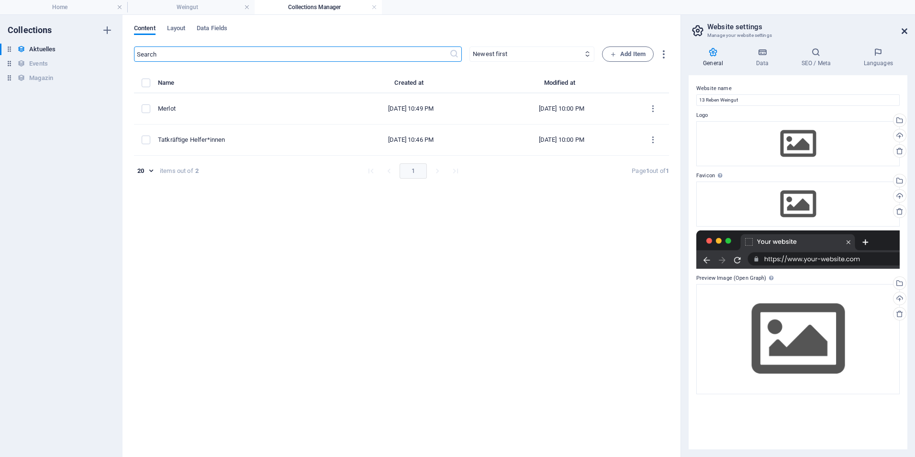
click at [904, 29] on icon at bounding box center [905, 31] width 6 height 8
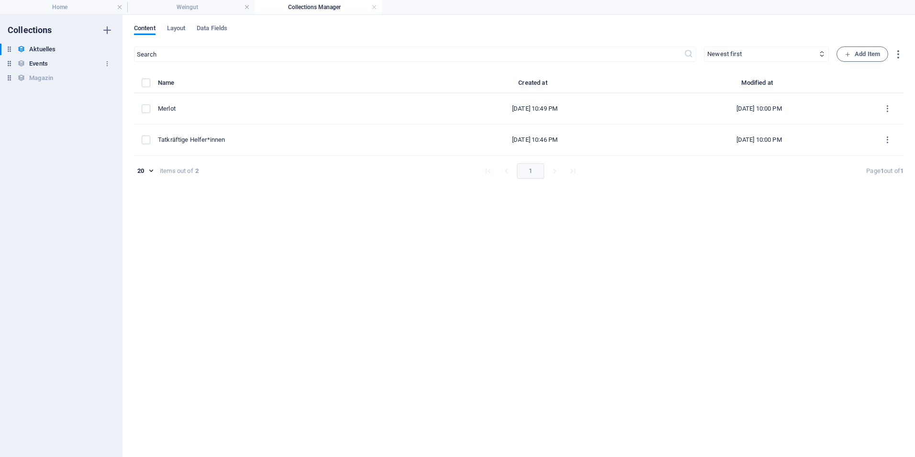
click at [50, 62] on div "Events Events" at bounding box center [56, 63] width 113 height 11
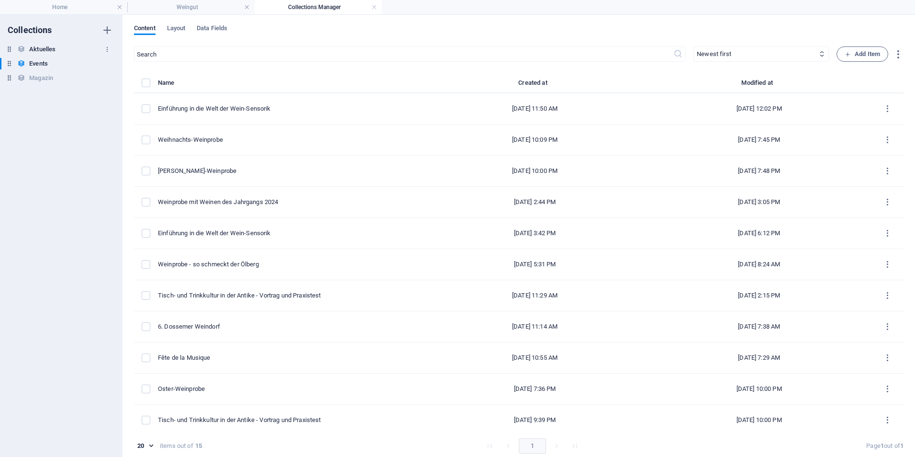
click at [47, 51] on h6 "Aktuelles" at bounding box center [42, 49] width 26 height 11
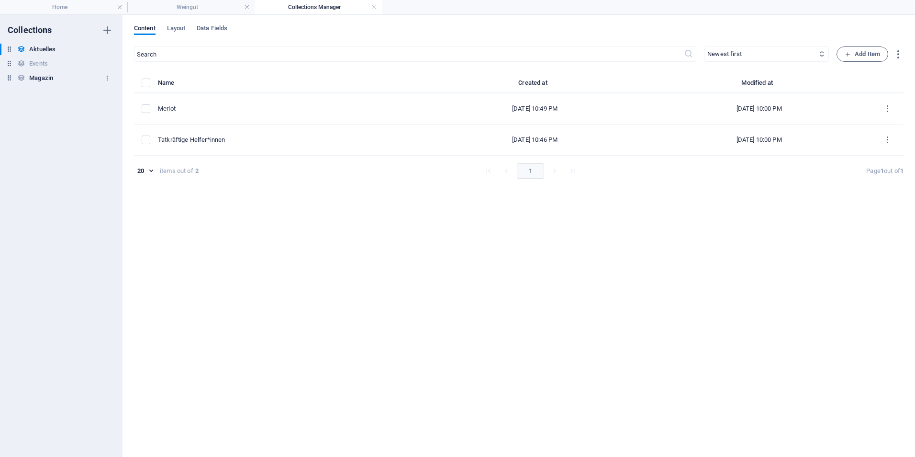
click at [48, 77] on h6 "Magazin" at bounding box center [41, 77] width 24 height 11
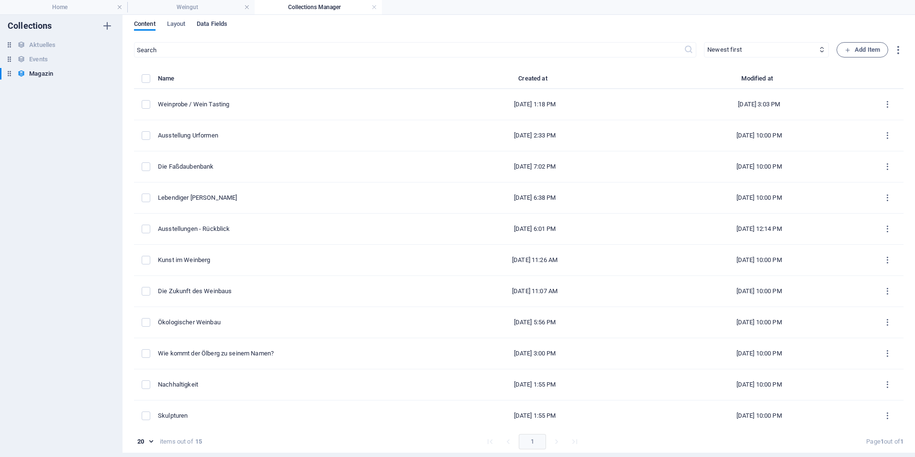
click at [226, 25] on span "Data Fields" at bounding box center [212, 24] width 31 height 13
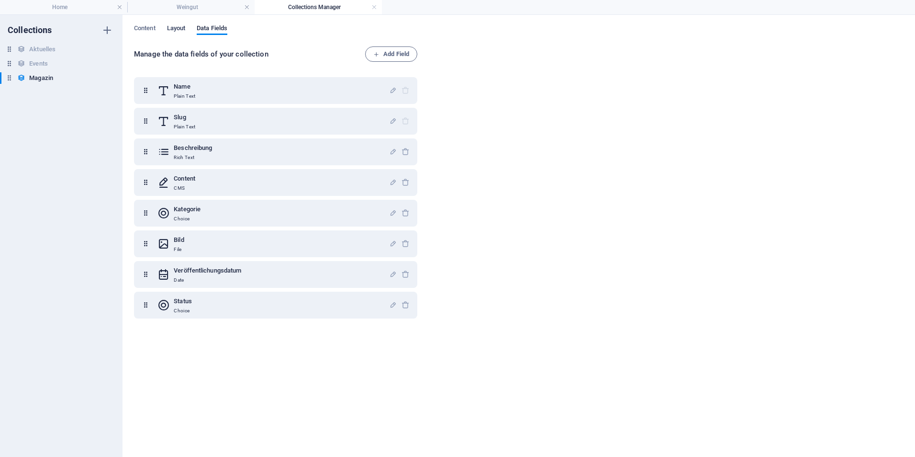
click at [174, 26] on span "Layout" at bounding box center [176, 28] width 19 height 13
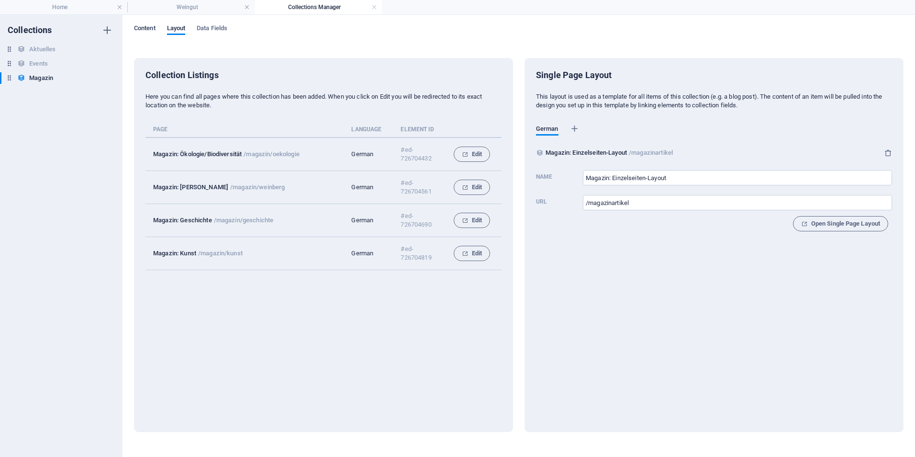
click at [142, 29] on span "Content" at bounding box center [145, 28] width 22 height 13
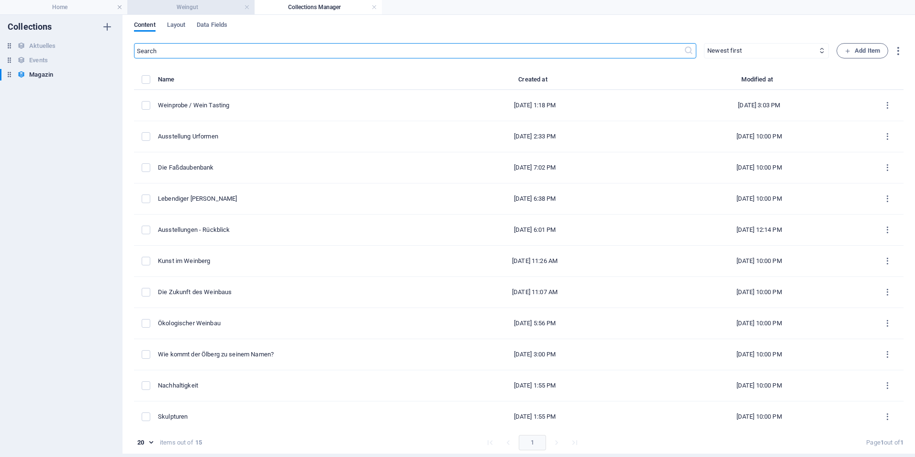
scroll to position [4, 0]
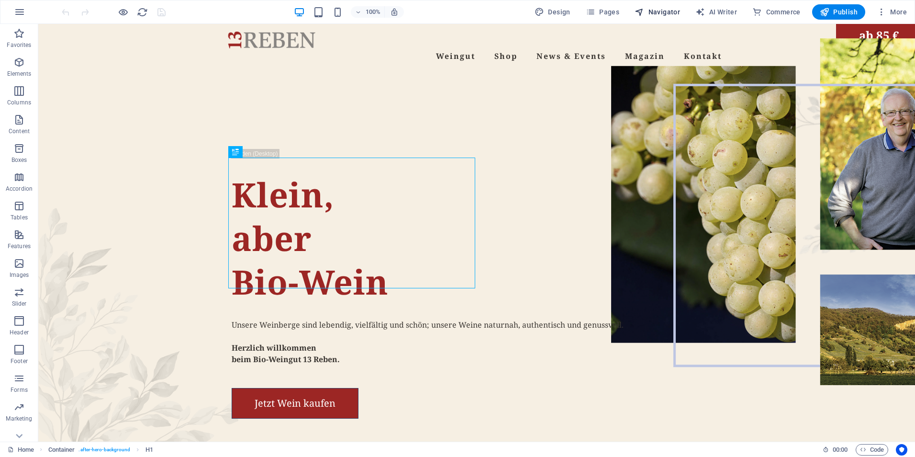
click at [665, 13] on span "Navigator" at bounding box center [657, 12] width 45 height 10
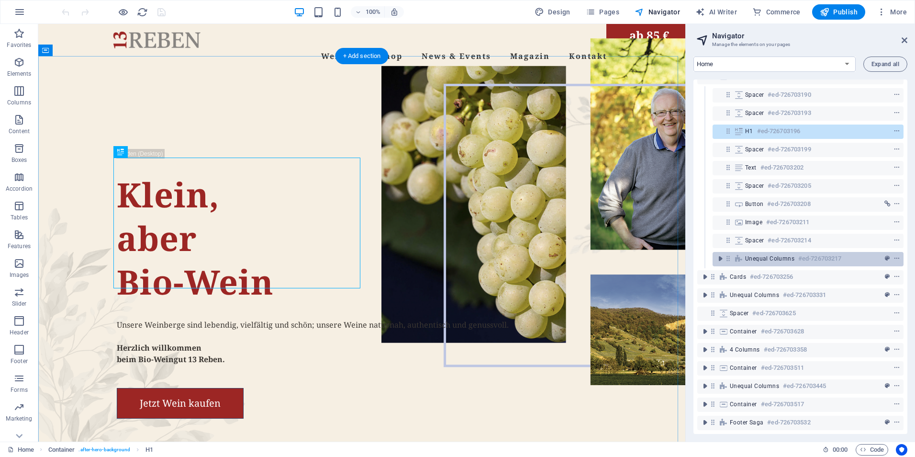
scroll to position [39, 0]
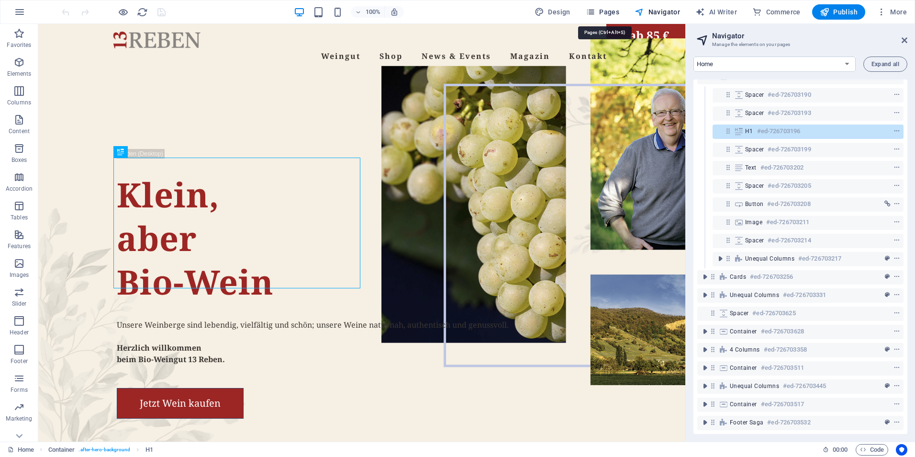
click at [600, 11] on span "Pages" at bounding box center [602, 12] width 33 height 10
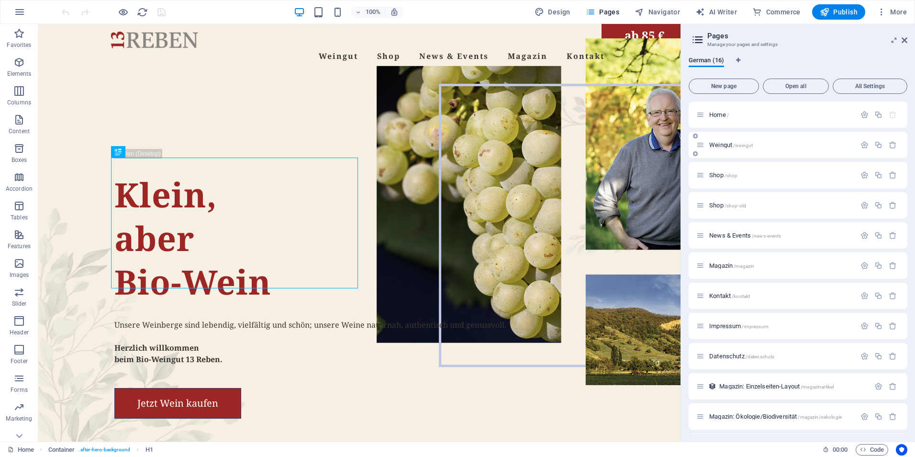
click at [725, 146] on span "Weingut /weingut" at bounding box center [731, 144] width 44 height 7
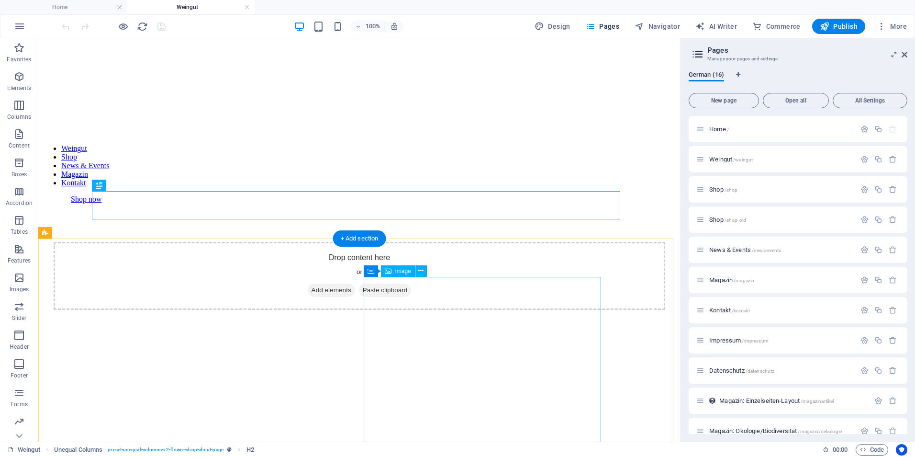
scroll to position [191, 0]
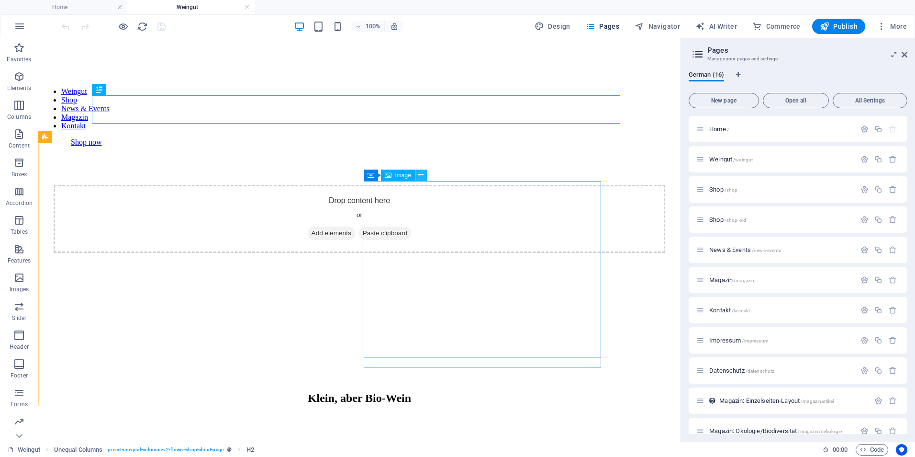
click at [421, 172] on icon at bounding box center [420, 175] width 5 height 10
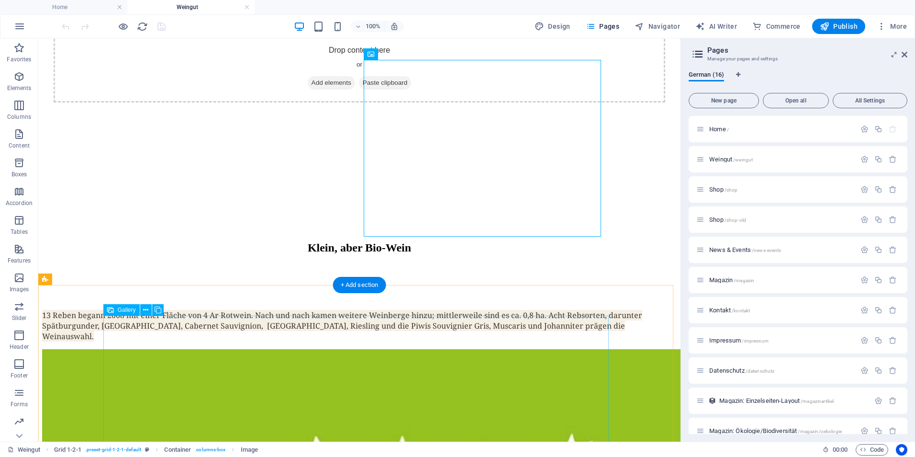
scroll to position [383, 0]
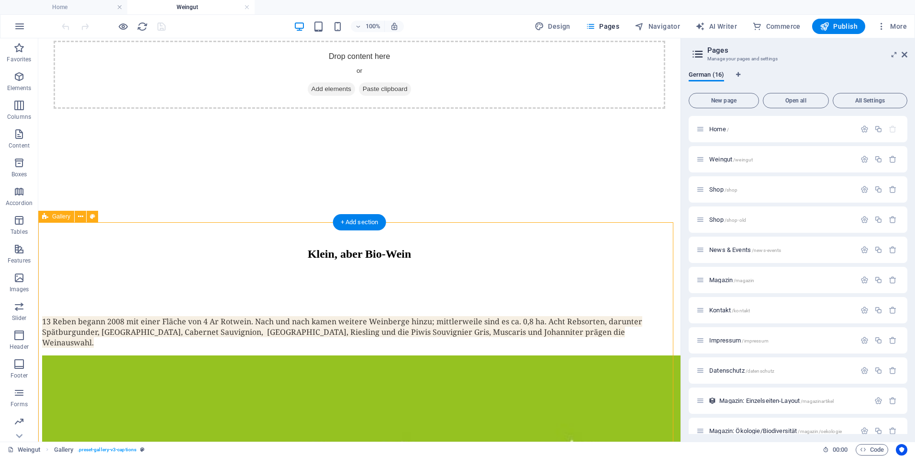
scroll to position [287, 0]
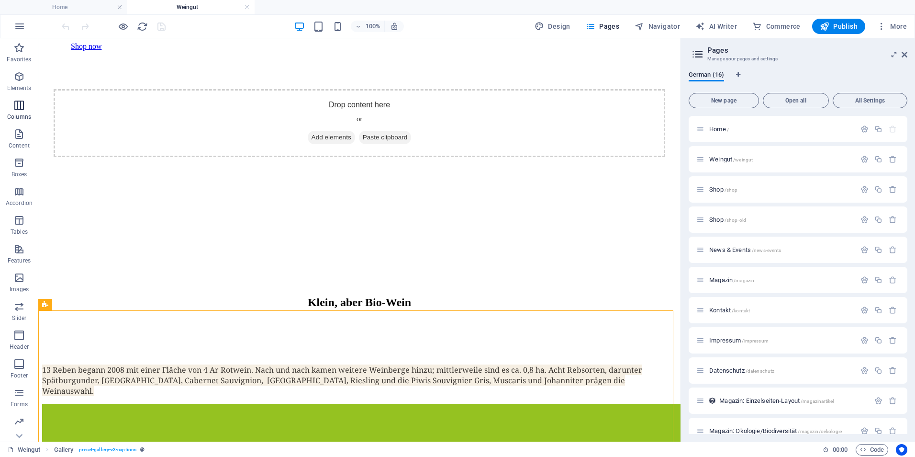
click at [28, 107] on span "Columns" at bounding box center [19, 111] width 38 height 23
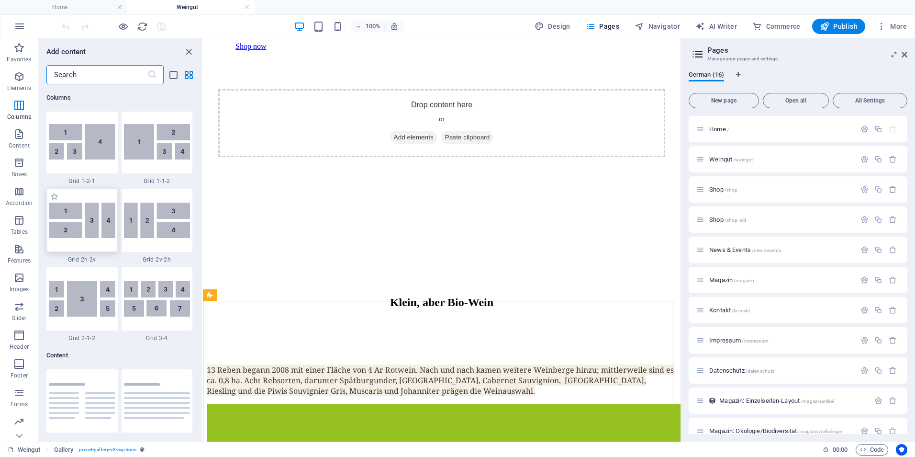
scroll to position [1430, 0]
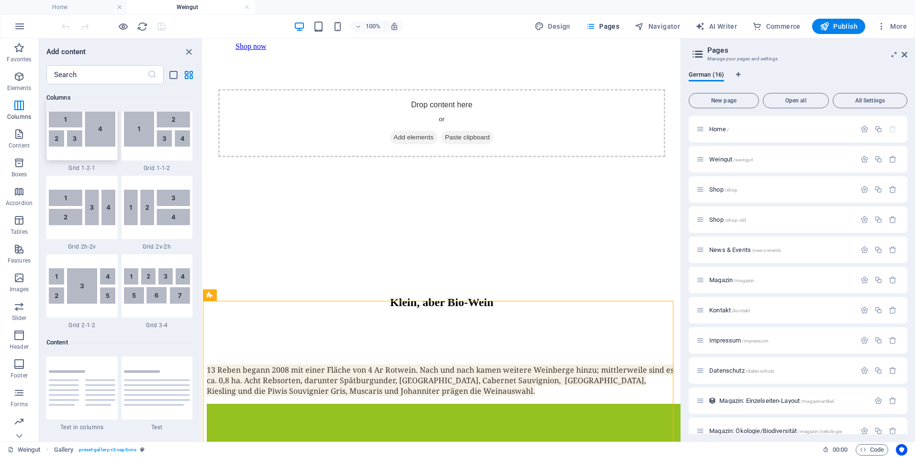
click at [95, 133] on img at bounding box center [82, 128] width 67 height 35
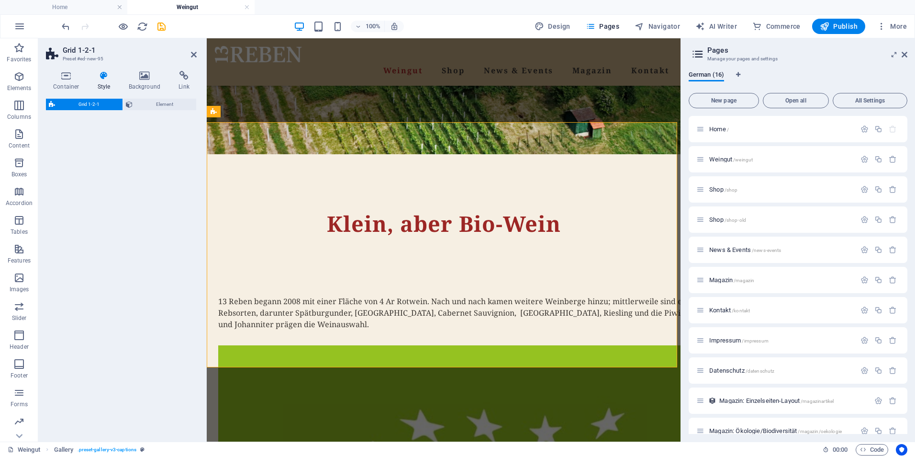
select select "rem"
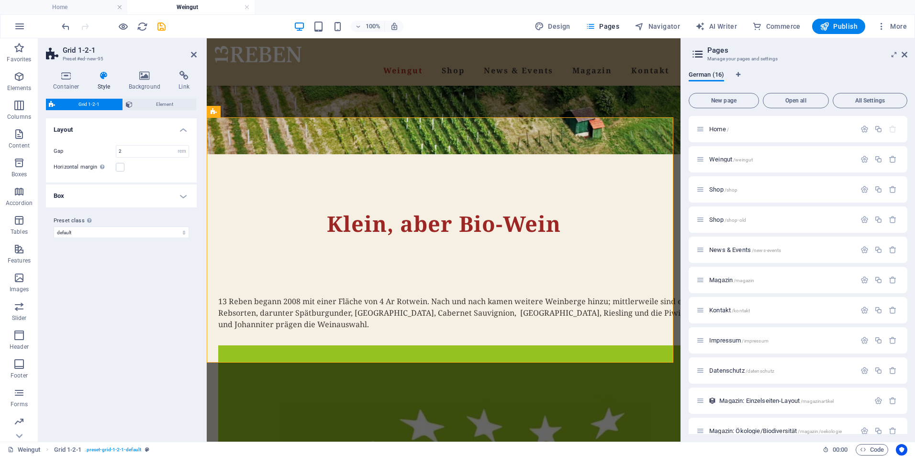
scroll to position [1082, 0]
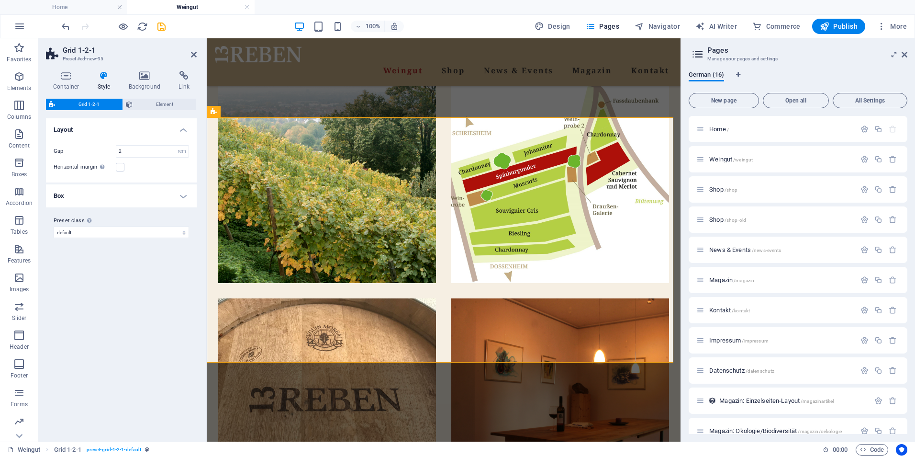
click at [95, 133] on div "Grid 1-2-1 Element Layout How this element expands within the layout (Flexbox).…" at bounding box center [121, 266] width 151 height 335
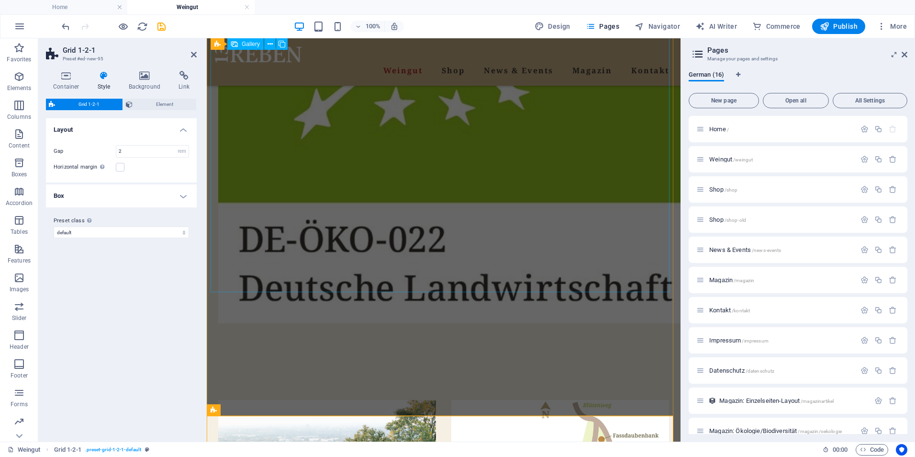
scroll to position [747, 0]
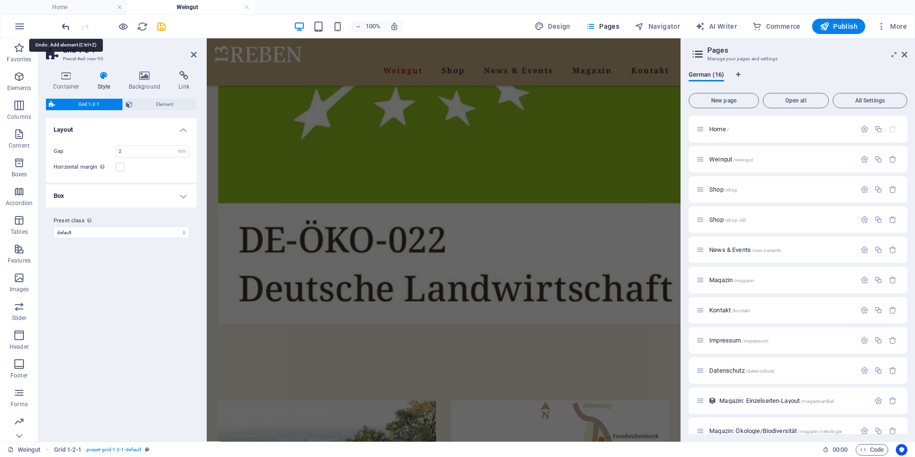
click at [67, 27] on icon "undo" at bounding box center [65, 26] width 11 height 11
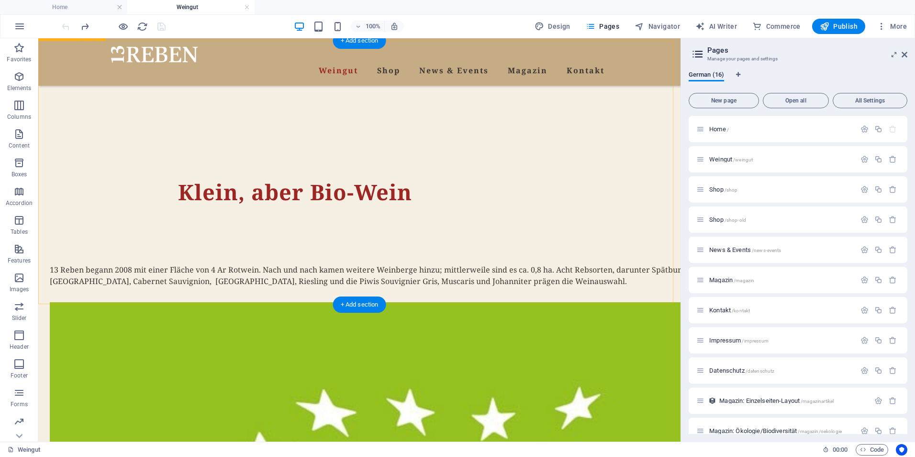
scroll to position [365, 0]
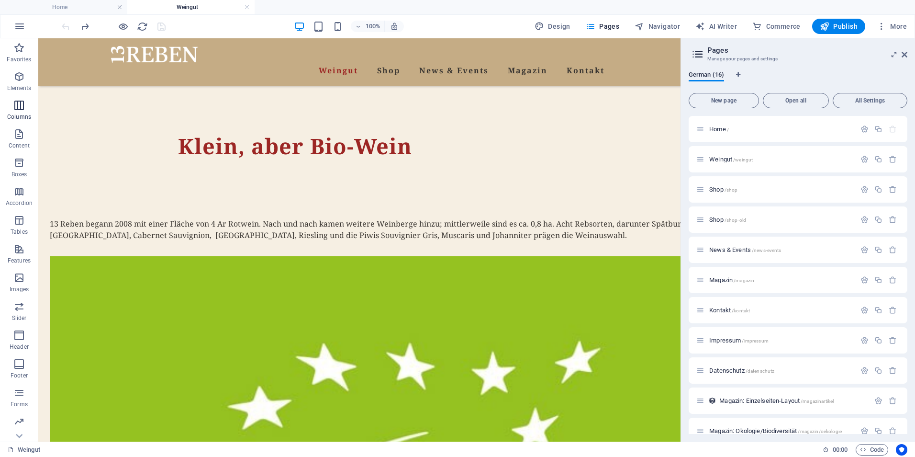
click at [11, 105] on span "Columns" at bounding box center [19, 111] width 38 height 23
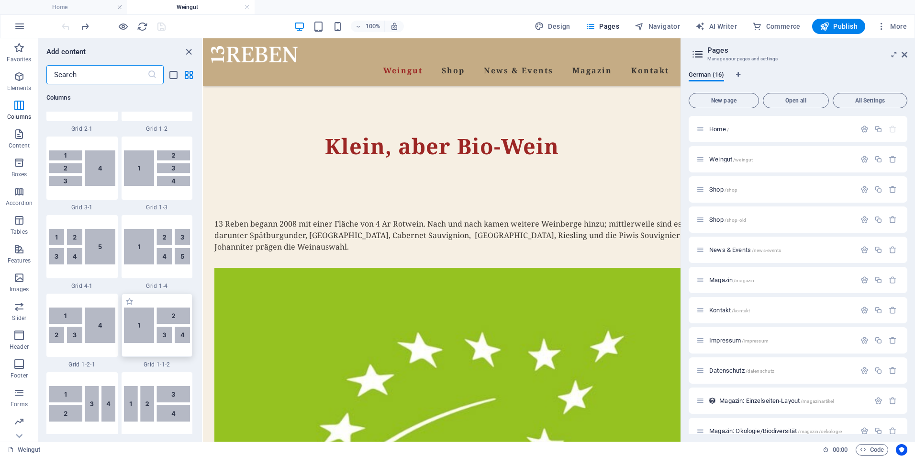
scroll to position [1239, 0]
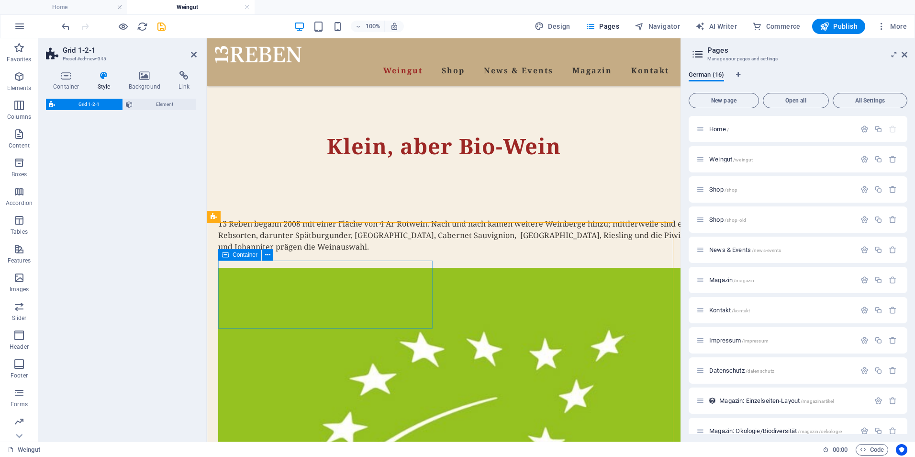
select select "rem"
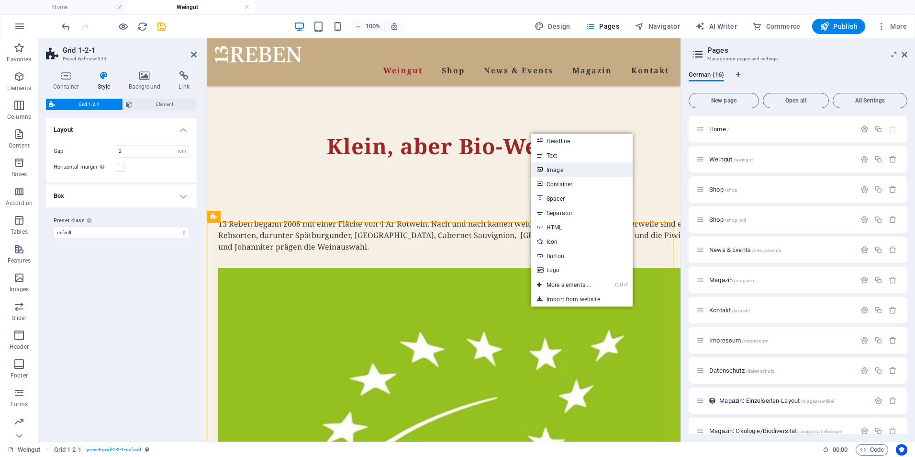
click at [556, 170] on link "Image" at bounding box center [581, 169] width 101 height 14
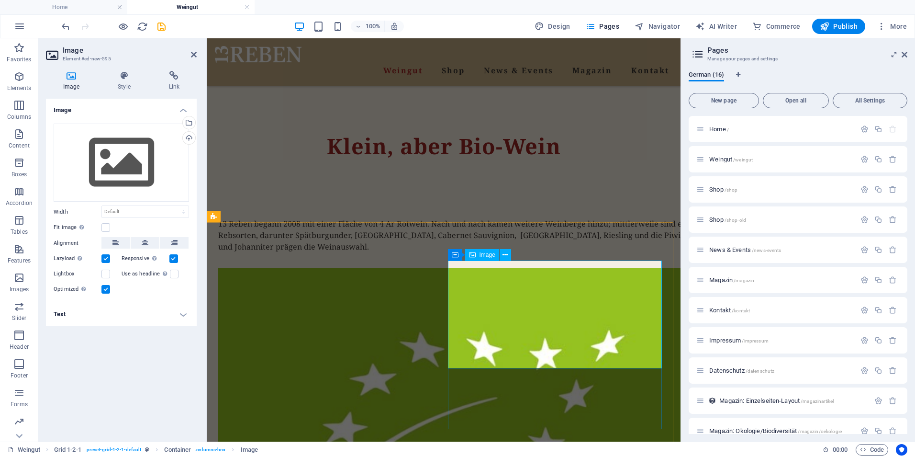
click at [190, 120] on div "Select files from the file manager, stock photos, or upload file(s)" at bounding box center [188, 123] width 14 height 14
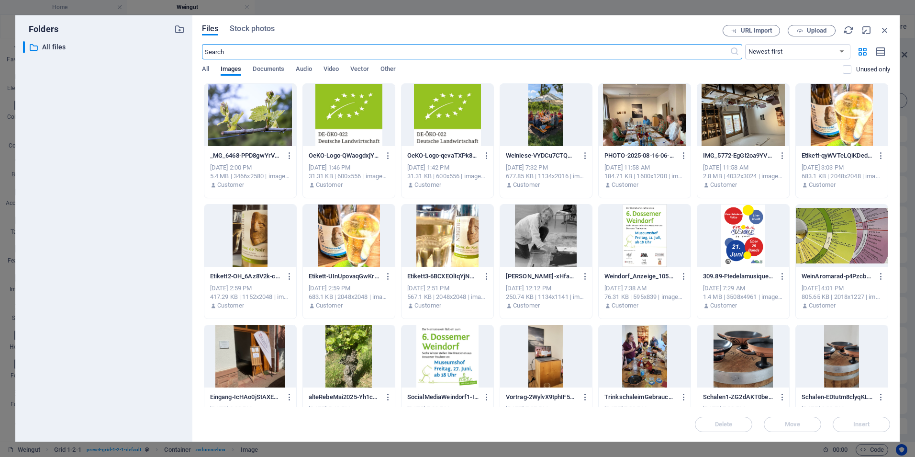
click at [217, 108] on div at bounding box center [250, 115] width 92 height 62
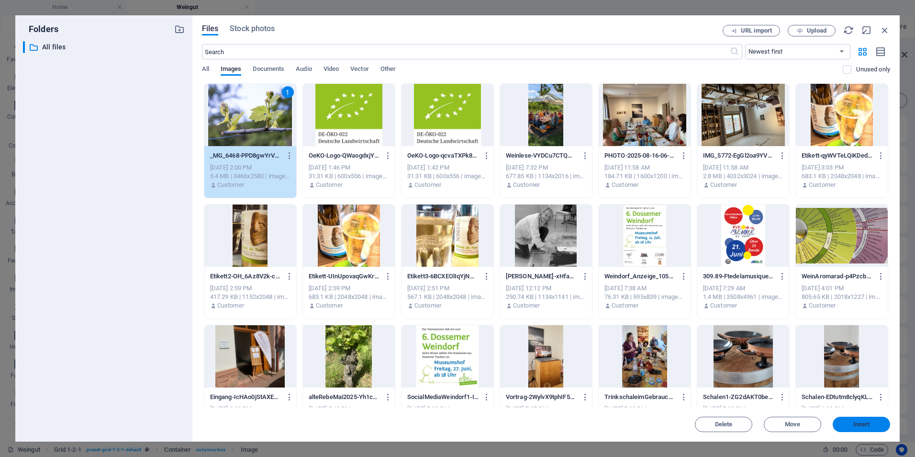
click at [856, 424] on span "Insert" at bounding box center [861, 424] width 17 height 6
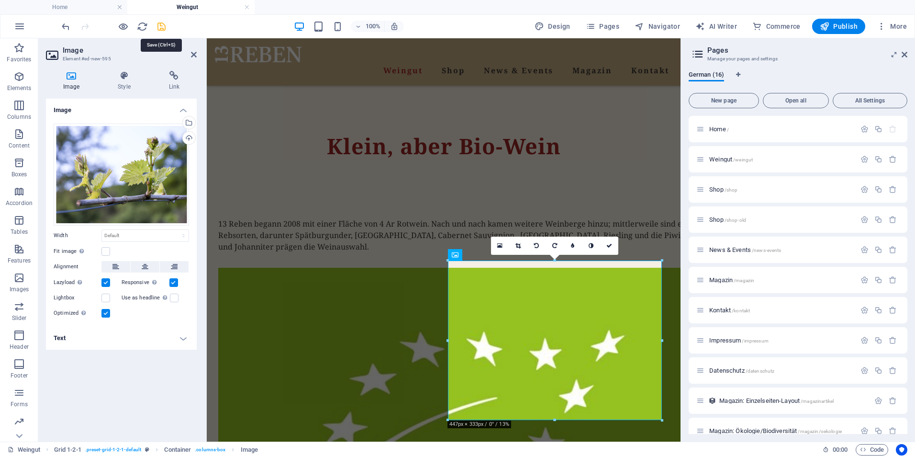
click at [163, 29] on icon "save" at bounding box center [161, 26] width 11 height 11
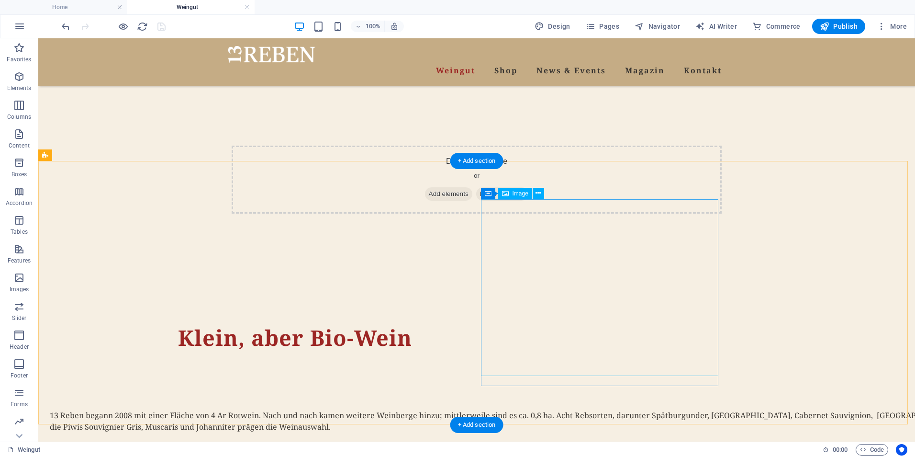
scroll to position [365, 0]
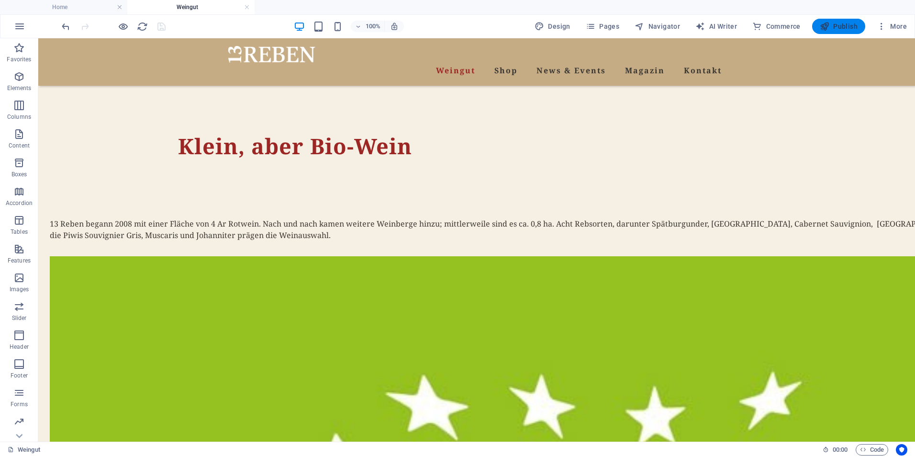
click at [834, 26] on span "Publish" at bounding box center [839, 27] width 38 height 10
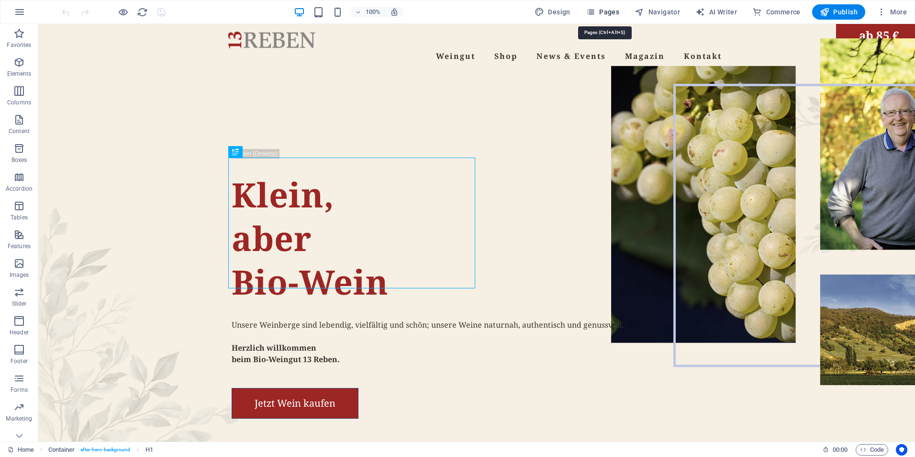
click at [607, 13] on span "Pages" at bounding box center [602, 12] width 33 height 10
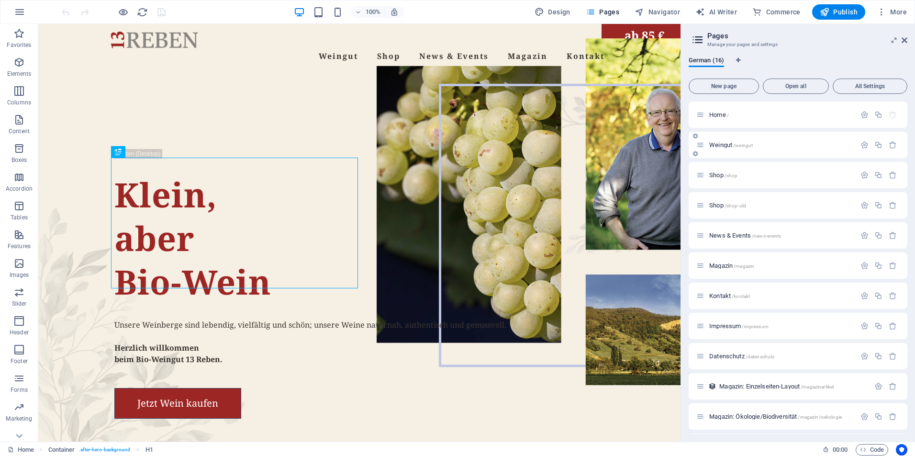
click at [731, 146] on span "Weingut /weingut" at bounding box center [731, 144] width 44 height 7
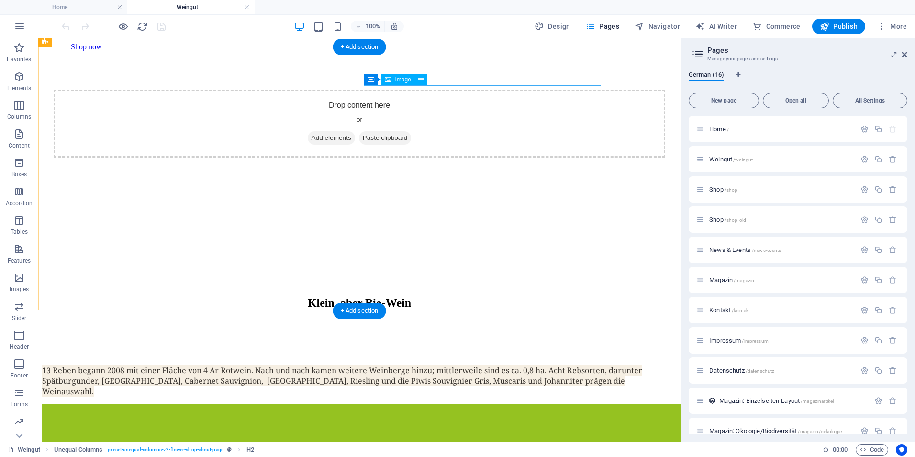
scroll to position [287, 0]
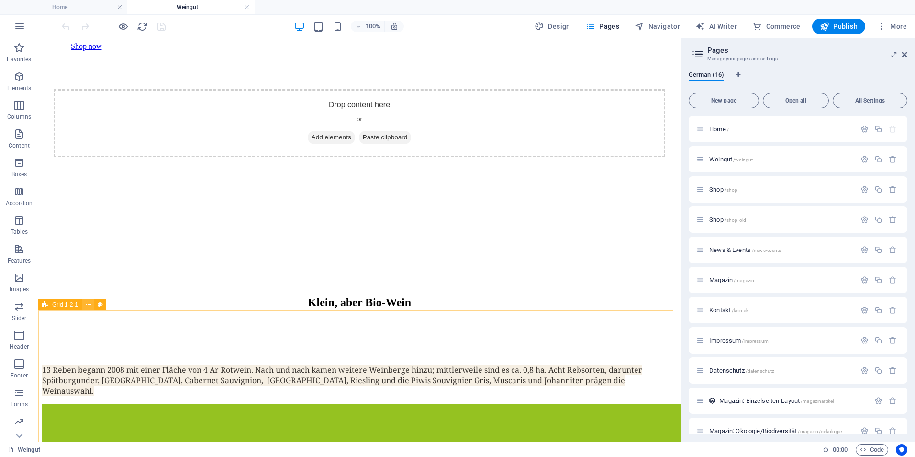
click at [89, 304] on icon at bounding box center [88, 305] width 5 height 10
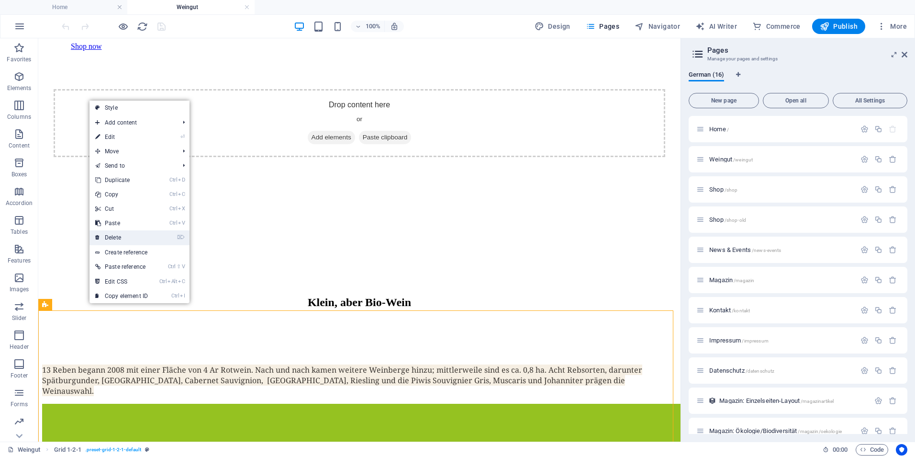
click at [123, 240] on link "⌦ Delete" at bounding box center [121, 237] width 64 height 14
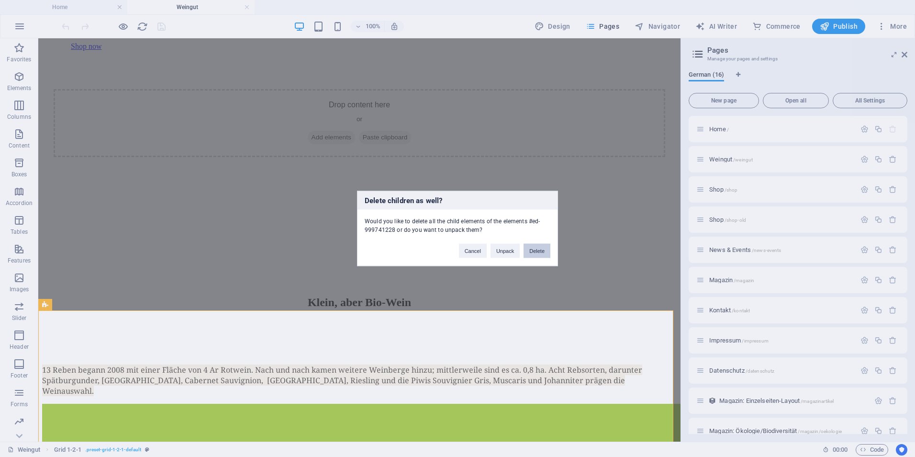
click at [536, 253] on button "Delete" at bounding box center [537, 251] width 27 height 14
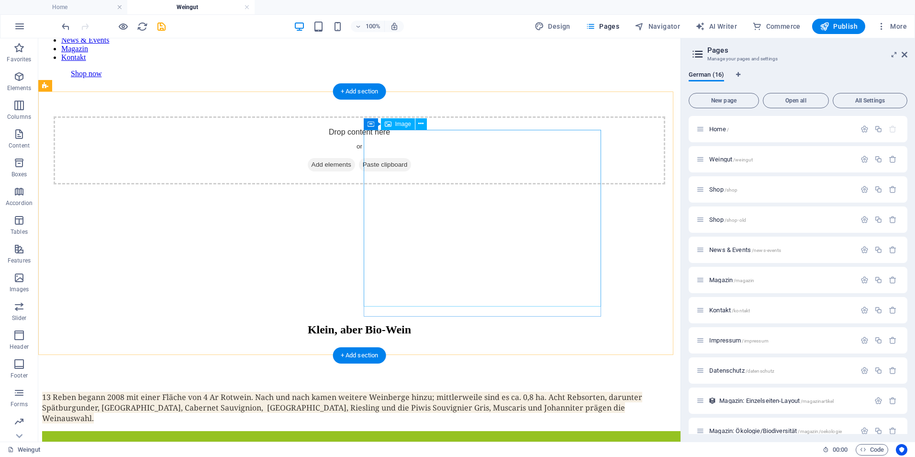
scroll to position [239, 0]
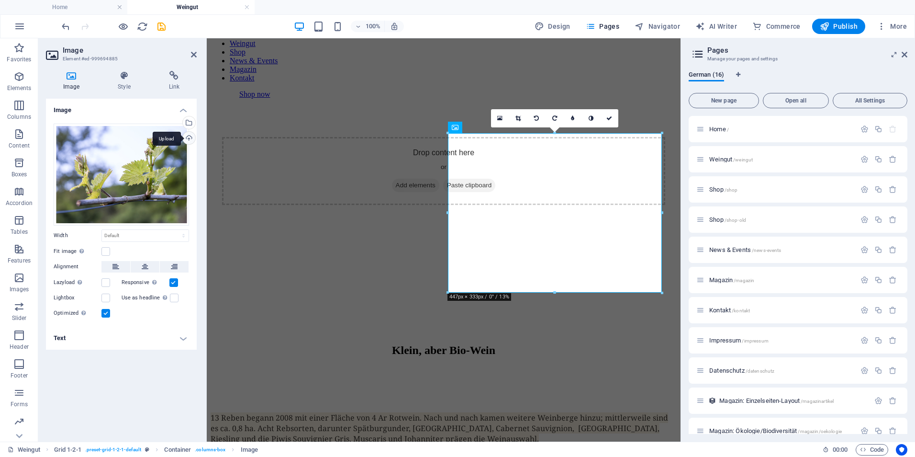
click at [190, 138] on div "Upload" at bounding box center [188, 139] width 14 height 14
click at [158, 27] on icon "save" at bounding box center [161, 26] width 11 height 11
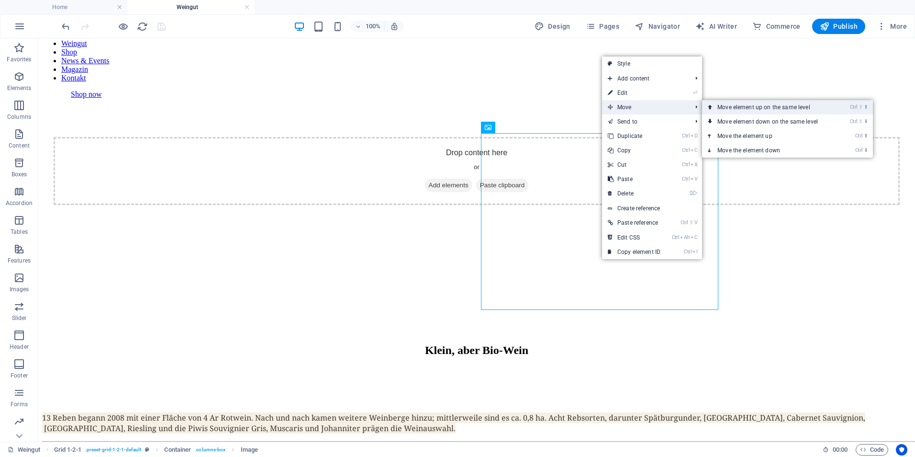
click at [733, 106] on link "Ctrl ⇧ ⬆ Move element up on the same level" at bounding box center [769, 107] width 135 height 14
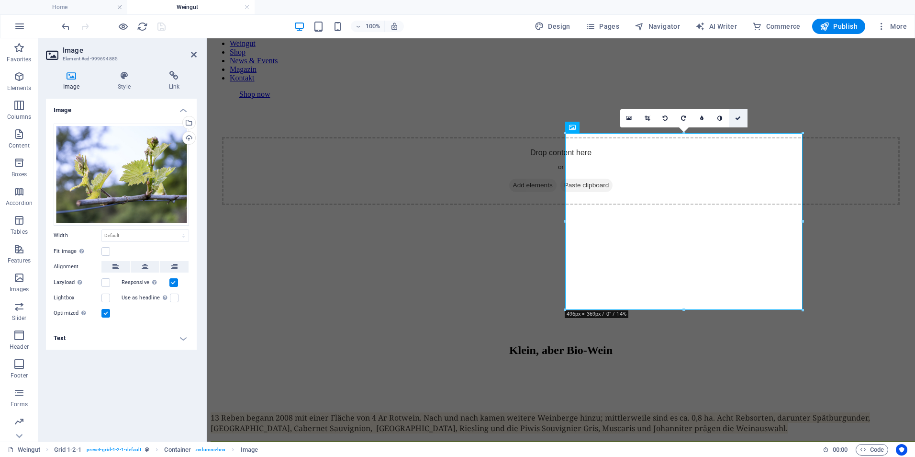
click at [736, 118] on icon at bounding box center [738, 118] width 6 height 6
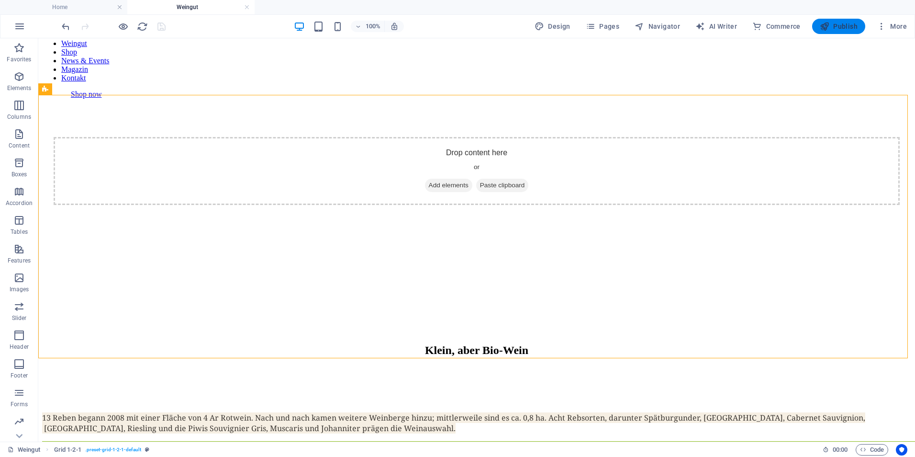
click at [833, 28] on span "Publish" at bounding box center [839, 27] width 38 height 10
